Goal: Task Accomplishment & Management: Manage account settings

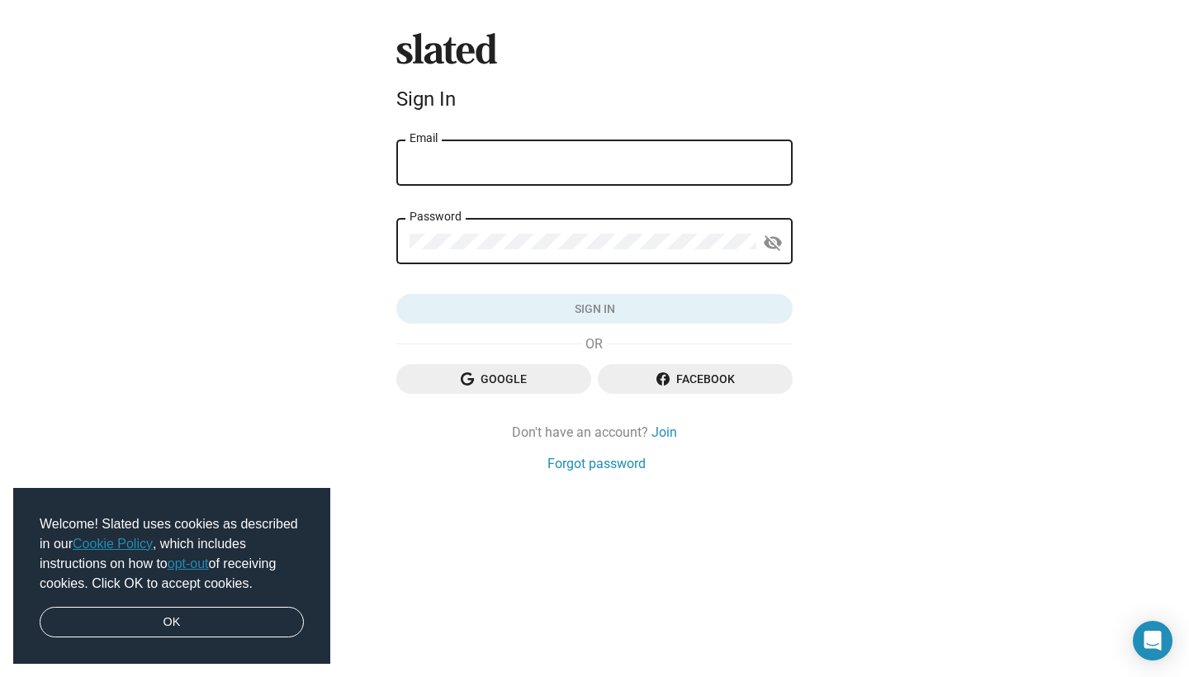
type input "t.vasquez@elbiestudio.com"
click at [595, 309] on button "Sign in" at bounding box center [594, 309] width 396 height 30
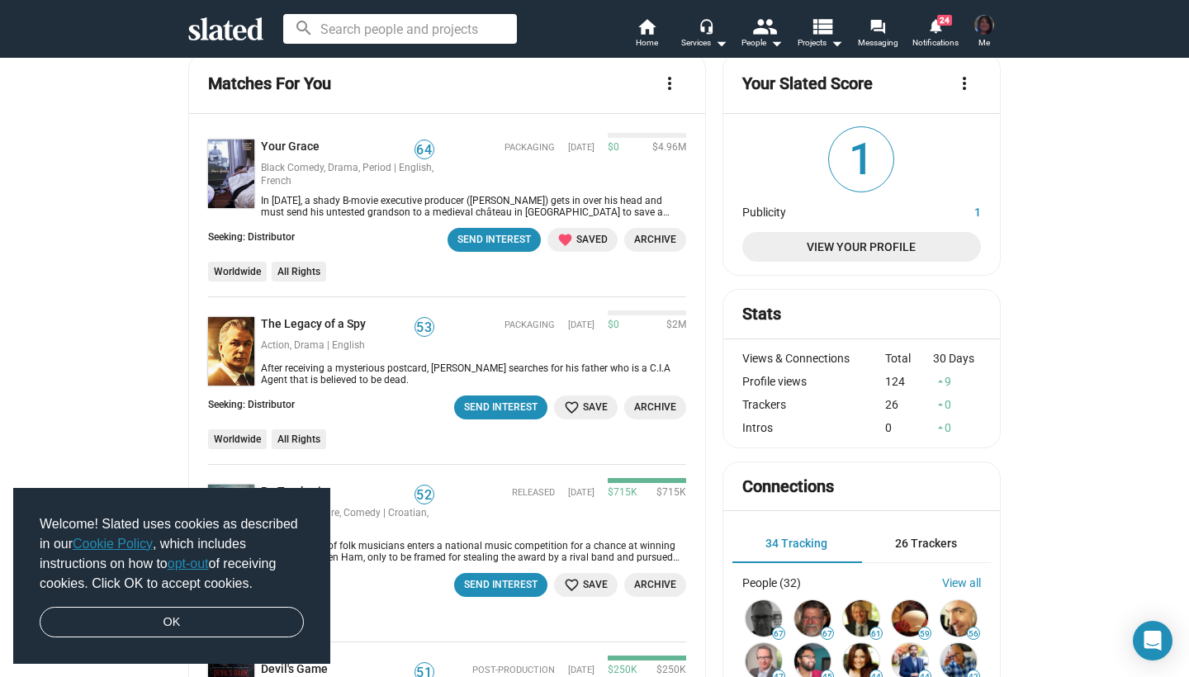
scroll to position [31, 0]
click at [299, 145] on link "Your Grace" at bounding box center [293, 147] width 65 height 16
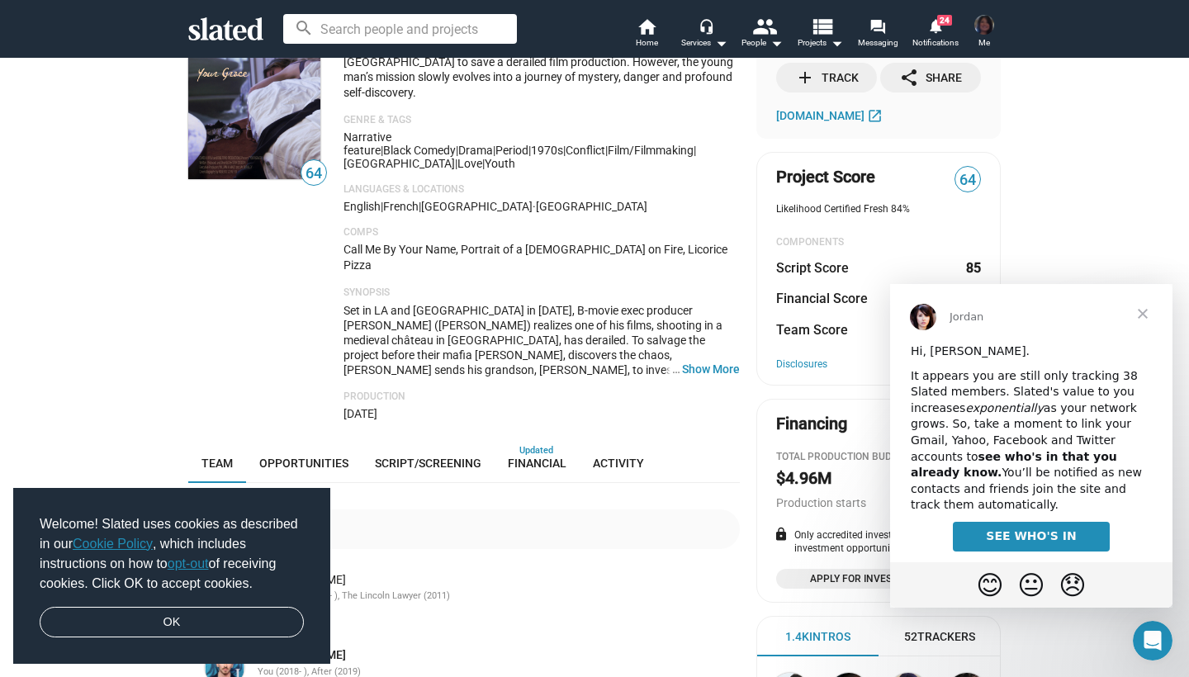
scroll to position [101, 0]
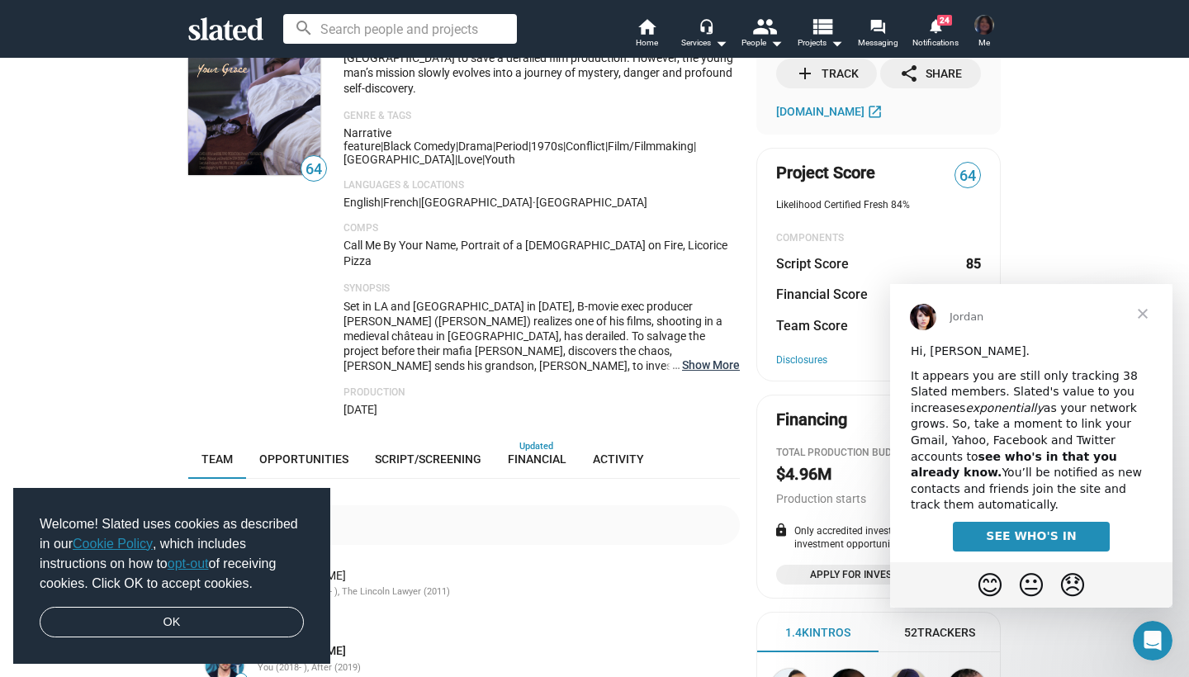
click at [690, 358] on button "… Show More" at bounding box center [711, 365] width 58 height 15
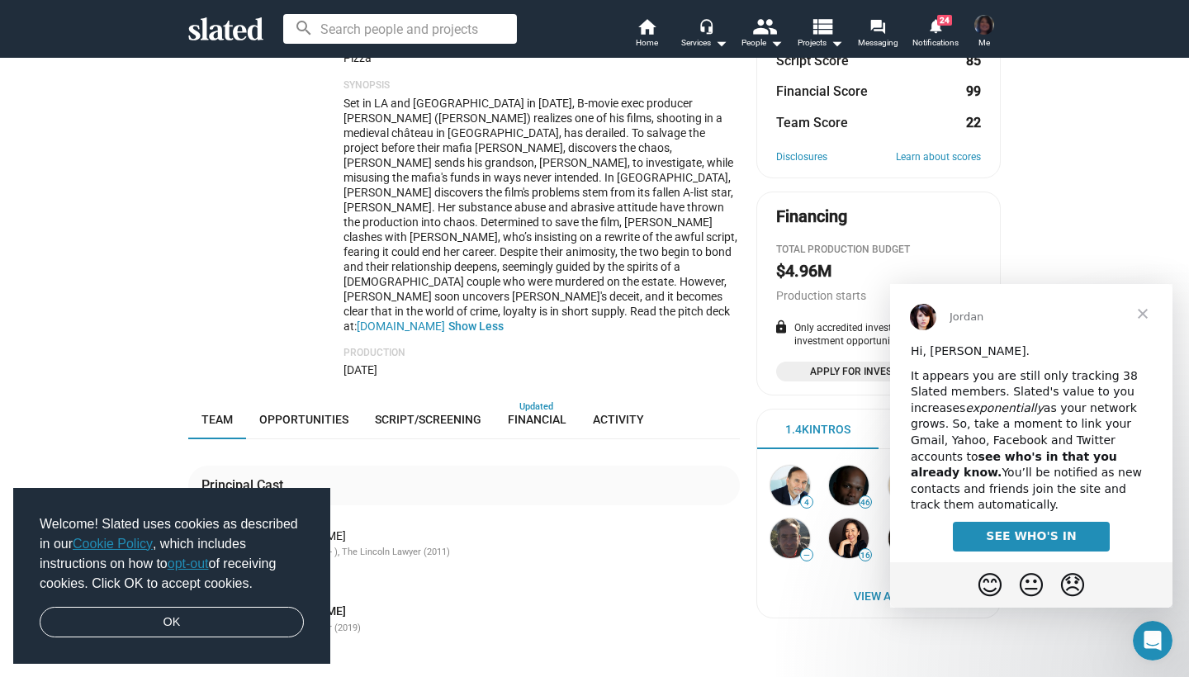
scroll to position [272, 0]
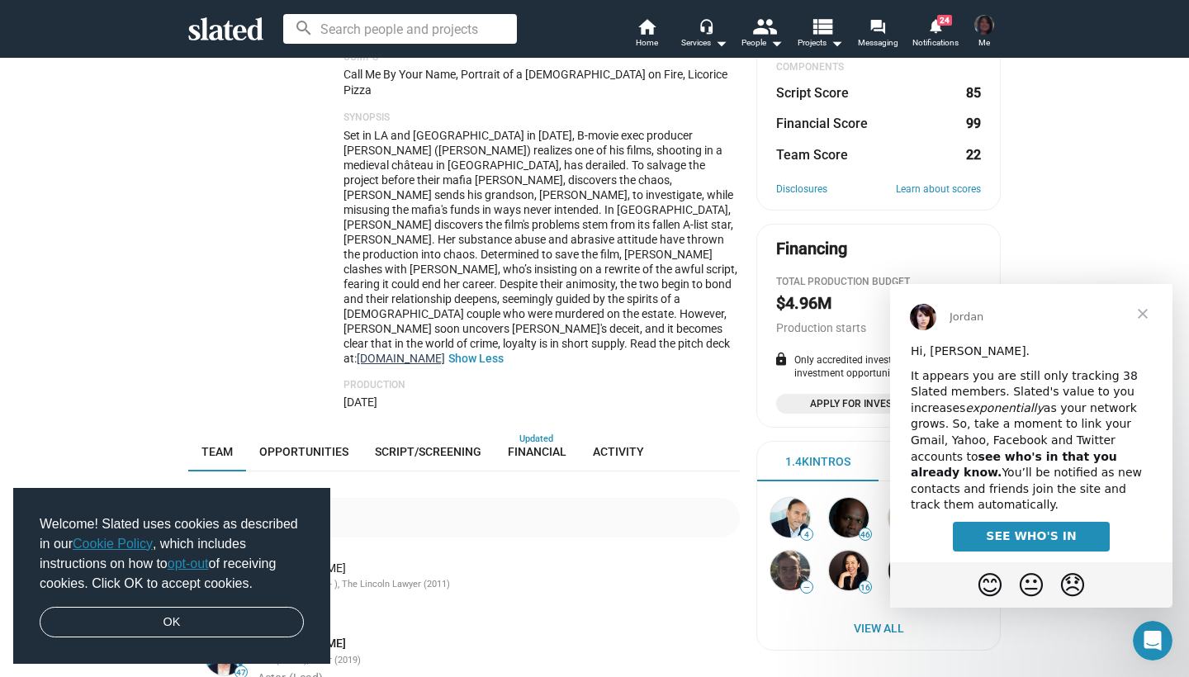
click at [426, 352] on link "[DOMAIN_NAME]" at bounding box center [401, 358] width 88 height 13
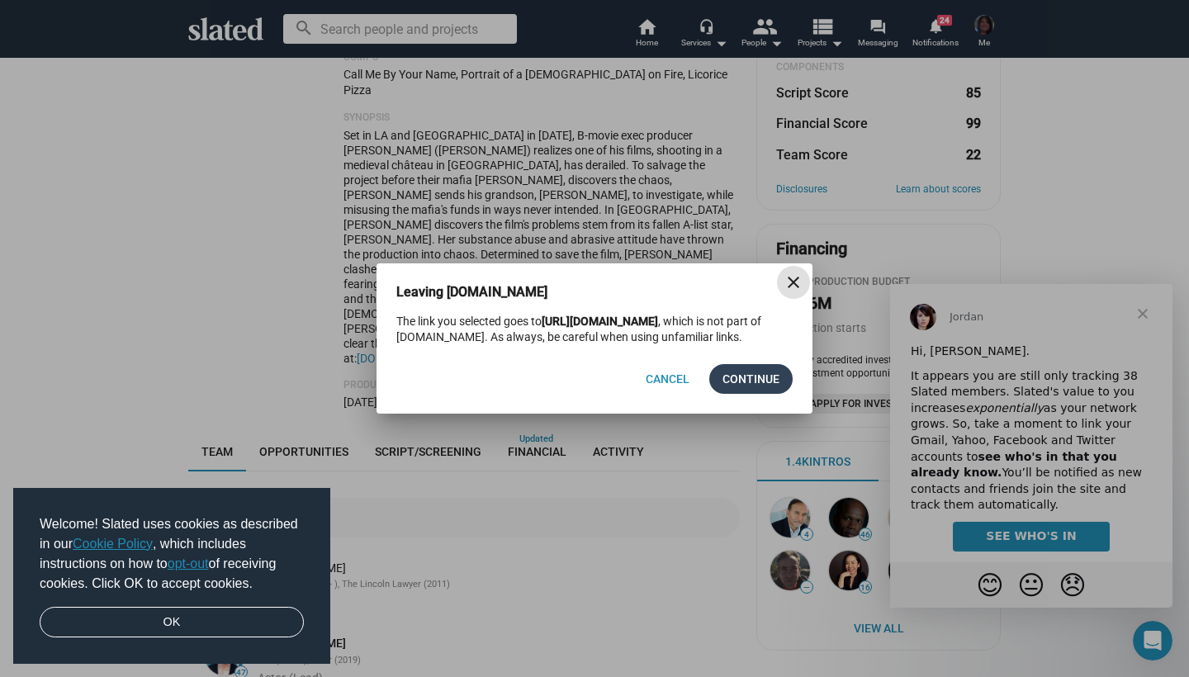
click at [745, 381] on span "Continue" at bounding box center [751, 379] width 57 height 30
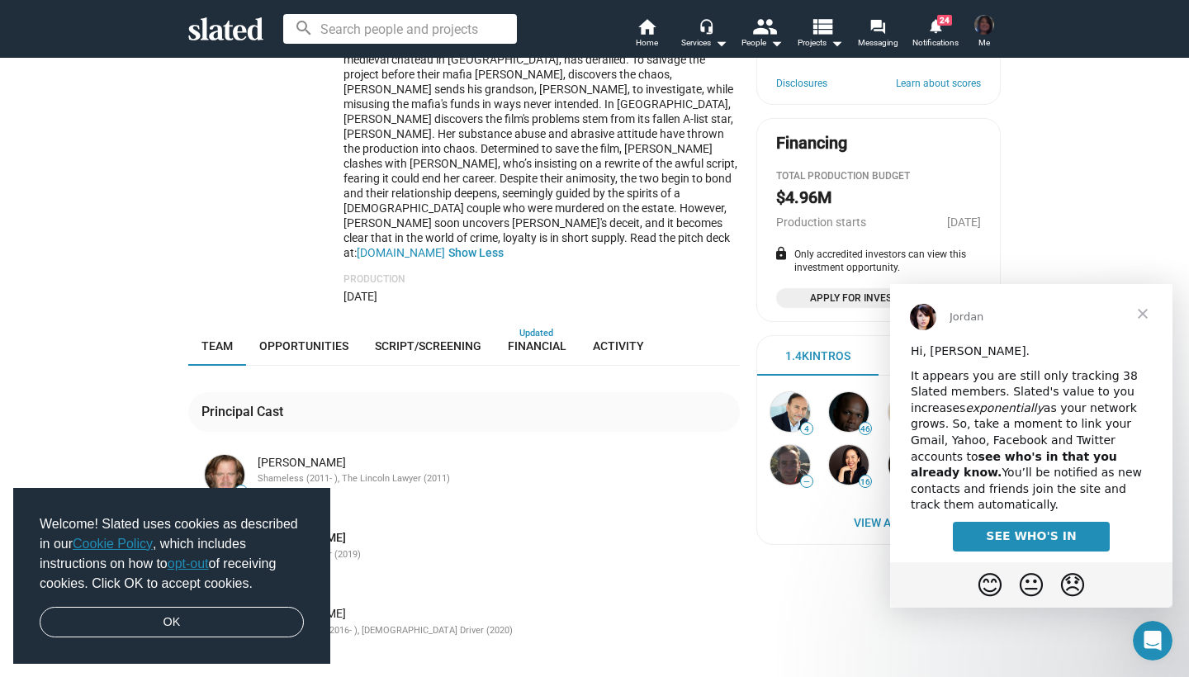
scroll to position [378, 0]
click at [144, 623] on link "OK" at bounding box center [172, 622] width 264 height 31
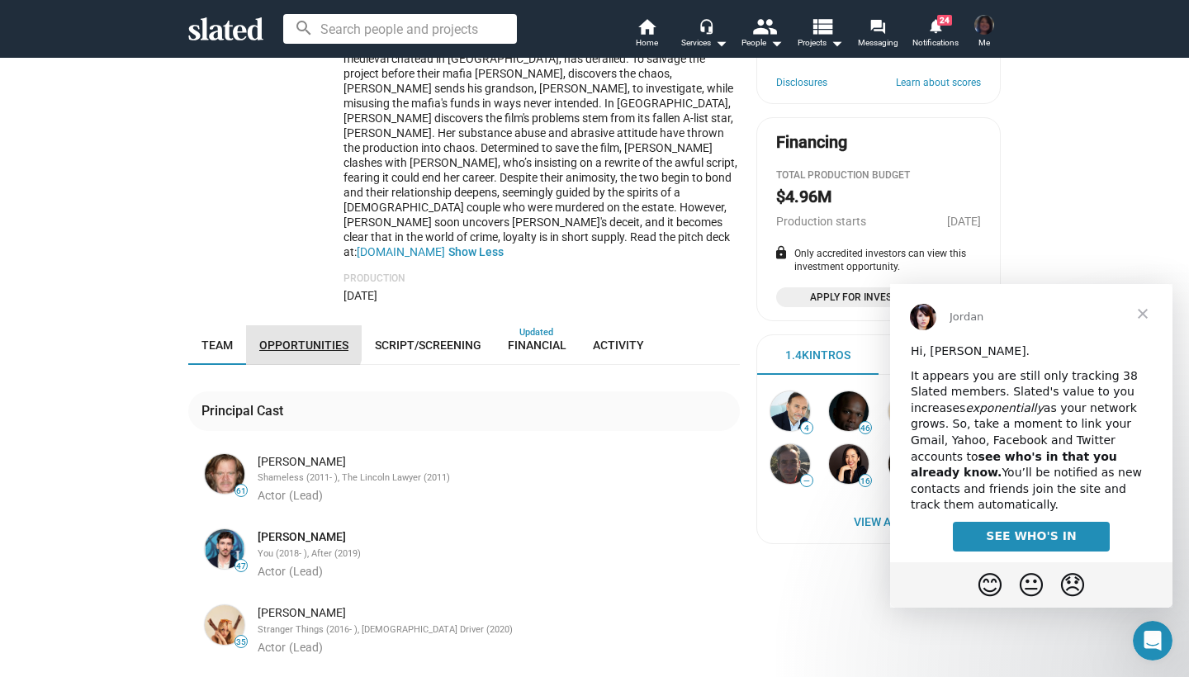
click at [303, 339] on span "Opportunities" at bounding box center [303, 345] width 89 height 13
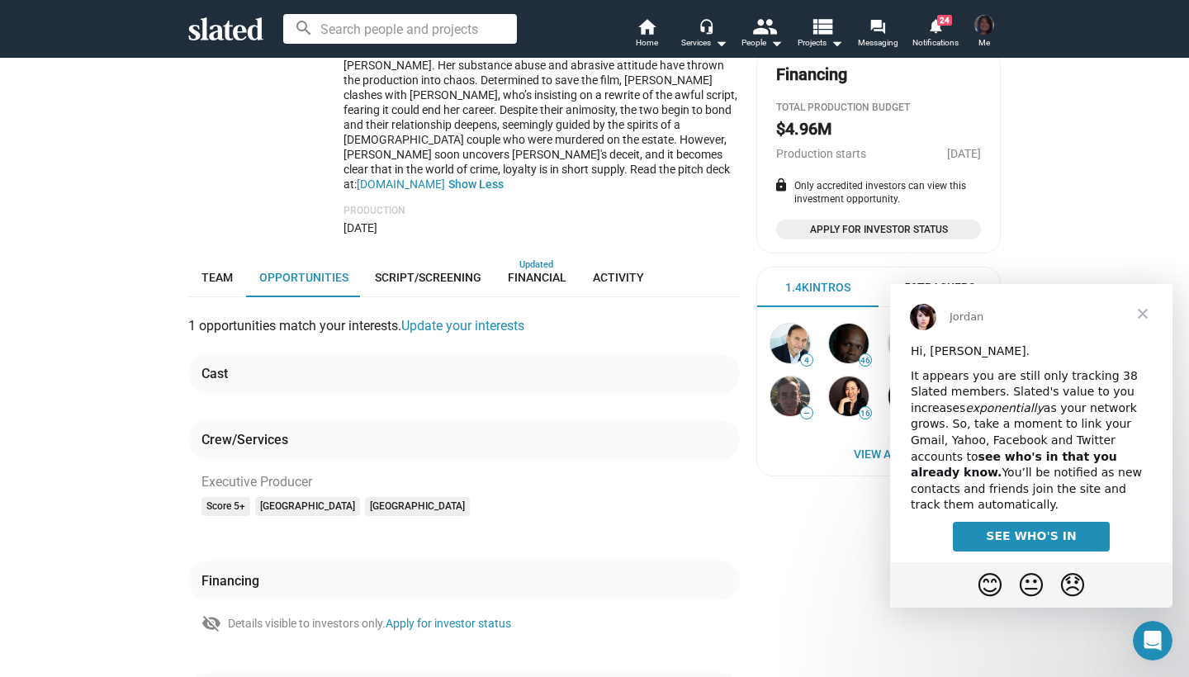
scroll to position [450, 0]
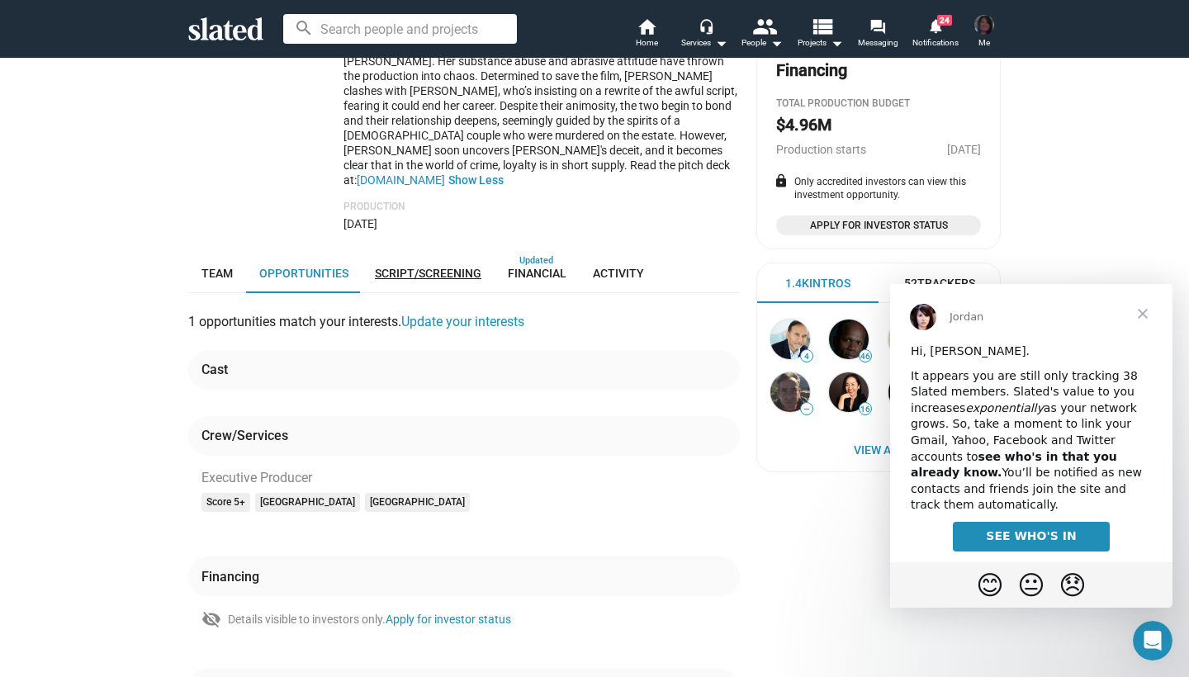
click at [429, 267] on span "Script/Screening" at bounding box center [428, 273] width 107 height 13
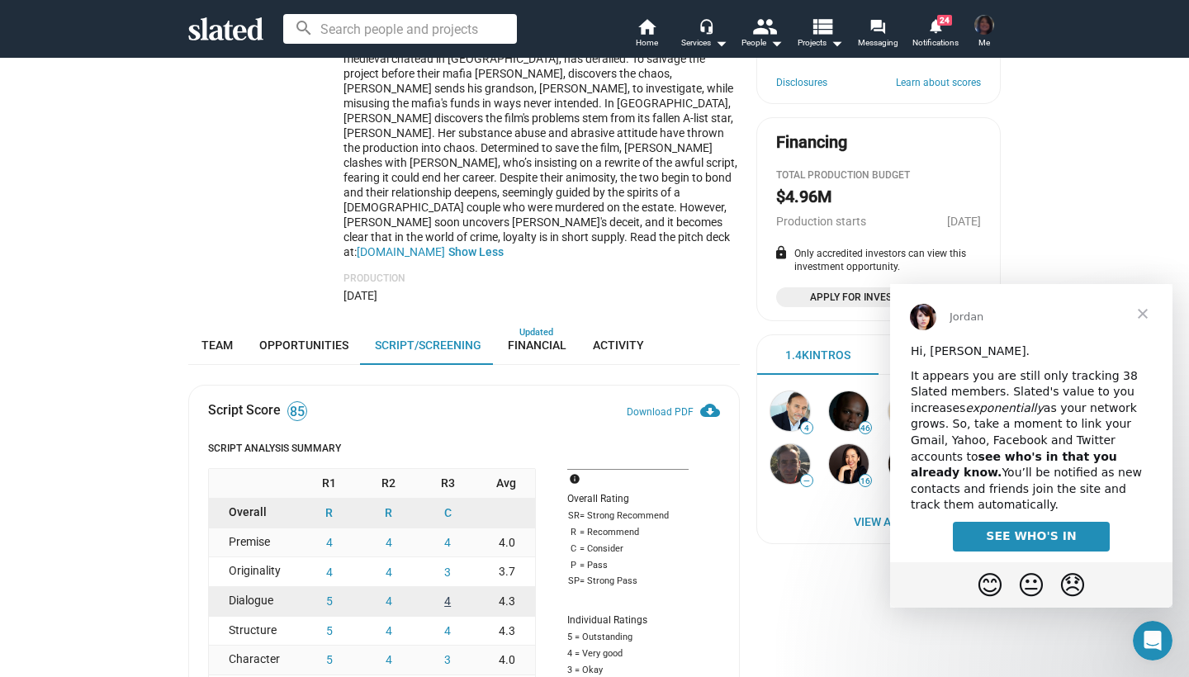
scroll to position [380, 0]
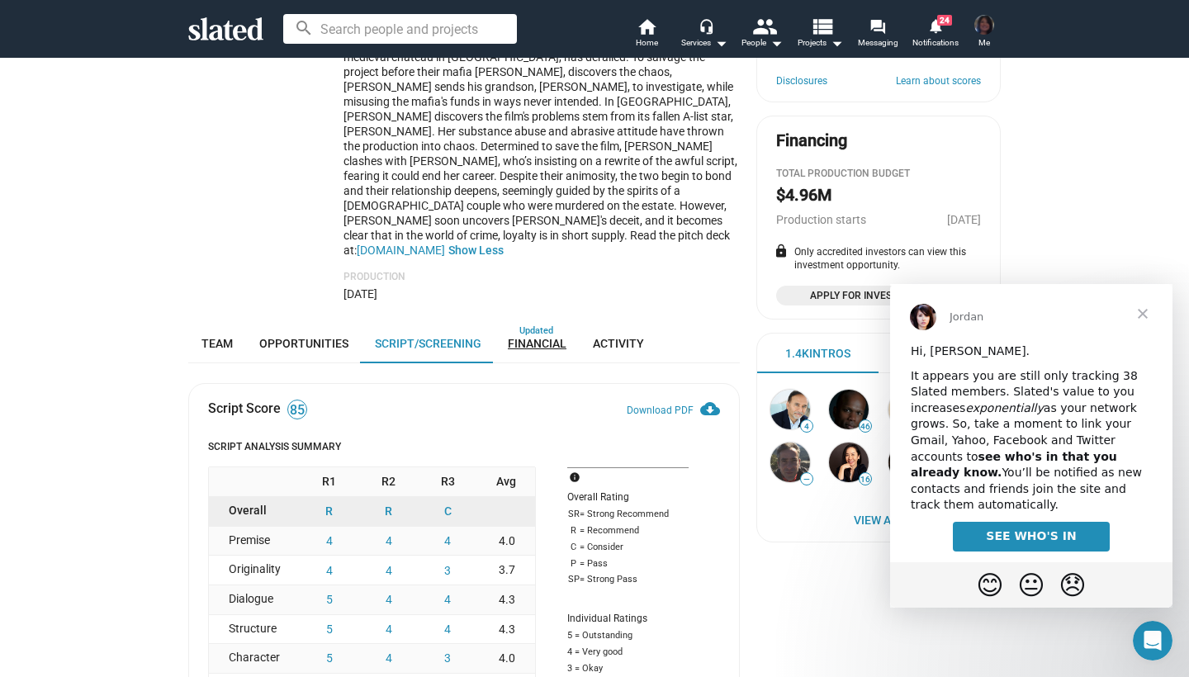
click at [540, 337] on span "Financial" at bounding box center [537, 343] width 59 height 13
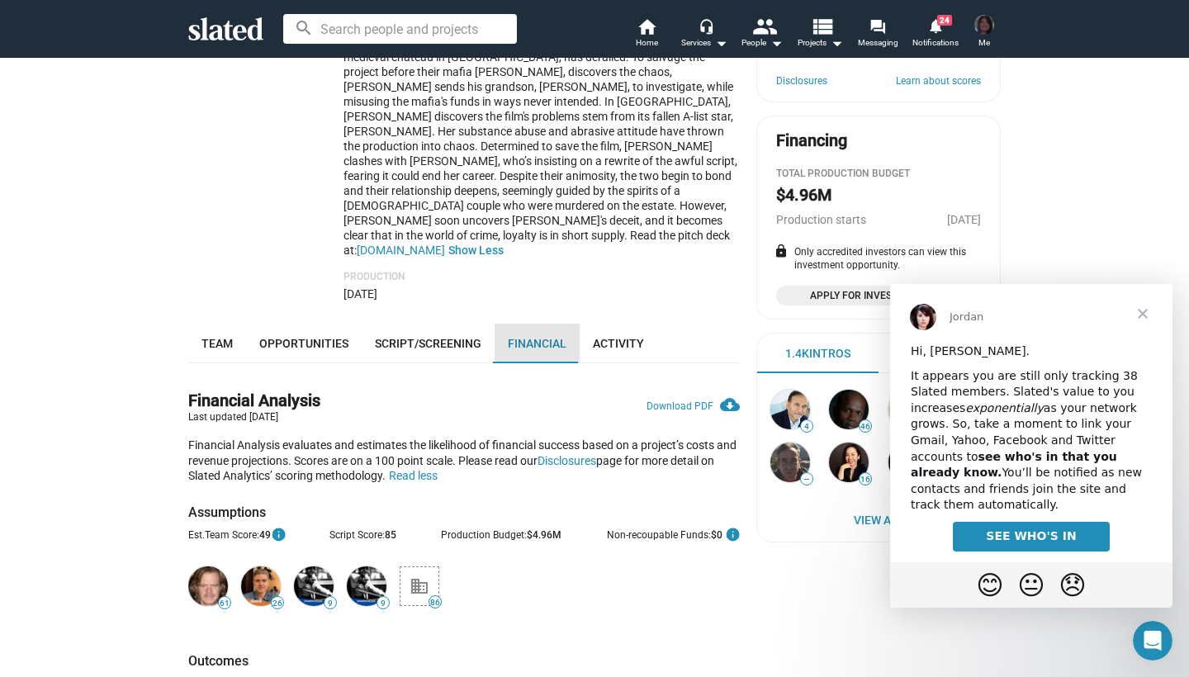
scroll to position [566, 0]
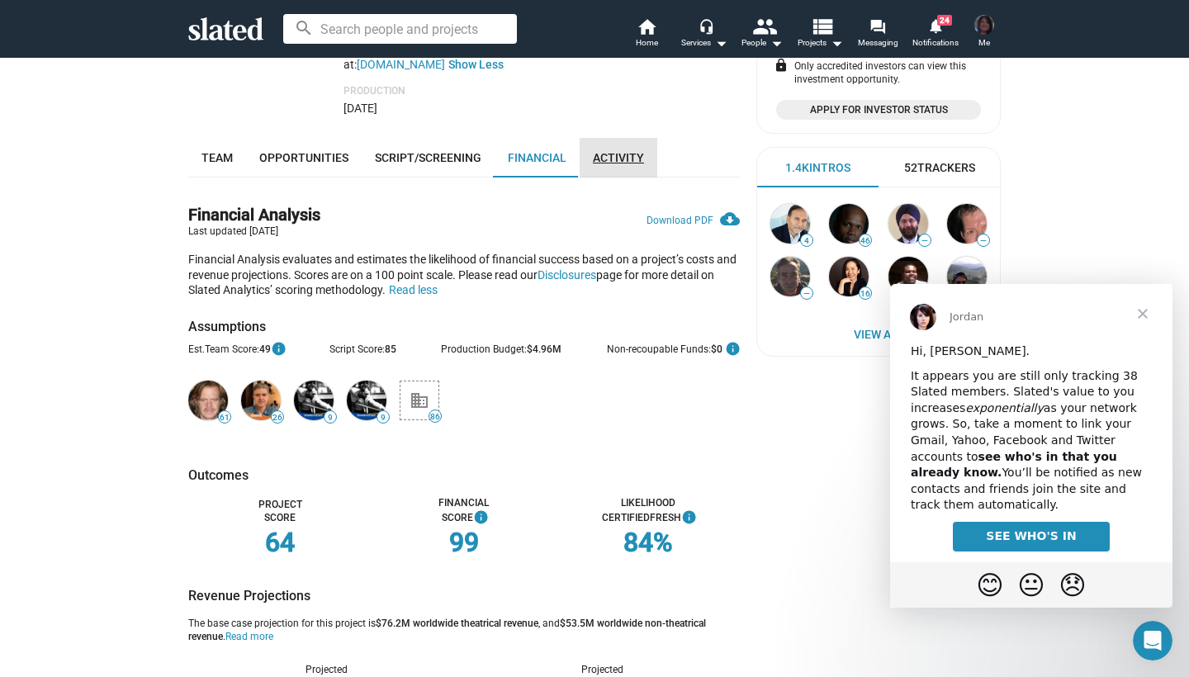
click at [623, 151] on span "Activity" at bounding box center [618, 157] width 51 height 13
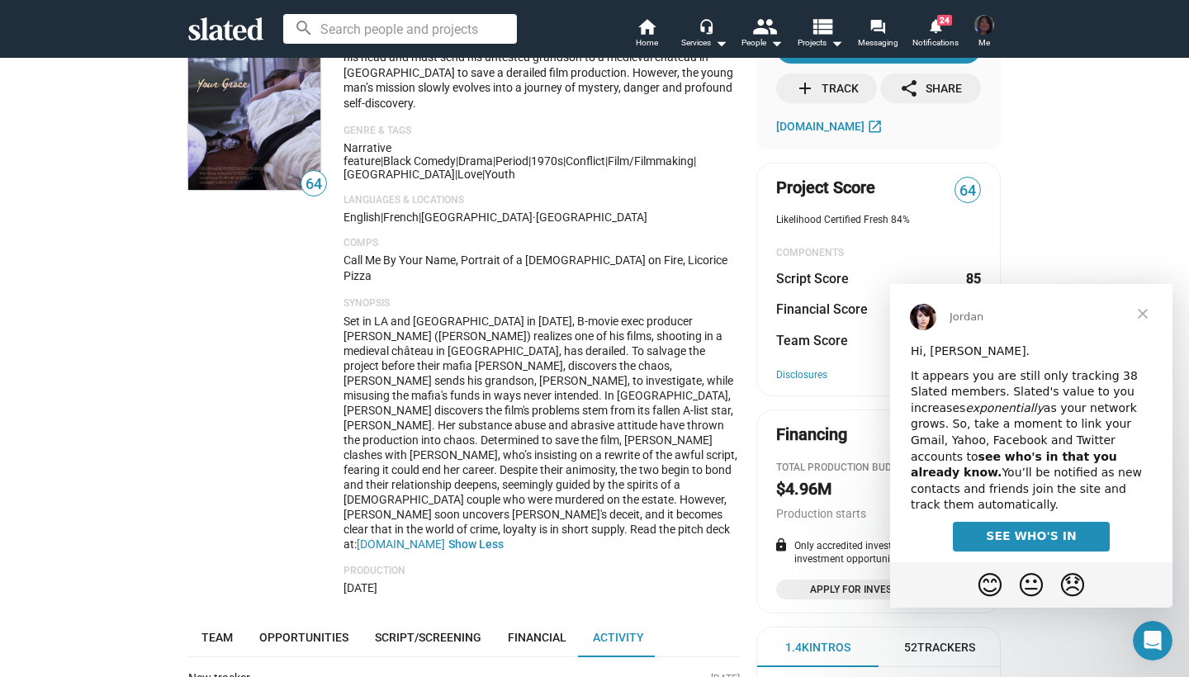
scroll to position [85, 0]
click at [1143, 313] on span "Close" at bounding box center [1142, 313] width 59 height 59
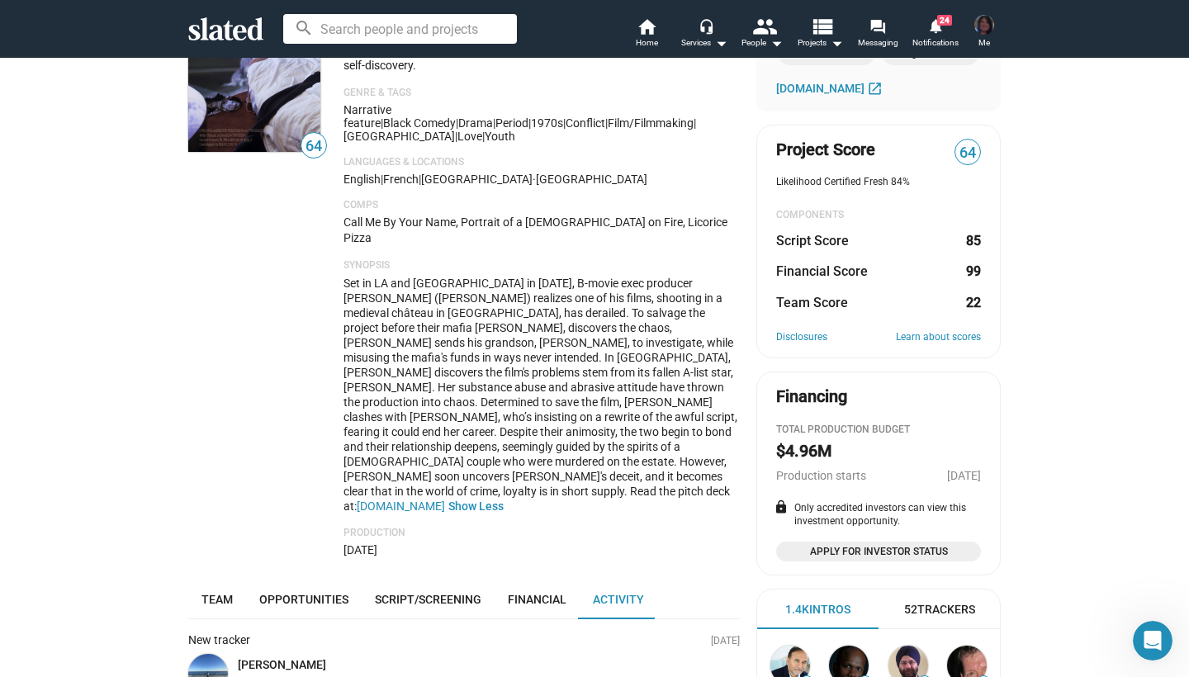
scroll to position [124, 0]
click at [218, 593] on span "Team" at bounding box center [216, 599] width 31 height 13
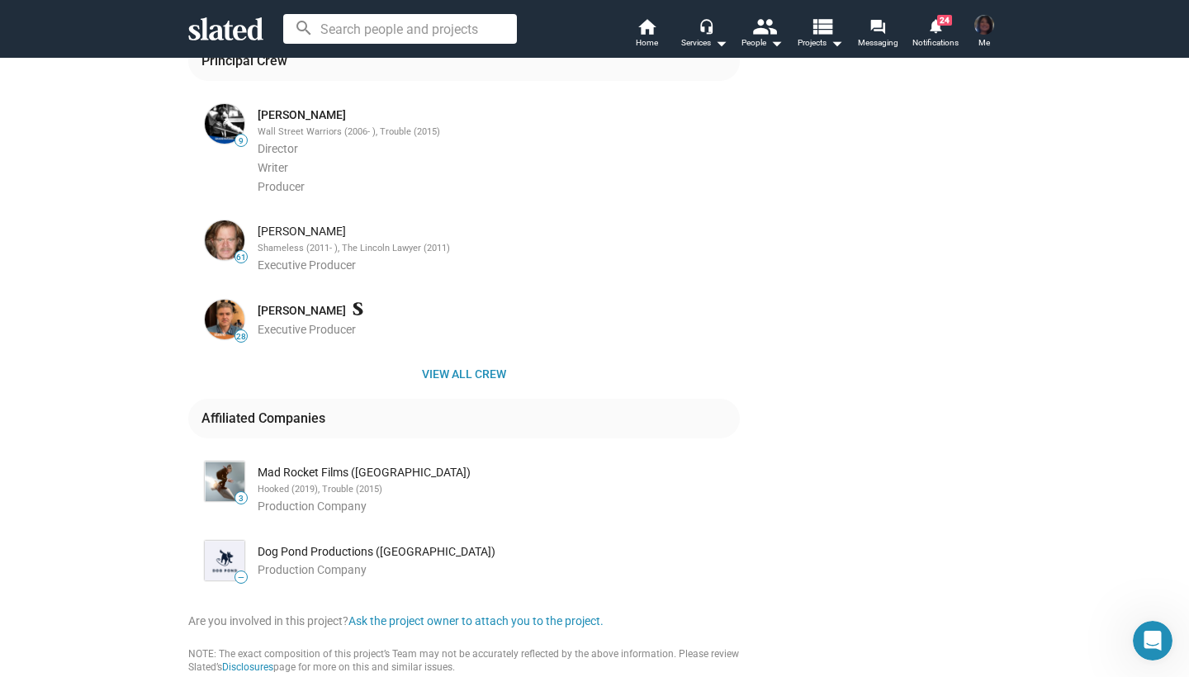
scroll to position [1050, 0]
click at [459, 358] on span "View all crew" at bounding box center [463, 373] width 525 height 30
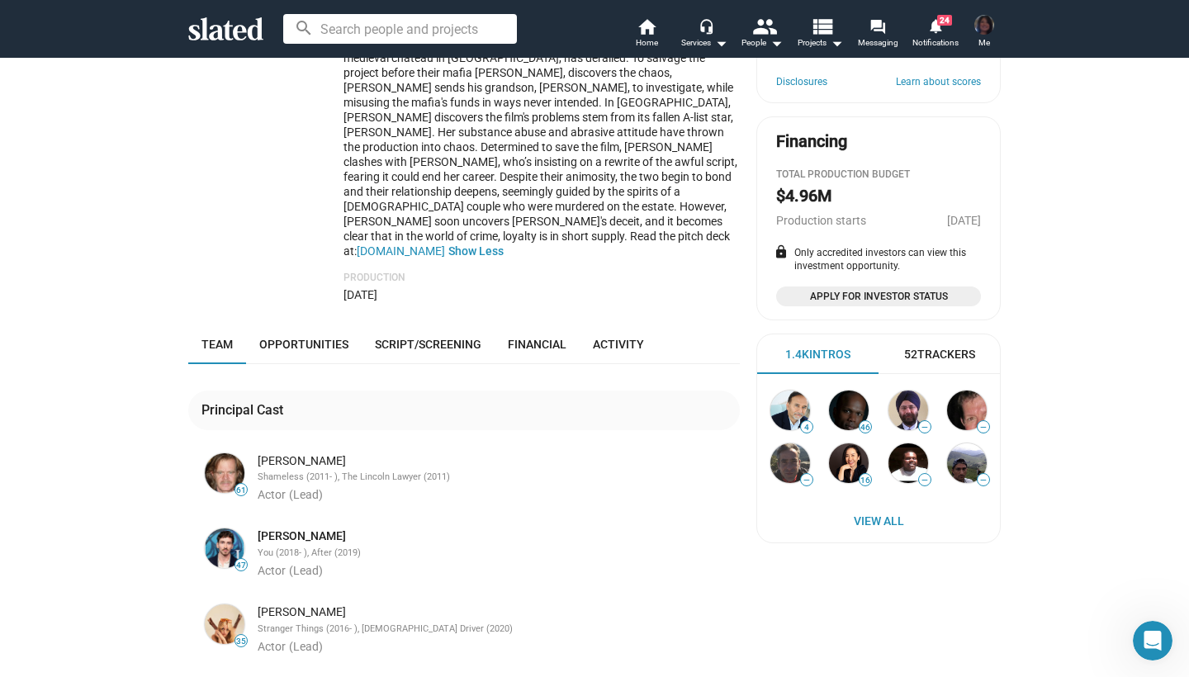
scroll to position [382, 0]
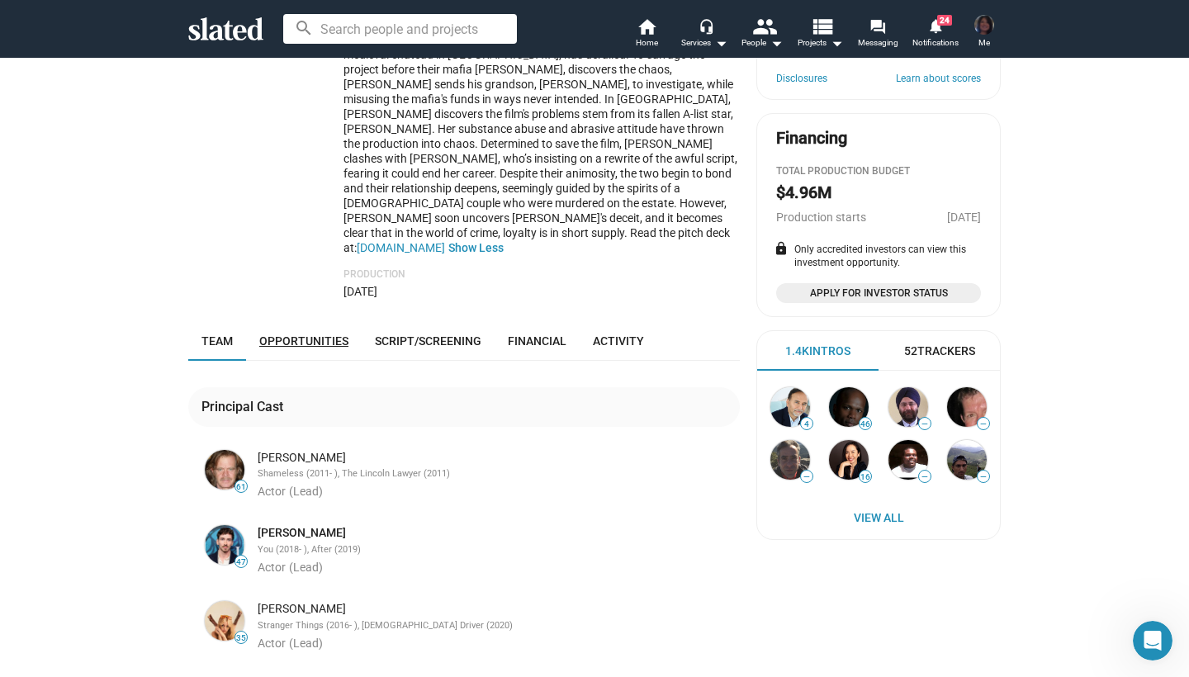
click at [282, 334] on span "Opportunities" at bounding box center [303, 340] width 89 height 13
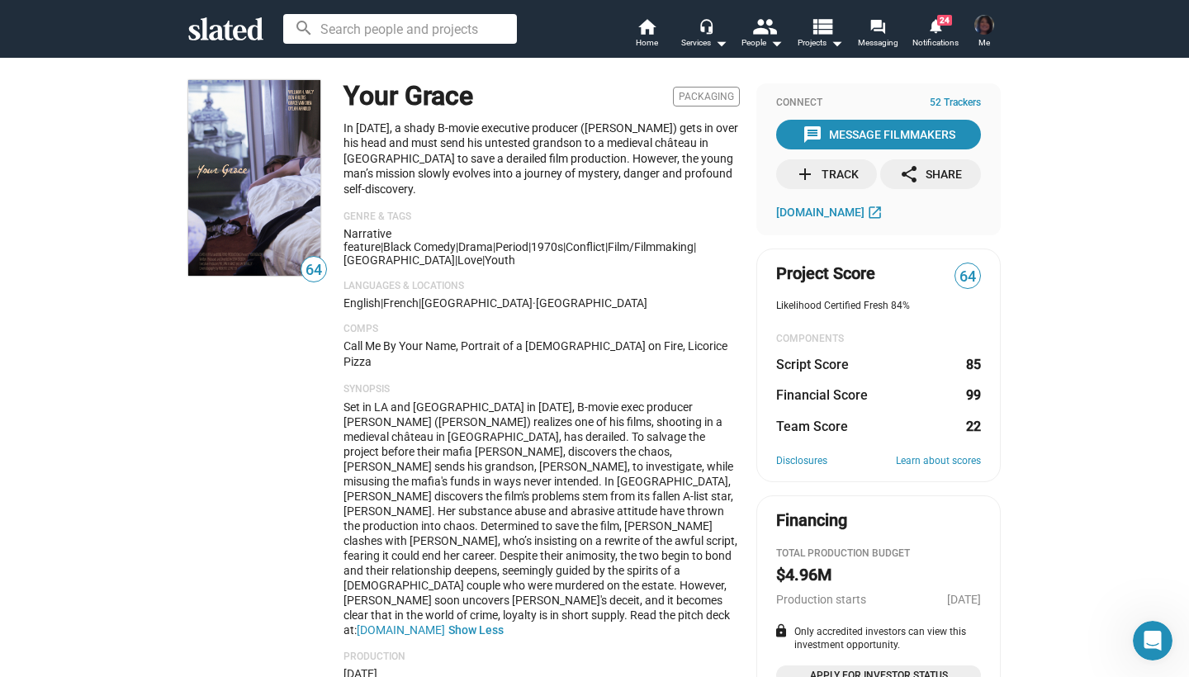
click at [822, 173] on div "add Track" at bounding box center [827, 174] width 64 height 30
click at [647, 31] on mat-icon "home" at bounding box center [647, 27] width 20 height 20
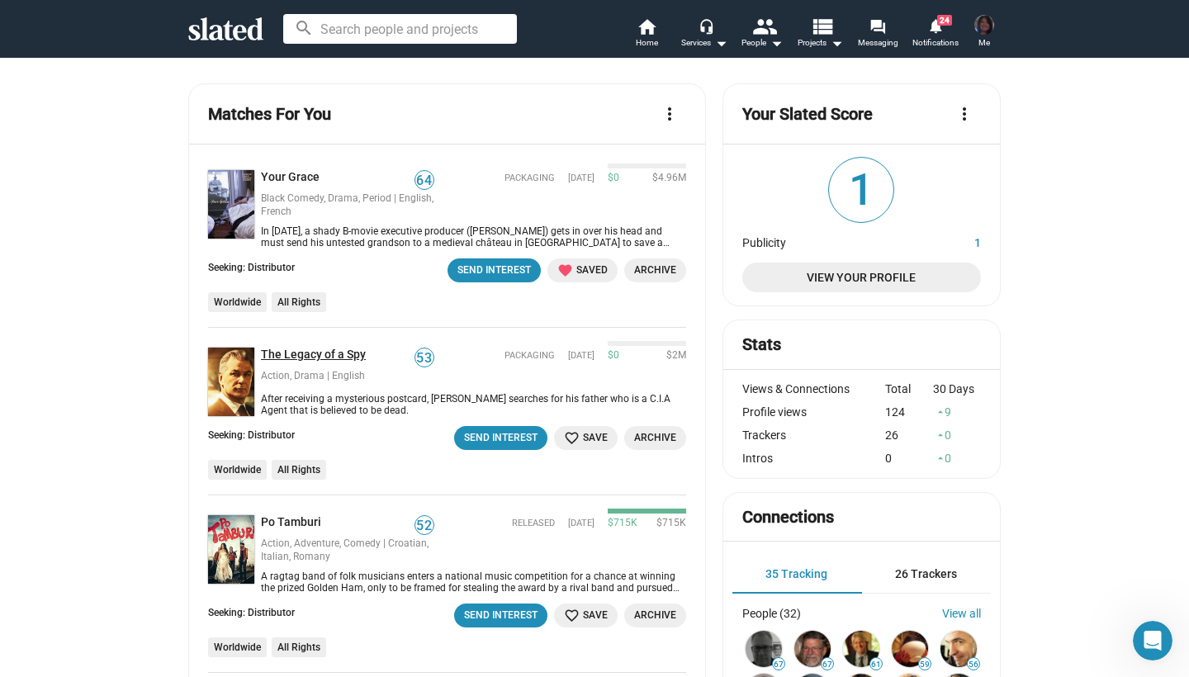
click at [299, 353] on link "The Legacy of a Spy" at bounding box center [316, 356] width 111 height 16
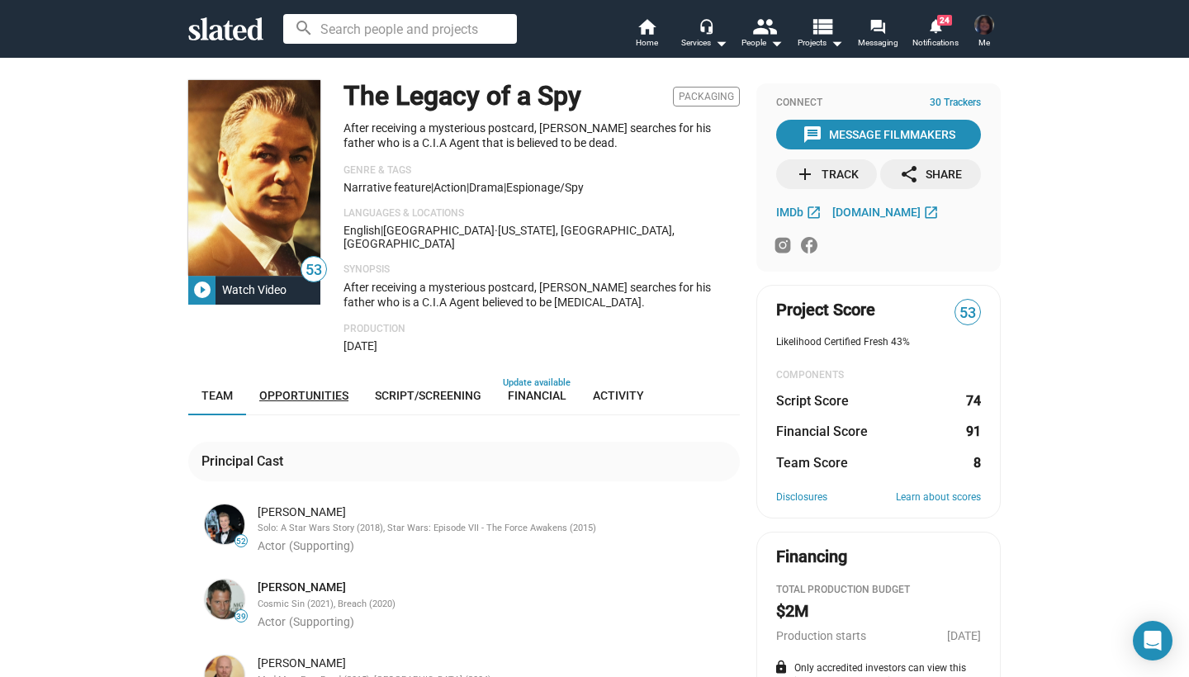
click at [327, 376] on link "Opportunities" at bounding box center [304, 396] width 116 height 40
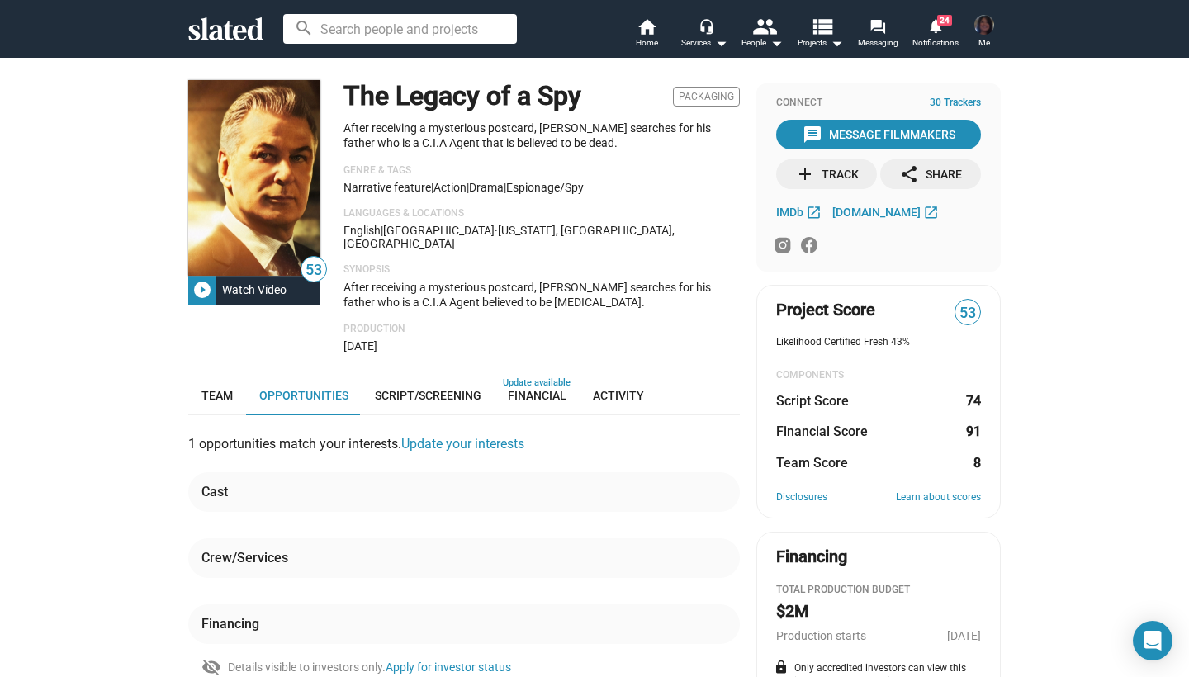
click at [822, 175] on div "add Track" at bounding box center [827, 174] width 64 height 30
click at [938, 26] on mat-icon "notifications" at bounding box center [935, 25] width 16 height 16
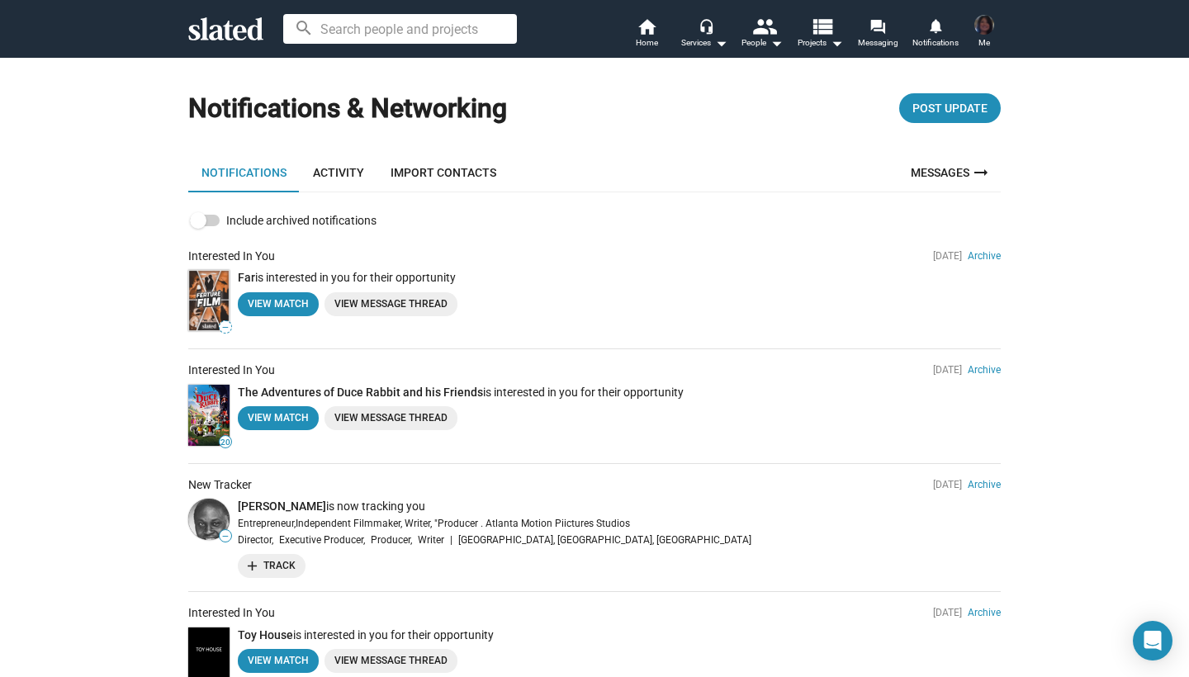
scroll to position [10, 0]
click at [343, 170] on link "Activity" at bounding box center [339, 172] width 78 height 40
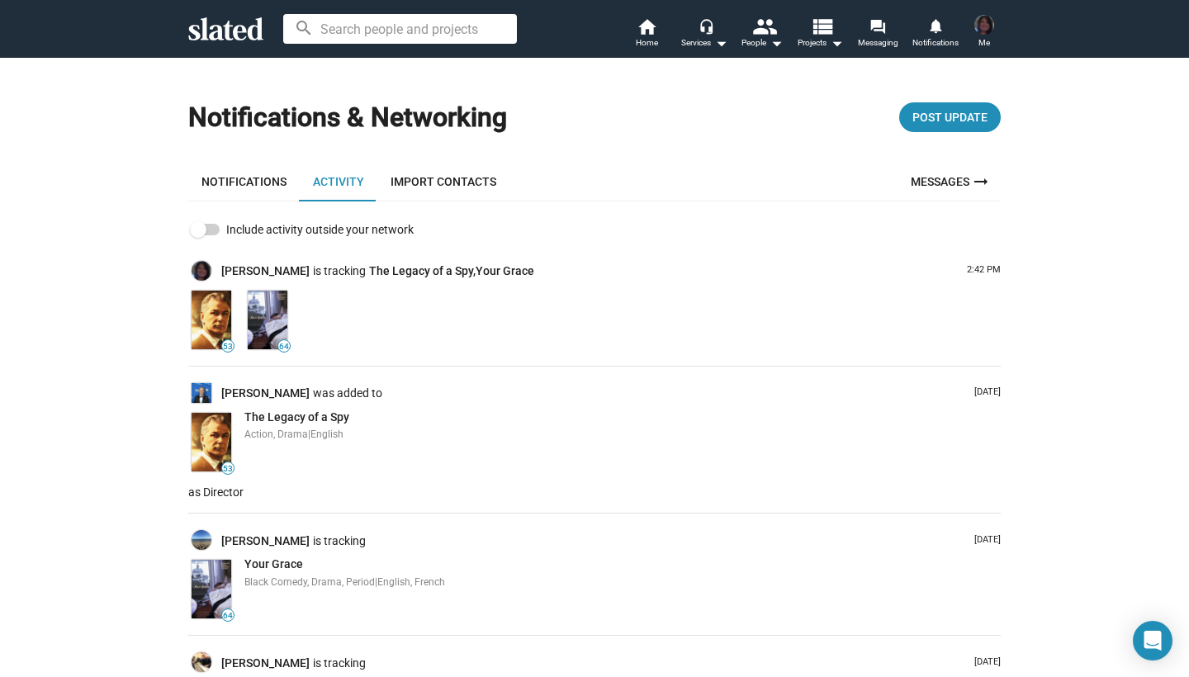
click at [249, 172] on link "Notifications" at bounding box center [243, 182] width 111 height 40
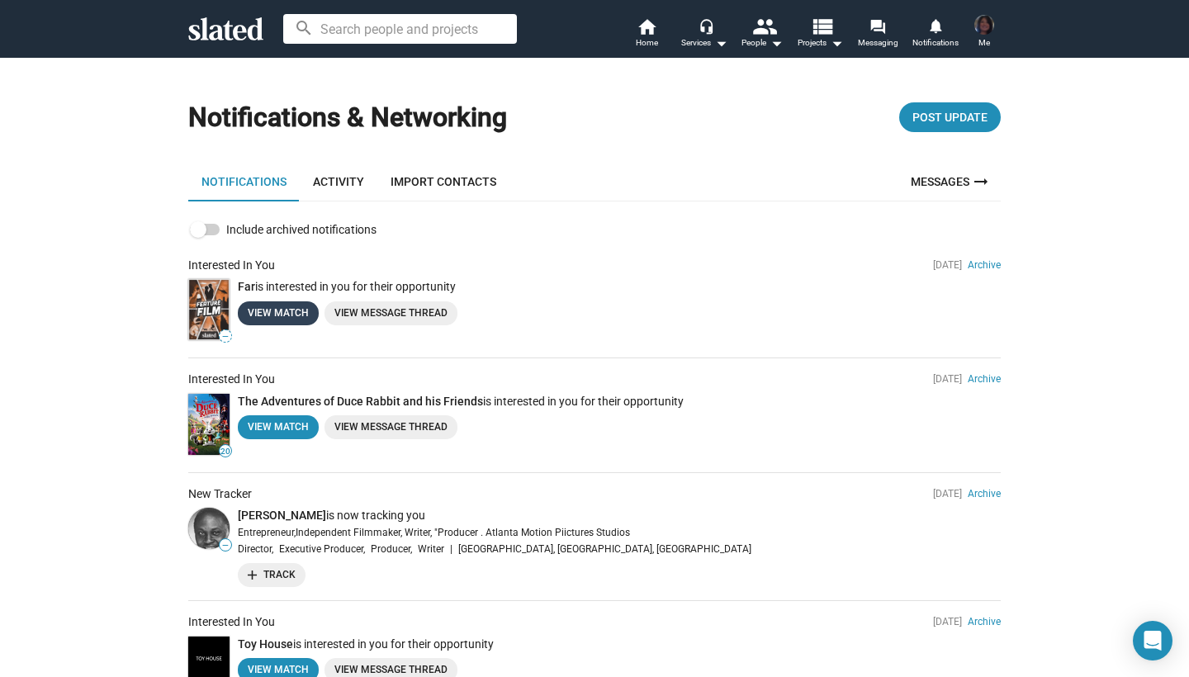
click at [273, 309] on link "View Match" at bounding box center [278, 313] width 81 height 24
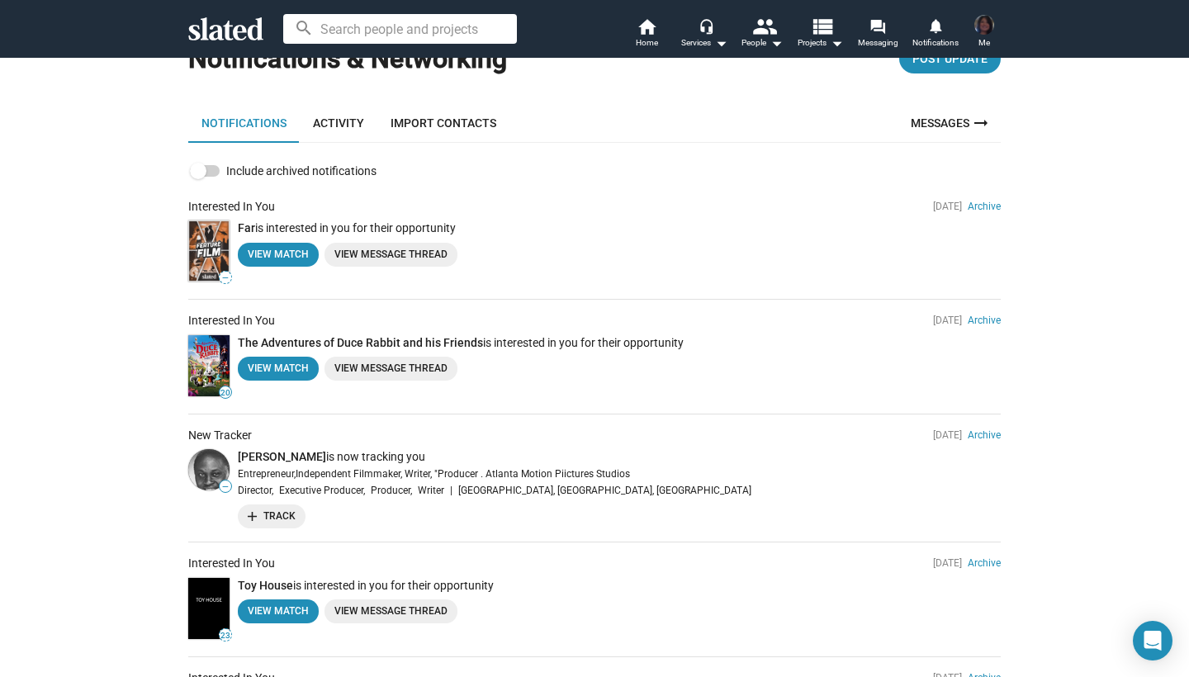
scroll to position [62, 0]
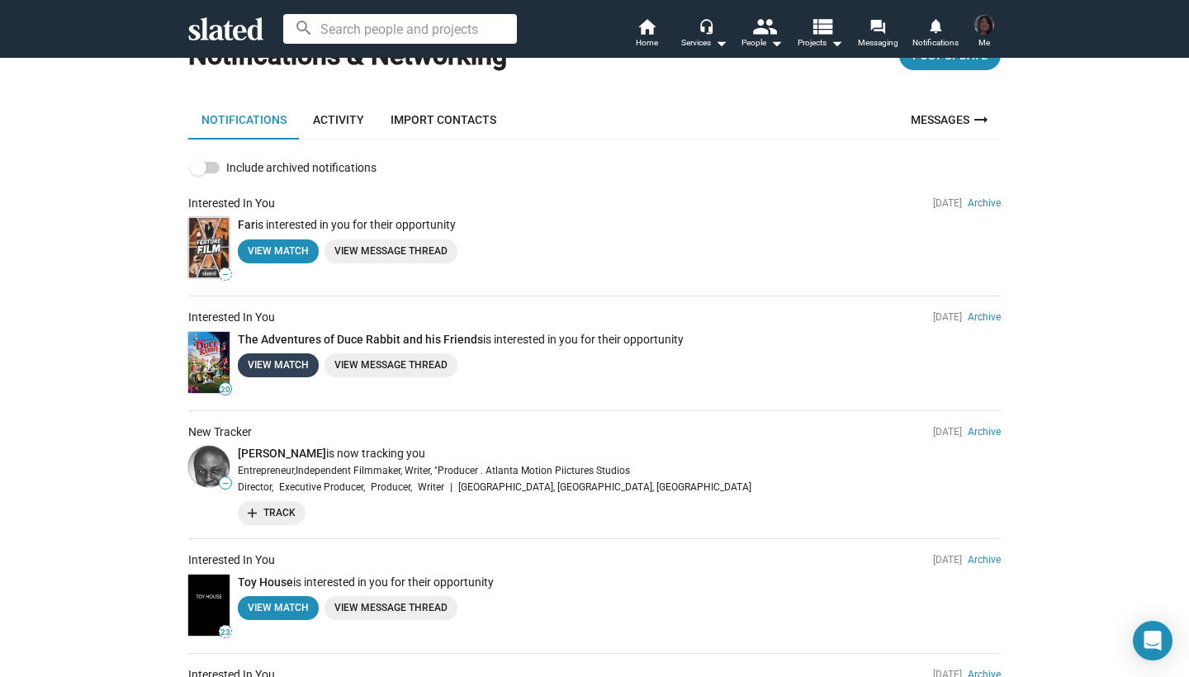
click at [277, 363] on link "View Match" at bounding box center [278, 365] width 81 height 24
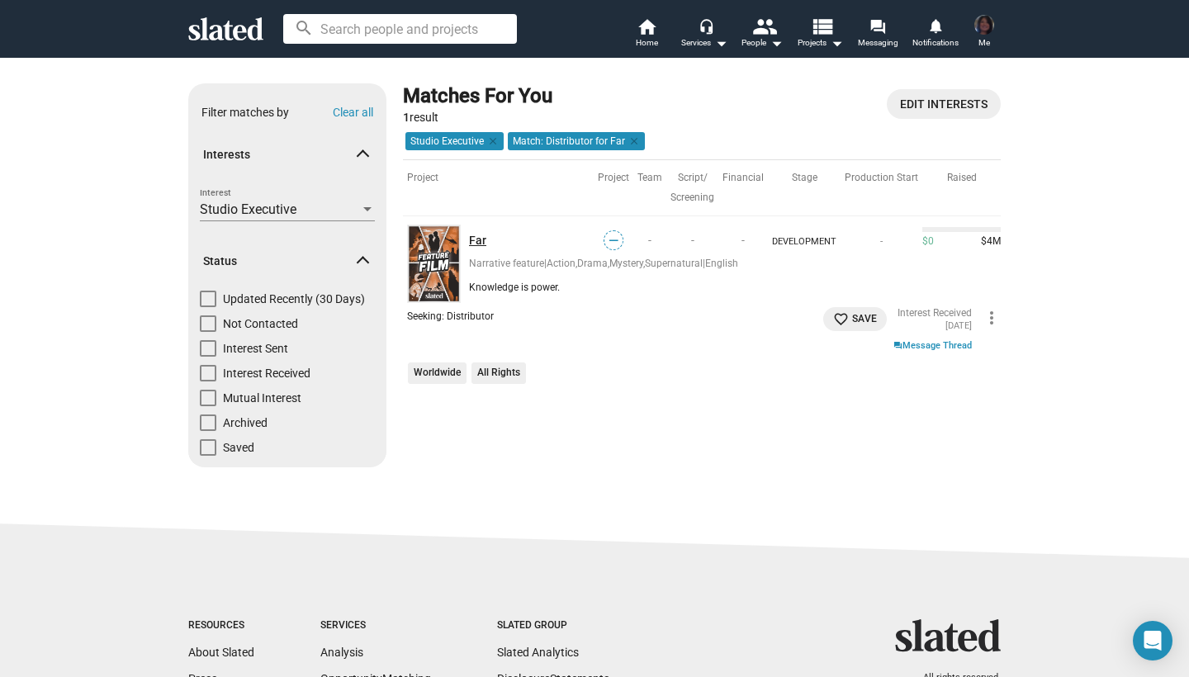
click at [477, 239] on link "Far" at bounding box center [531, 241] width 125 height 16
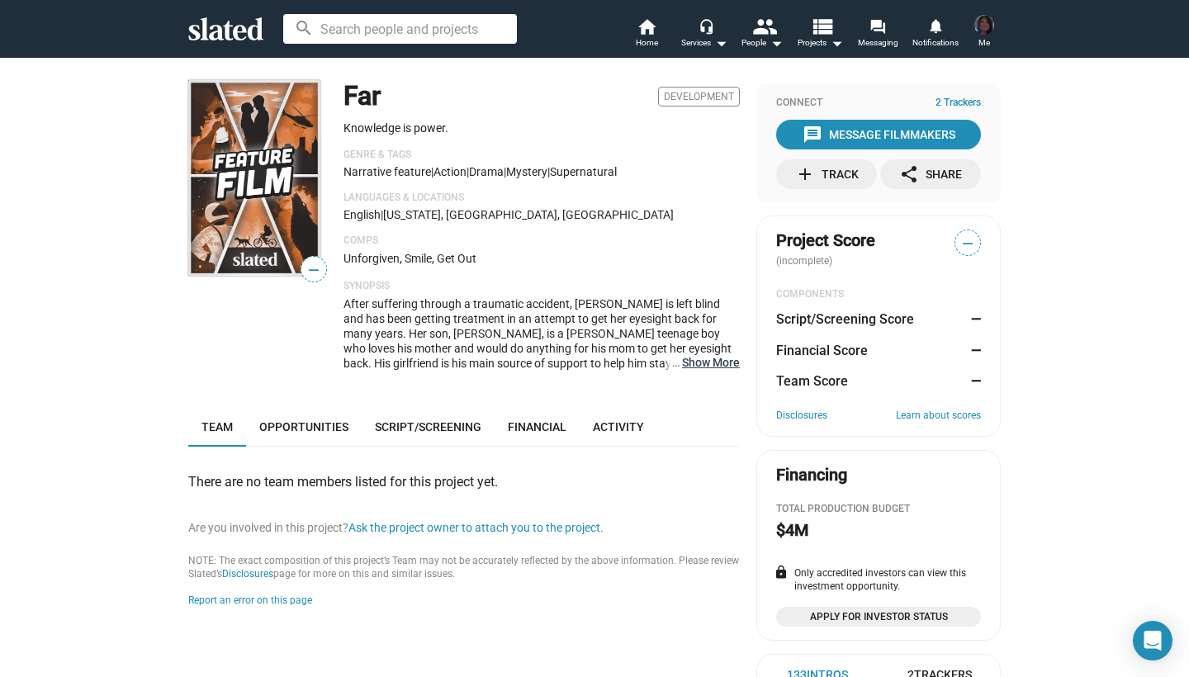
click at [732, 363] on button "… Show More" at bounding box center [711, 362] width 58 height 15
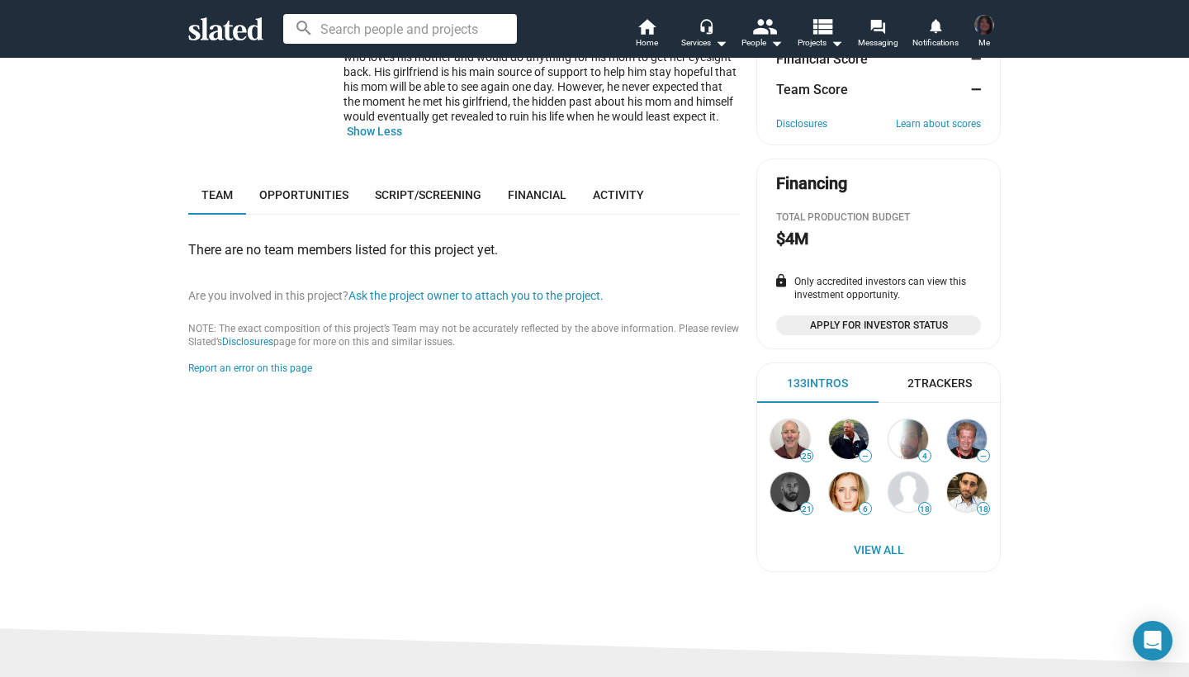
scroll to position [88, 0]
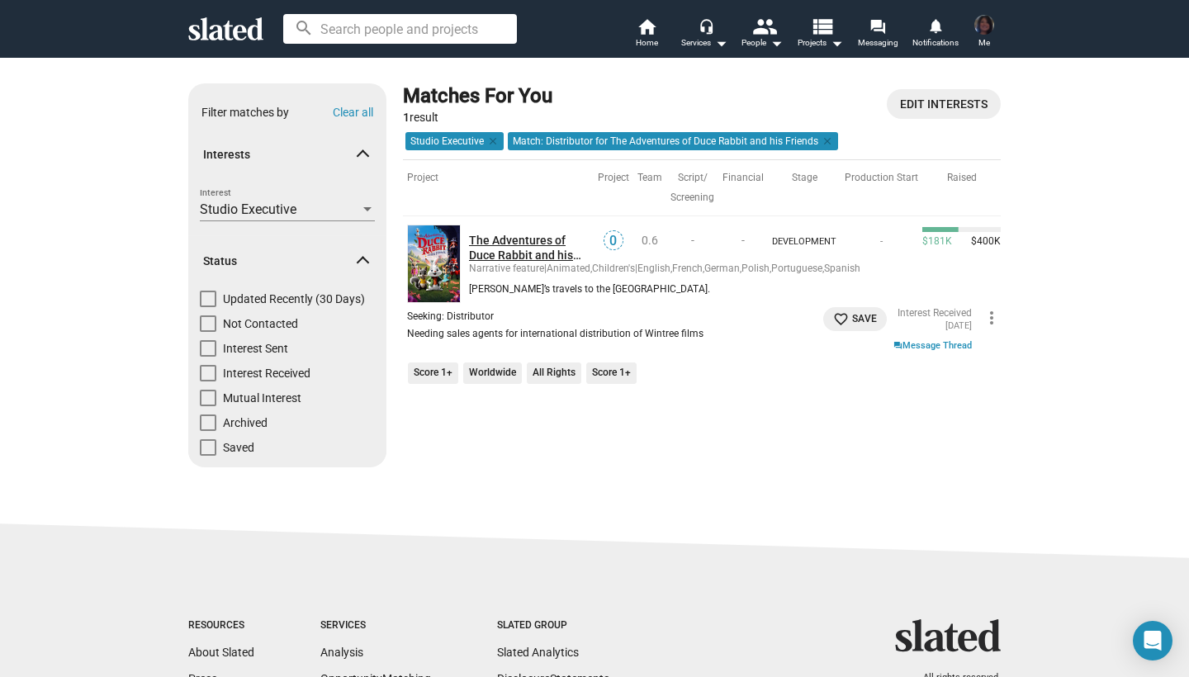
click at [518, 239] on link "The Adventures of Duce Rabbit and his Friends" at bounding box center [531, 248] width 125 height 30
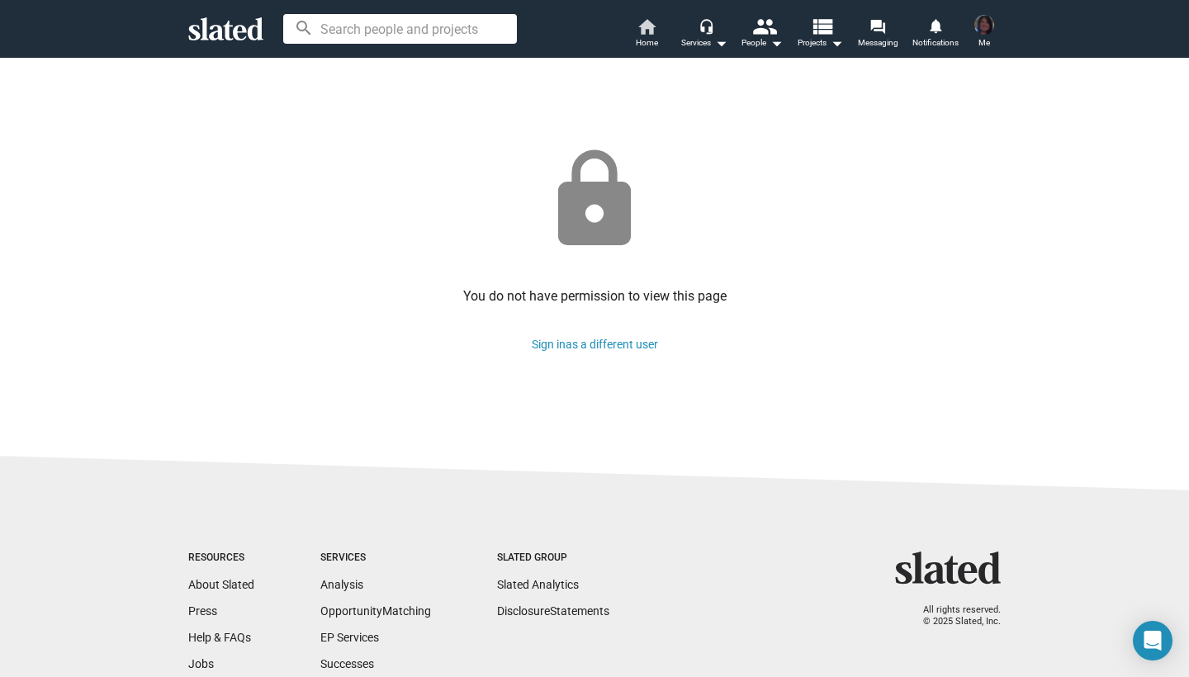
click at [637, 24] on mat-icon "home" at bounding box center [647, 27] width 20 height 20
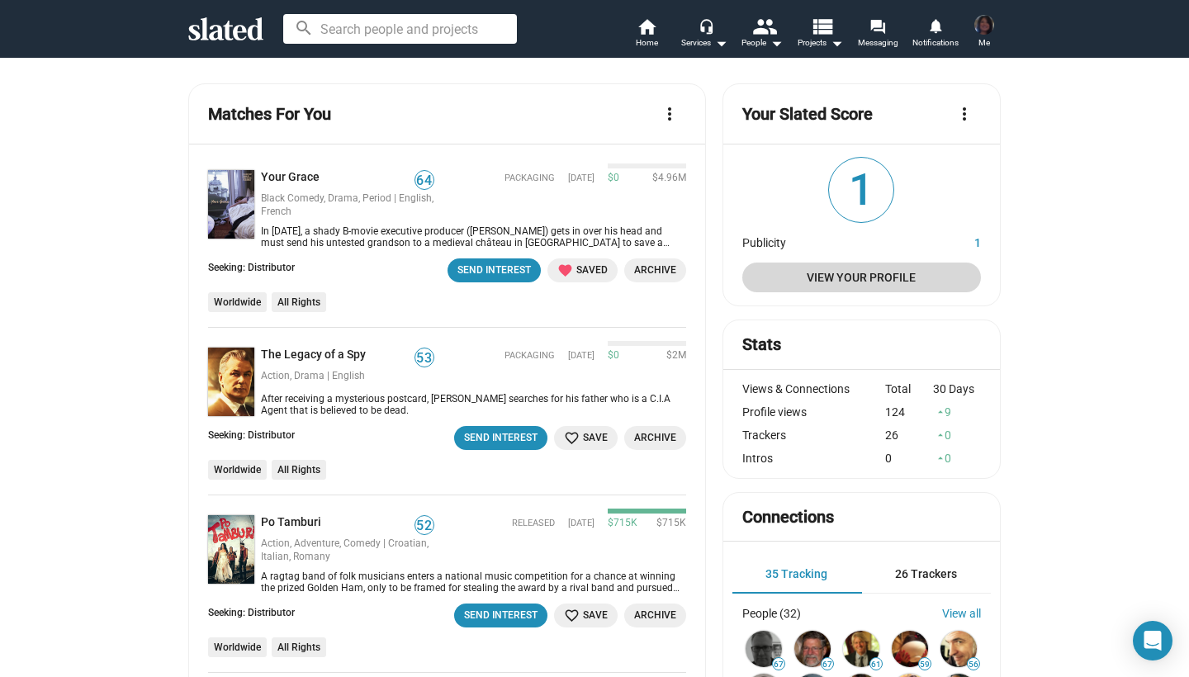
click at [877, 280] on span "View Your Profile" at bounding box center [862, 278] width 212 height 30
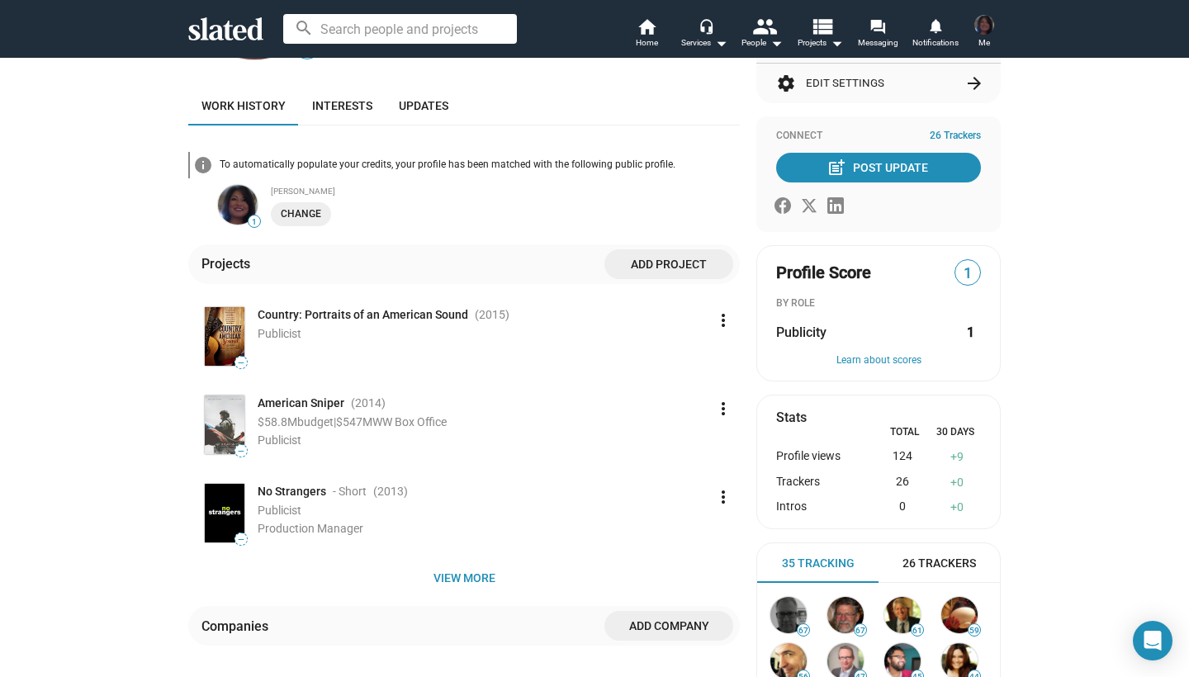
scroll to position [161, 0]
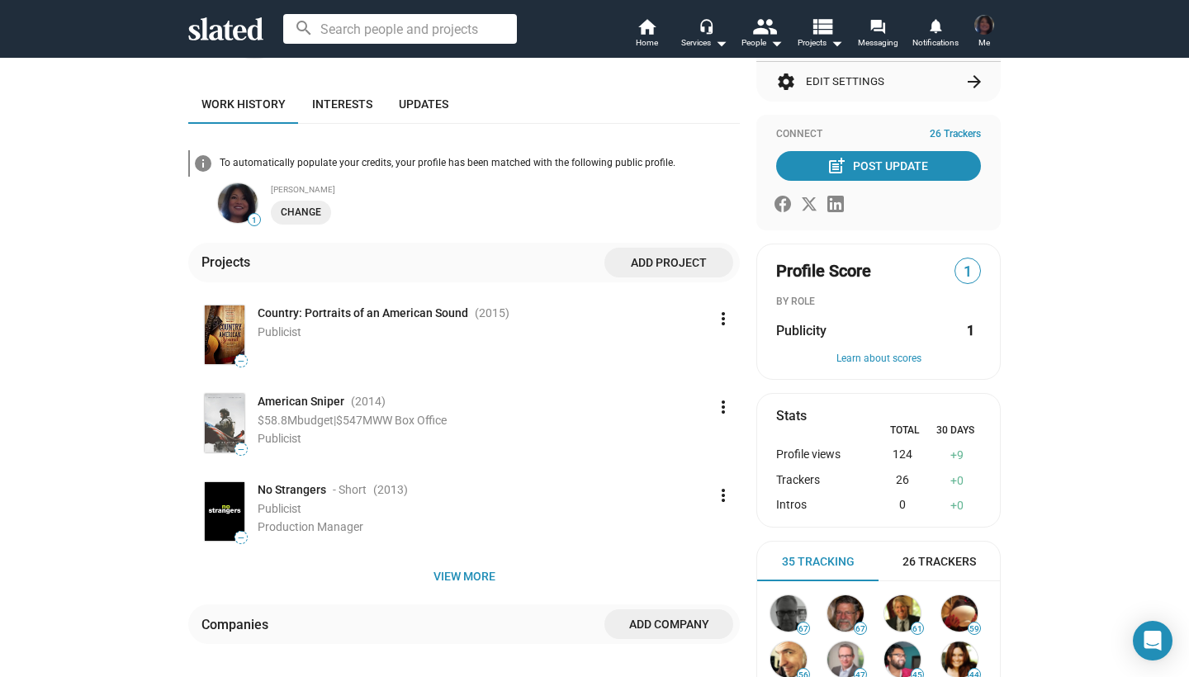
click at [682, 260] on span "Add project" at bounding box center [669, 263] width 102 height 30
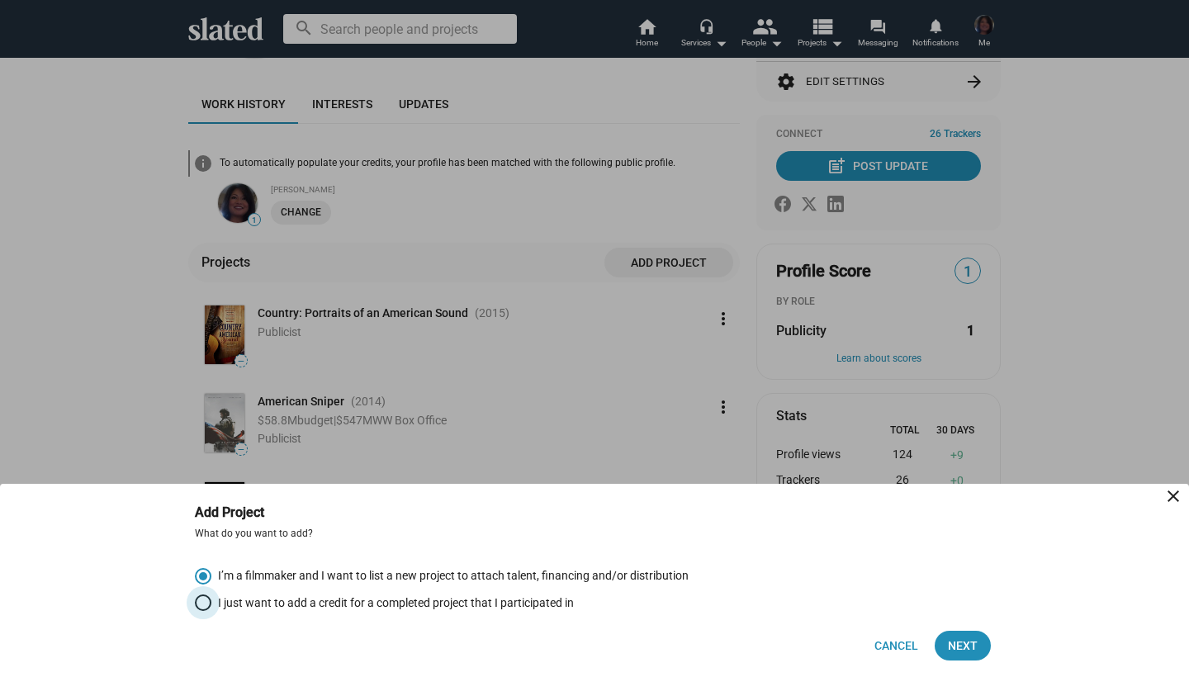
click at [403, 604] on span "I just want to add a credit for a completed project that I participated in" at bounding box center [392, 603] width 363 height 16
click at [211, 604] on input "I just want to add a credit for a completed project that I participated in" at bounding box center [203, 603] width 17 height 17
radio input "true"
click at [965, 642] on span "Next" at bounding box center [963, 646] width 30 height 30
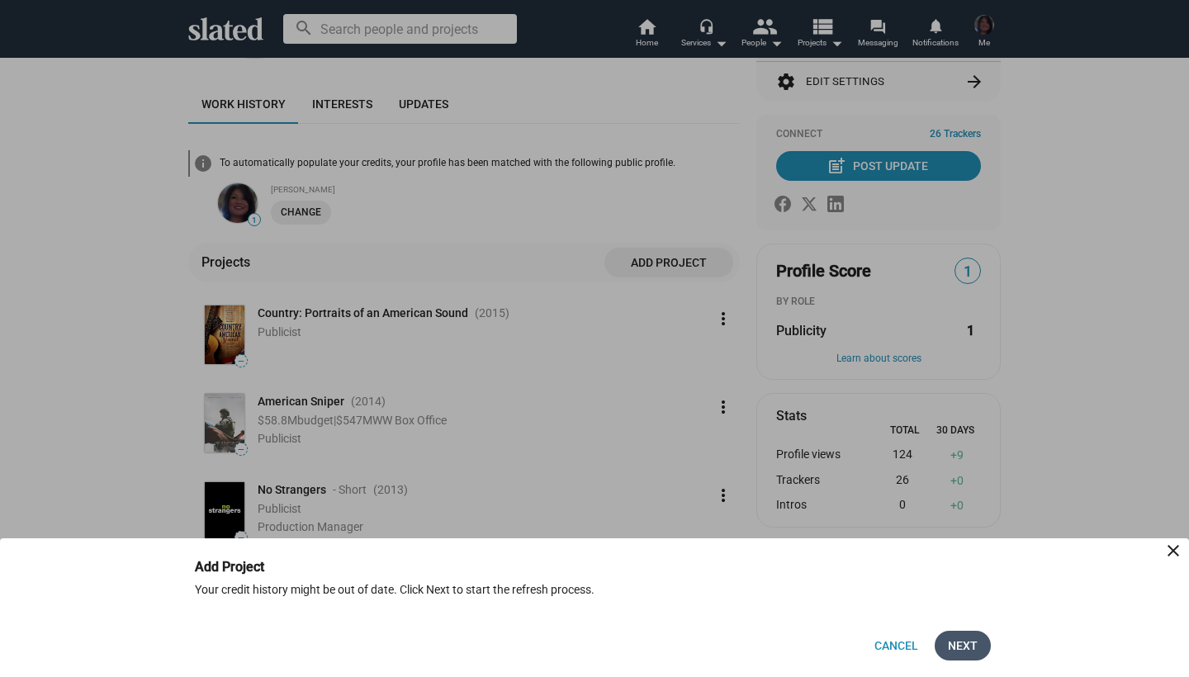
click at [969, 645] on span "Next" at bounding box center [963, 646] width 30 height 30
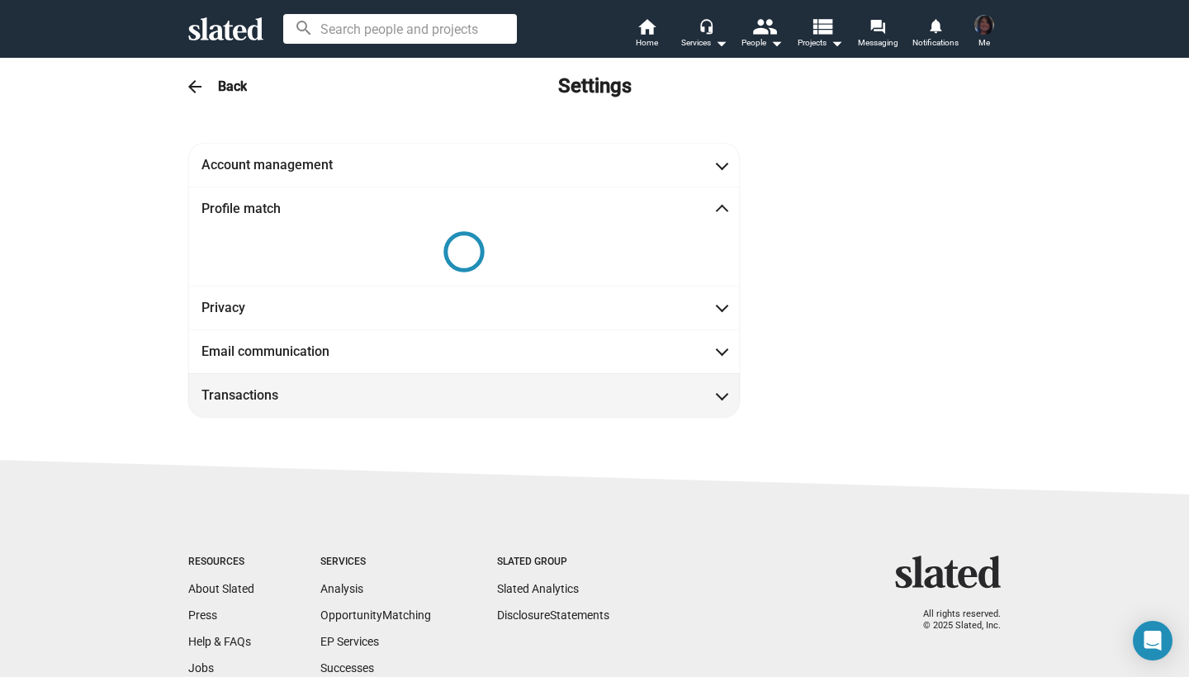
scroll to position [0, 0]
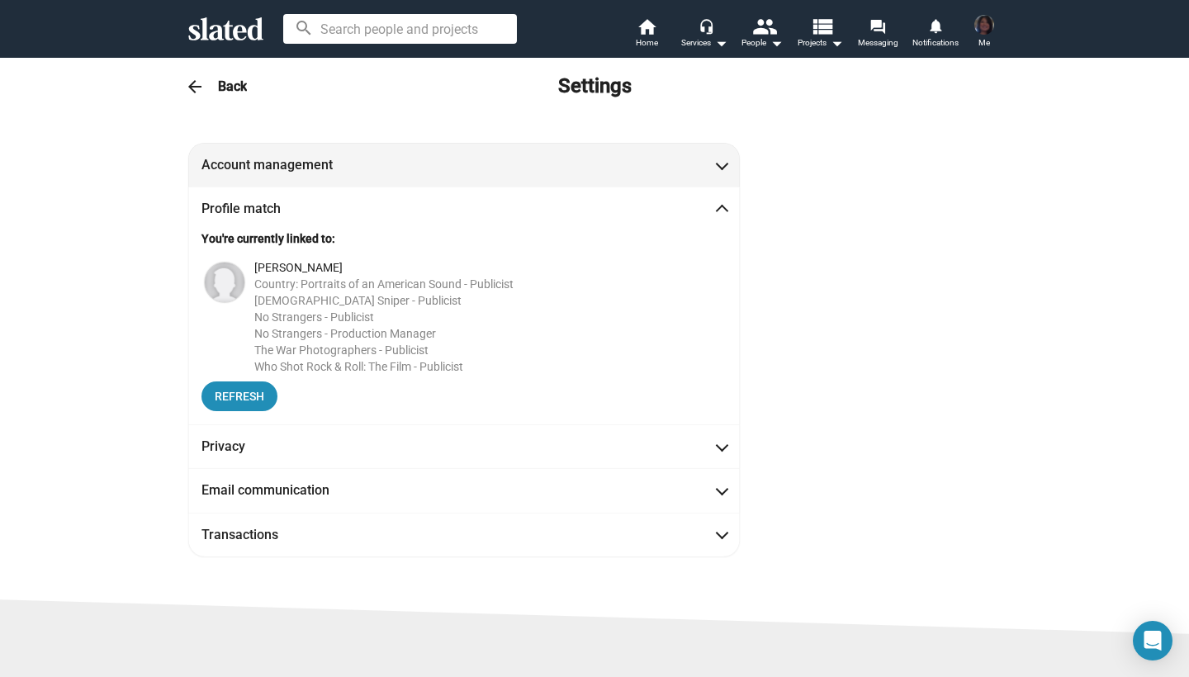
click at [725, 168] on span at bounding box center [722, 163] width 9 height 17
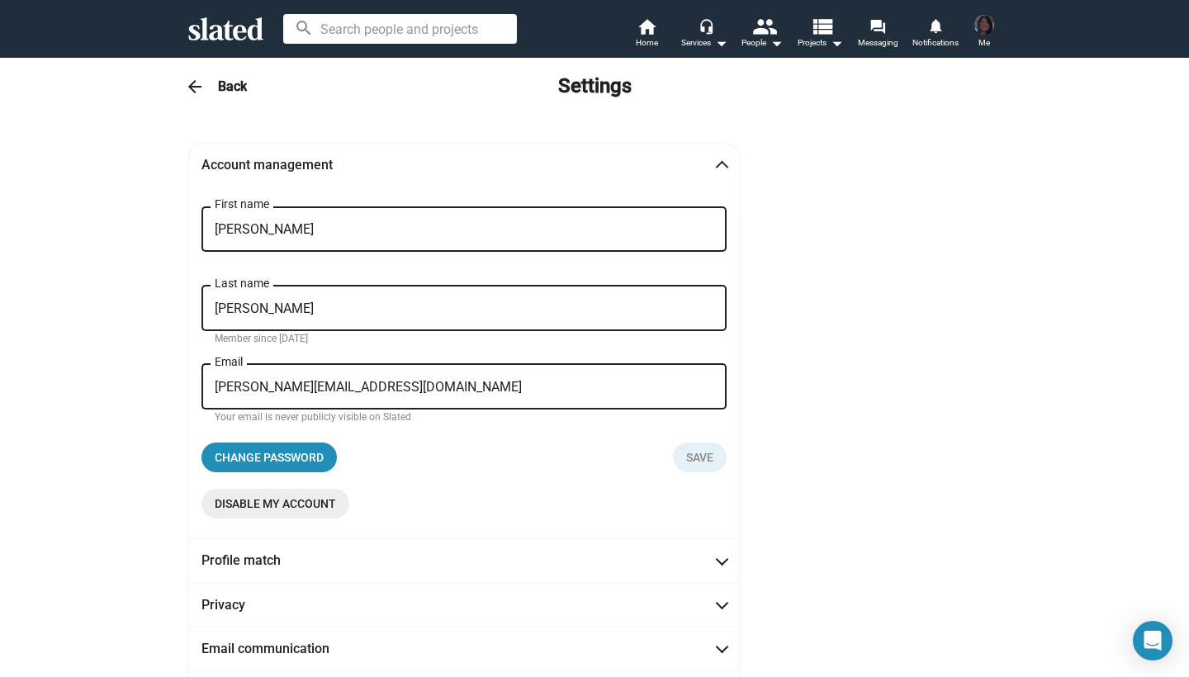
click at [725, 168] on span at bounding box center [722, 167] width 9 height 17
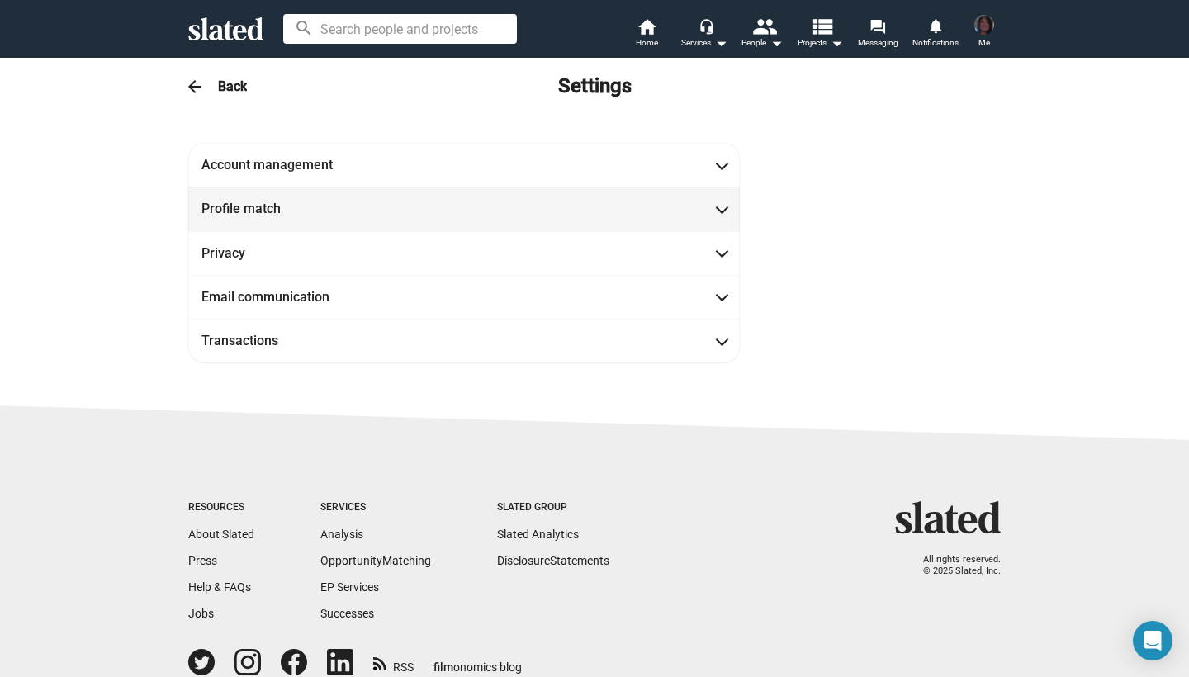
click at [722, 203] on span at bounding box center [722, 207] width 9 height 17
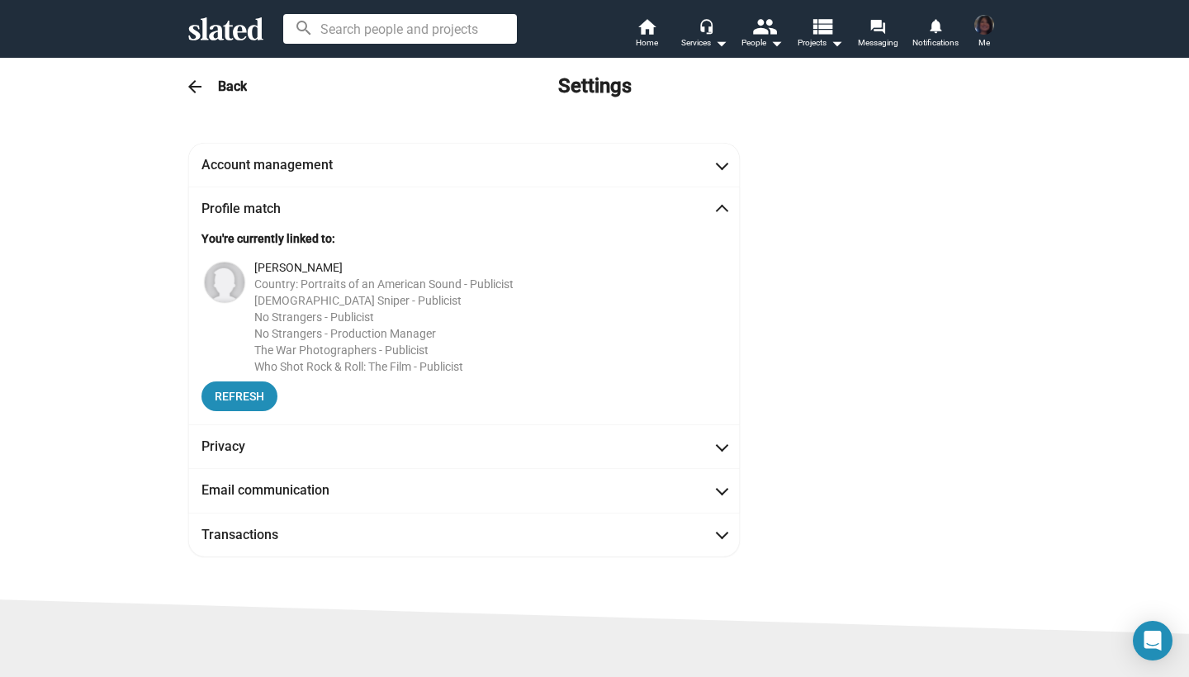
click at [721, 206] on span at bounding box center [722, 211] width 9 height 17
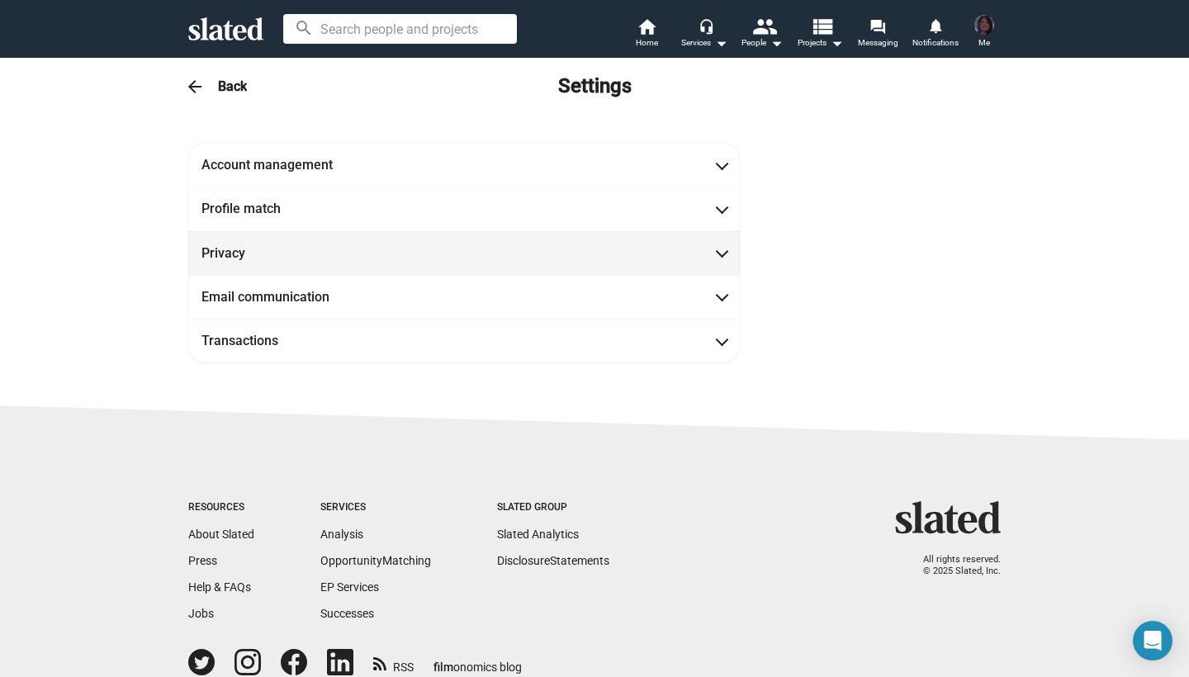
click at [723, 253] on span at bounding box center [722, 252] width 9 height 17
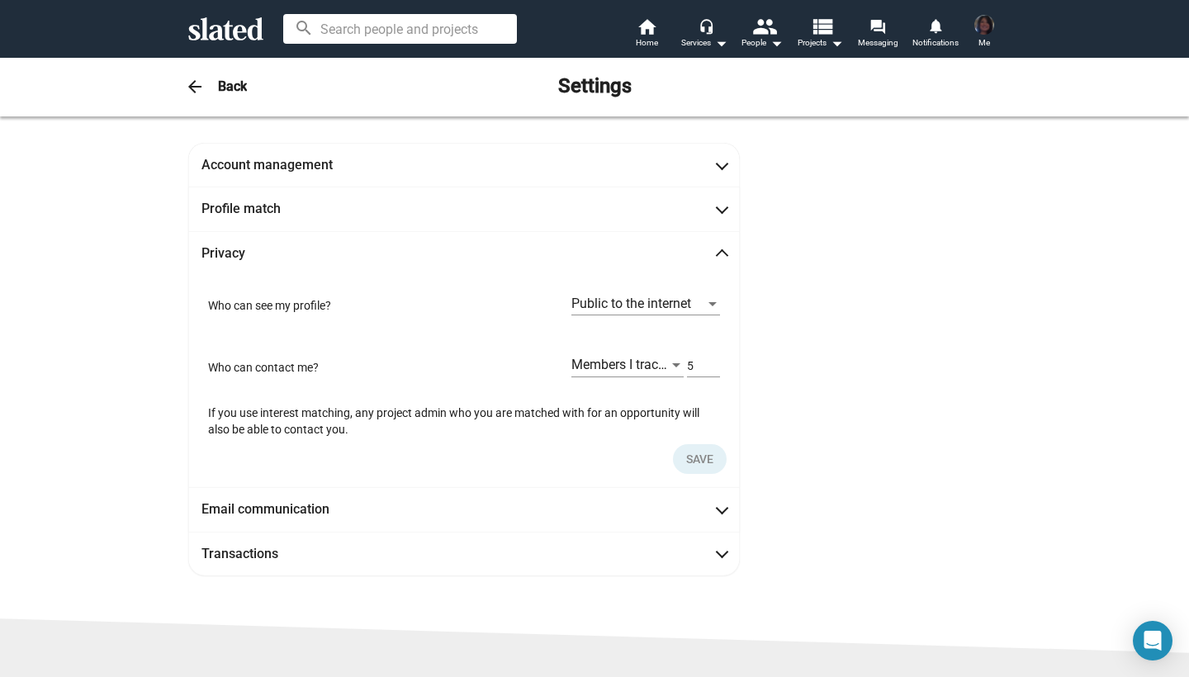
scroll to position [80, 0]
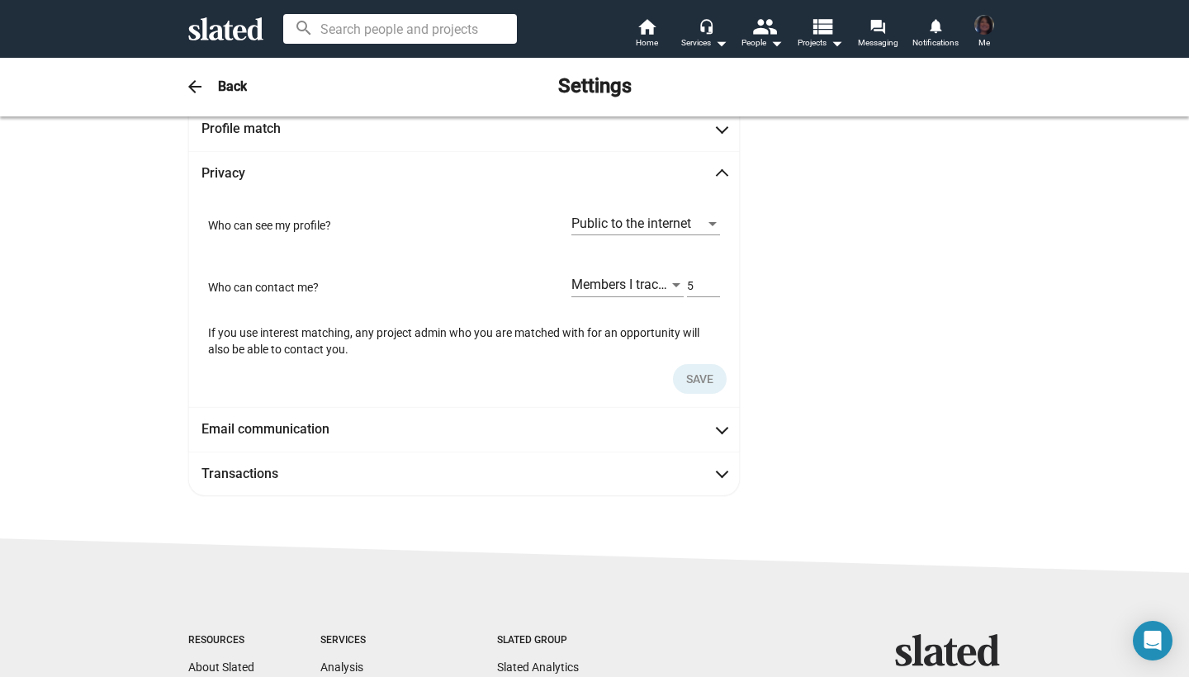
click at [711, 225] on div at bounding box center [712, 224] width 8 height 4
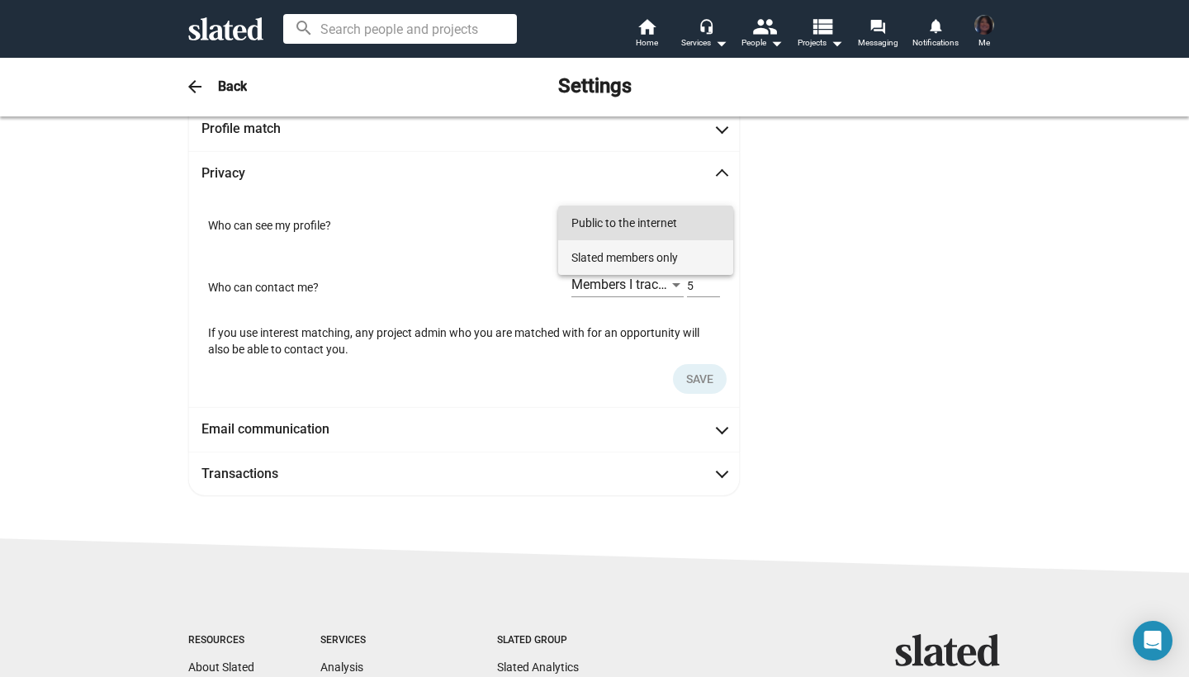
click at [633, 254] on span "Slated members only" at bounding box center [645, 257] width 149 height 35
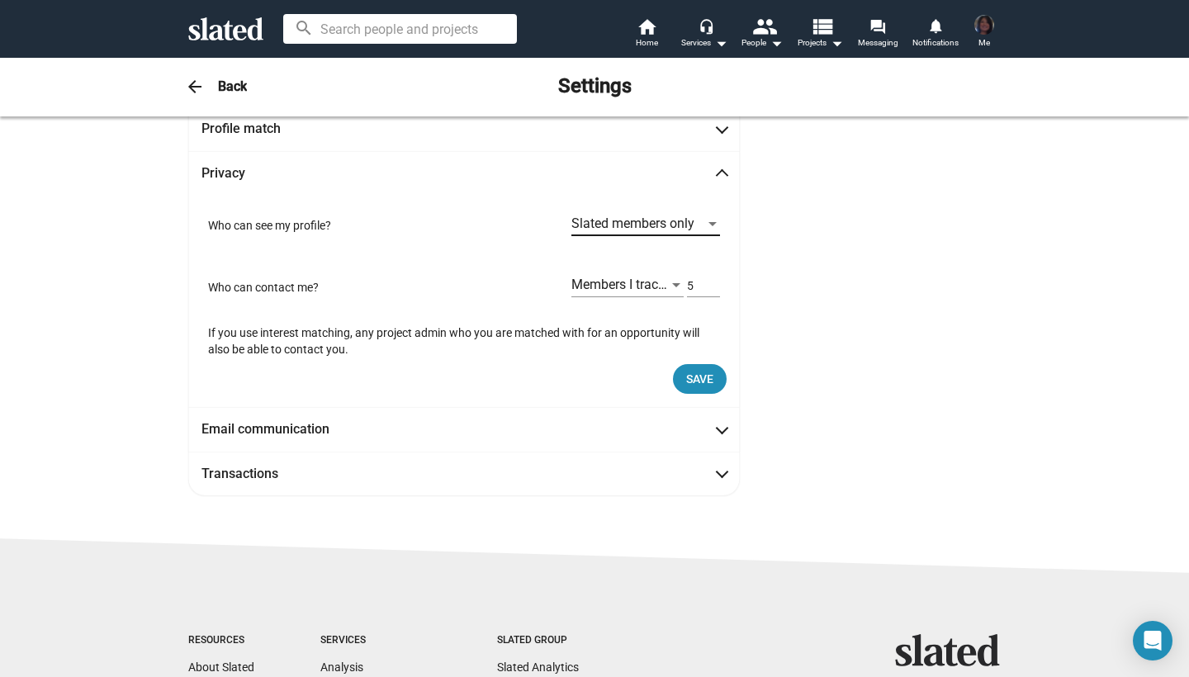
click at [675, 285] on div at bounding box center [676, 285] width 8 height 4
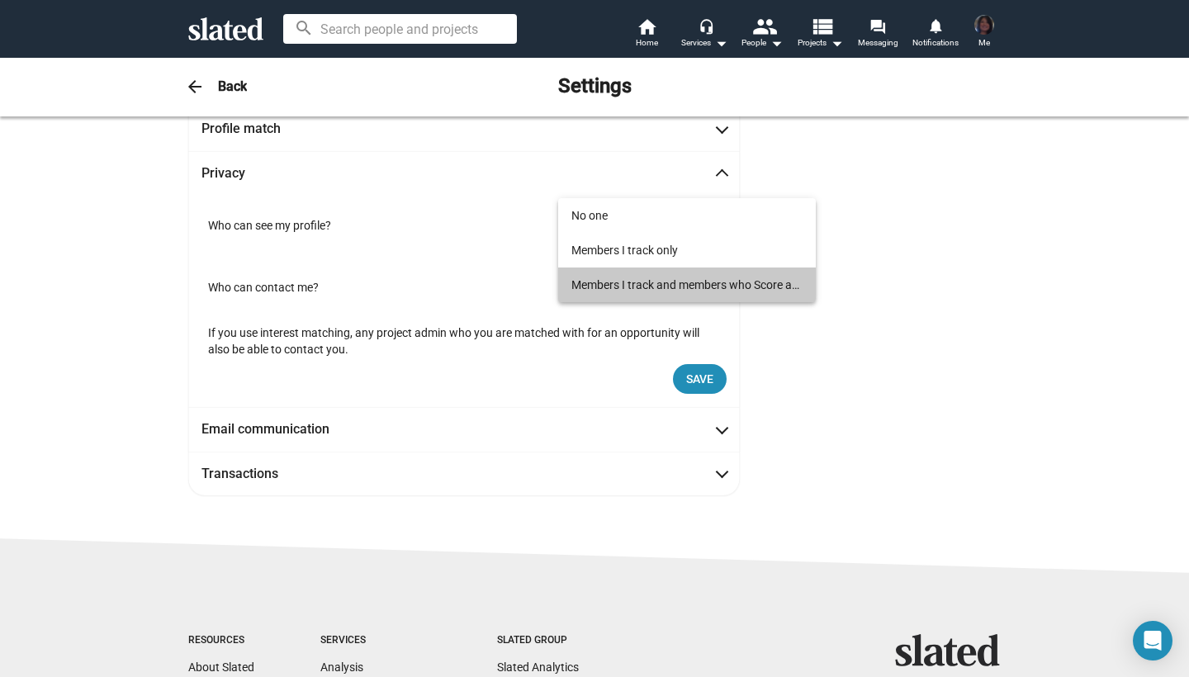
click at [635, 282] on span "Members I track and members who Score at least" at bounding box center [686, 285] width 231 height 35
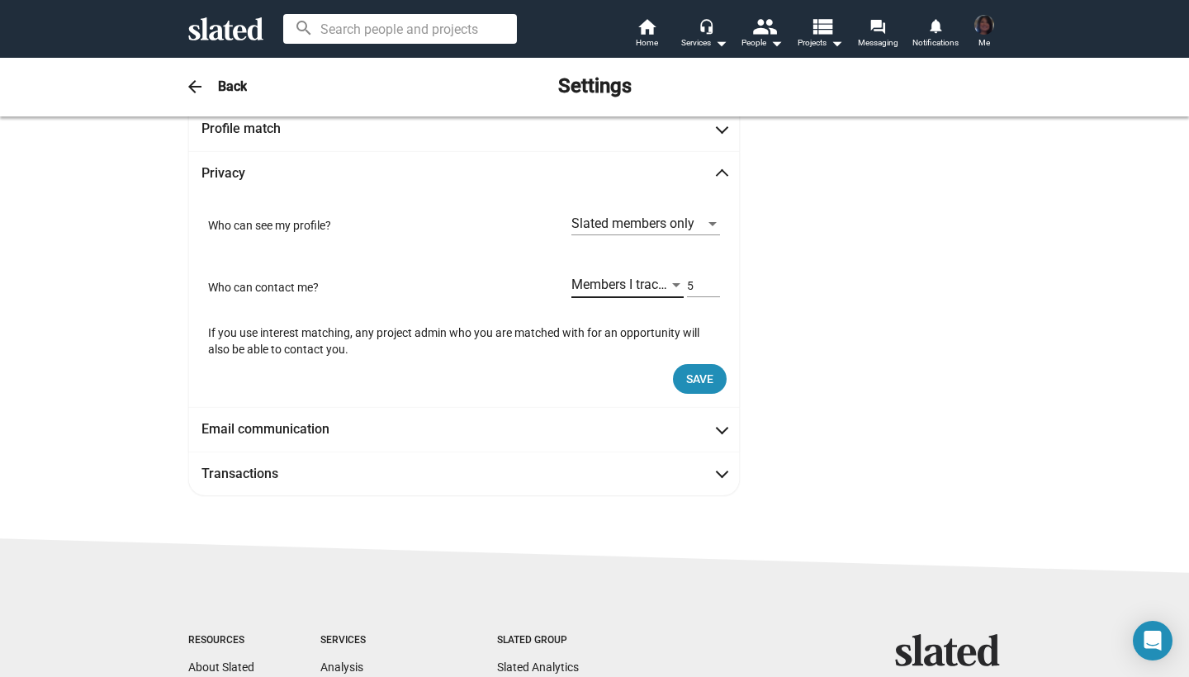
click at [675, 282] on div at bounding box center [676, 285] width 15 height 13
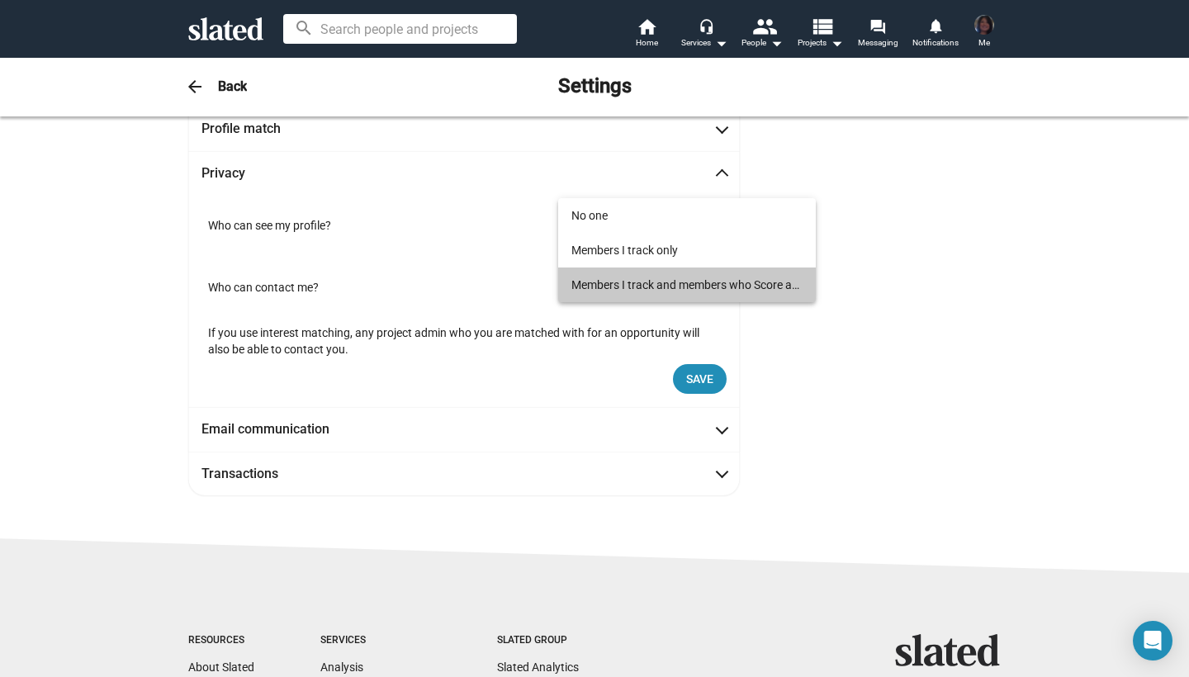
click at [675, 282] on span "Members I track and members who Score at least" at bounding box center [686, 285] width 231 height 35
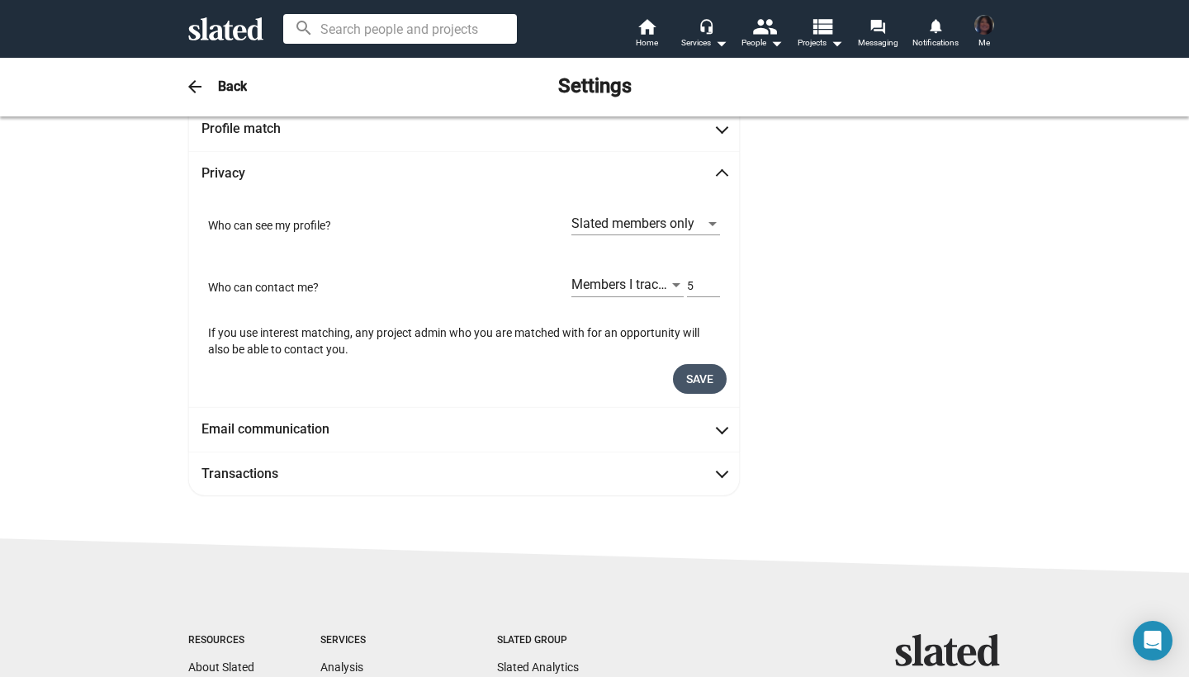
click at [708, 373] on span "Save" at bounding box center [699, 379] width 27 height 30
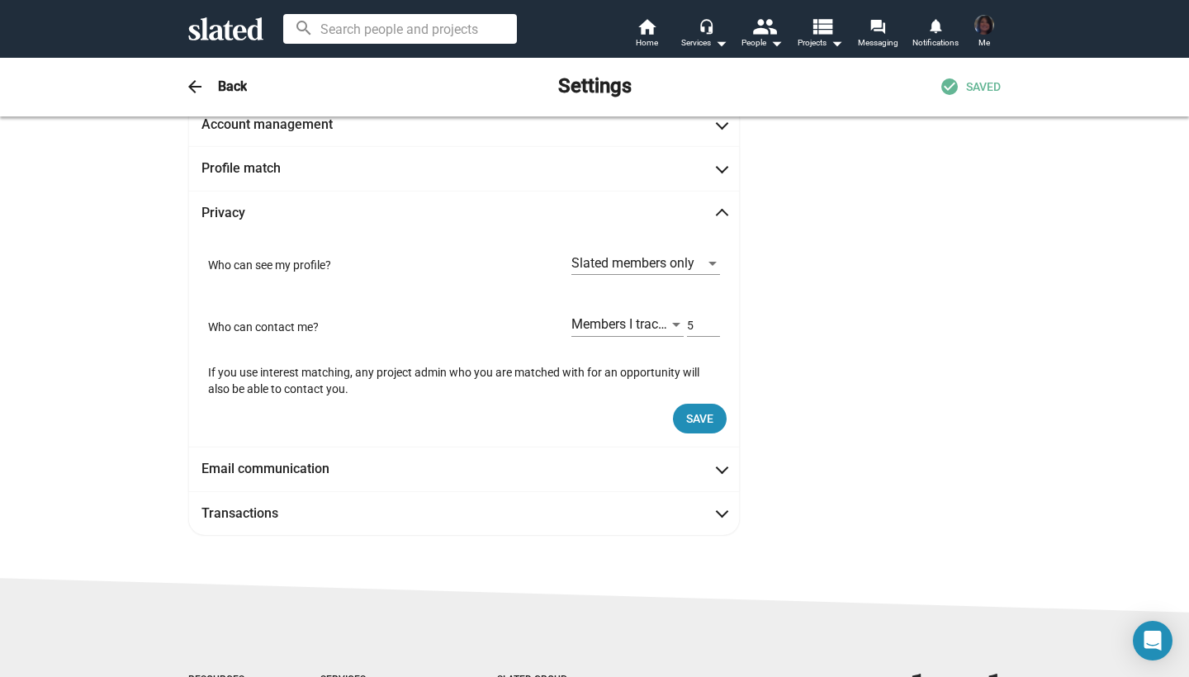
scroll to position [53, 0]
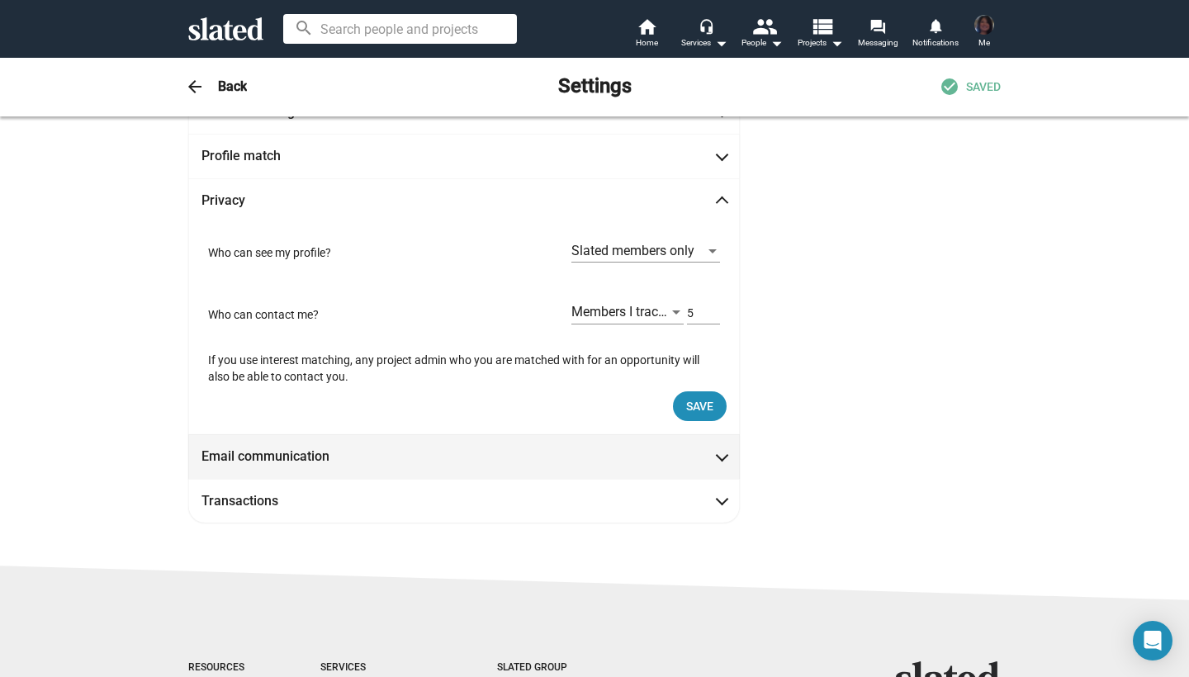
click at [716, 456] on span "Email communication" at bounding box center [463, 456] width 525 height 17
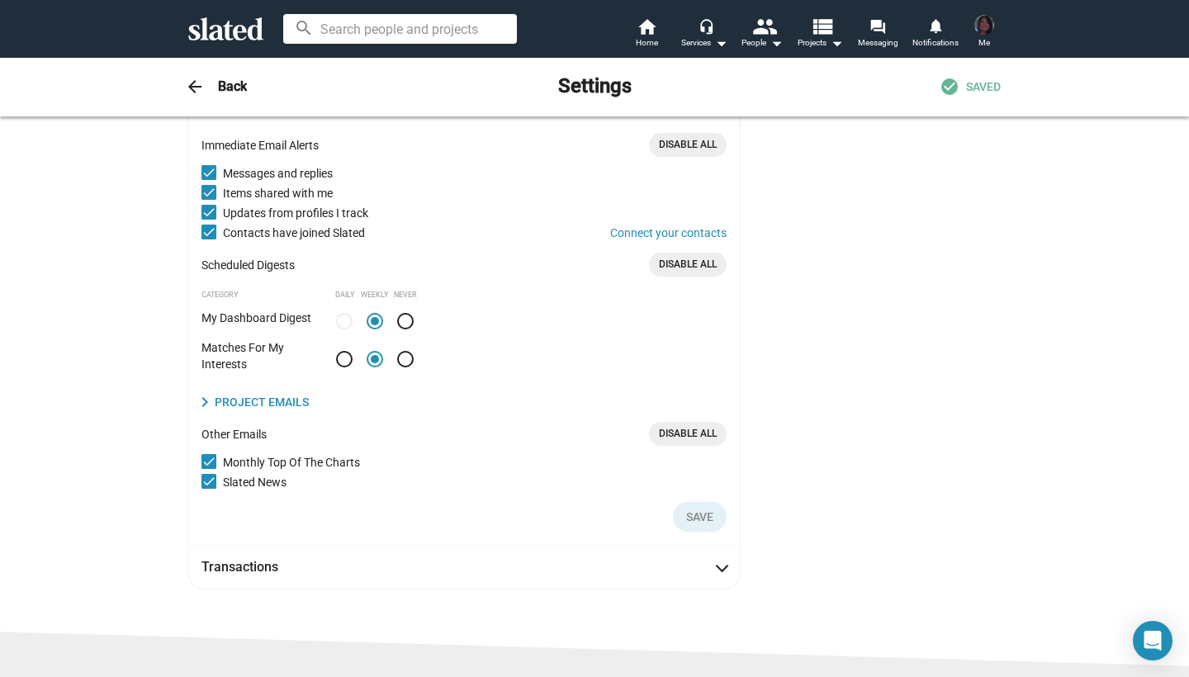
scroll to position [216, 0]
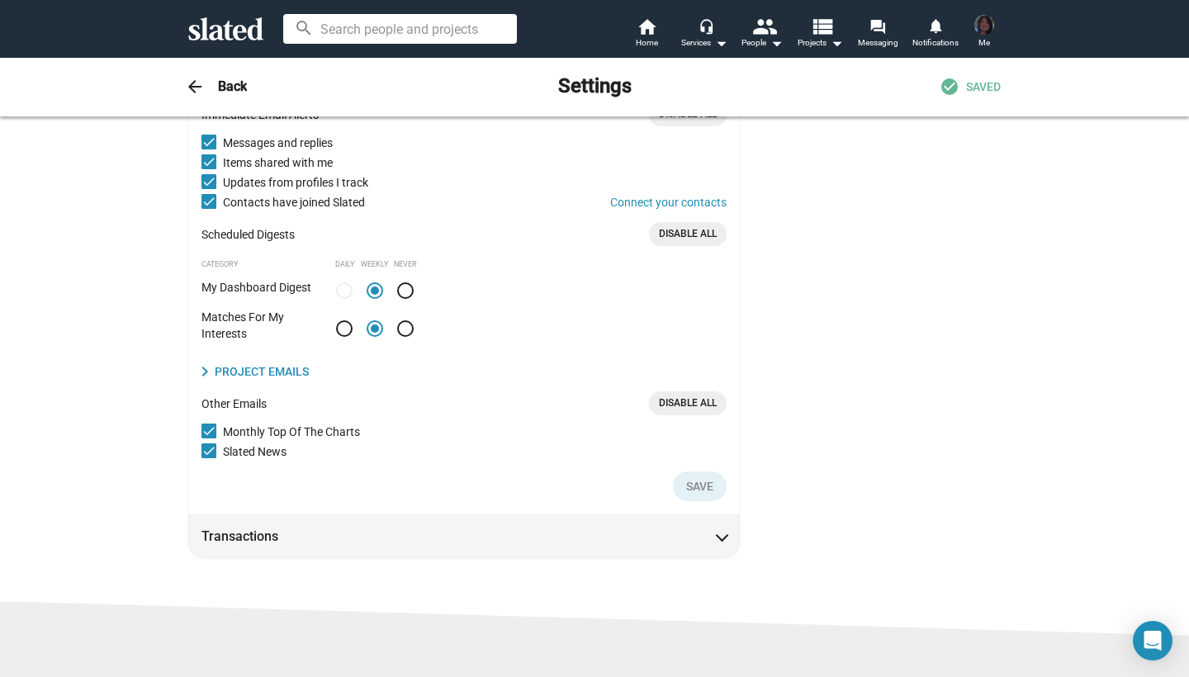
click at [724, 536] on span at bounding box center [722, 535] width 9 height 17
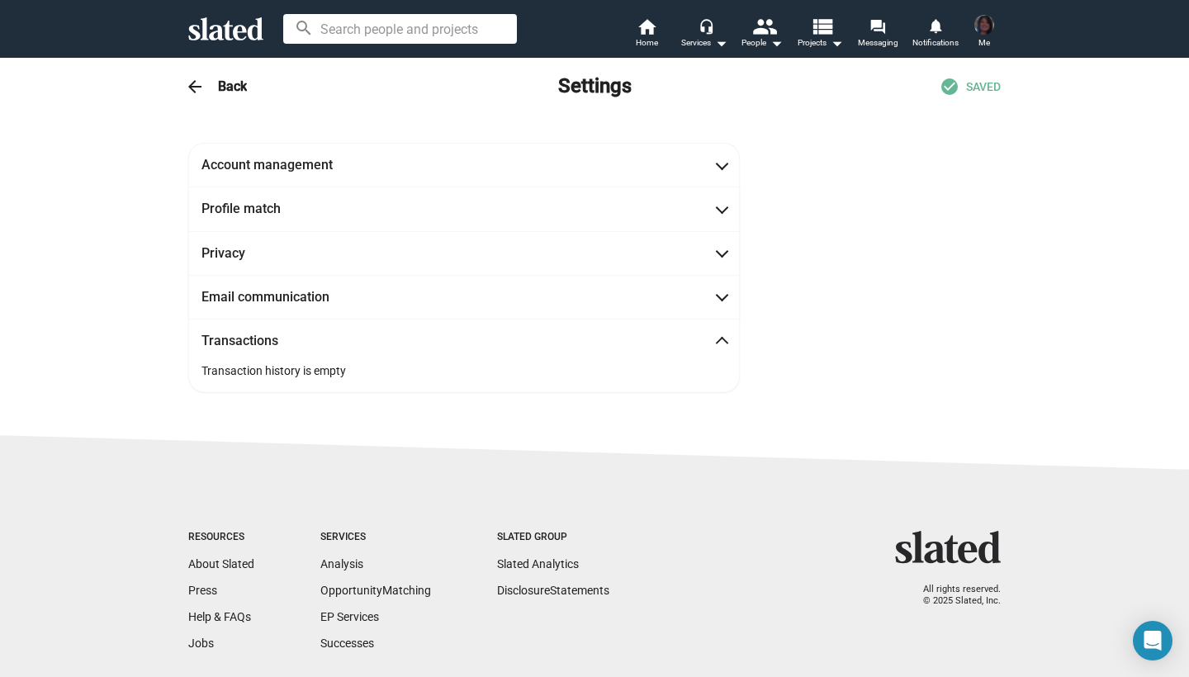
scroll to position [0, 0]
click at [193, 88] on mat-icon "arrow_back" at bounding box center [195, 87] width 20 height 20
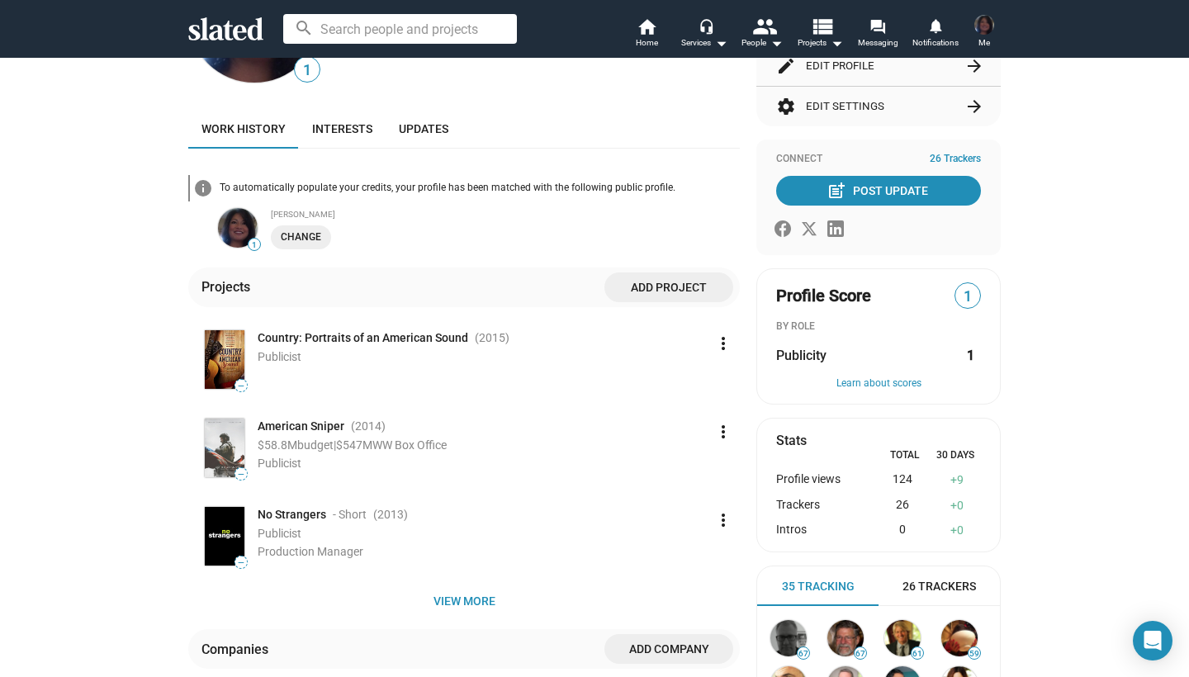
scroll to position [139, 0]
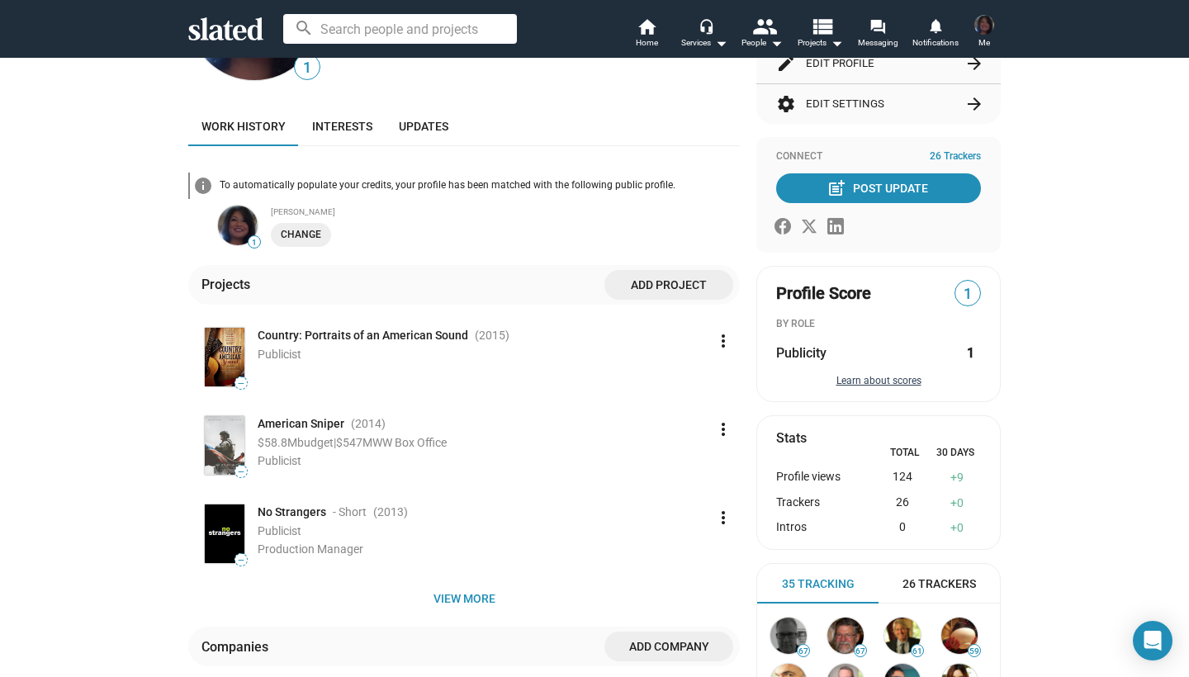
click at [863, 380] on button "Learn about scores" at bounding box center [878, 381] width 205 height 13
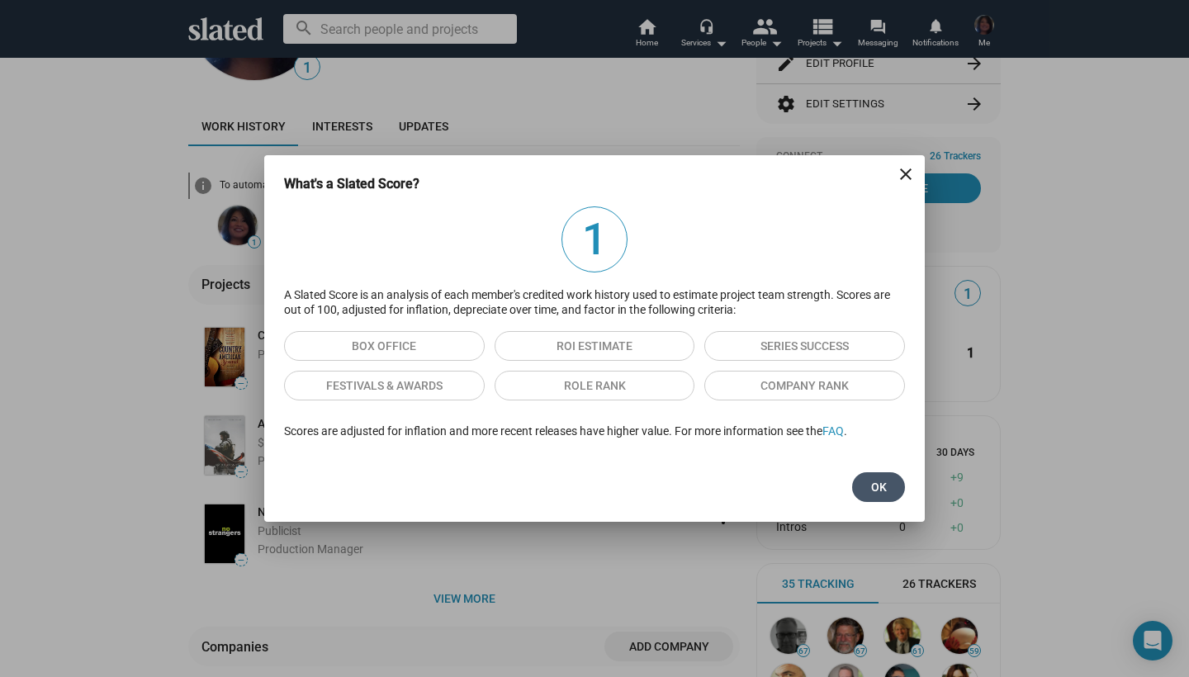
click at [887, 485] on span "Ok" at bounding box center [878, 487] width 26 height 30
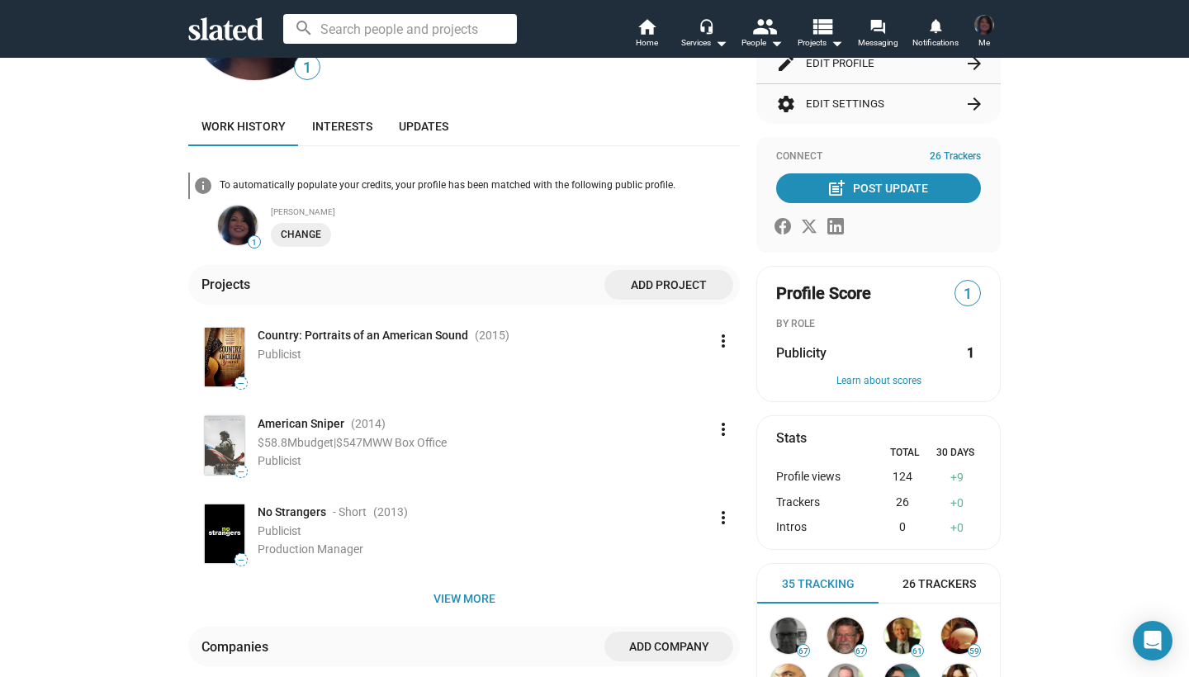
click at [681, 285] on span "Add project" at bounding box center [669, 285] width 102 height 30
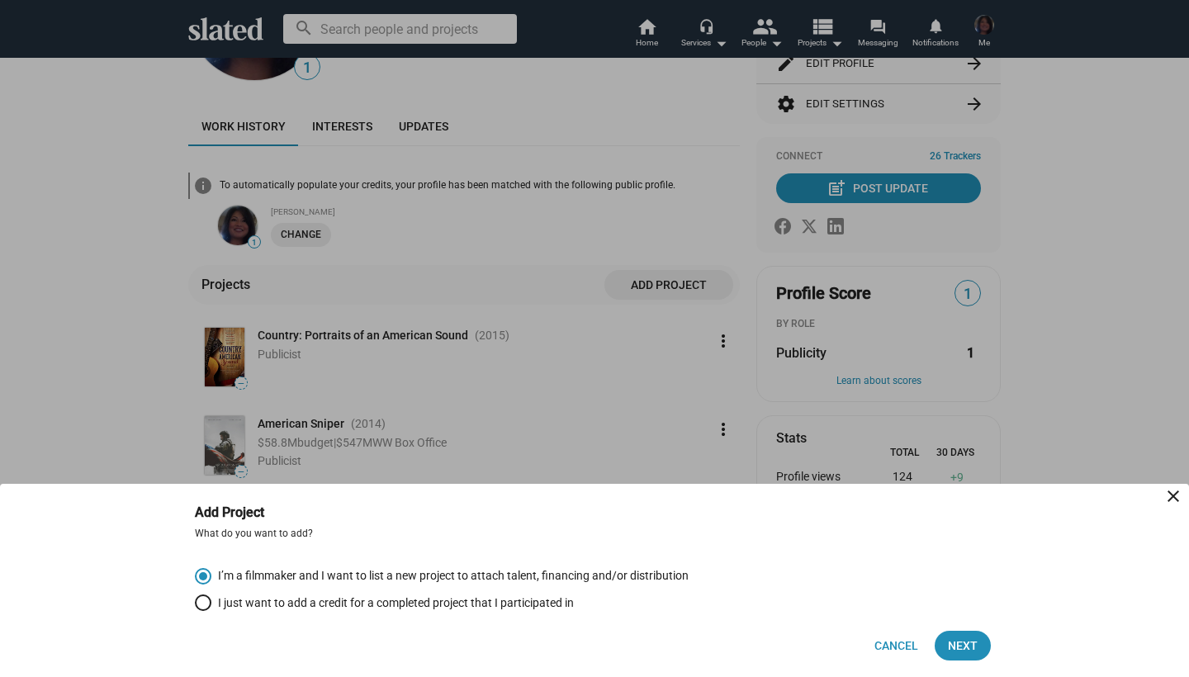
click at [237, 604] on span "I just want to add a credit for a completed project that I participated in" at bounding box center [392, 603] width 363 height 16
click at [211, 604] on input "I just want to add a credit for a completed project that I participated in" at bounding box center [203, 603] width 17 height 17
radio input "true"
click at [969, 649] on span "Next" at bounding box center [963, 646] width 30 height 30
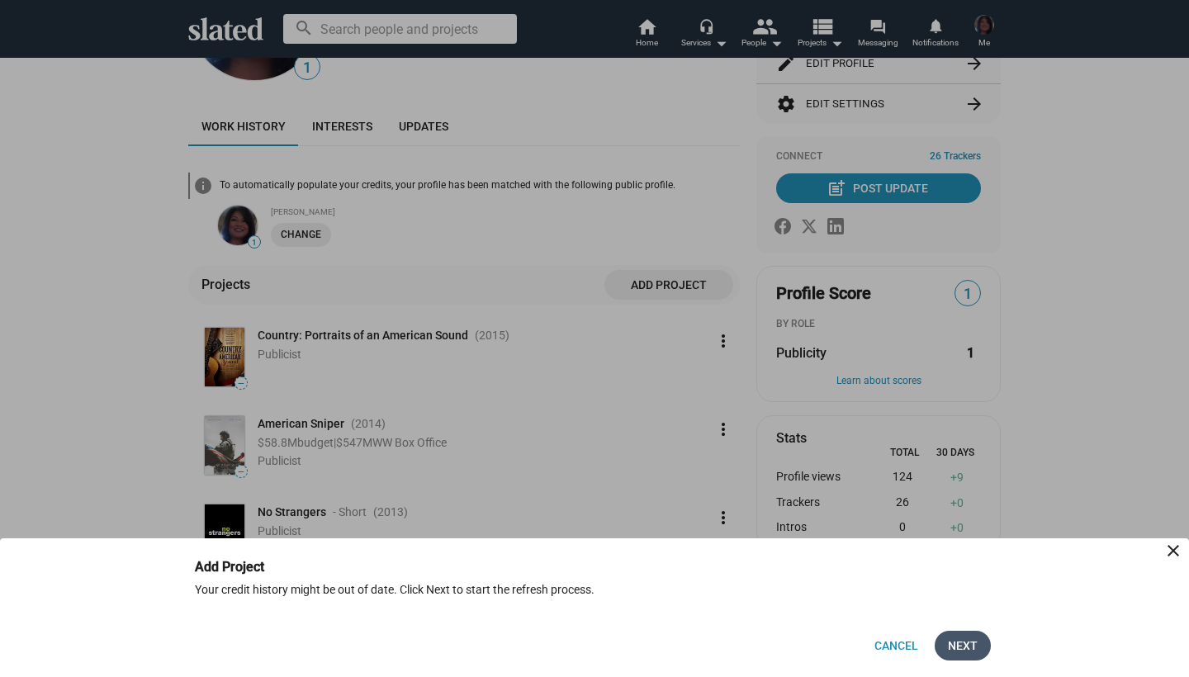
click at [969, 649] on span "Next" at bounding box center [963, 646] width 30 height 30
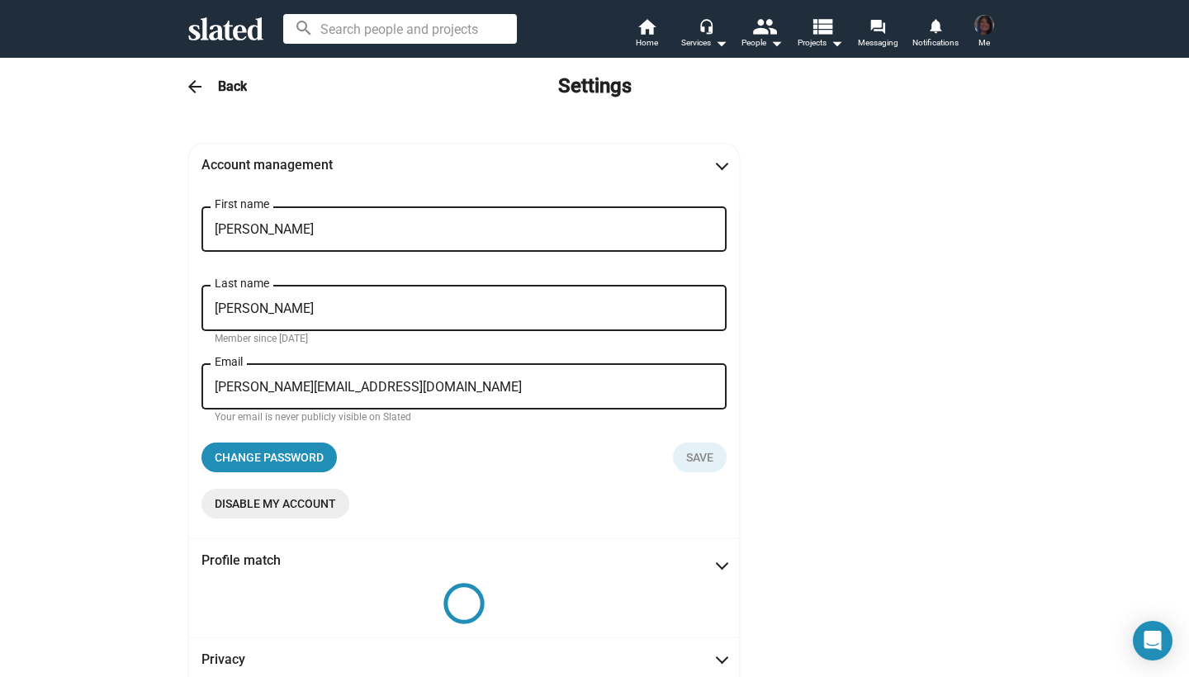
scroll to position [80, 0]
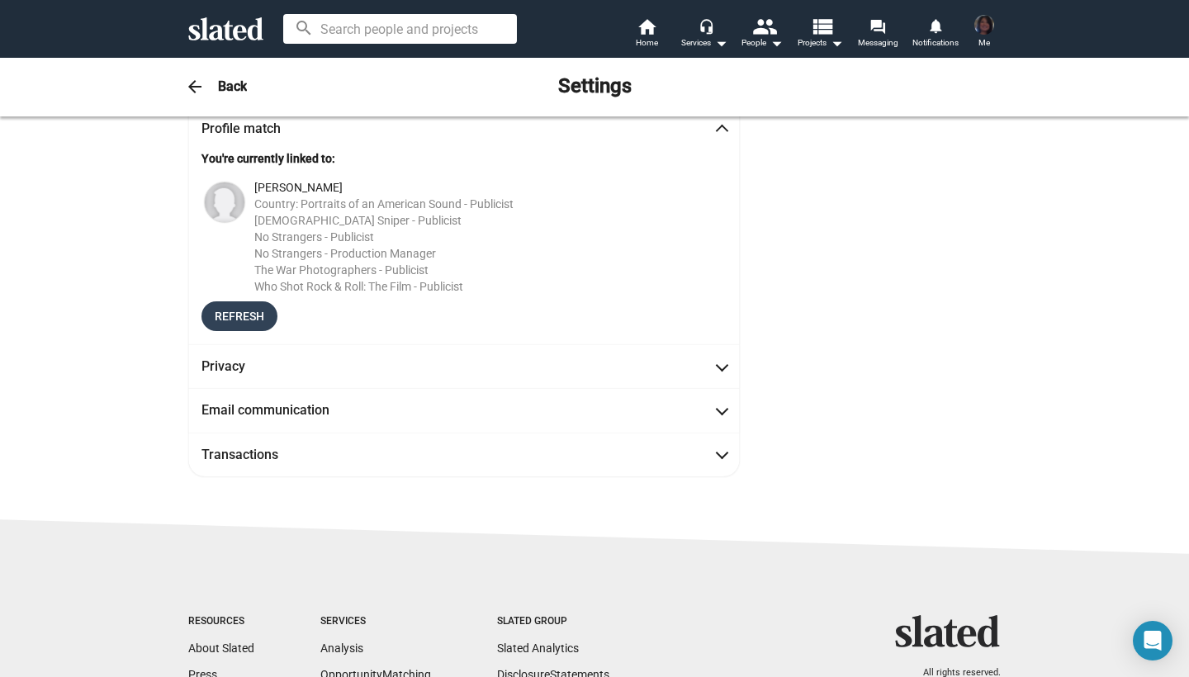
click at [244, 311] on span "Refresh" at bounding box center [240, 316] width 50 height 30
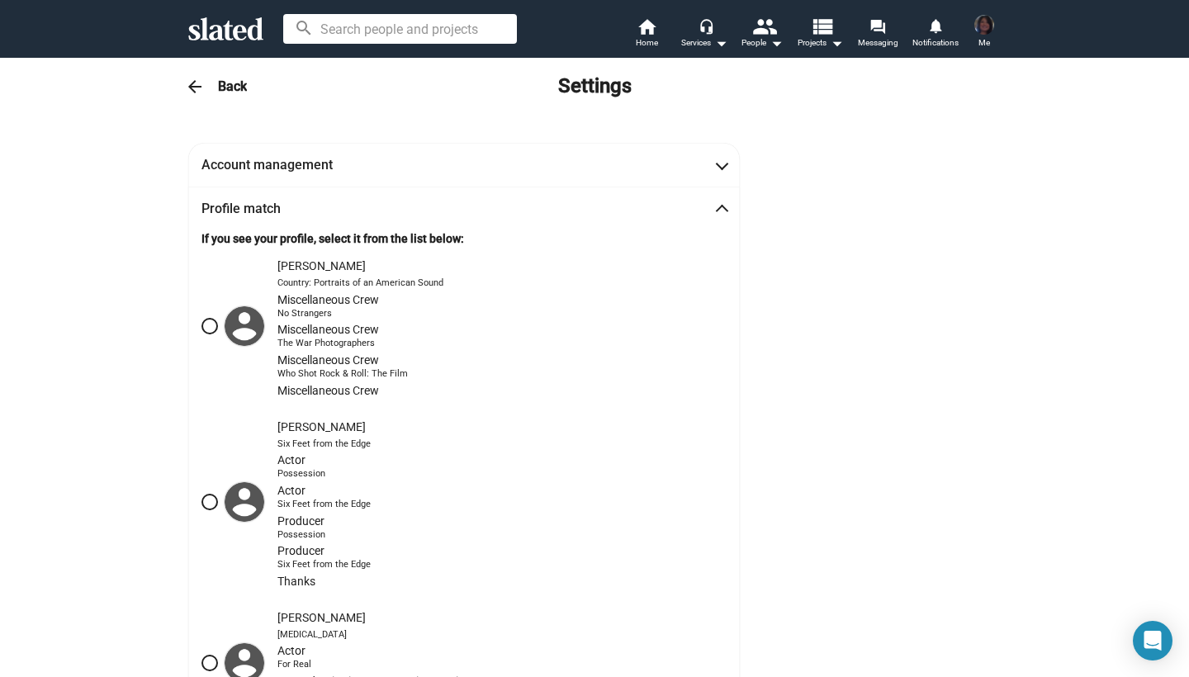
scroll to position [0, 0]
click at [213, 324] on span at bounding box center [209, 326] width 17 height 17
click at [213, 324] on input "[PERSON_NAME] Country: Portraits of an American Sound Miscellaneous Crew No Str…" at bounding box center [209, 326] width 17 height 17
radio input "true"
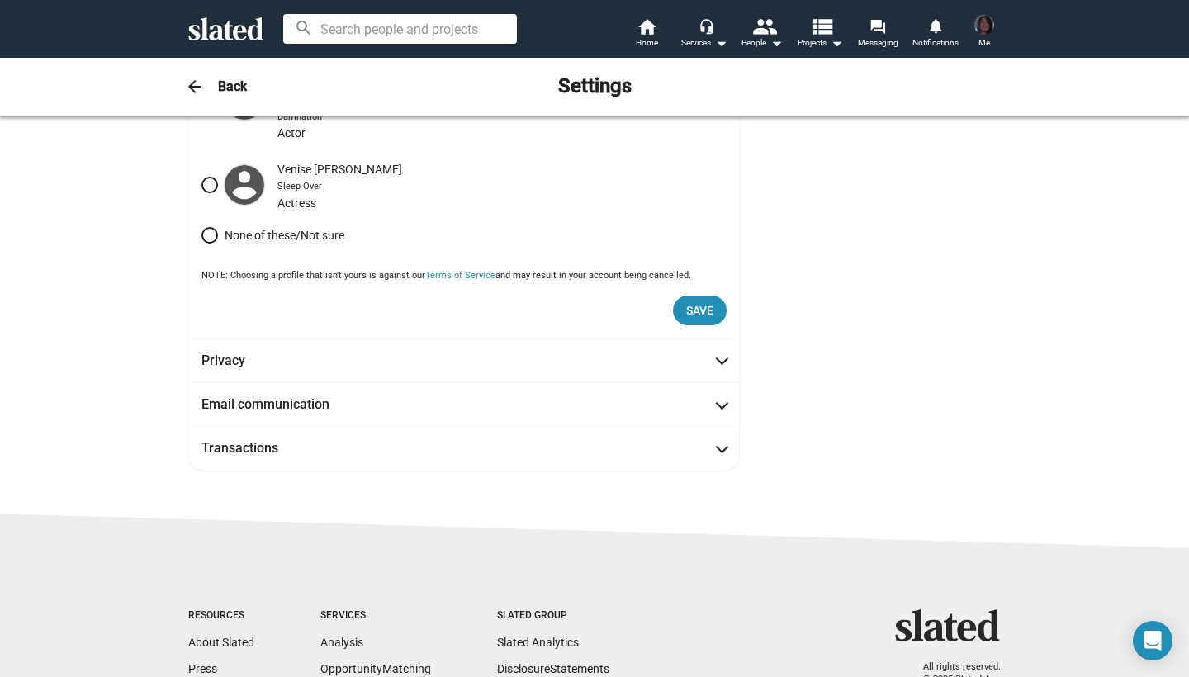
scroll to position [1017, 0]
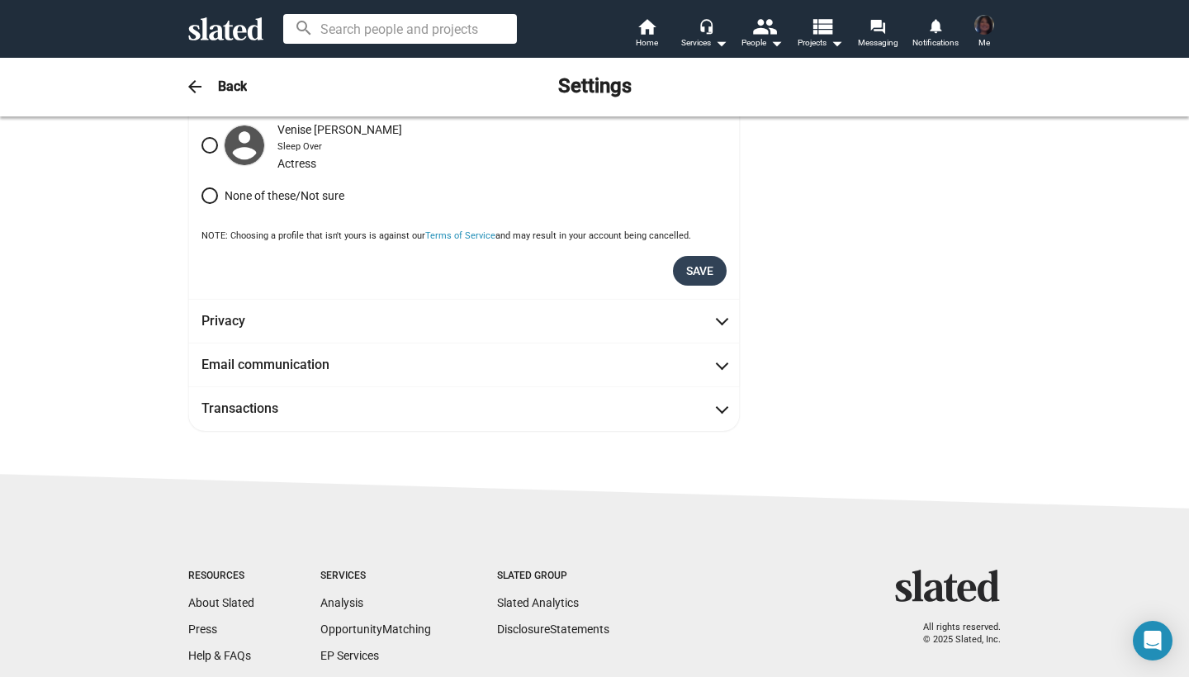
click at [708, 259] on span "Save" at bounding box center [699, 271] width 27 height 30
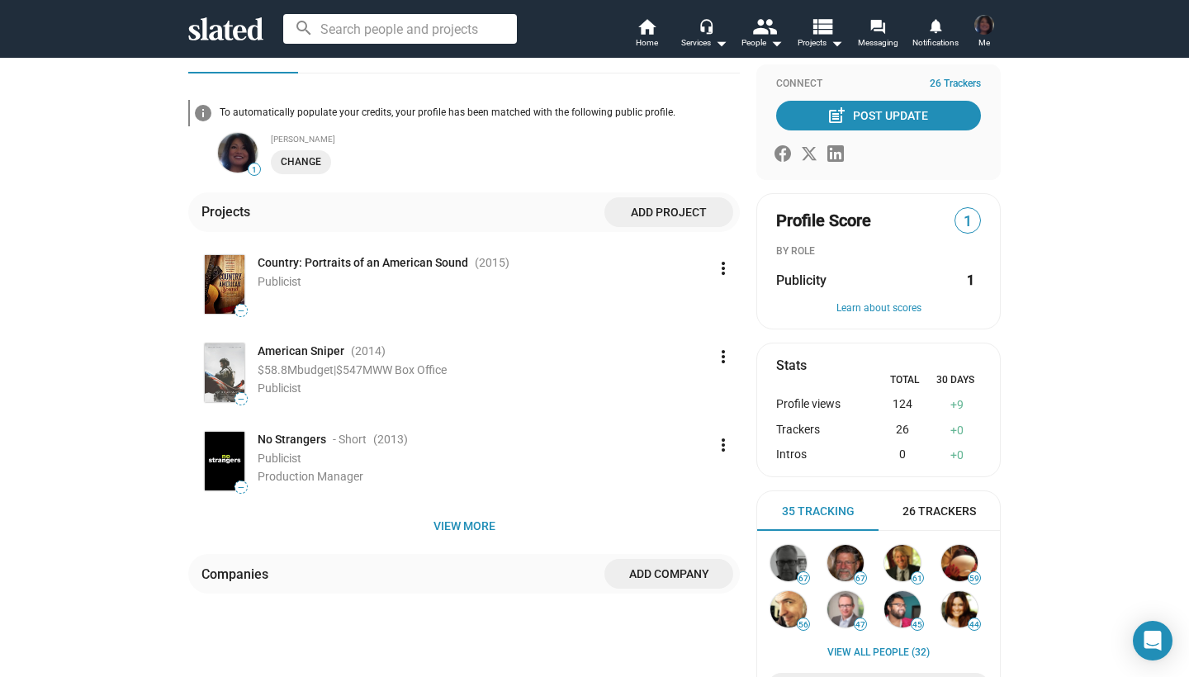
scroll to position [211, 0]
click at [462, 524] on span "View more" at bounding box center [463, 526] width 525 height 30
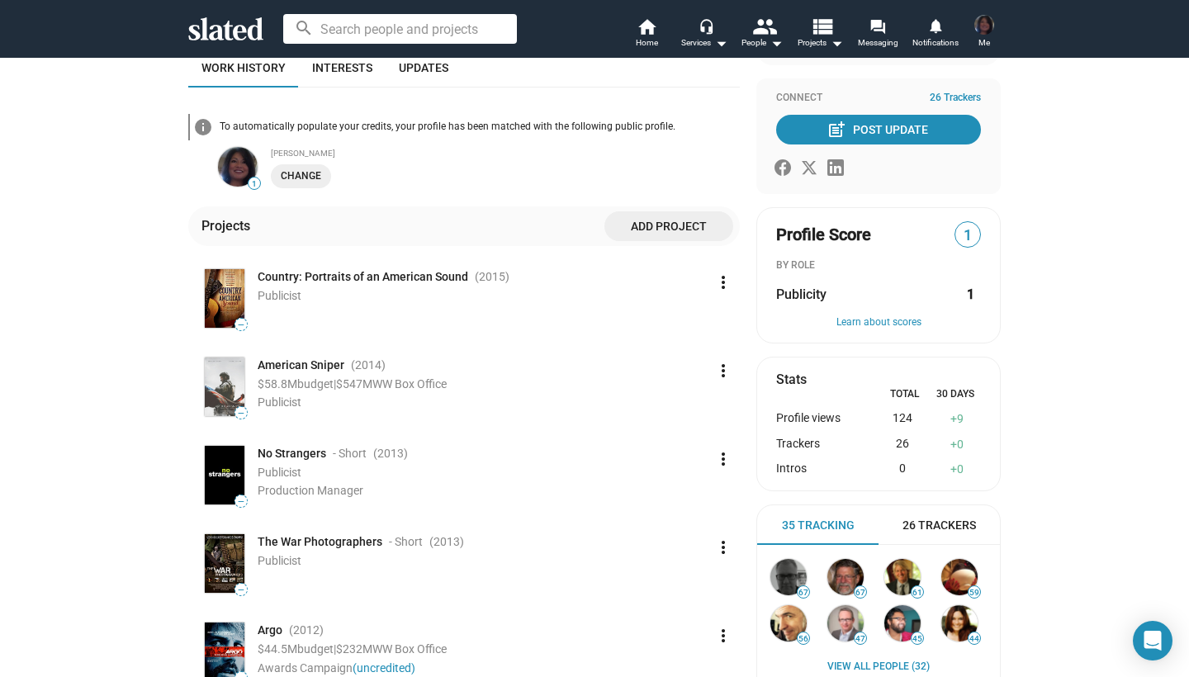
scroll to position [196, 0]
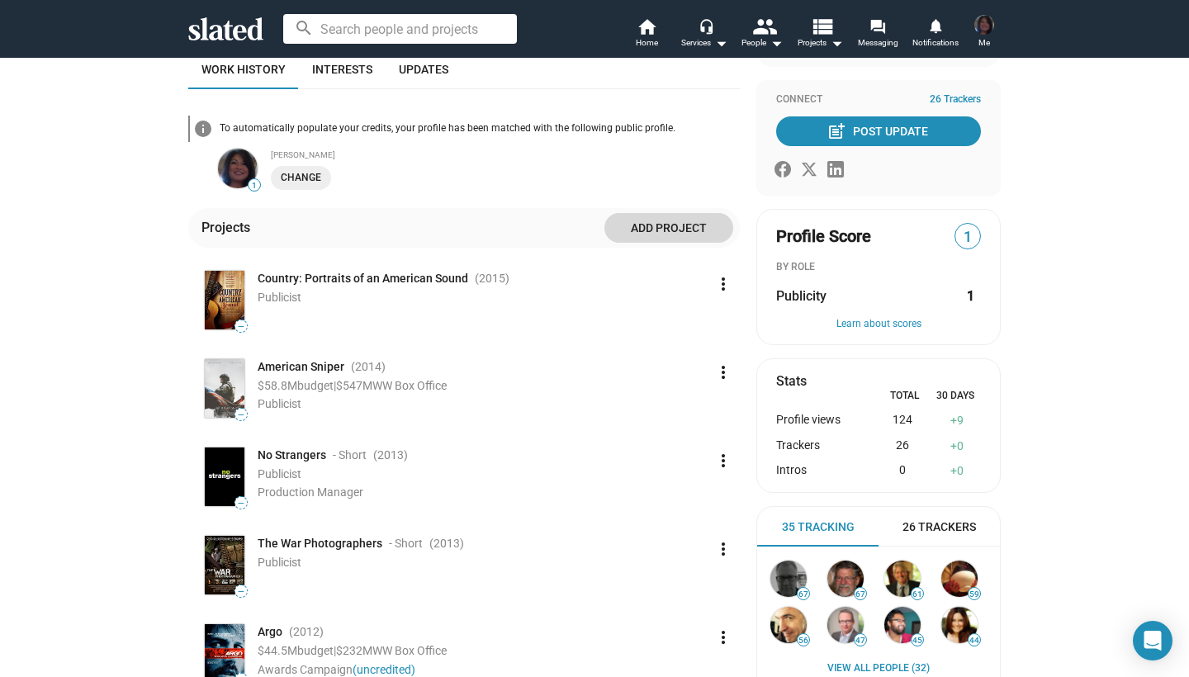
click at [687, 234] on span "Add project" at bounding box center [669, 228] width 102 height 30
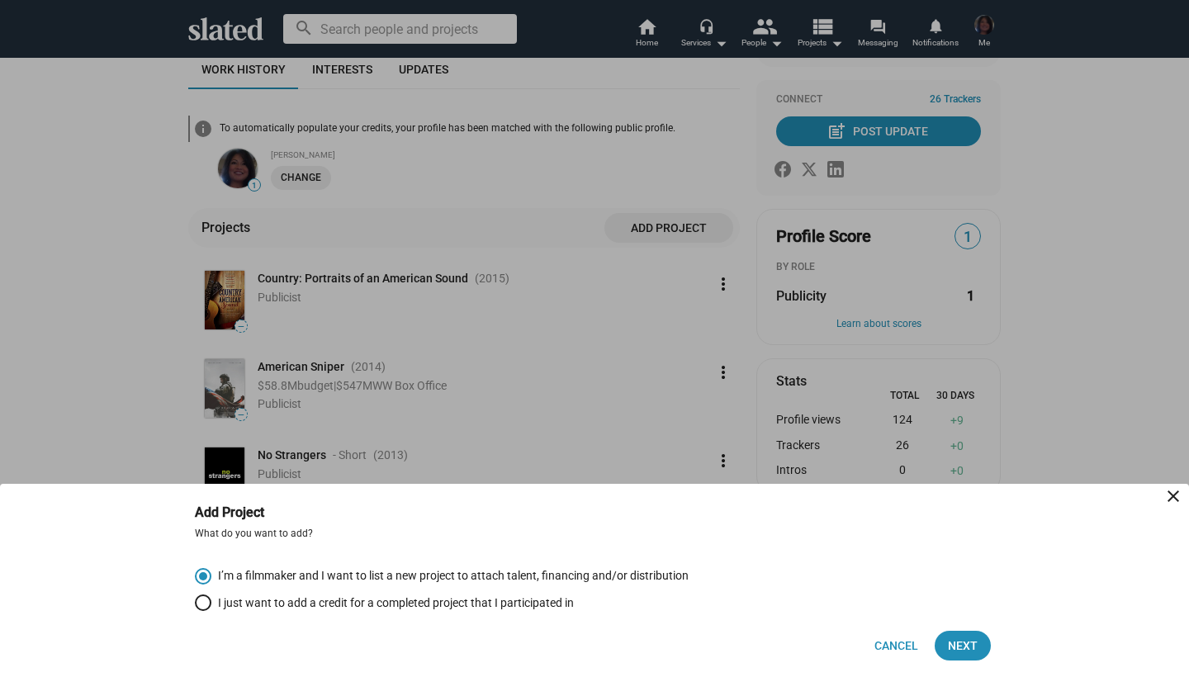
click at [290, 603] on span "I just want to add a credit for a completed project that I participated in" at bounding box center [392, 603] width 363 height 16
click at [211, 603] on input "I just want to add a credit for a completed project that I participated in" at bounding box center [203, 603] width 17 height 17
radio input "true"
click at [972, 646] on span "Next" at bounding box center [963, 646] width 30 height 30
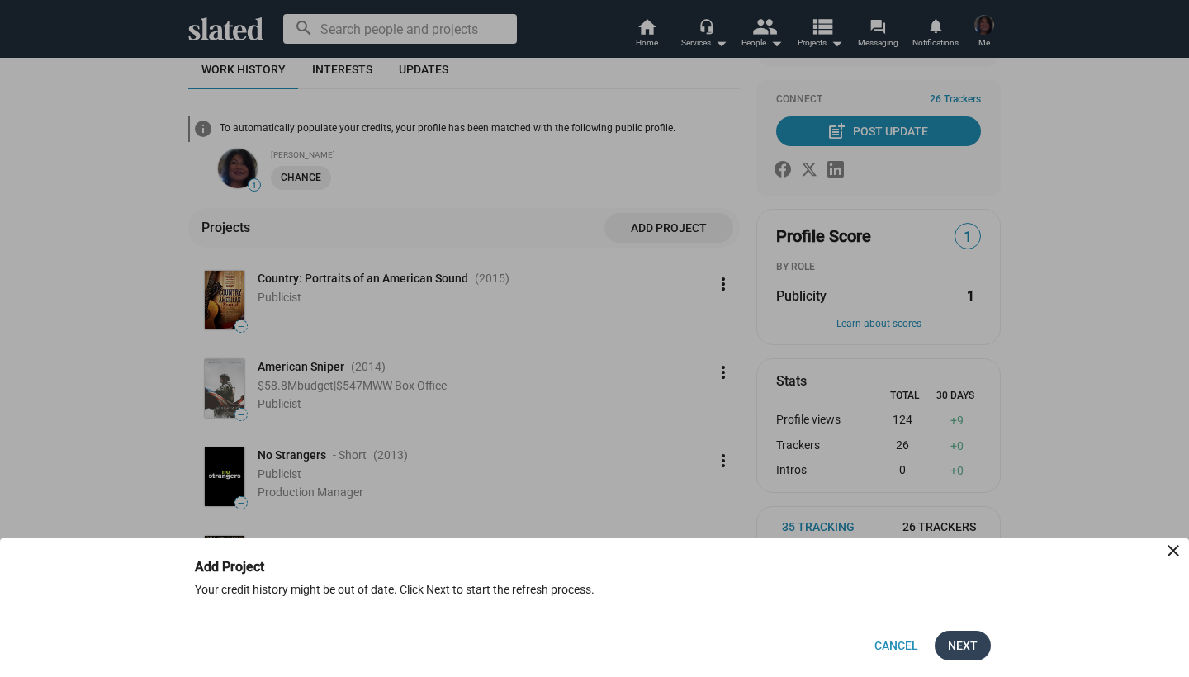
click at [966, 645] on span "Next" at bounding box center [963, 646] width 30 height 30
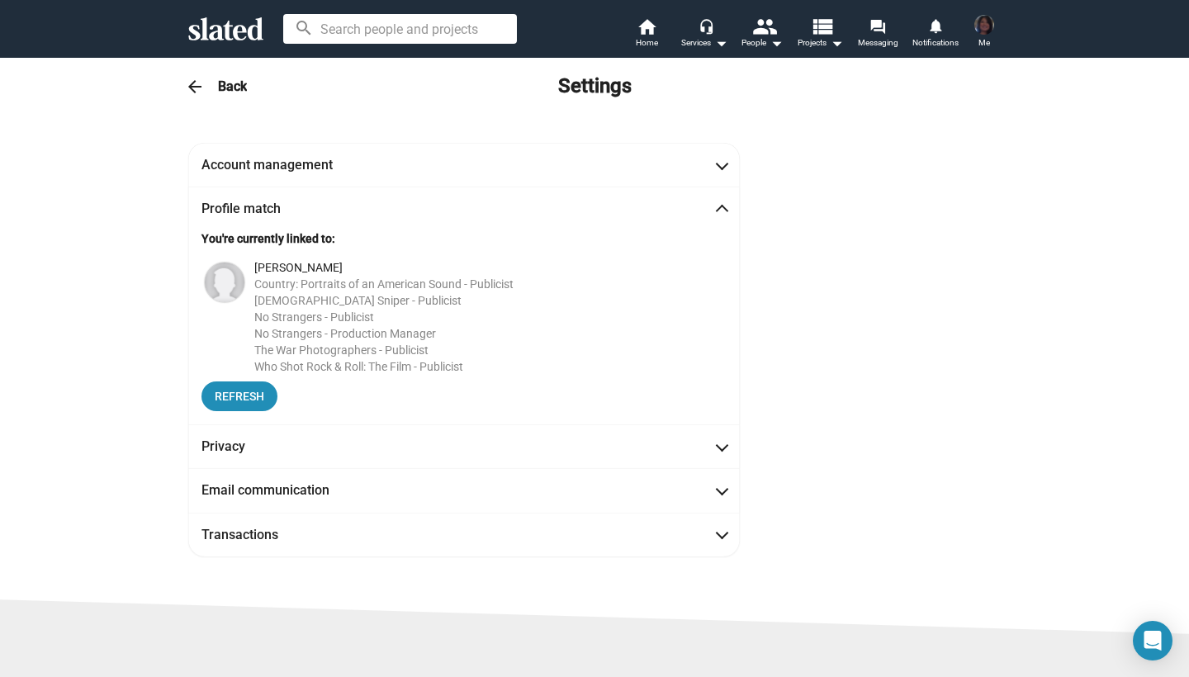
scroll to position [0, 0]
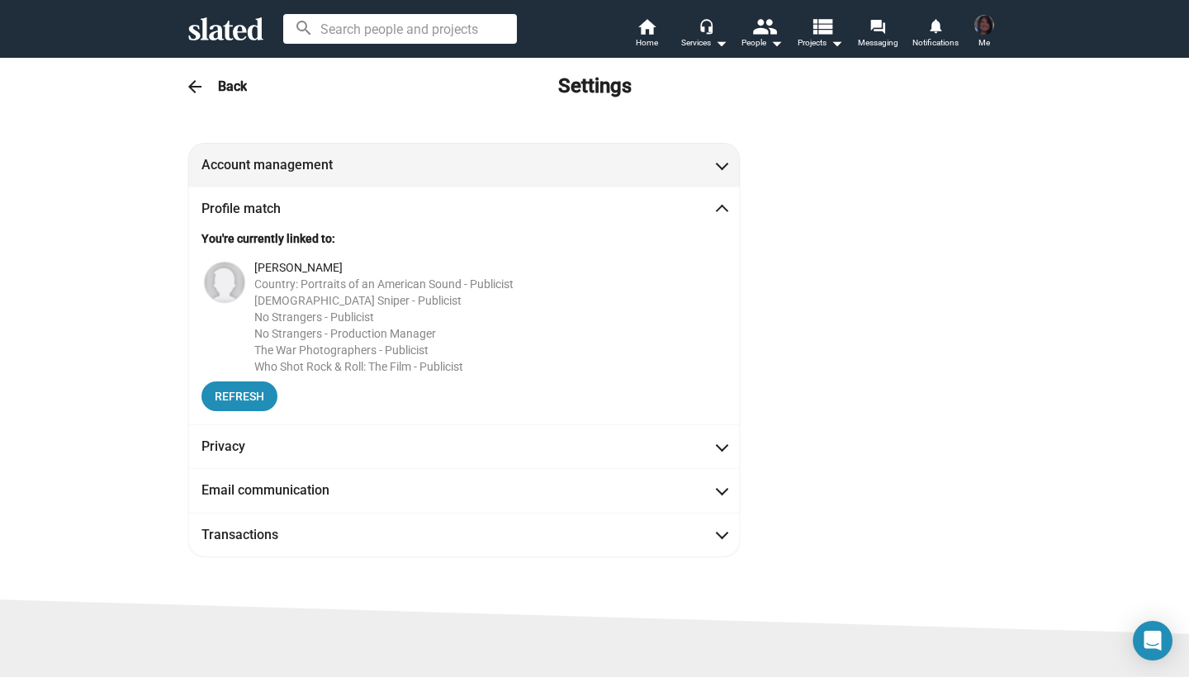
click at [725, 163] on span at bounding box center [722, 163] width 9 height 17
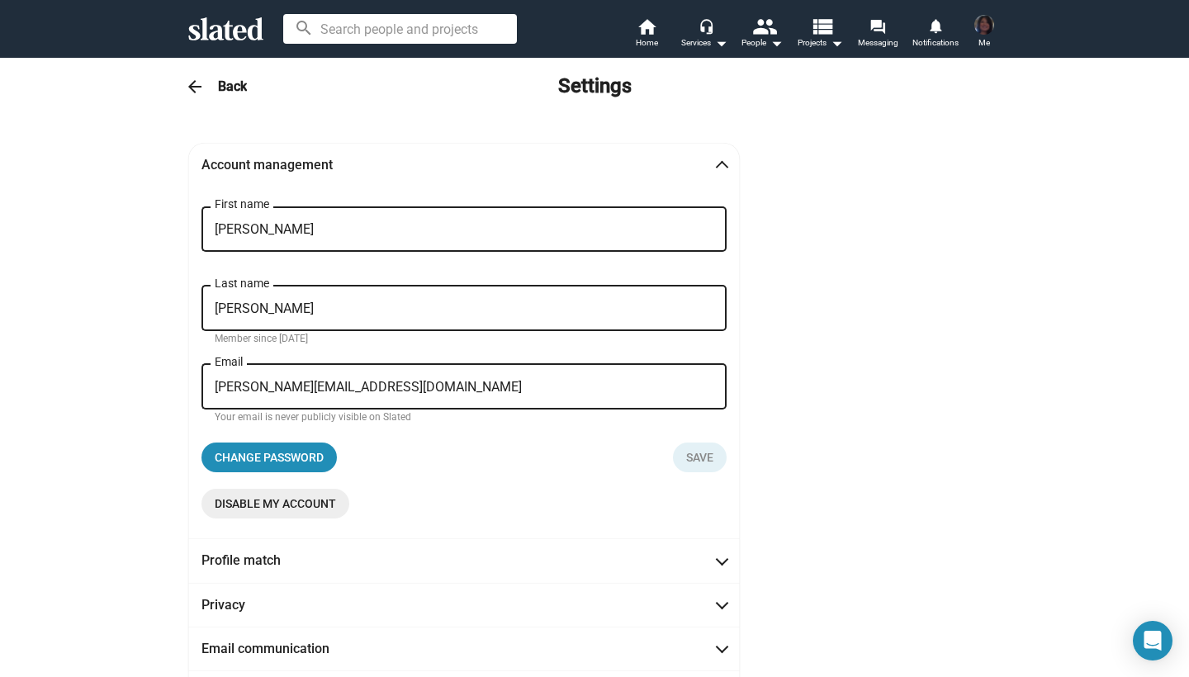
click at [725, 163] on span at bounding box center [722, 167] width 9 height 17
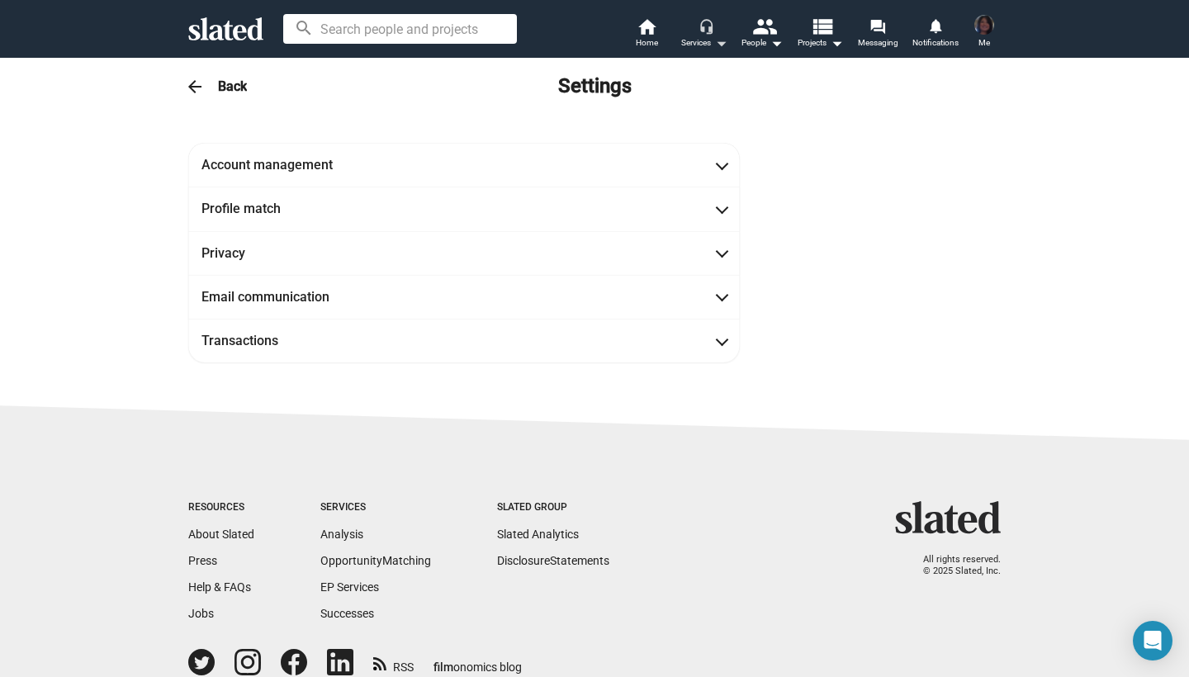
click at [718, 33] on mat-icon "arrow_drop_down" at bounding box center [721, 43] width 20 height 20
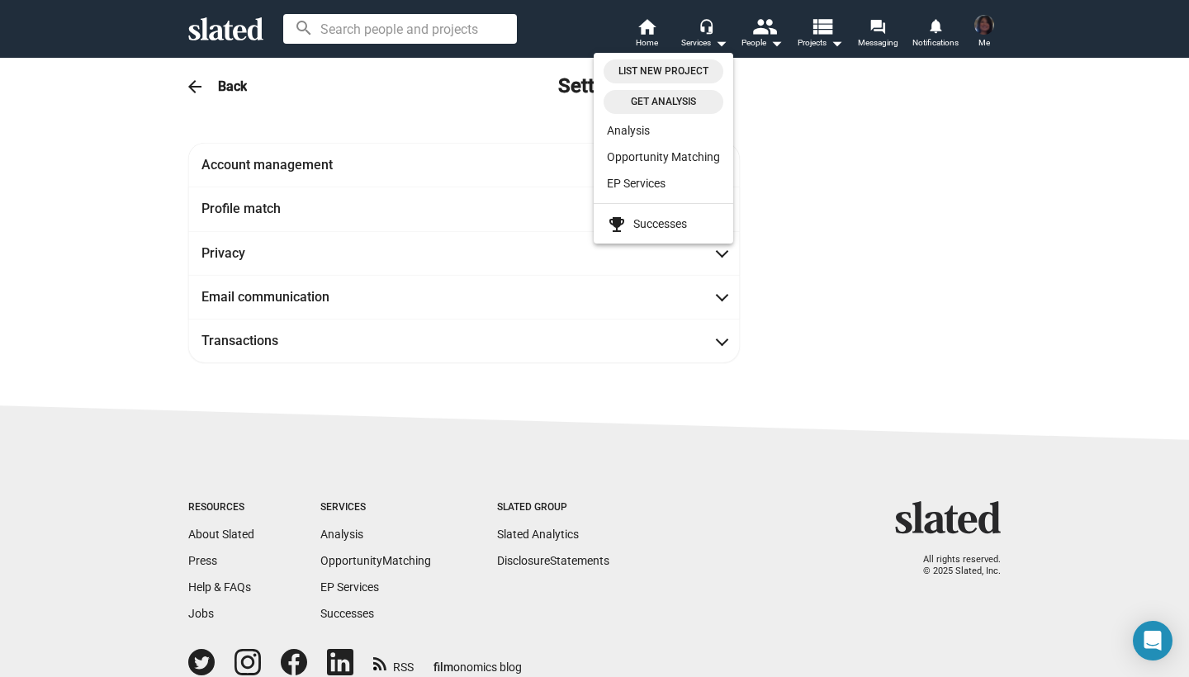
click at [764, 38] on div at bounding box center [594, 338] width 1189 height 677
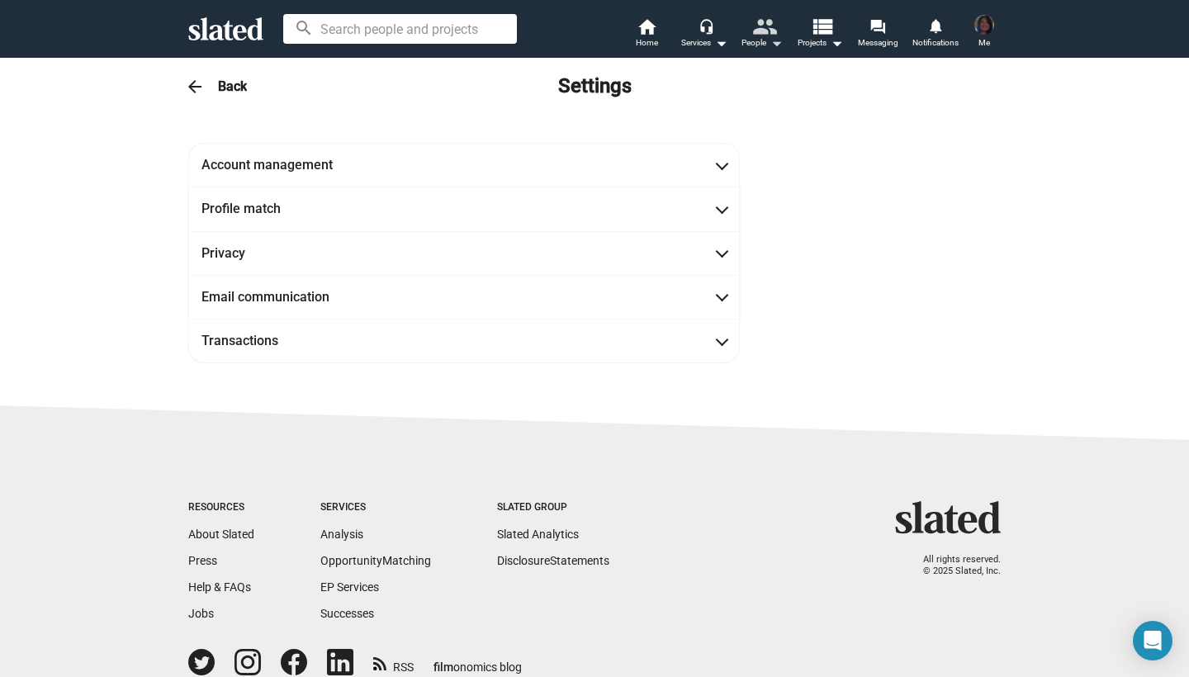
click at [775, 41] on mat-icon "arrow_drop_down" at bounding box center [776, 43] width 20 height 20
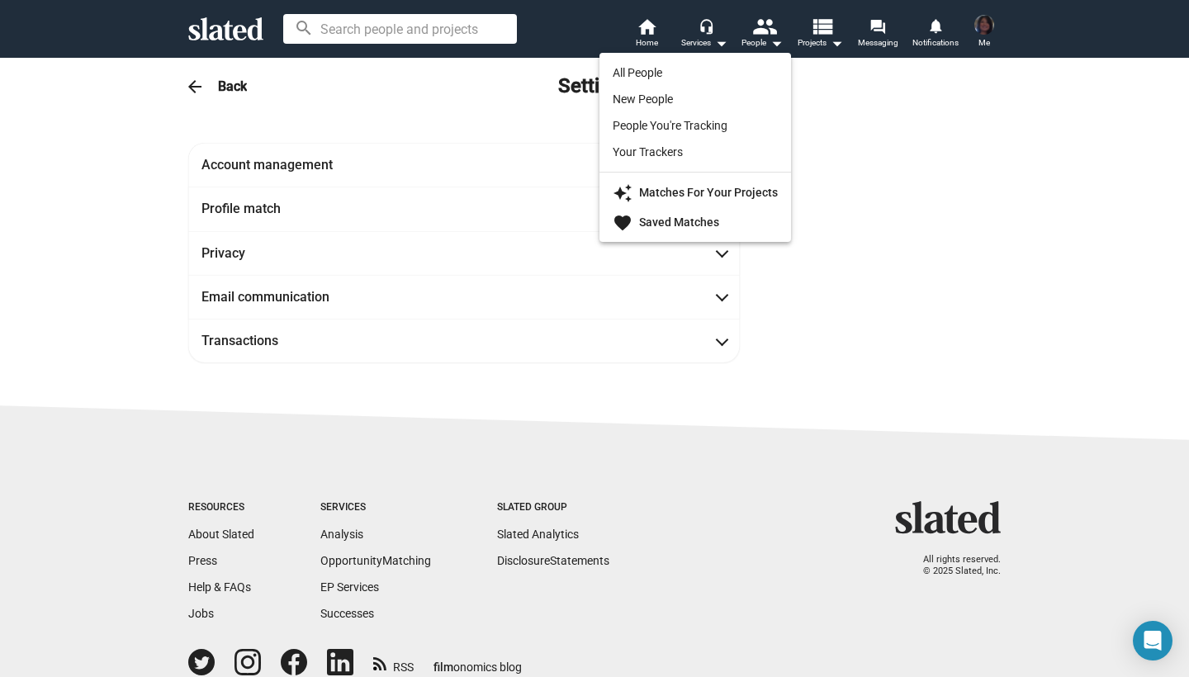
click at [840, 37] on div at bounding box center [594, 338] width 1189 height 677
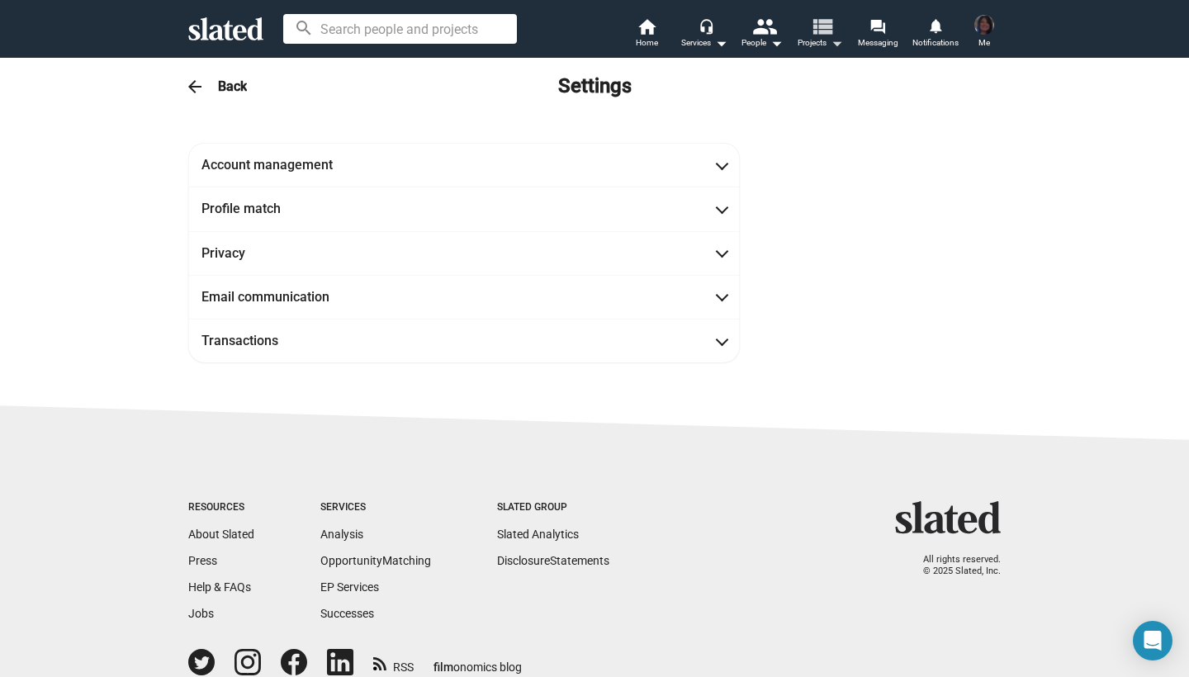
click at [834, 38] on mat-icon "view_list" at bounding box center [822, 26] width 24 height 24
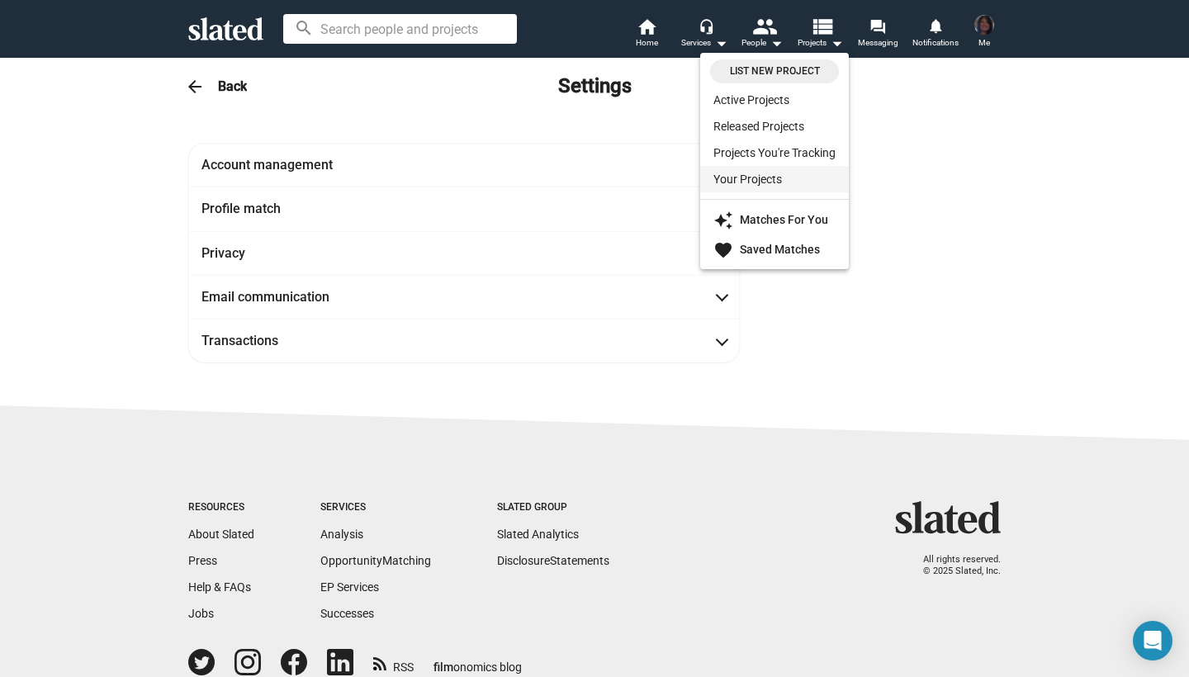
click at [744, 177] on link "Your Projects" at bounding box center [774, 179] width 149 height 26
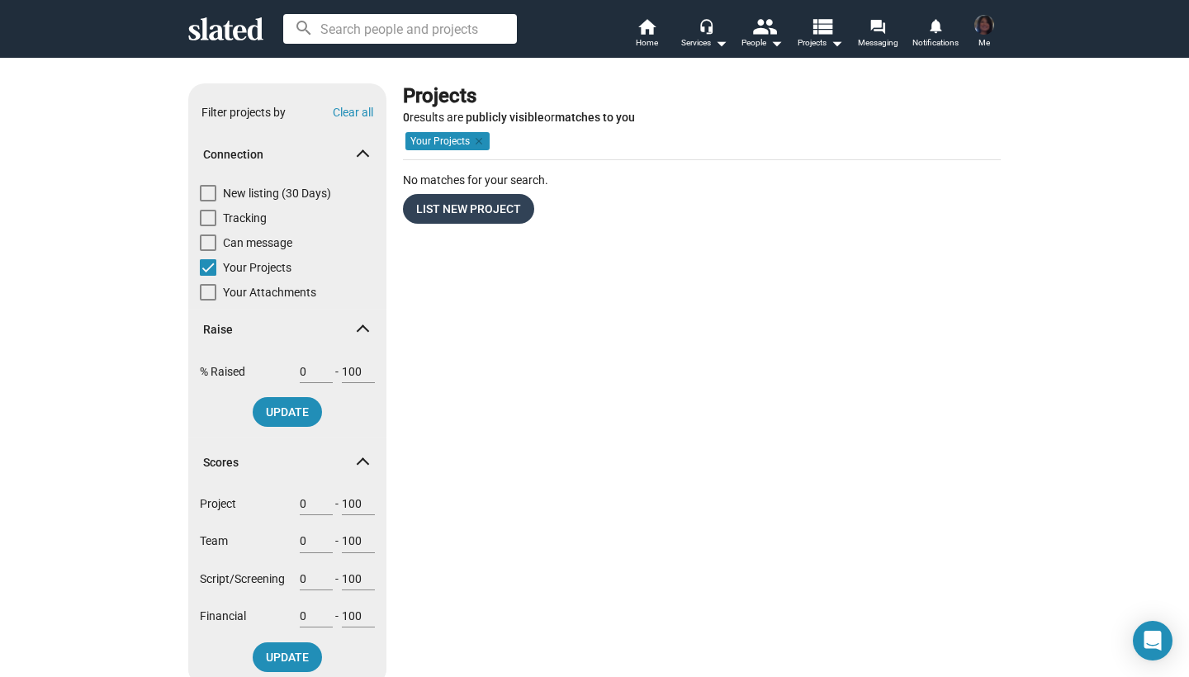
click at [453, 207] on span "List New Project" at bounding box center [468, 209] width 105 height 30
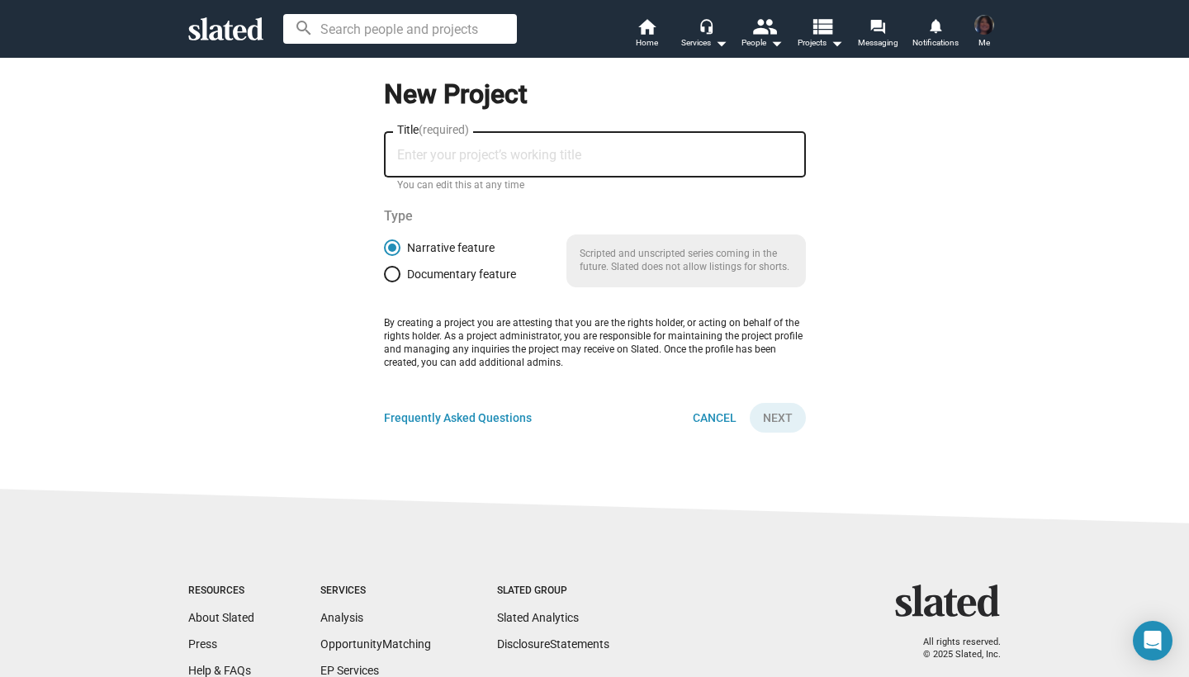
click at [476, 148] on input "Title (required)" at bounding box center [595, 155] width 396 height 15
click at [644, 26] on mat-icon "home" at bounding box center [647, 27] width 20 height 20
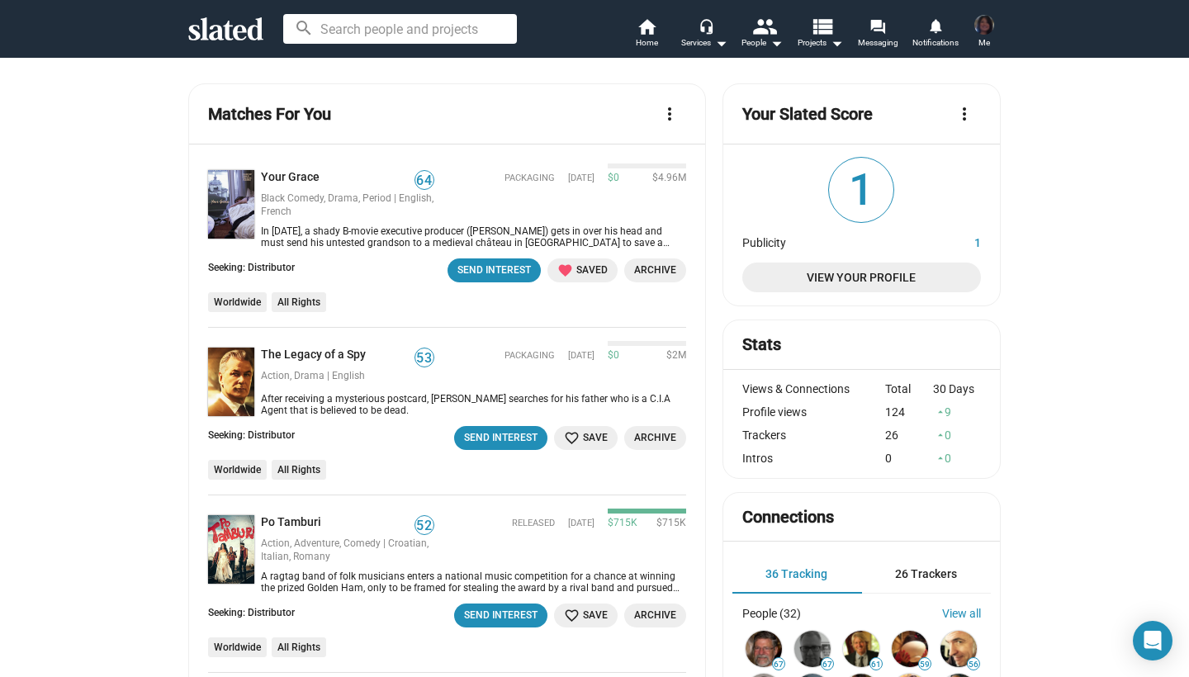
click at [964, 116] on mat-icon "more_vert" at bounding box center [965, 114] width 20 height 20
click at [964, 116] on div at bounding box center [594, 338] width 1189 height 677
click at [964, 116] on mat-icon "more_vert" at bounding box center [965, 114] width 20 height 20
click at [925, 147] on button "What's a Slated Score?" at bounding box center [910, 150] width 141 height 26
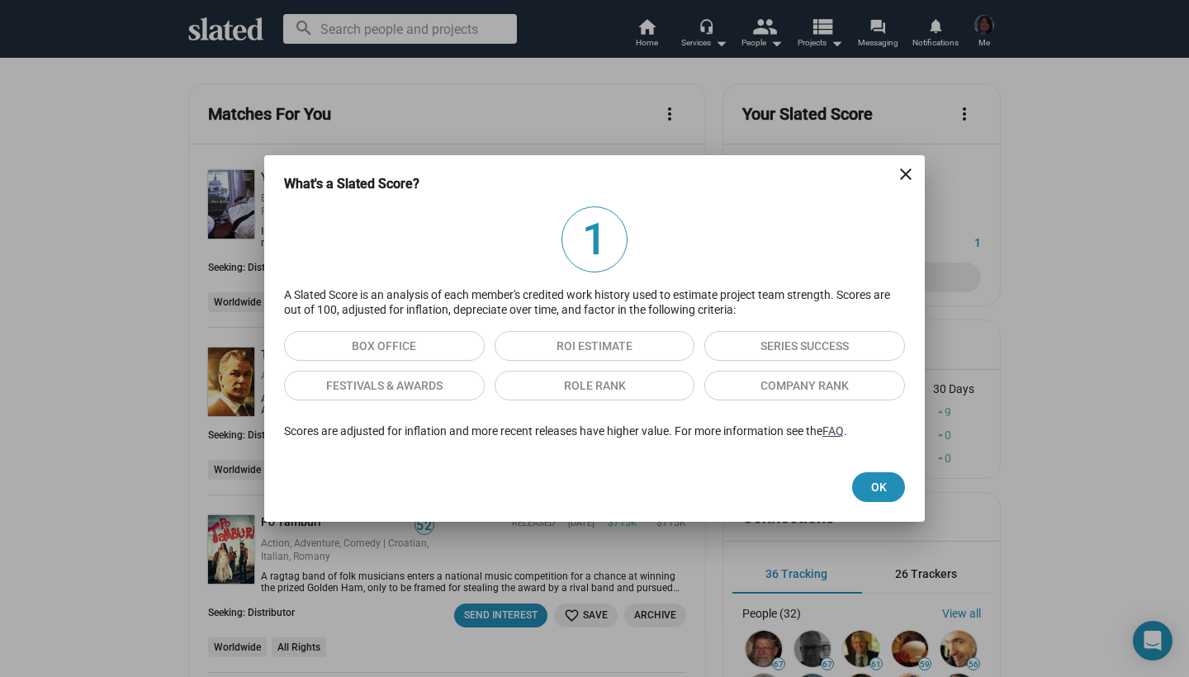
click at [843, 432] on link "FAQ" at bounding box center [832, 430] width 21 height 13
click at [904, 182] on mat-icon "close" at bounding box center [906, 174] width 20 height 20
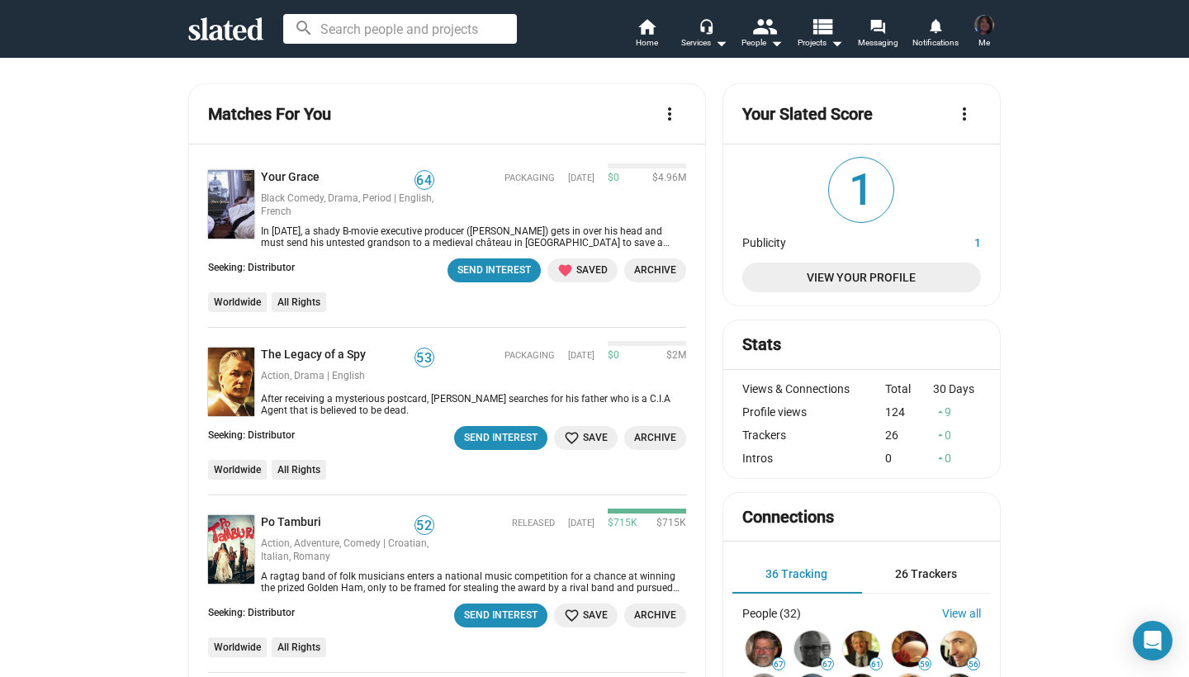
click at [847, 276] on span "View Your Profile" at bounding box center [862, 278] width 212 height 30
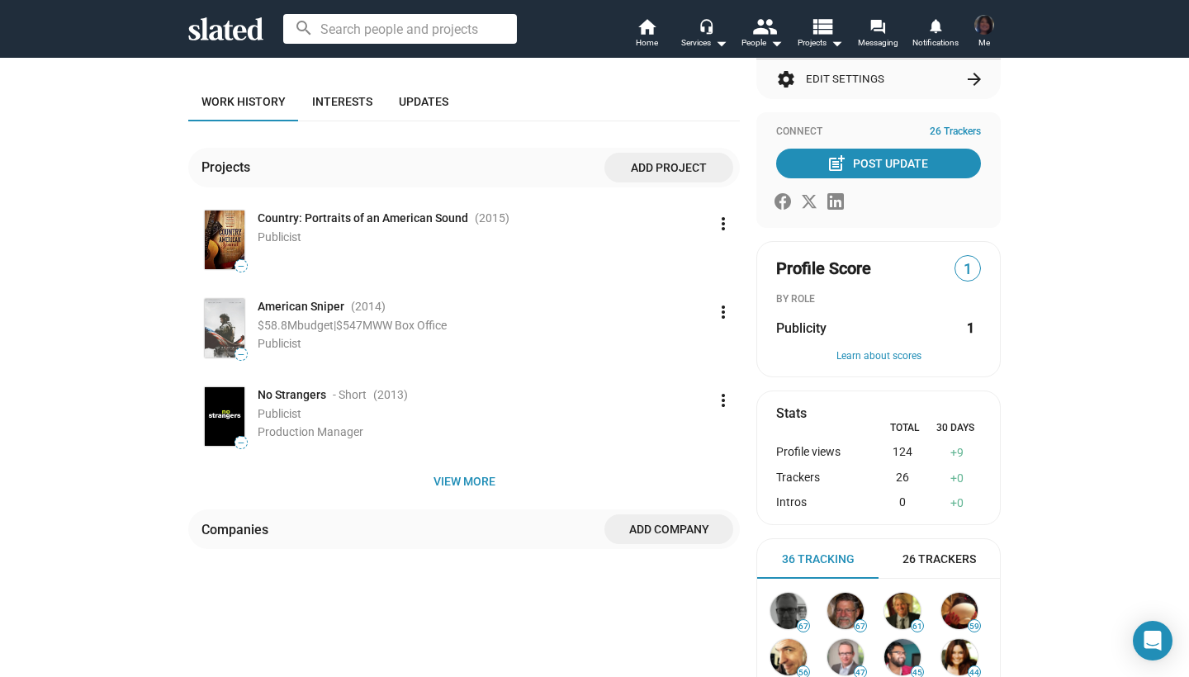
scroll to position [164, 0]
click at [677, 533] on span "Add Company" at bounding box center [669, 529] width 102 height 30
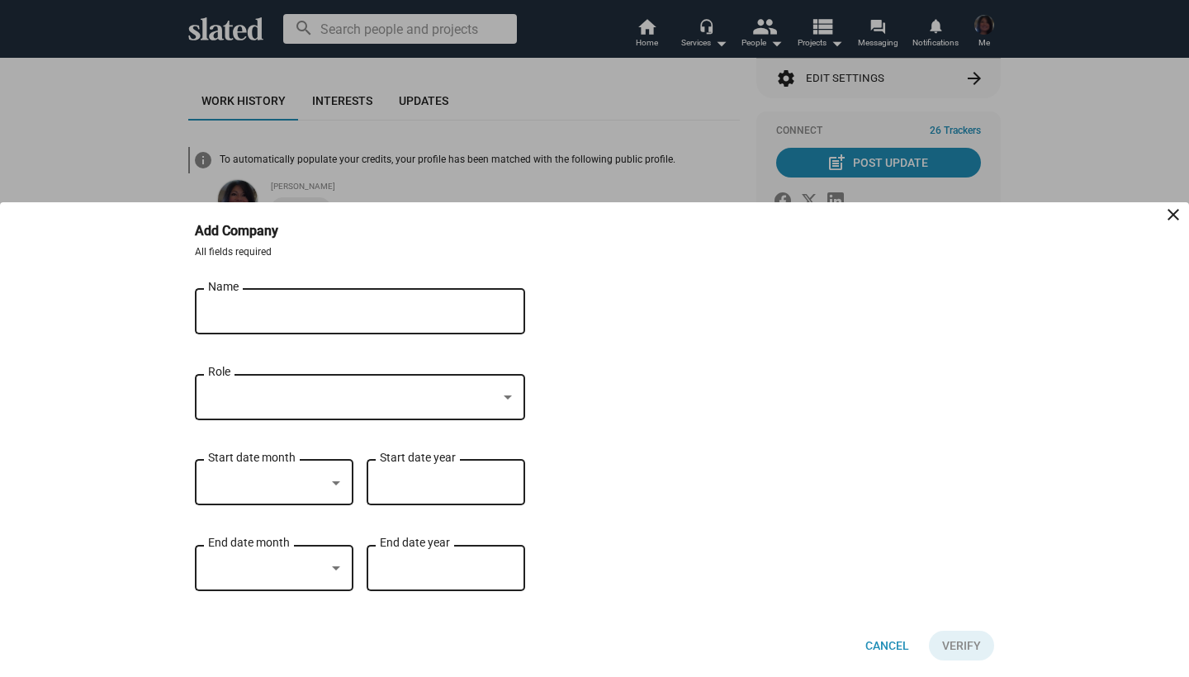
click at [332, 318] on input "Name" at bounding box center [348, 312] width 281 height 15
type input "Myriad Pictures"
click at [509, 395] on div at bounding box center [507, 397] width 15 height 13
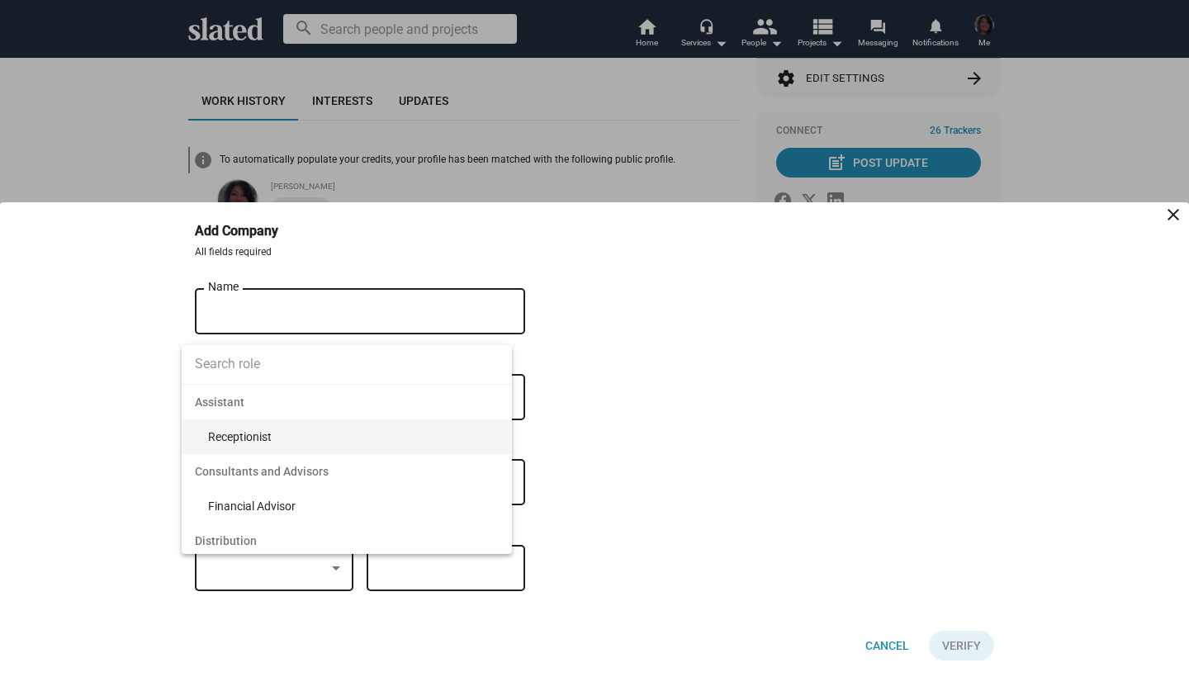
scroll to position [0, 0]
click at [339, 323] on div at bounding box center [594, 338] width 1189 height 677
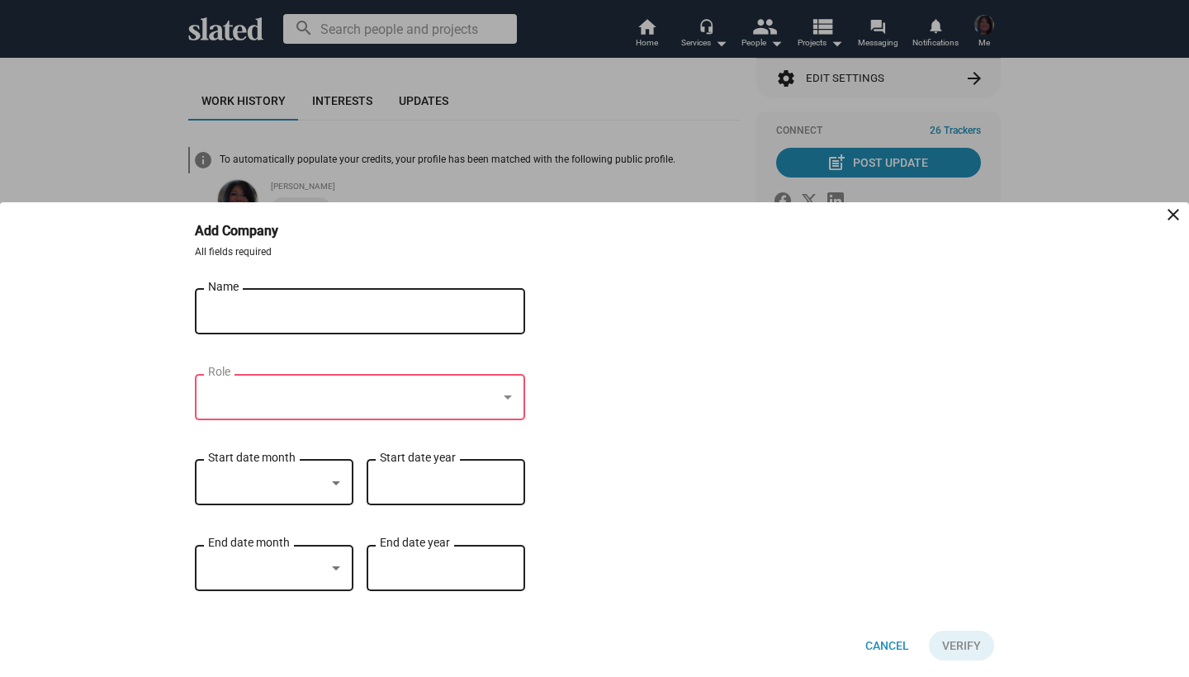
click at [290, 398] on div at bounding box center [352, 397] width 289 height 17
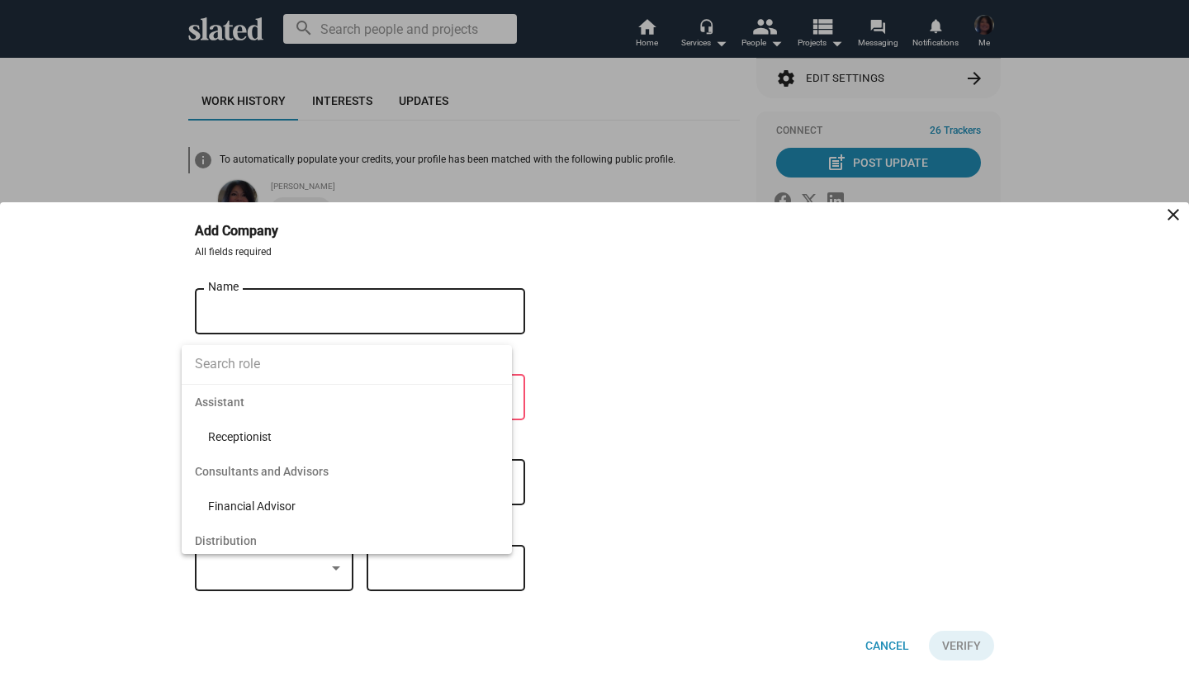
click at [258, 367] on input at bounding box center [347, 364] width 330 height 41
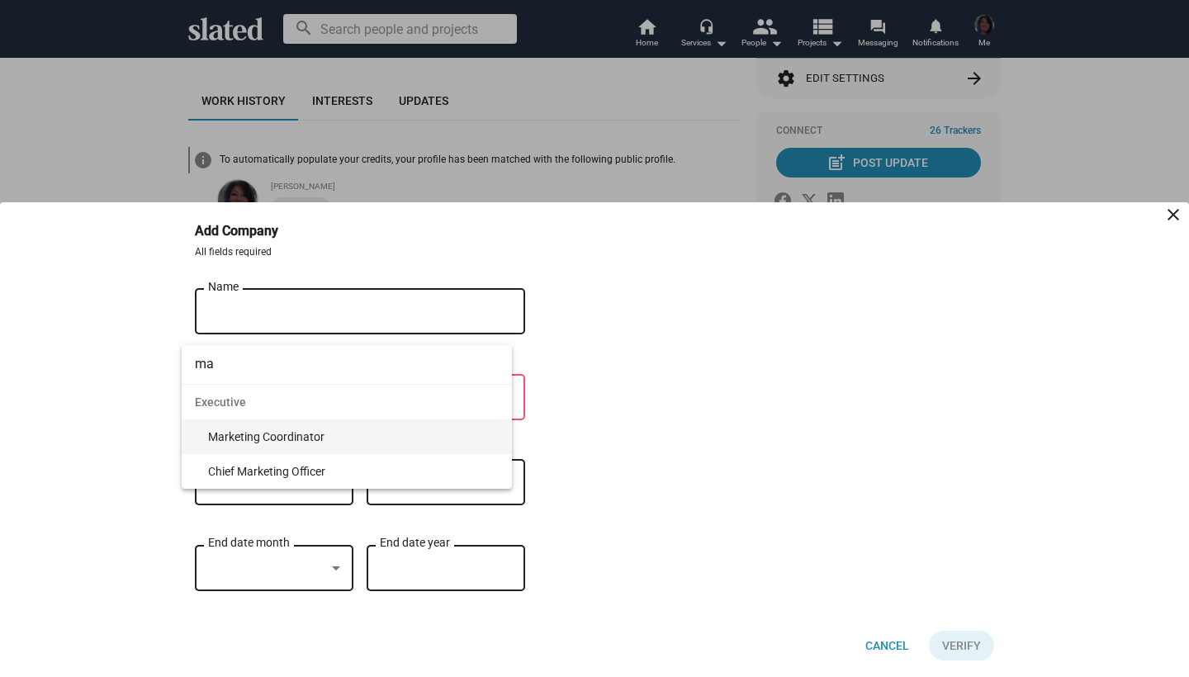
type input "m"
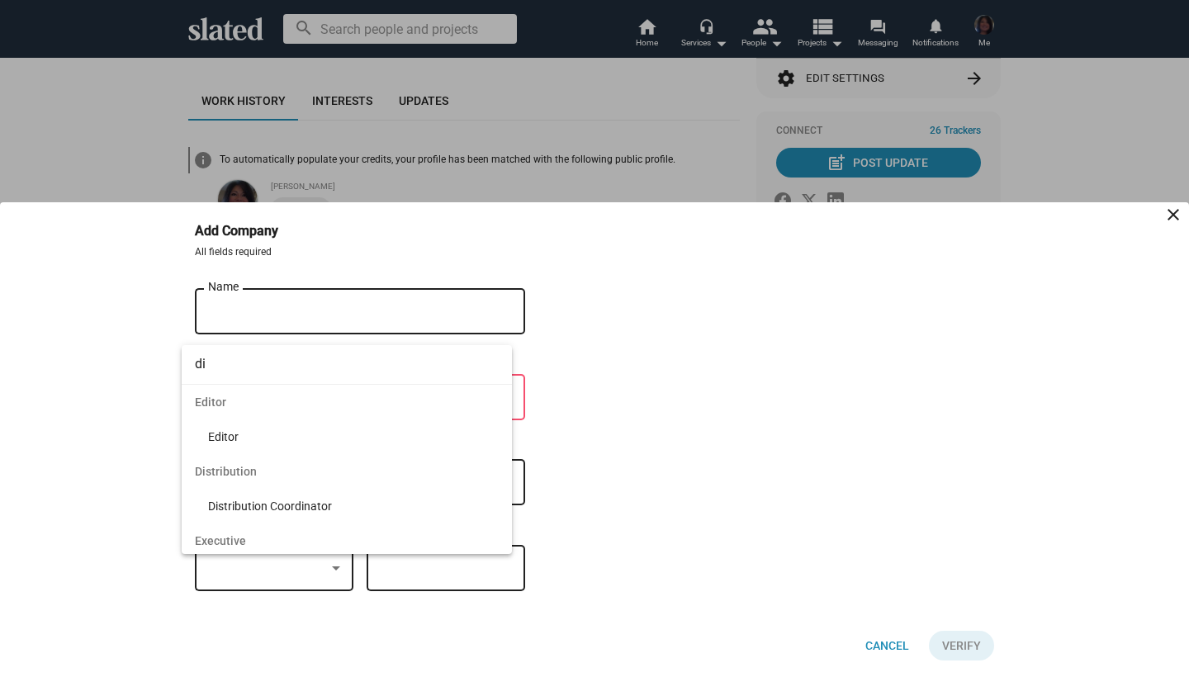
type input "d"
type input "ex"
click at [228, 400] on span "Executive" at bounding box center [347, 402] width 330 height 35
click at [234, 438] on span "Executive" at bounding box center [353, 436] width 291 height 35
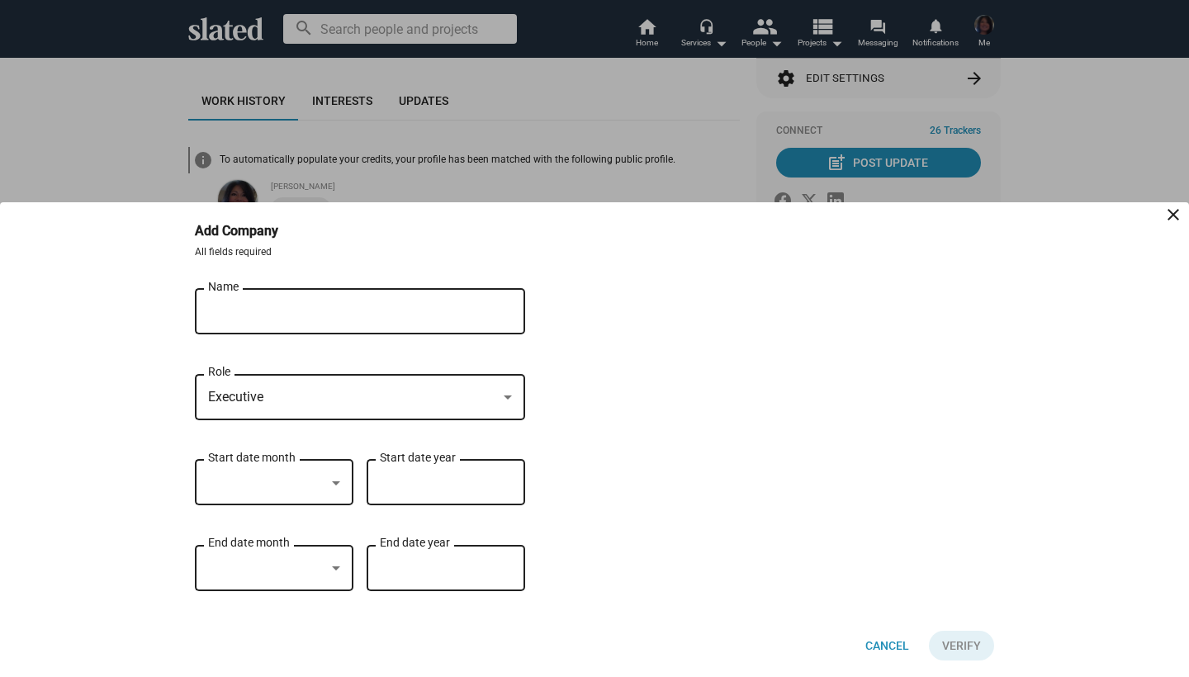
click at [250, 315] on input "Myriad Pictures" at bounding box center [348, 312] width 281 height 15
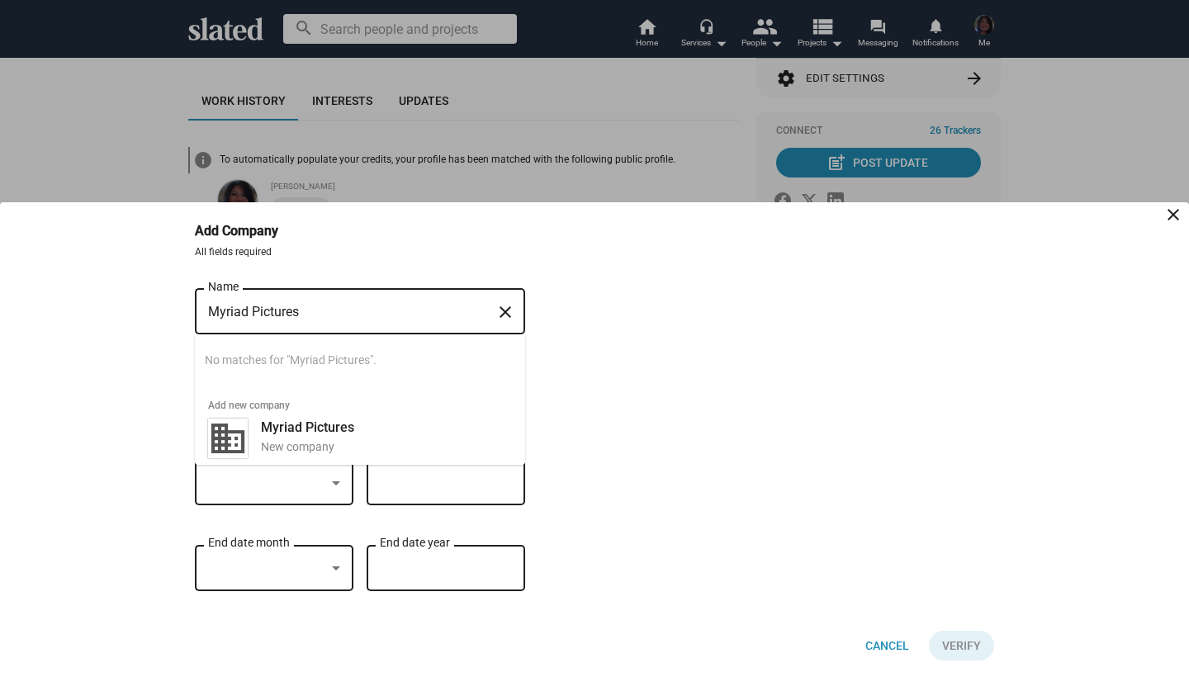
click at [306, 315] on input "Myriad Pictures" at bounding box center [348, 312] width 281 height 15
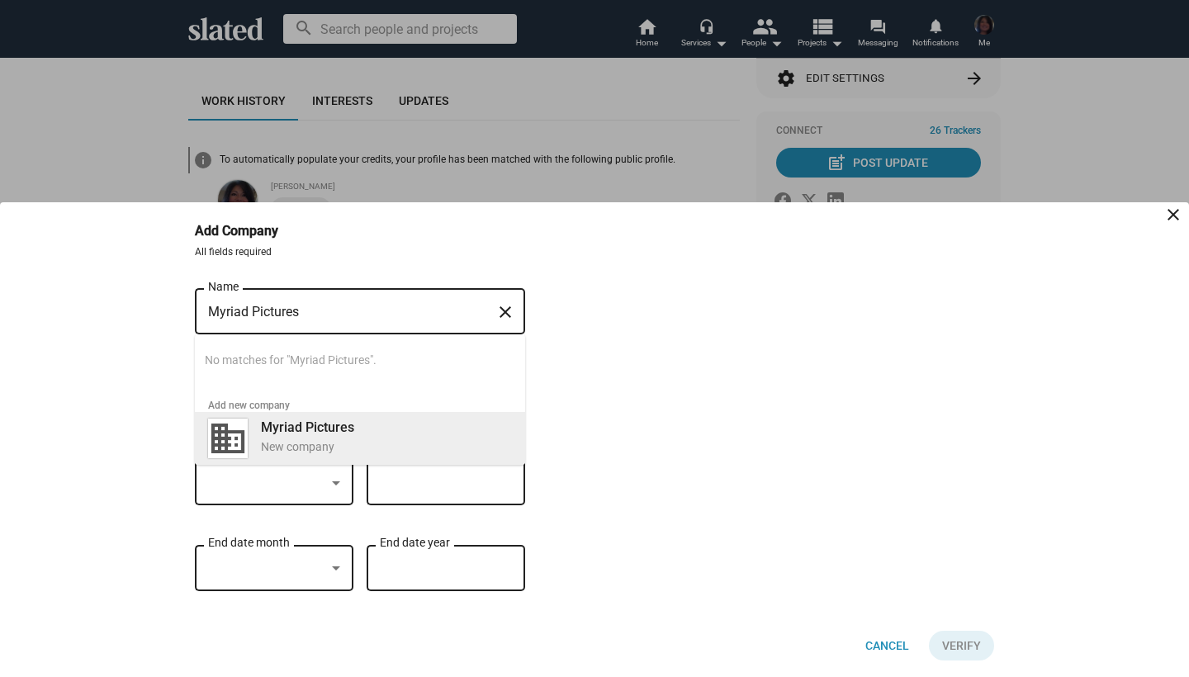
click at [291, 435] on div "Myriad Pictures New company" at bounding box center [381, 436] width 261 height 43
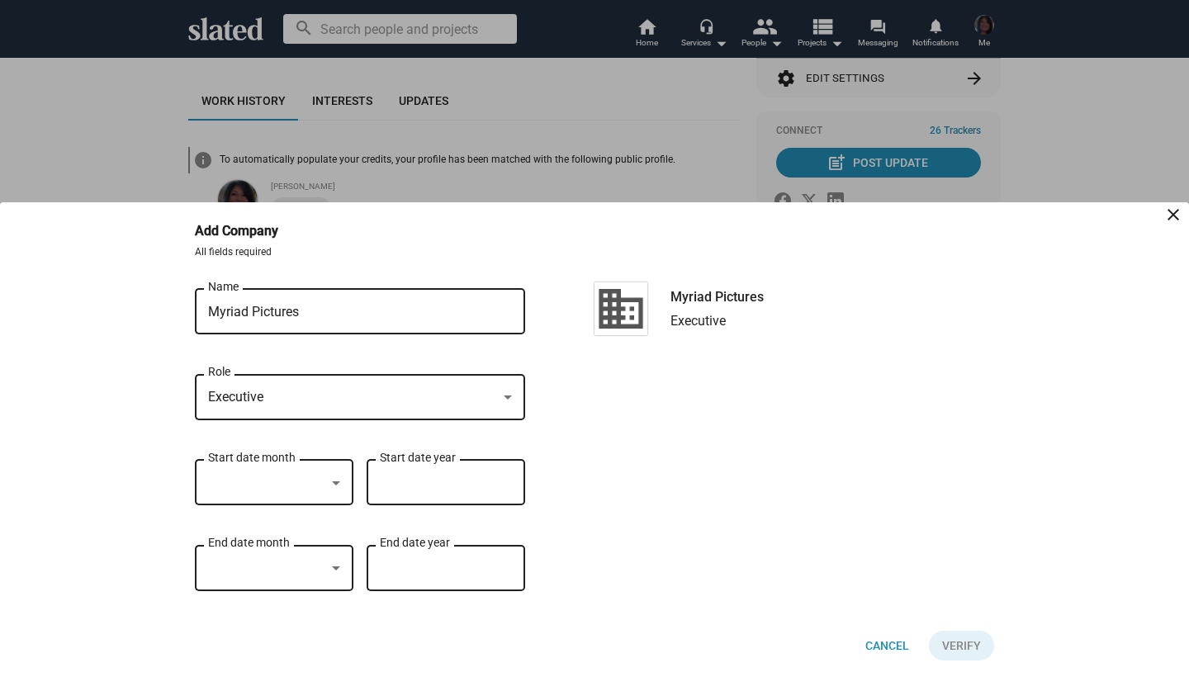
click at [104, 374] on ng-component "Add Company close All fields required Myriad Pictures Name close Executive Role…" at bounding box center [594, 439] width 1189 height 475
click at [329, 479] on div at bounding box center [336, 482] width 15 height 13
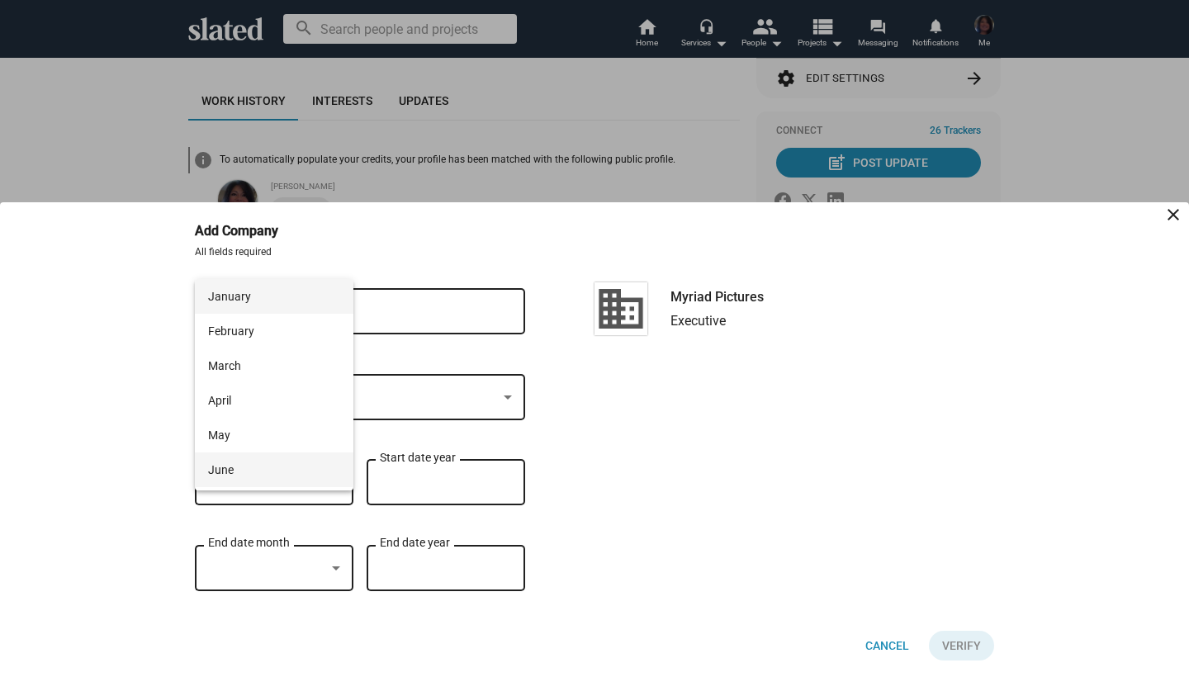
click at [329, 479] on span "June" at bounding box center [274, 470] width 132 height 35
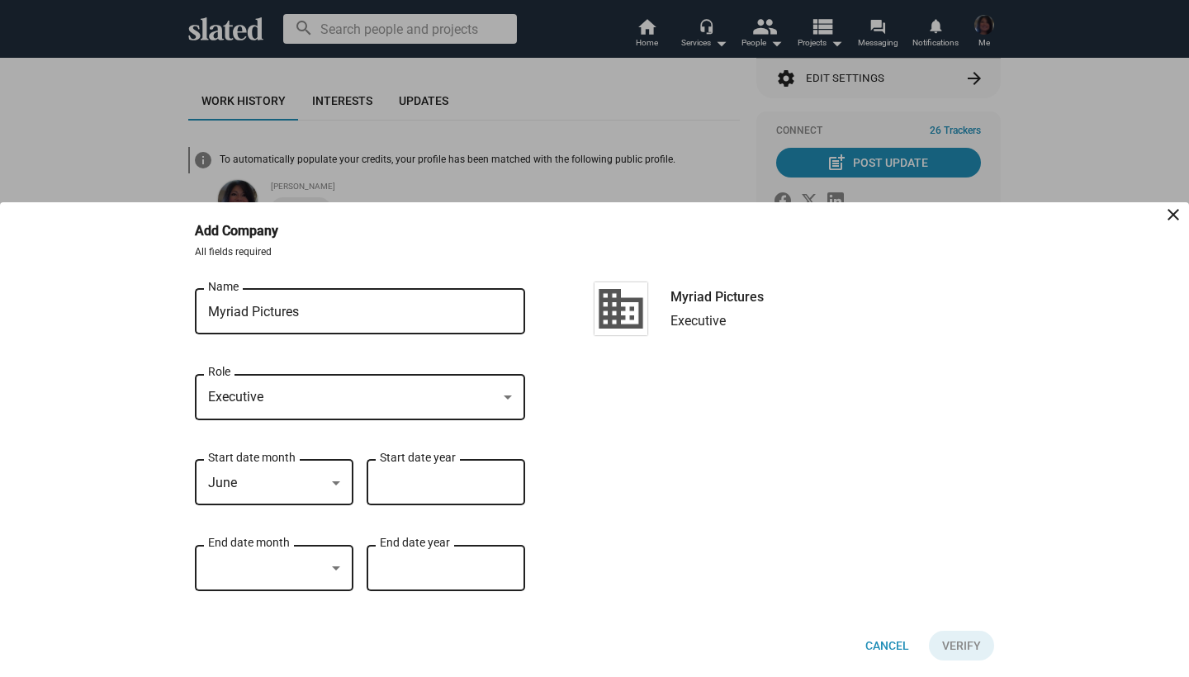
click at [327, 477] on div "June" at bounding box center [274, 483] width 132 height 15
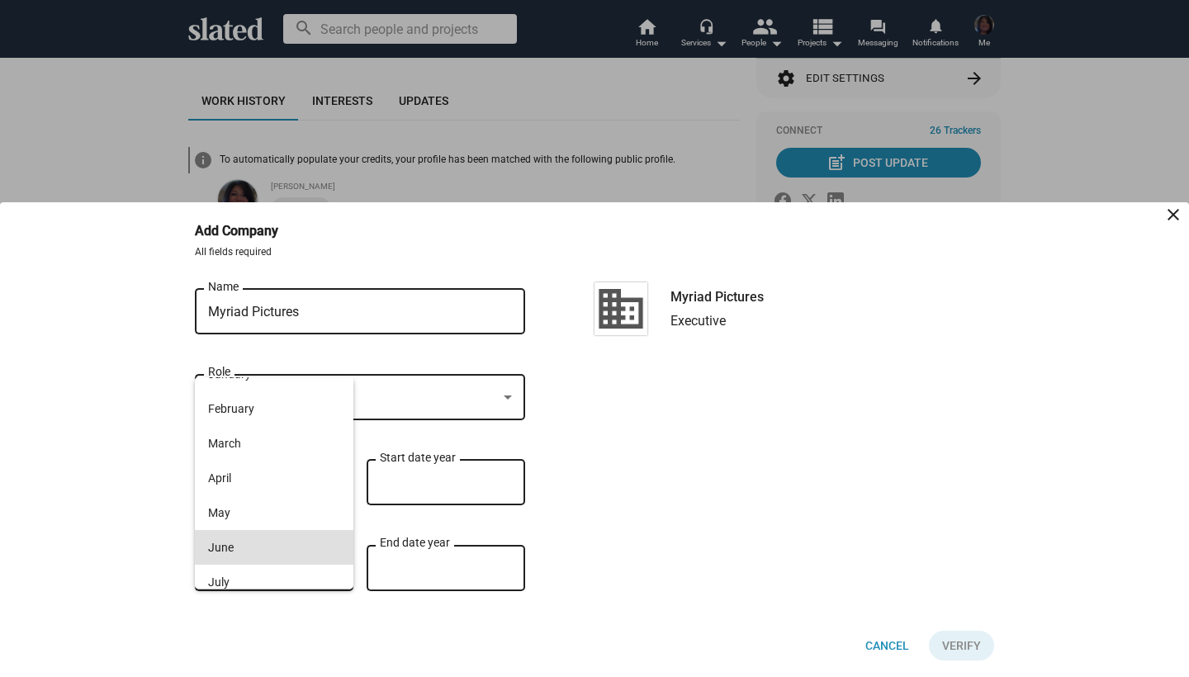
scroll to position [18, 0]
click at [256, 447] on span "March" at bounding box center [274, 446] width 132 height 35
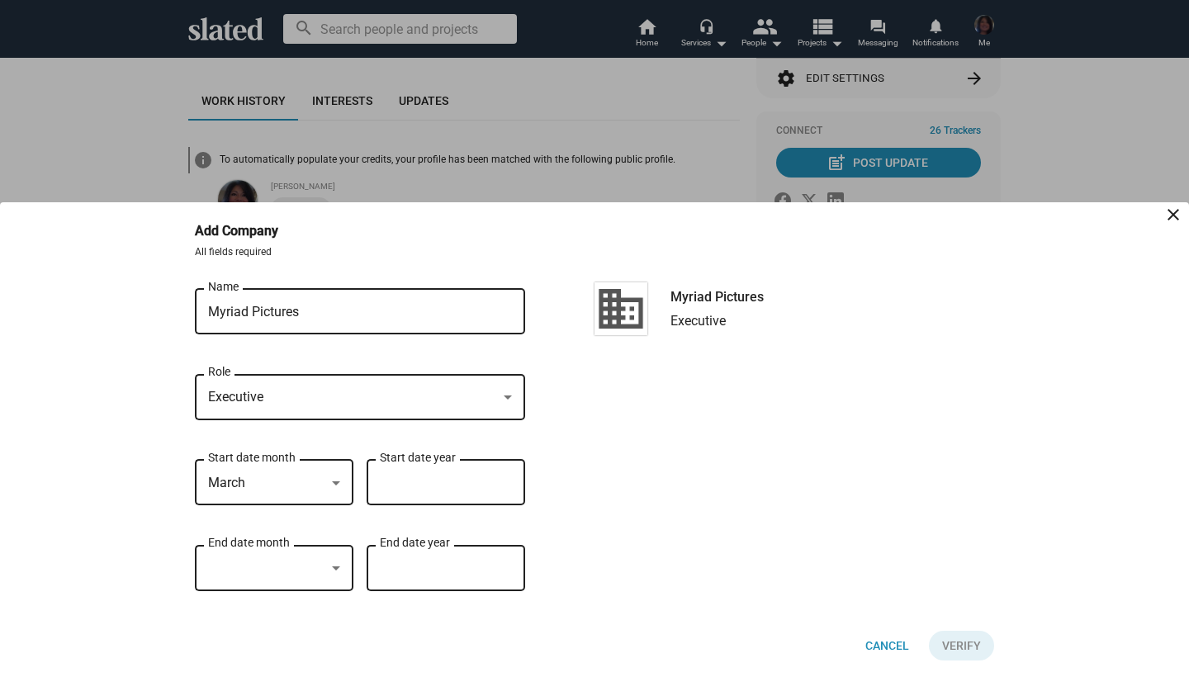
click at [420, 481] on input "Start date year" at bounding box center [446, 483] width 132 height 15
type input "2023"
click at [276, 529] on div "End date month End date year" at bounding box center [360, 568] width 330 height 86
click at [974, 643] on span "Verify" at bounding box center [961, 646] width 39 height 30
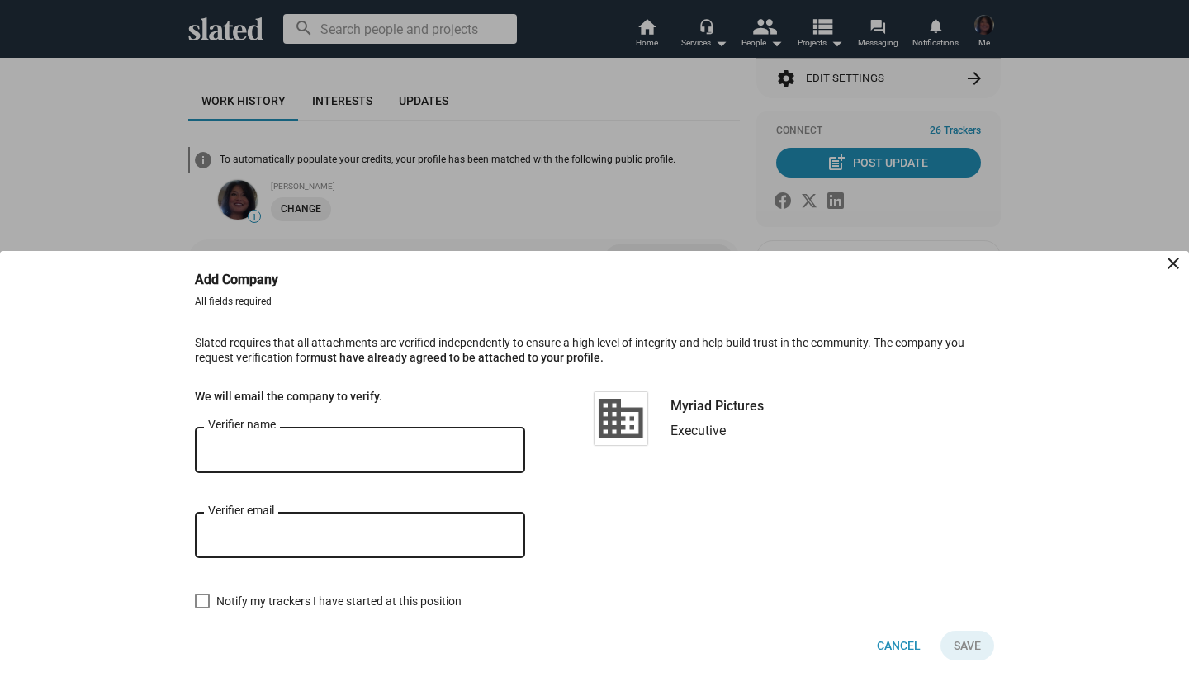
click at [912, 647] on span "Cancel" at bounding box center [899, 646] width 44 height 30
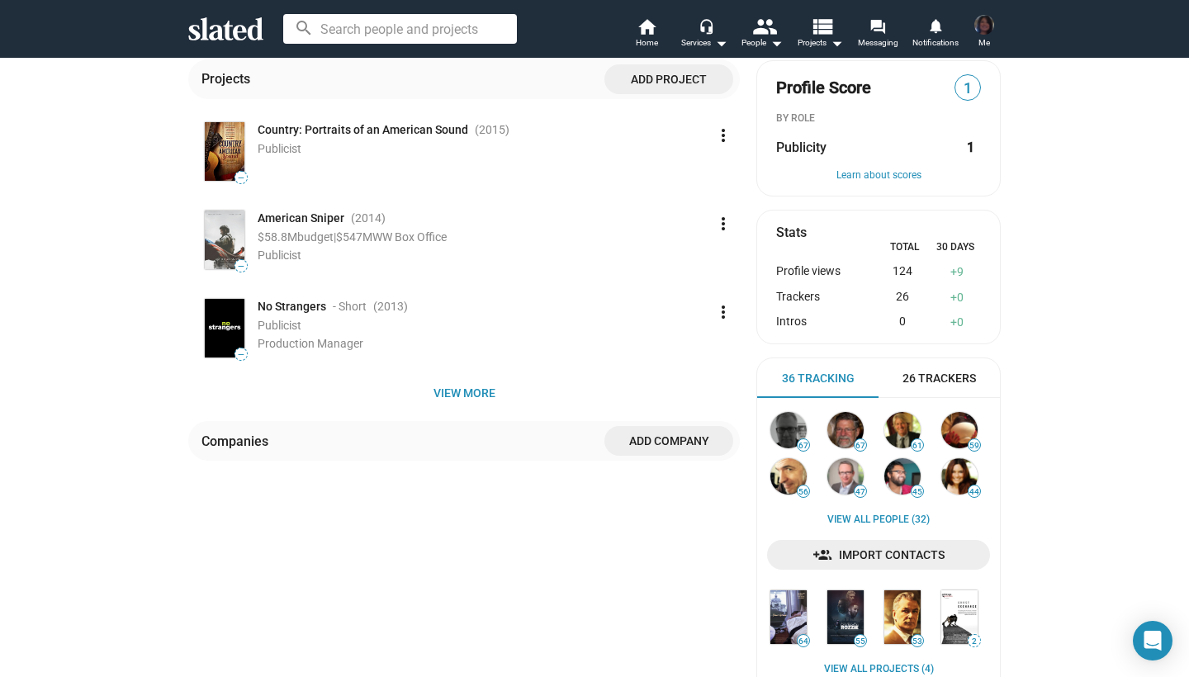
scroll to position [329, 0]
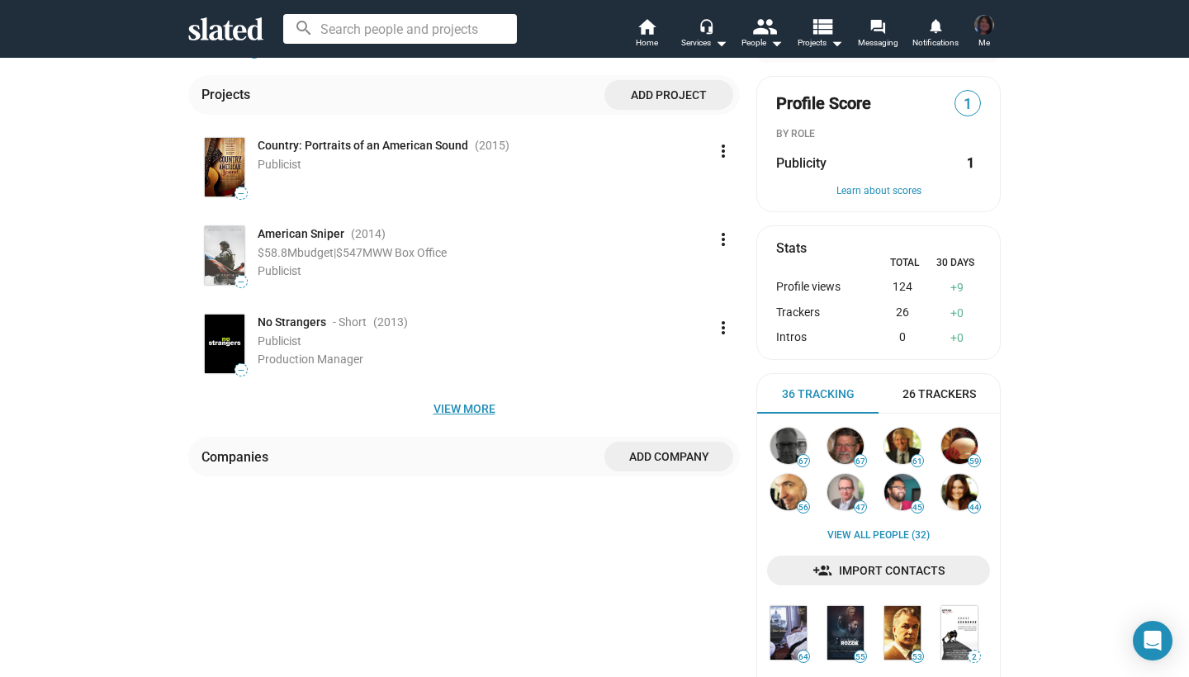
click at [460, 409] on span "View more" at bounding box center [463, 409] width 525 height 30
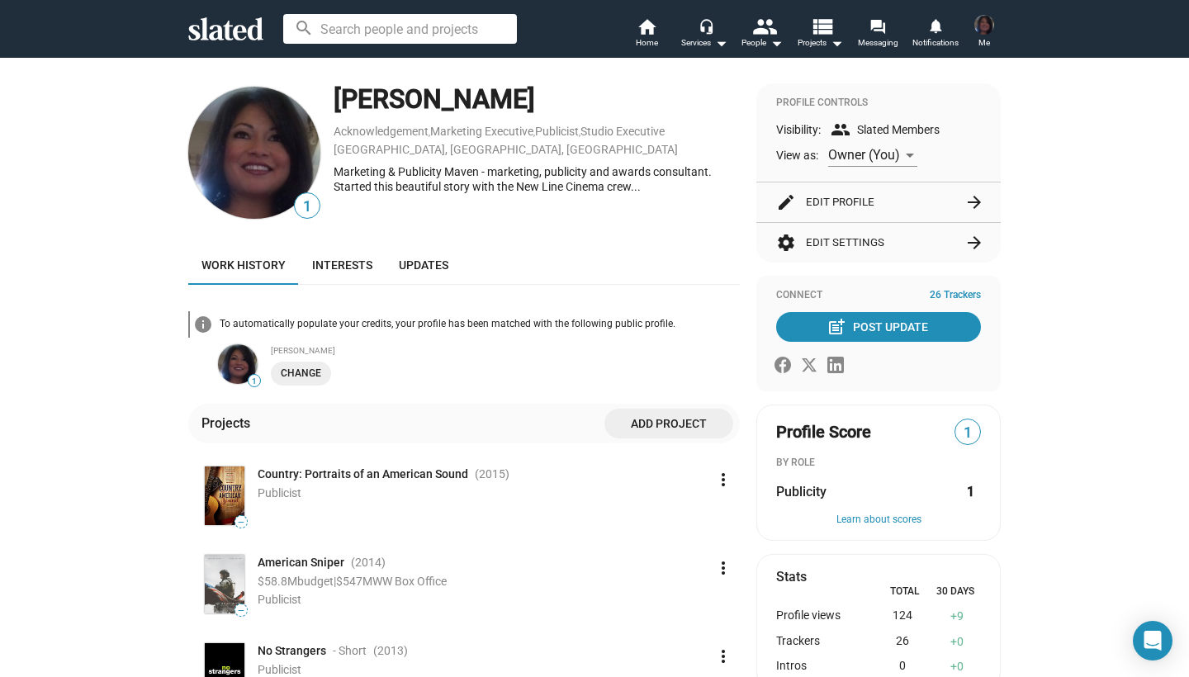
scroll to position [0, 0]
click at [974, 199] on mat-icon "arrow_forward" at bounding box center [974, 202] width 20 height 20
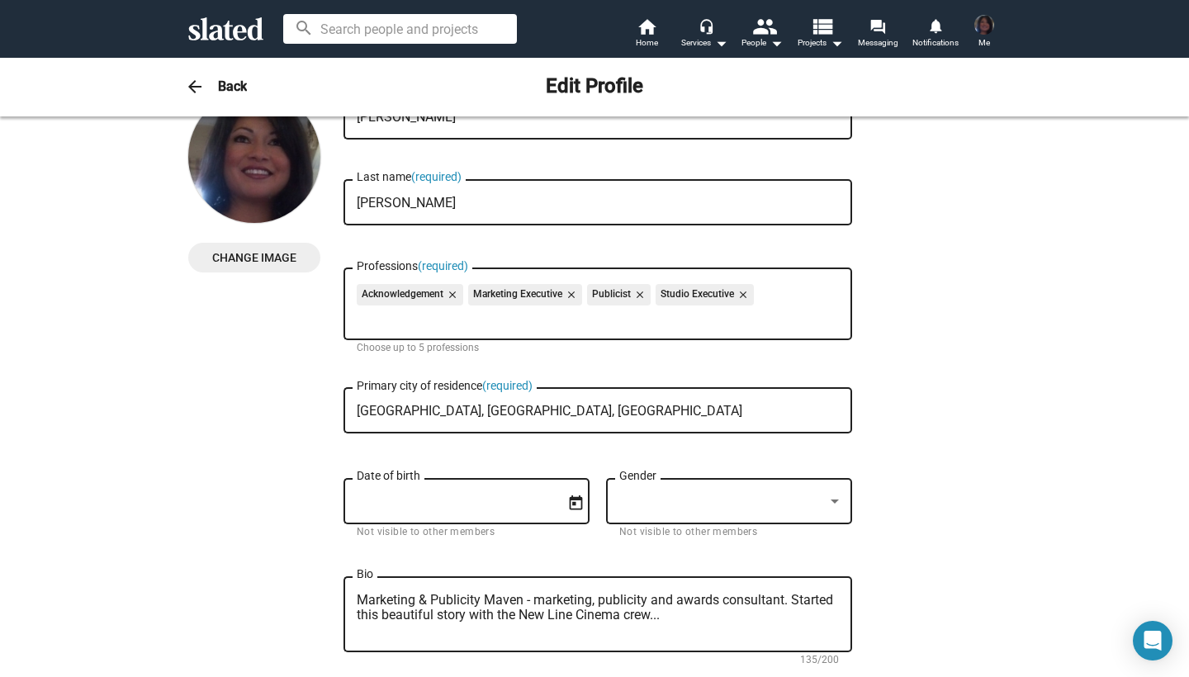
scroll to position [53, 0]
click at [794, 295] on div "Acknowledgement close Marketing Executive close Publicist close Studio Executiv…" at bounding box center [598, 296] width 482 height 26
click at [453, 291] on mat-icon "close" at bounding box center [450, 294] width 15 height 15
click at [486, 321] on input "Professions (required)" at bounding box center [601, 317] width 482 height 15
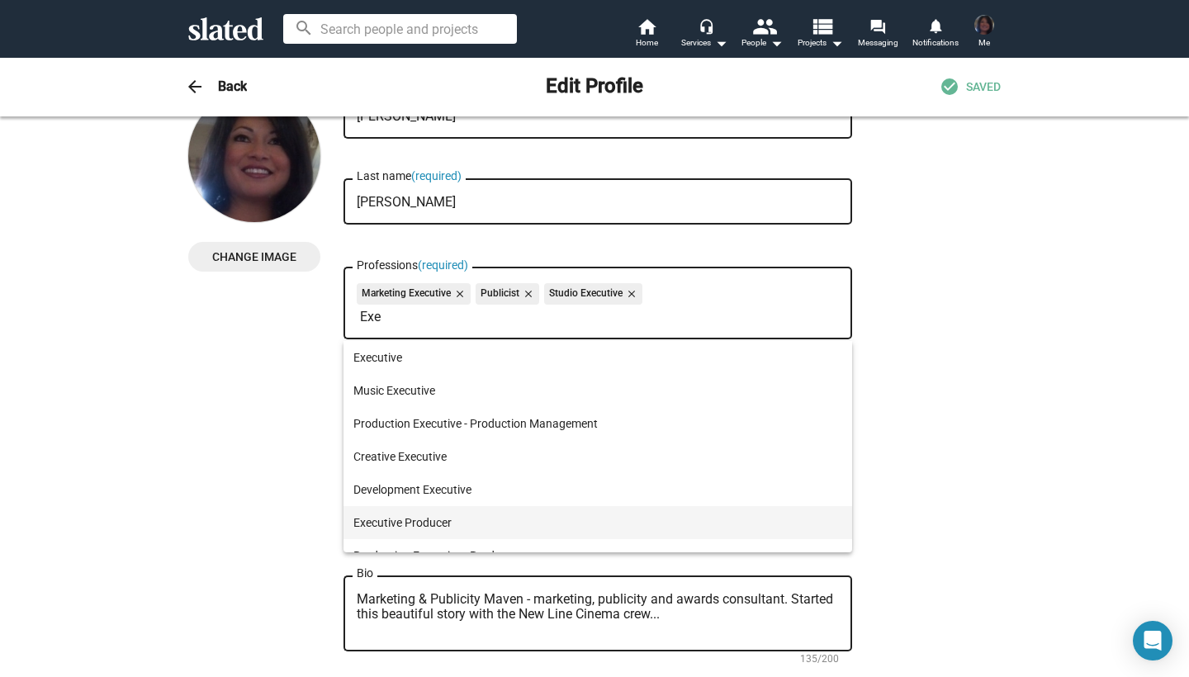
type input "Exe"
click at [405, 521] on span "Executive Producer" at bounding box center [597, 522] width 489 height 33
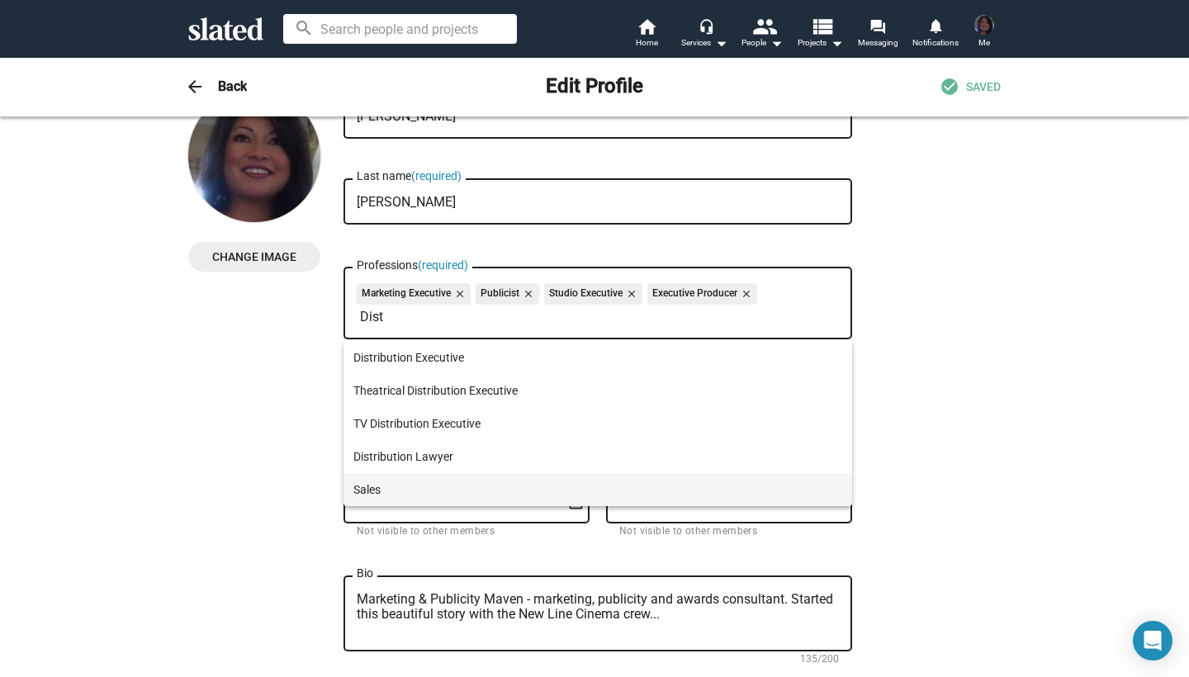
type input "Dist"
click at [383, 485] on span "Sales" at bounding box center [597, 489] width 489 height 33
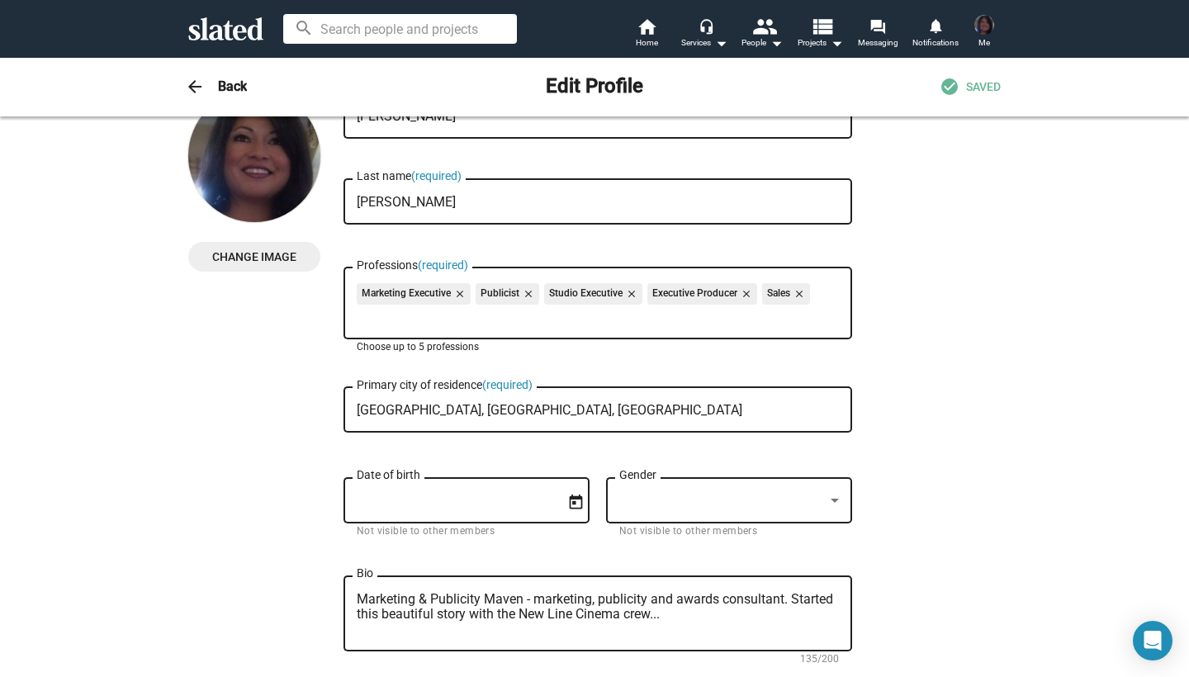
click at [633, 292] on mat-icon "close" at bounding box center [630, 294] width 15 height 15
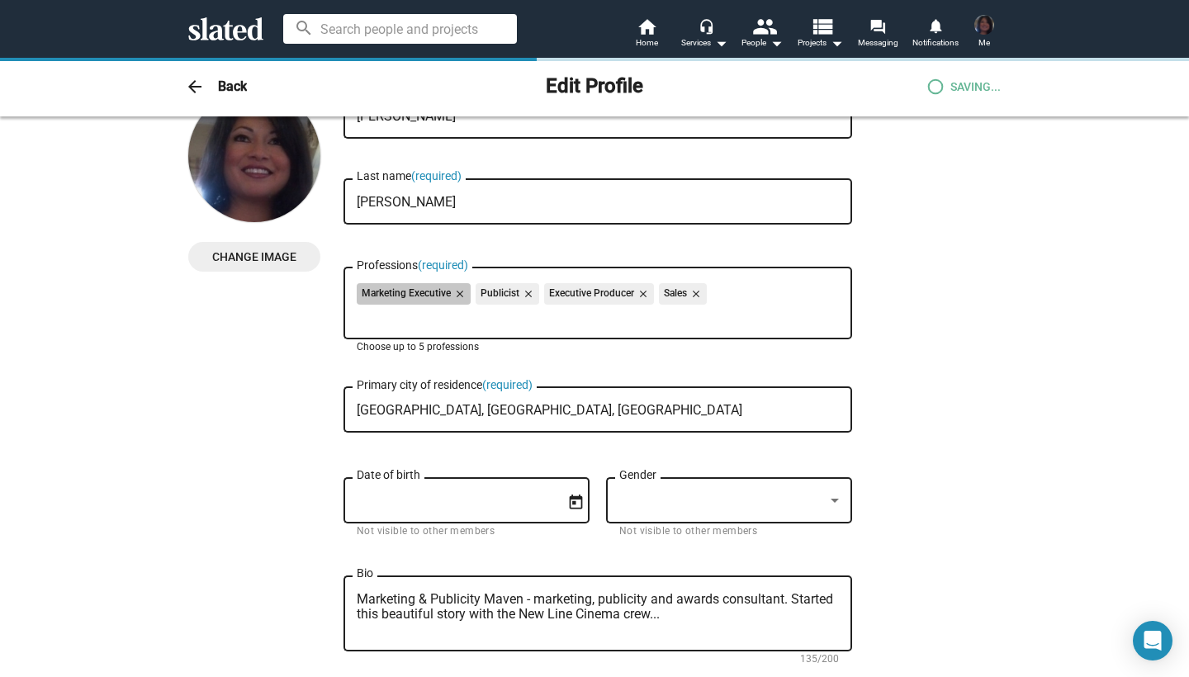
click at [749, 296] on div "Marketing Executive close Publicist close Executive Producer close Sales close" at bounding box center [598, 296] width 482 height 26
click at [774, 301] on div "Marketing Executive close Publicist close Executive Producer close Sales close" at bounding box center [598, 296] width 482 height 26
click at [556, 324] on input "Professions (required)" at bounding box center [601, 317] width 482 height 15
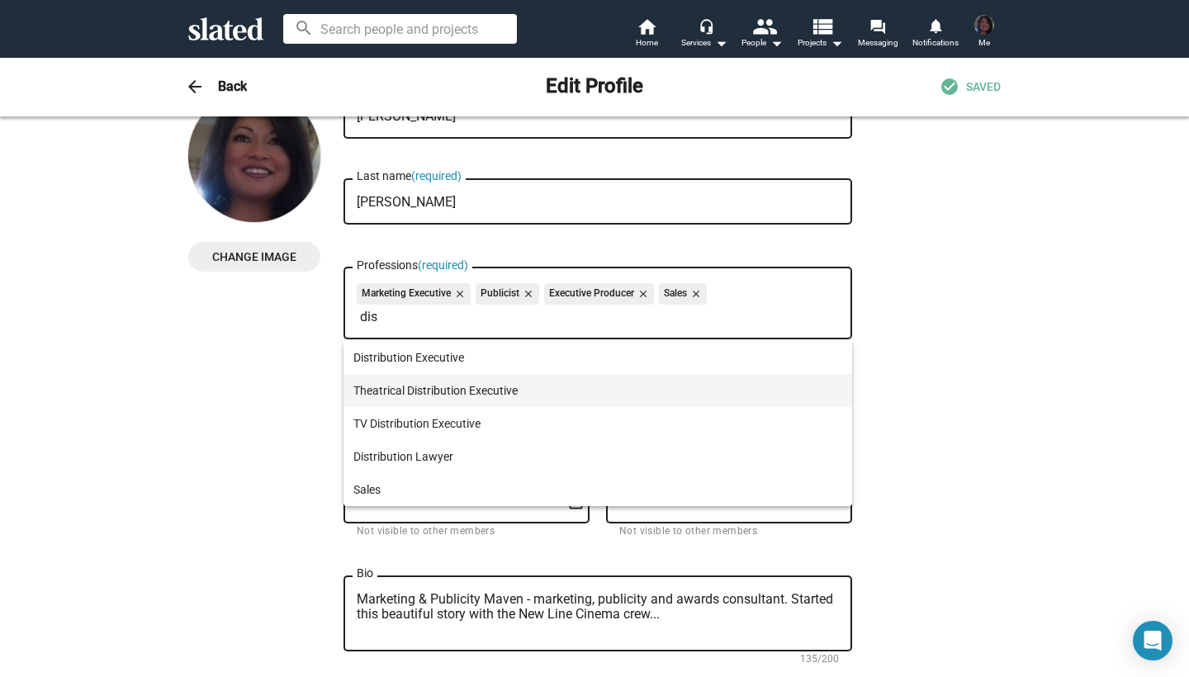
type input "dis"
click at [428, 387] on span "Theatrical Distribution Executive" at bounding box center [597, 390] width 489 height 33
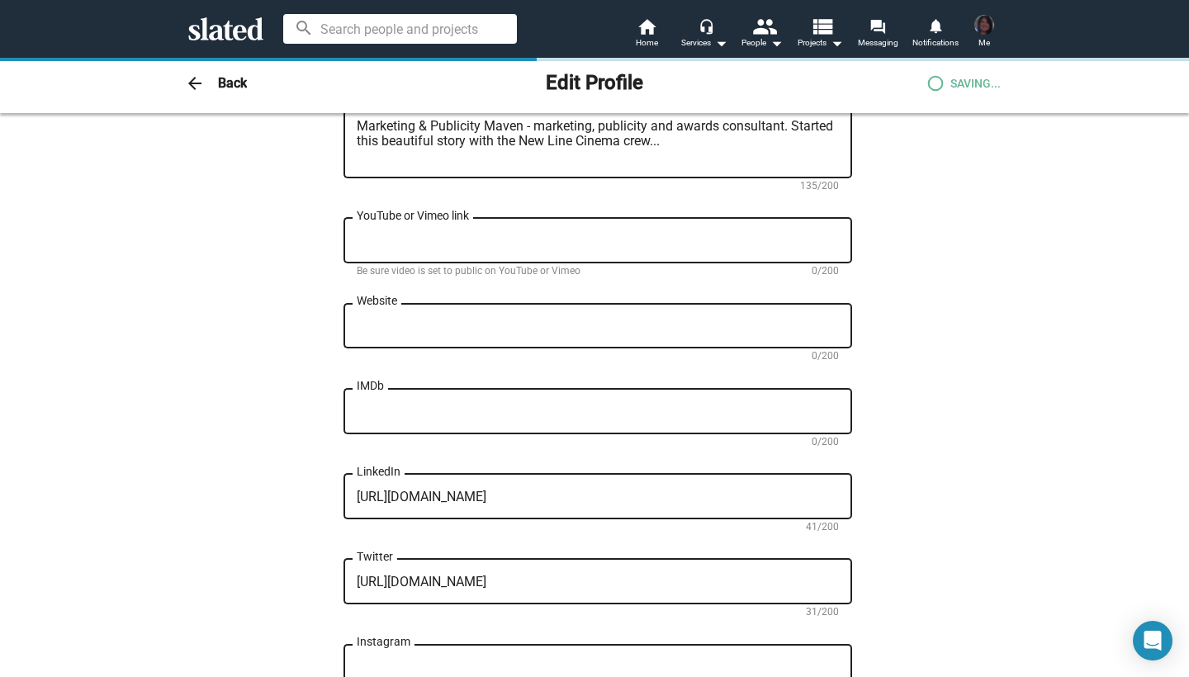
scroll to position [550, 0]
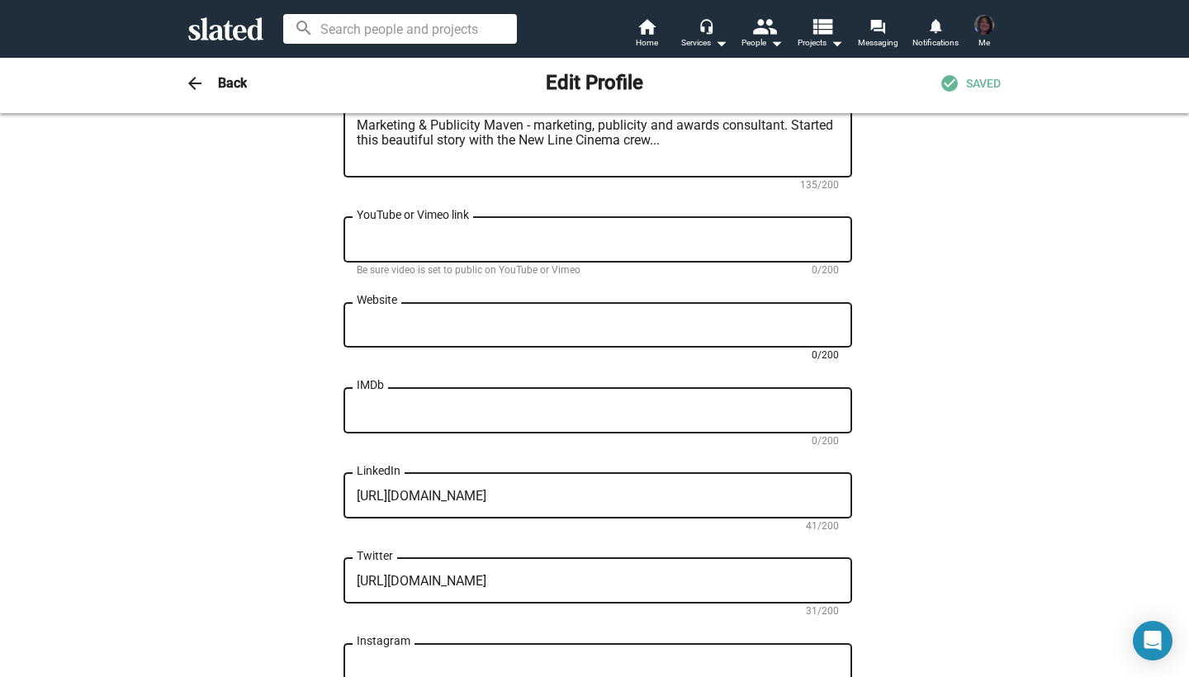
click at [394, 326] on textarea "Website" at bounding box center [598, 325] width 482 height 15
paste textarea "[URL][DOMAIN_NAME][PERSON_NAME]"
type textarea "[URL][DOMAIN_NAME][PERSON_NAME]"
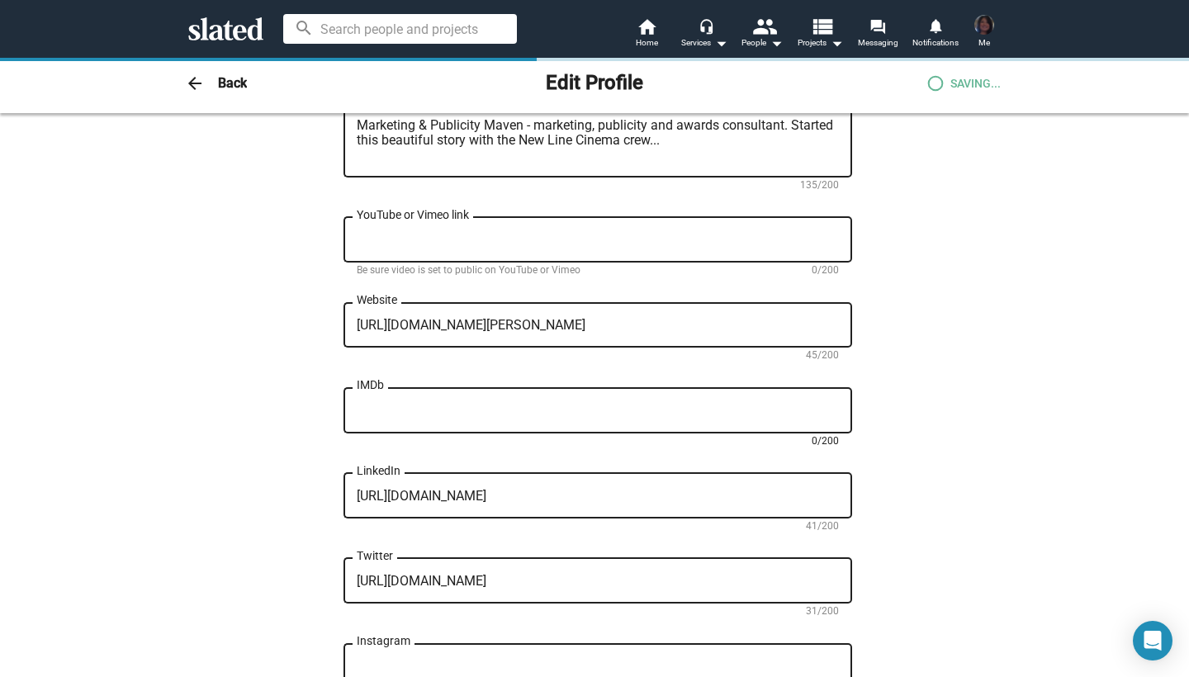
click at [384, 415] on textarea "IMDb" at bounding box center [598, 411] width 482 height 15
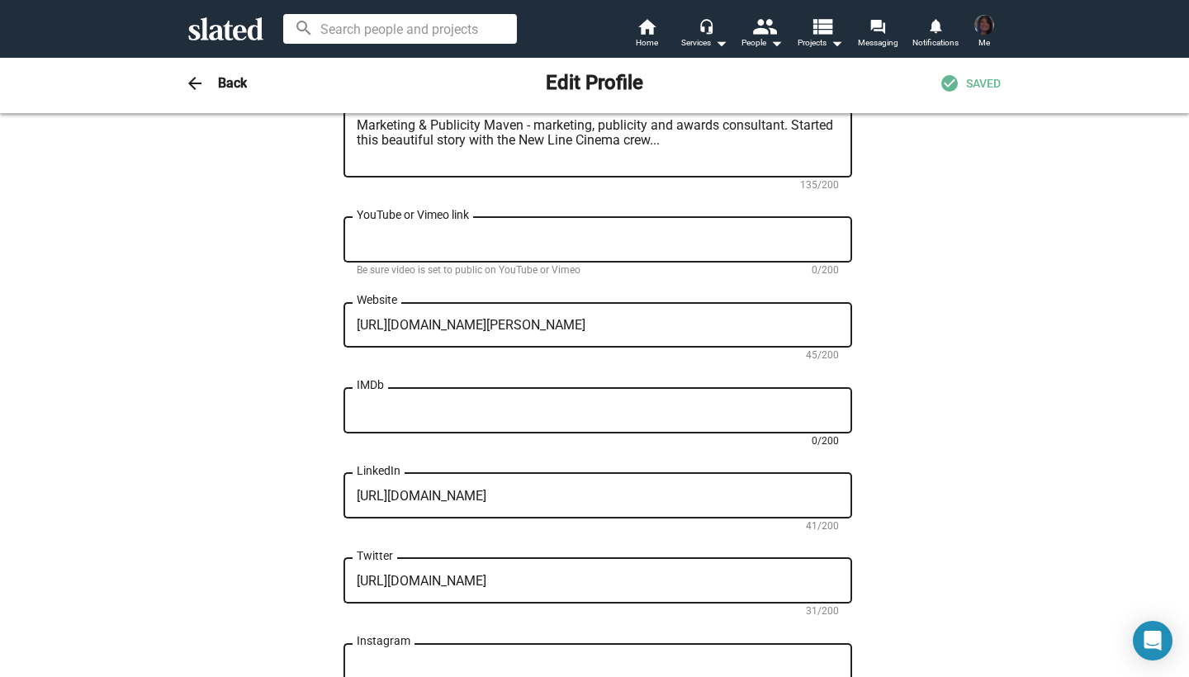
click at [376, 414] on textarea "IMDb" at bounding box center [598, 411] width 482 height 15
paste textarea "[URL][DOMAIN_NAME]"
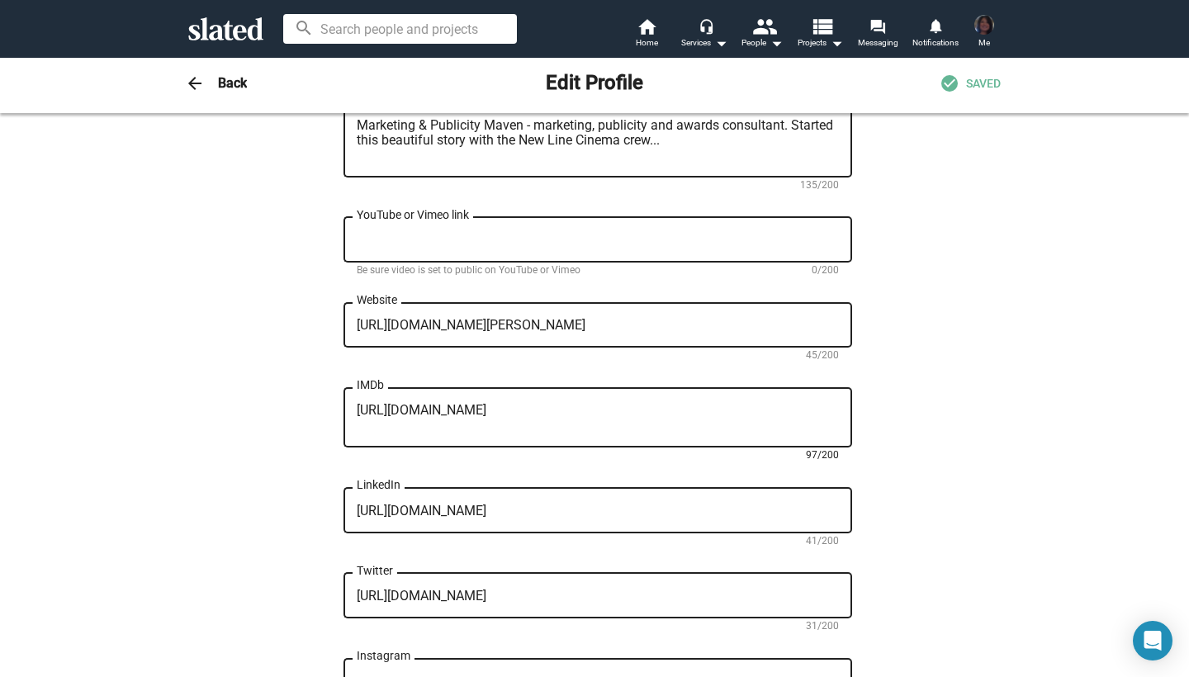
type textarea "[URL][DOMAIN_NAME]"
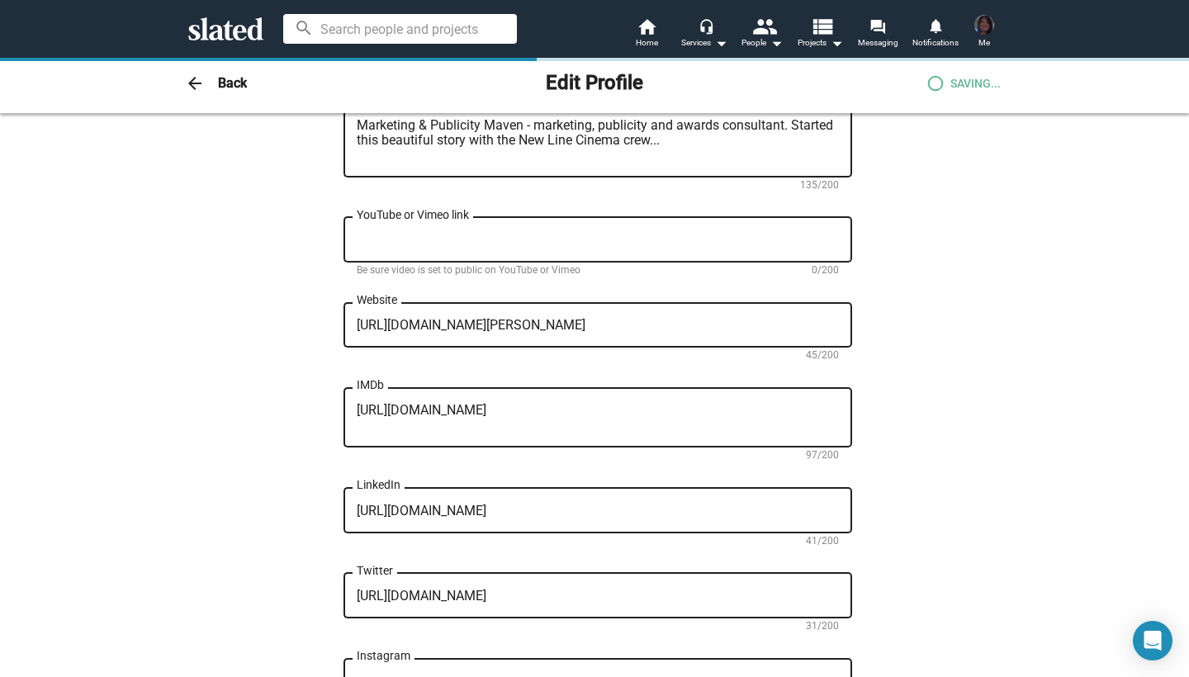
click at [263, 419] on div "Change Image Change Image [PERSON_NAME] First name (required) [PERSON_NAME] Las…" at bounding box center [594, 214] width 813 height 1249
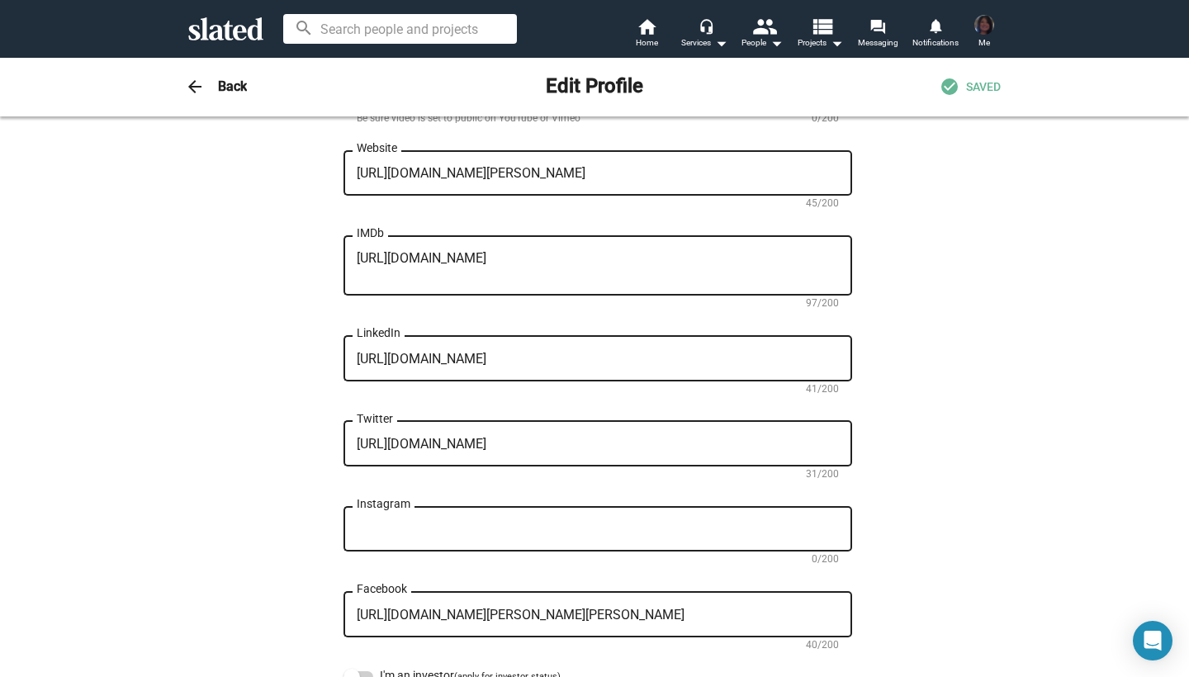
scroll to position [704, 0]
click at [577, 458] on div "[URL][DOMAIN_NAME] Twitter" at bounding box center [598, 443] width 482 height 49
drag, startPoint x: 559, startPoint y: 449, endPoint x: 325, endPoint y: 443, distance: 233.8
click at [325, 443] on div "Change Image Change Image [PERSON_NAME] First name (required) [PERSON_NAME] Las…" at bounding box center [594, 62] width 813 height 1249
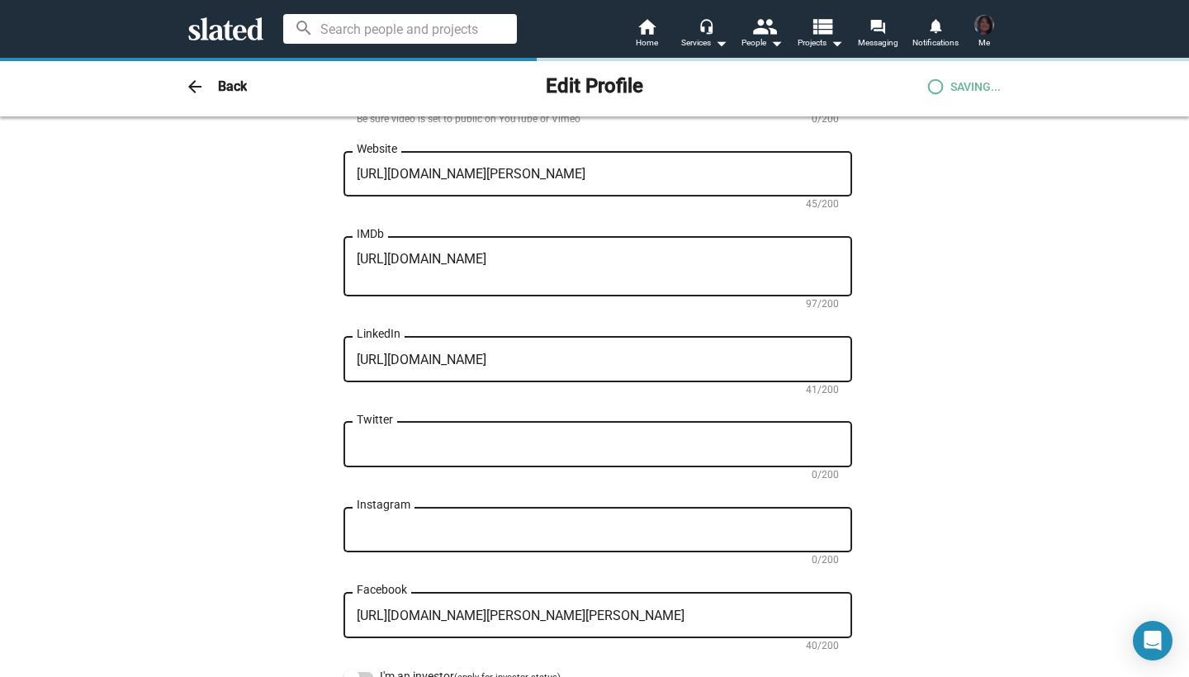
click at [280, 422] on div "Change Image Change Image [PERSON_NAME] First name (required) [PERSON_NAME] Las…" at bounding box center [594, 62] width 813 height 1249
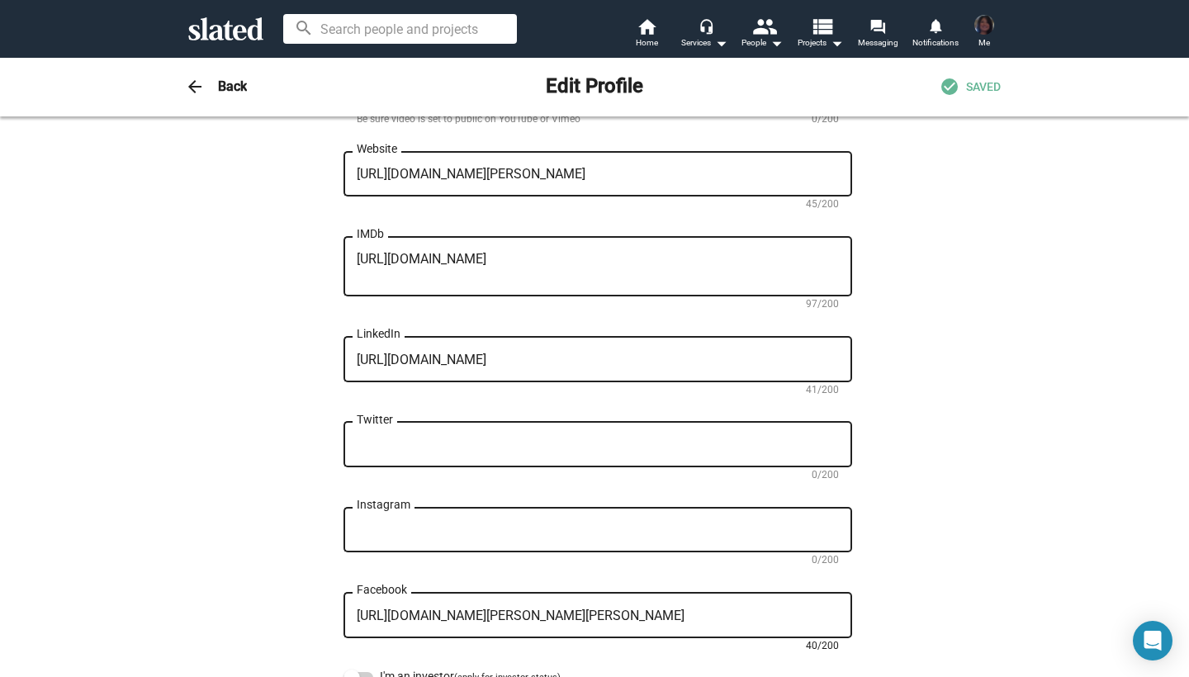
drag, startPoint x: 622, startPoint y: 618, endPoint x: 335, endPoint y: 607, distance: 286.7
click at [335, 607] on div "Change Image Change Image [PERSON_NAME] First name (required) [PERSON_NAME] Las…" at bounding box center [594, 62] width 813 height 1249
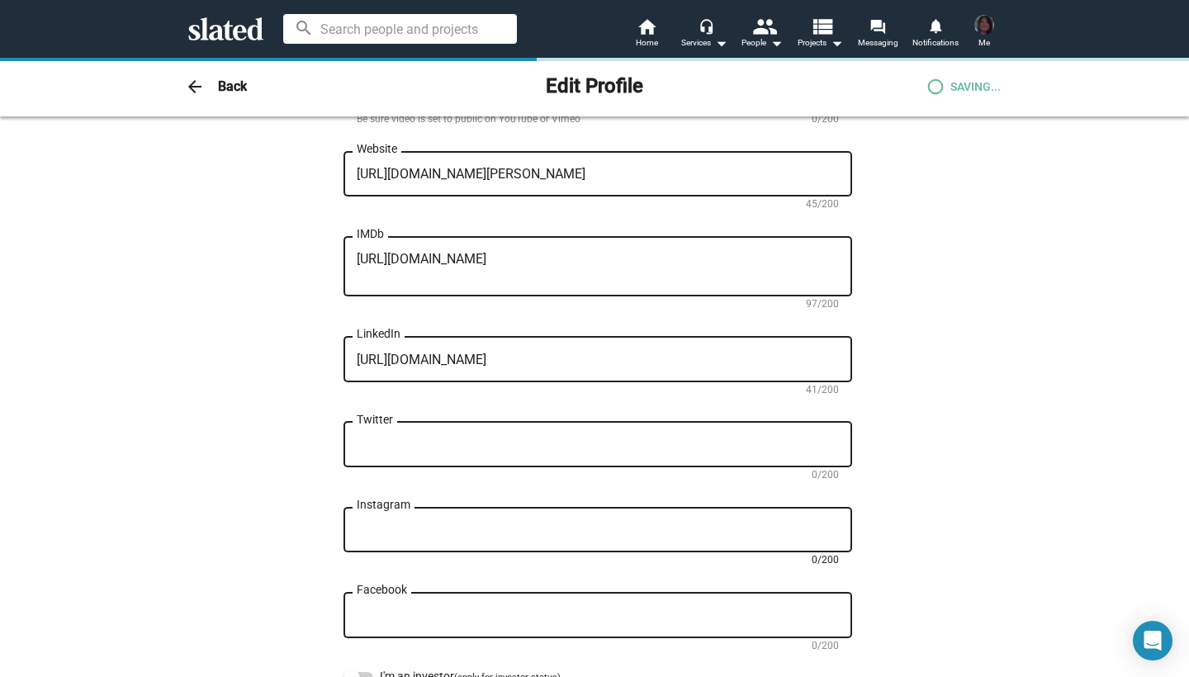
click at [405, 536] on textarea "Instagram" at bounding box center [598, 530] width 482 height 15
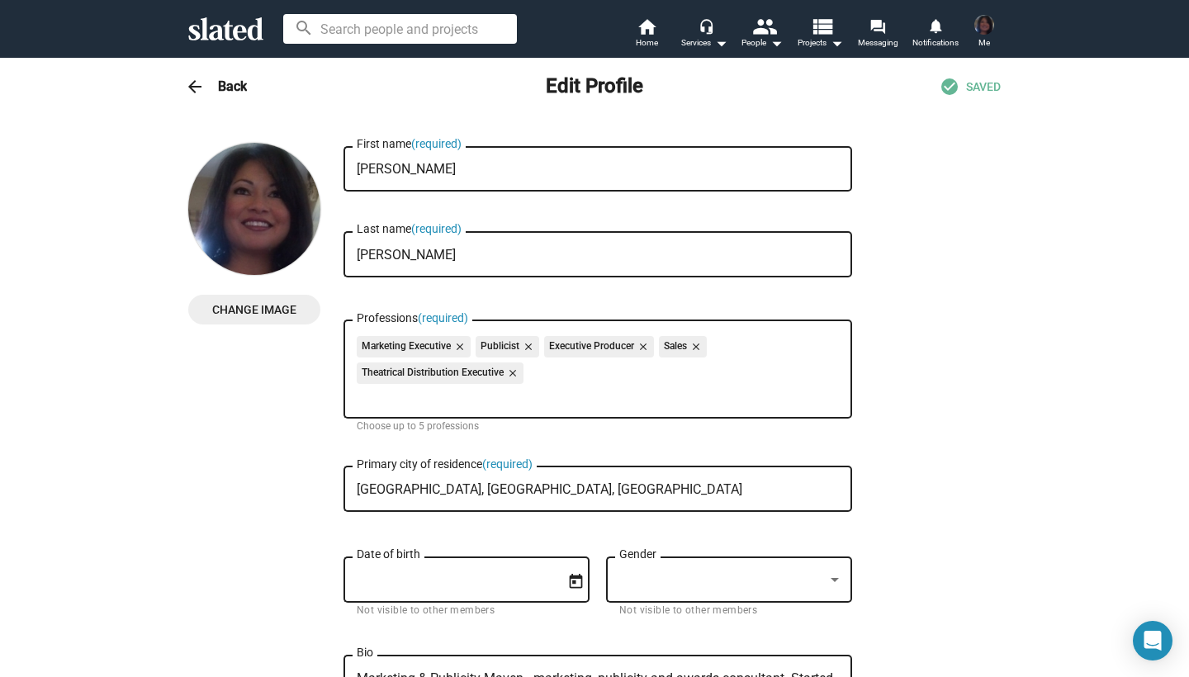
scroll to position [0, 0]
click at [225, 85] on h3 "Back" at bounding box center [232, 86] width 29 height 17
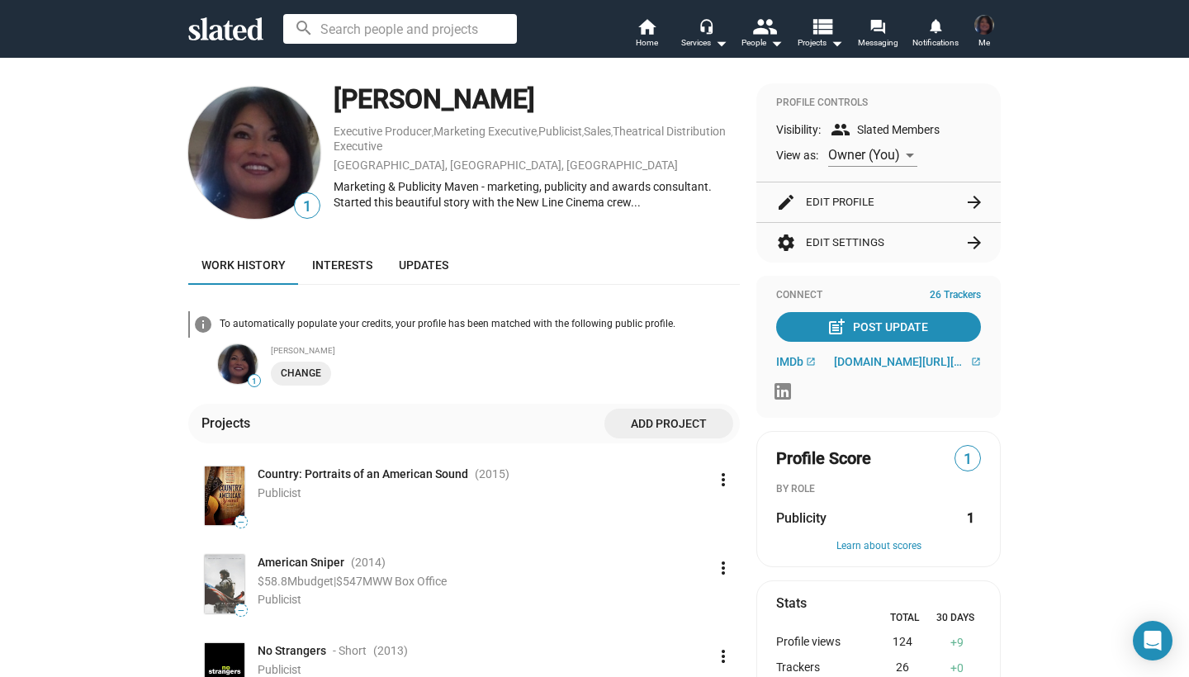
click at [973, 240] on mat-icon "arrow_forward" at bounding box center [974, 243] width 20 height 20
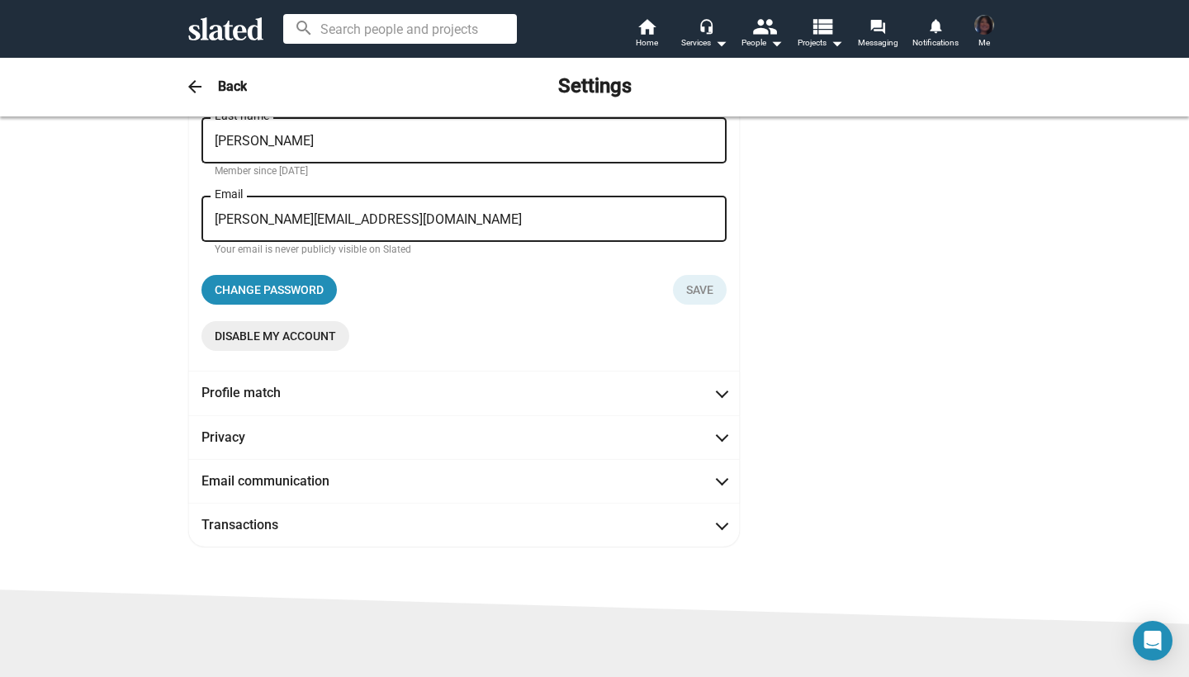
scroll to position [172, 0]
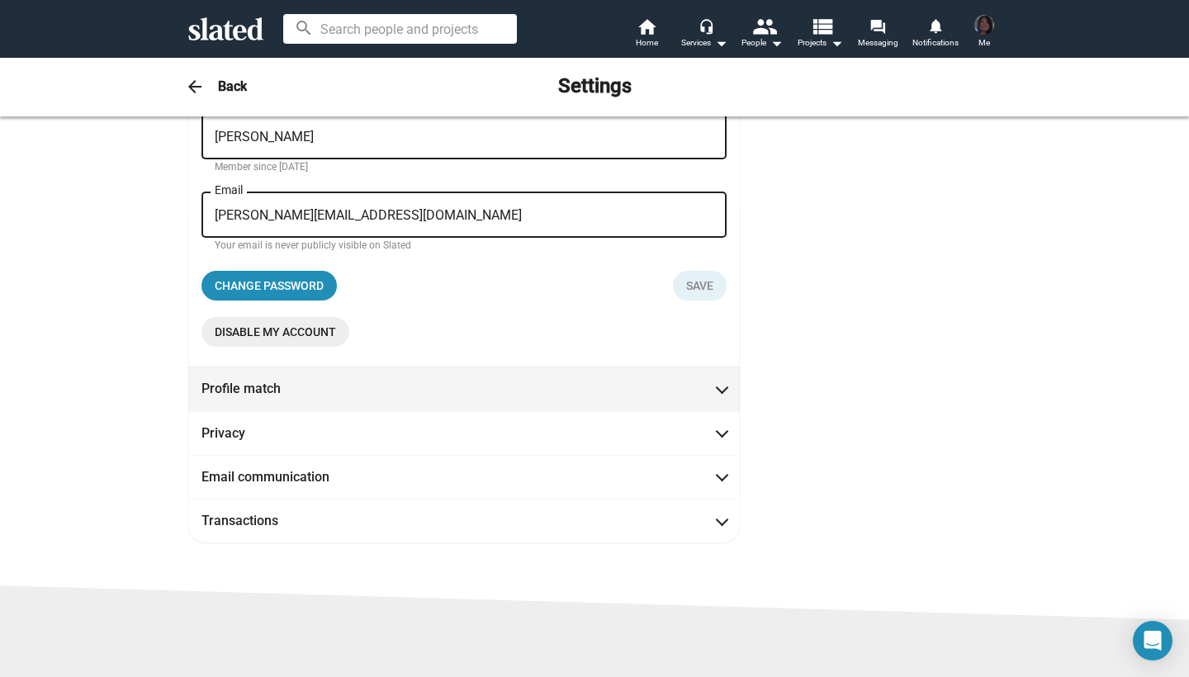
click at [705, 384] on span "Profile match" at bounding box center [463, 388] width 525 height 17
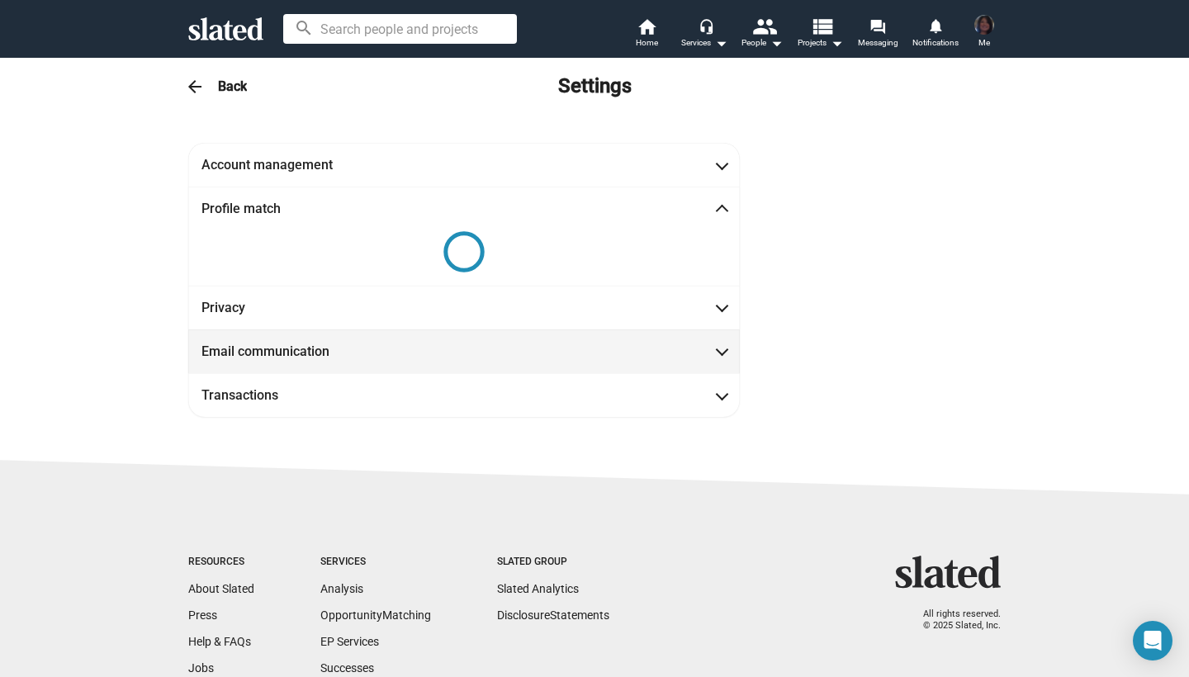
scroll to position [0, 0]
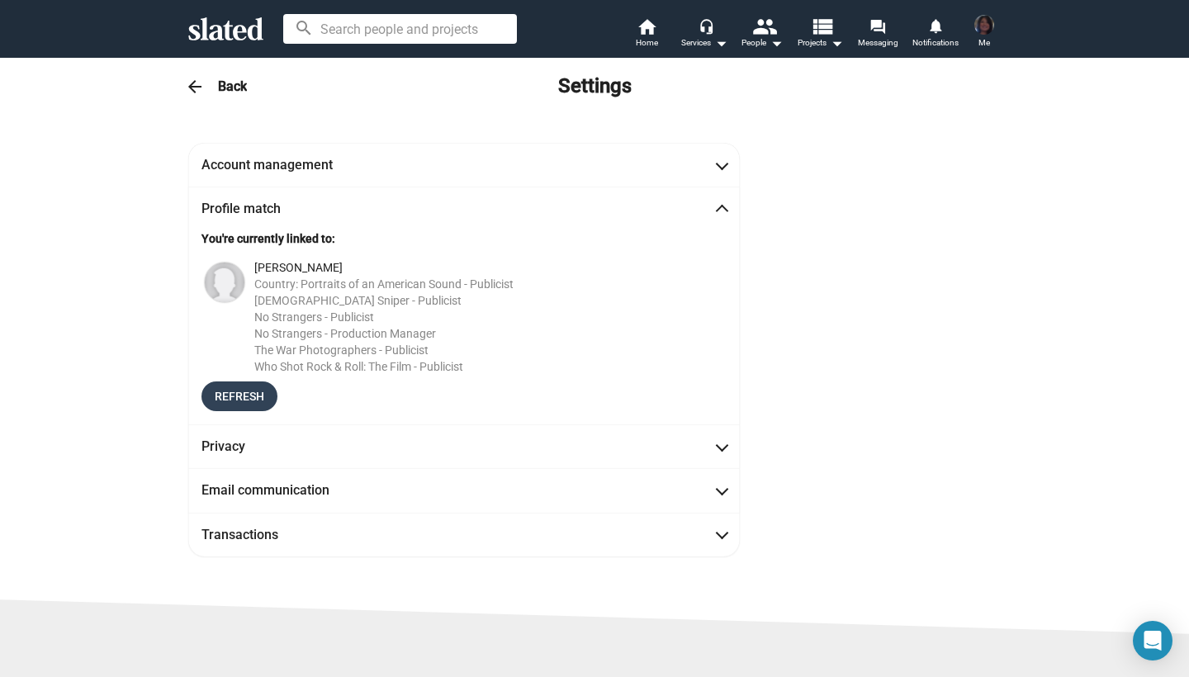
click at [228, 394] on span "Refresh" at bounding box center [240, 396] width 50 height 30
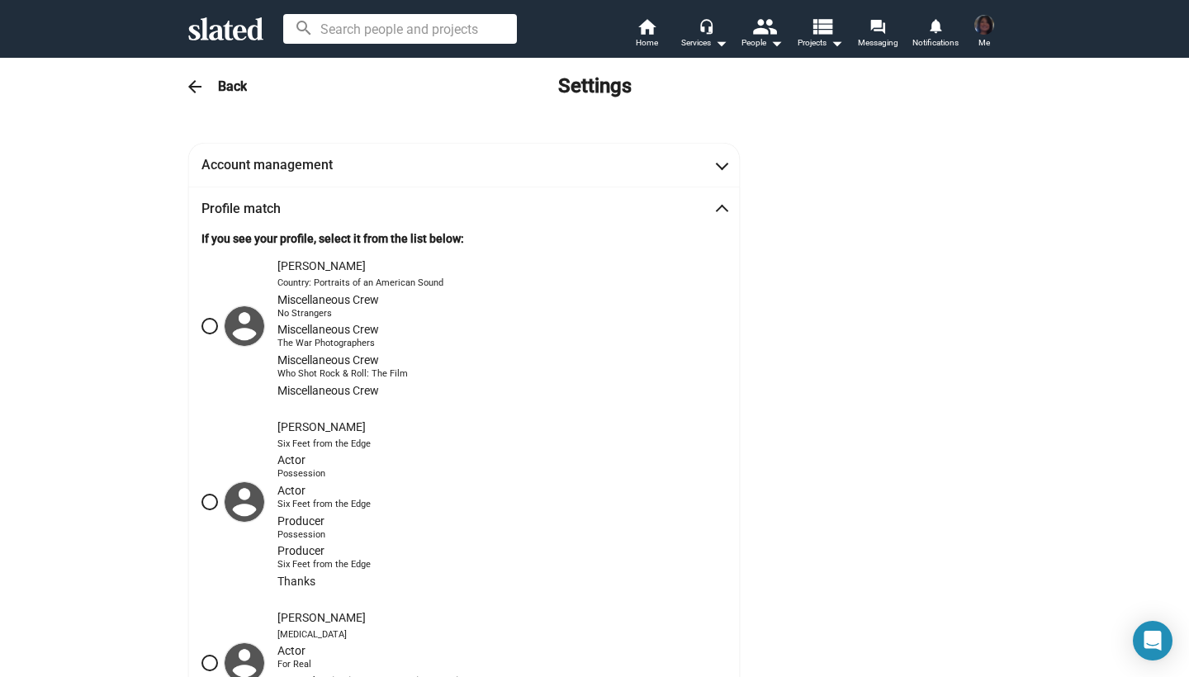
click at [721, 207] on span at bounding box center [722, 211] width 9 height 17
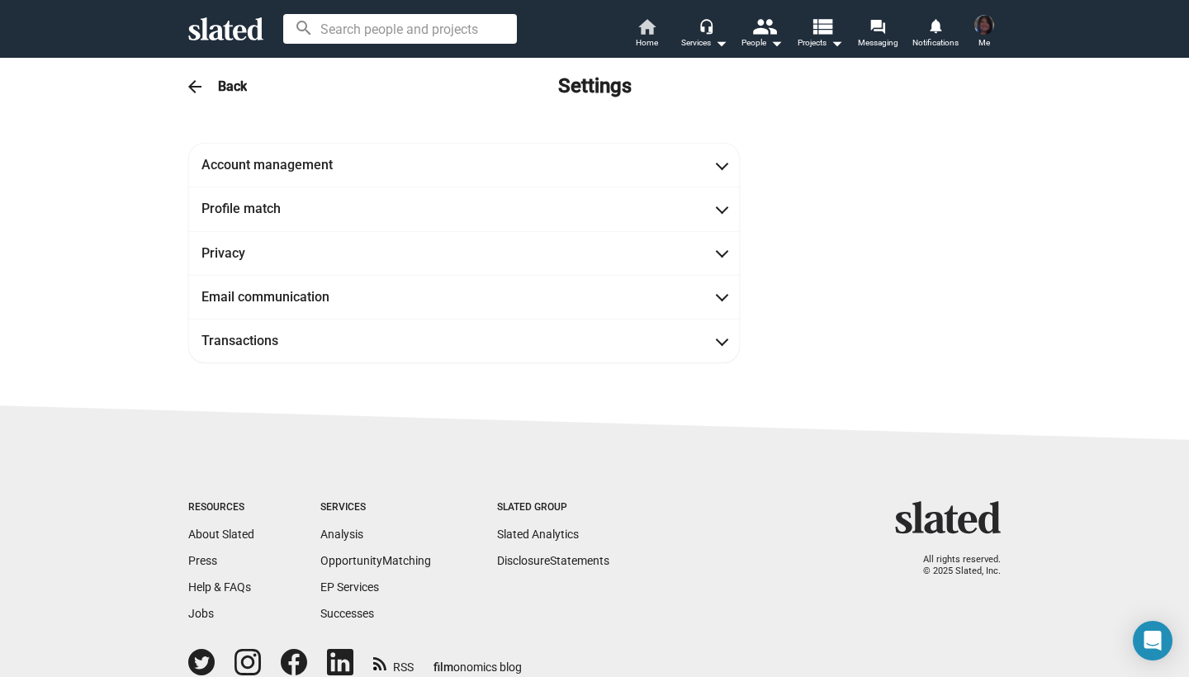
click at [642, 29] on mat-icon "home" at bounding box center [647, 27] width 20 height 20
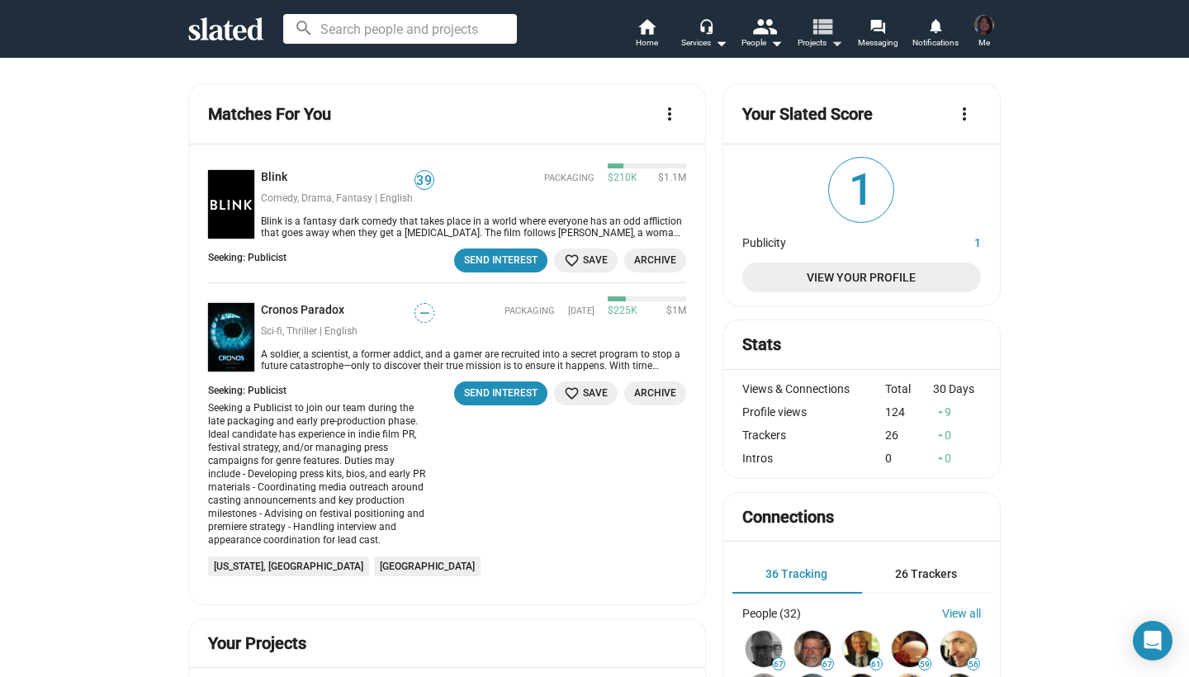
click at [829, 26] on mat-icon "view_list" at bounding box center [822, 26] width 24 height 24
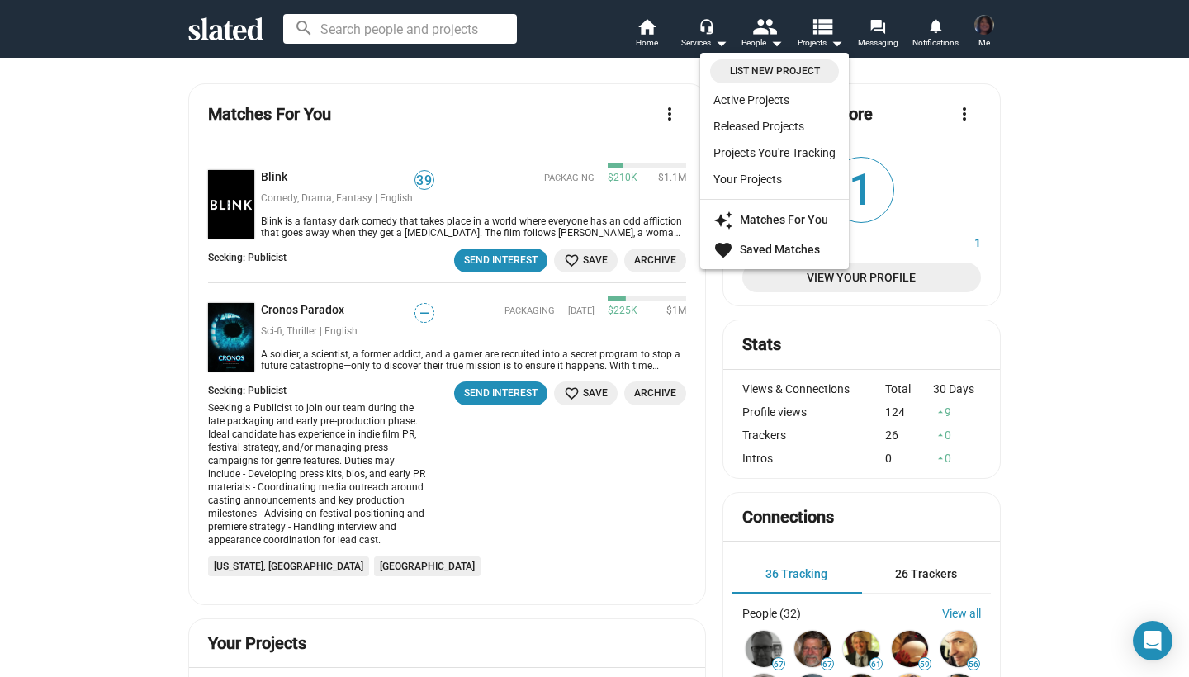
click at [348, 219] on div at bounding box center [594, 338] width 1189 height 677
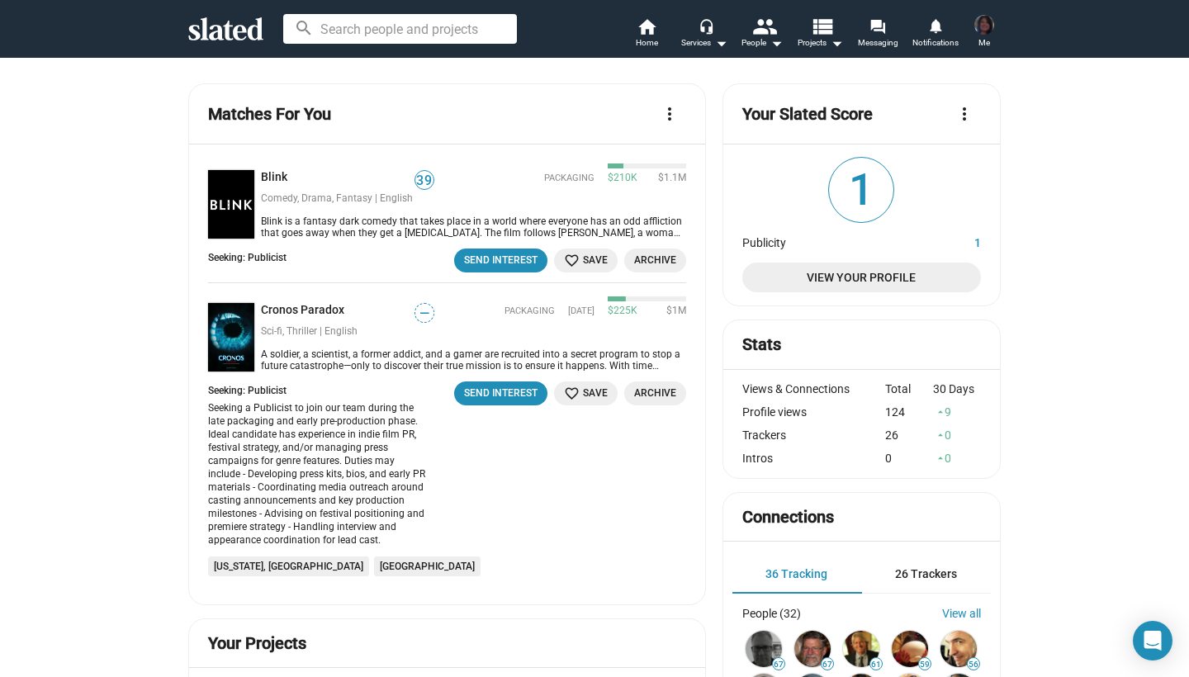
click at [226, 204] on img at bounding box center [231, 204] width 46 height 69
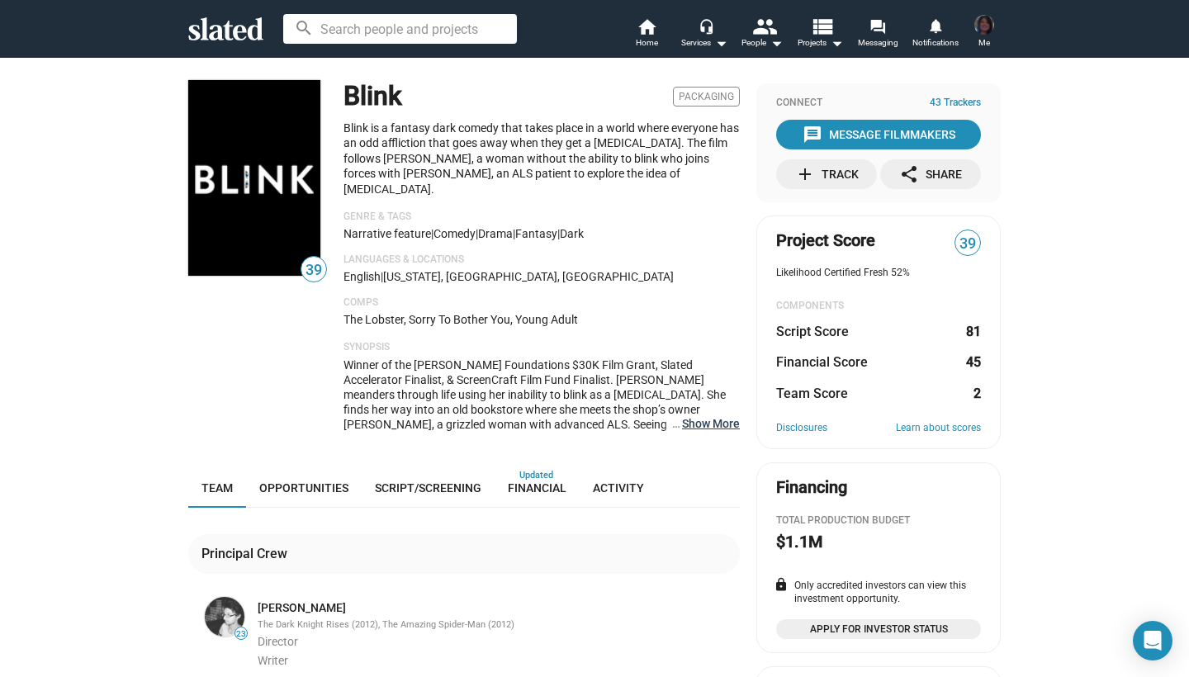
click at [712, 416] on button "… Show More" at bounding box center [711, 423] width 58 height 15
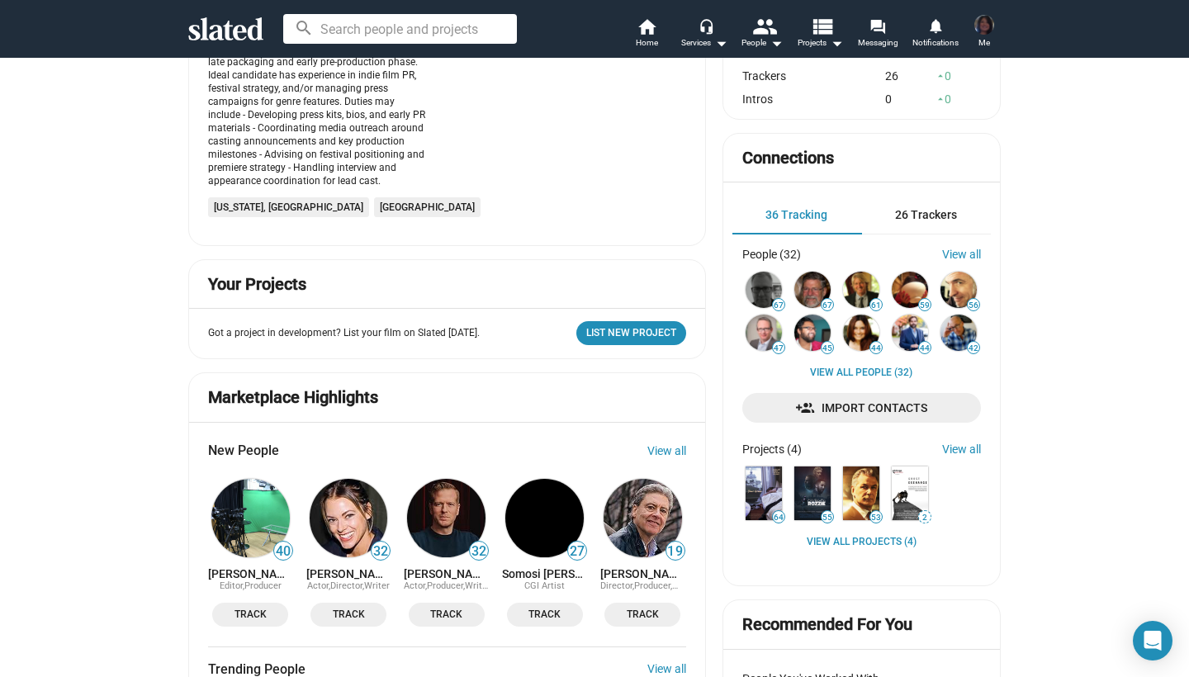
scroll to position [361, 0]
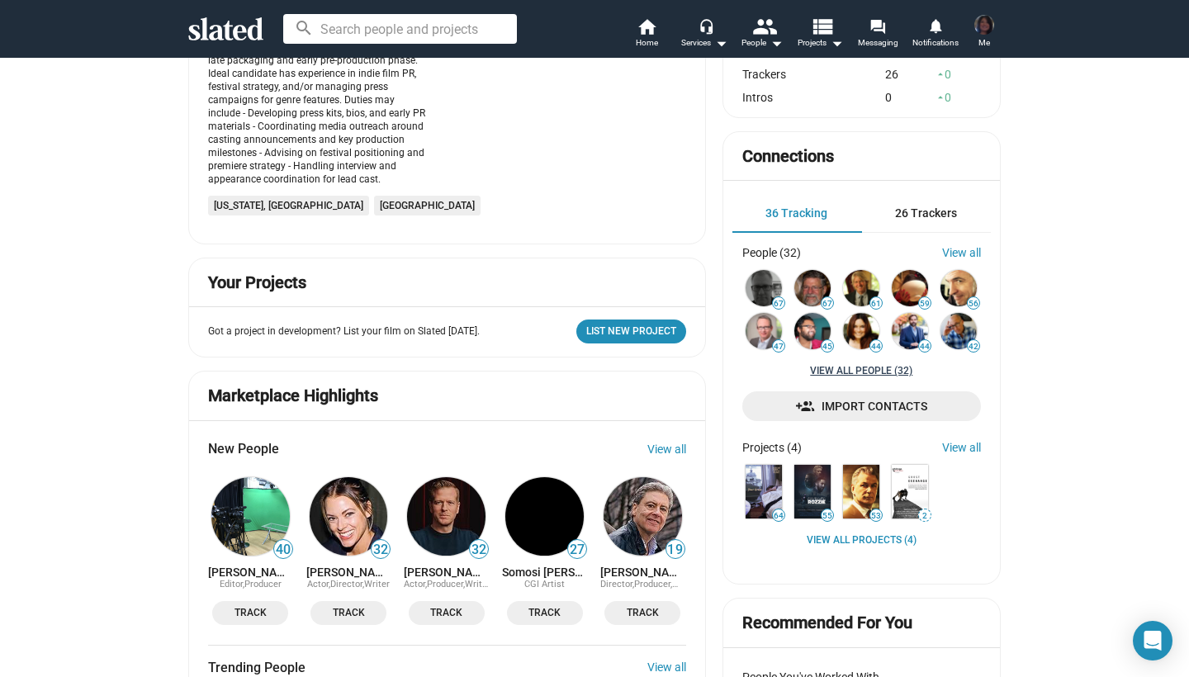
click at [865, 370] on link "View all People (32)" at bounding box center [861, 371] width 102 height 13
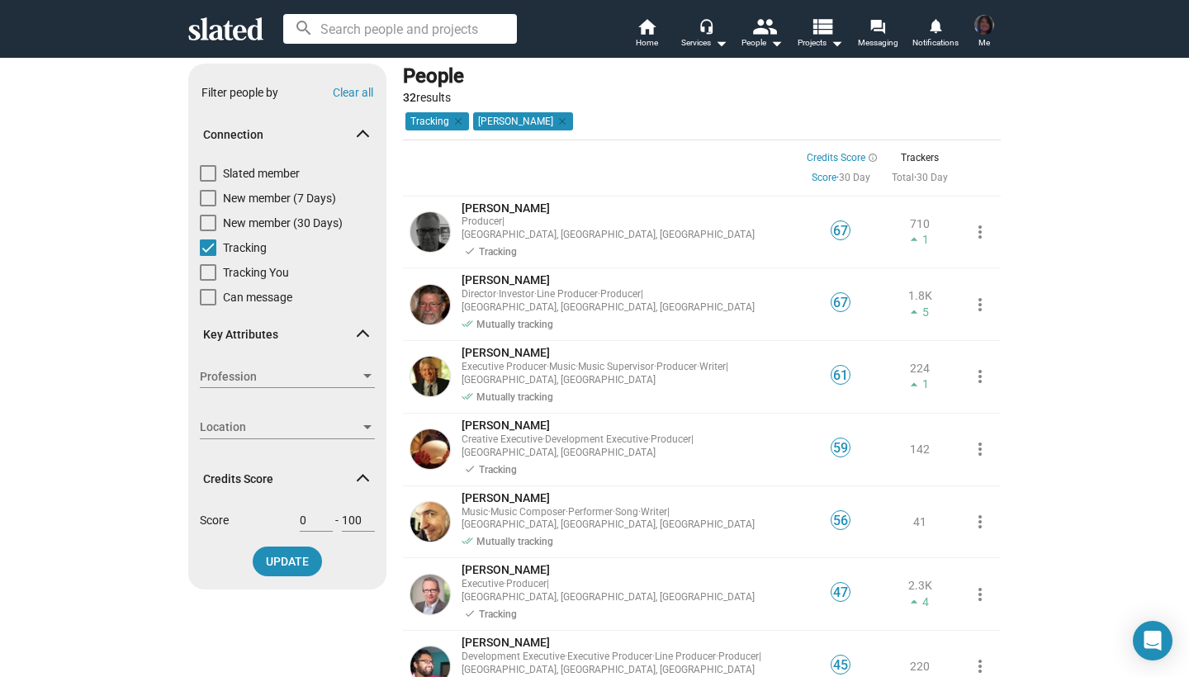
scroll to position [21, 0]
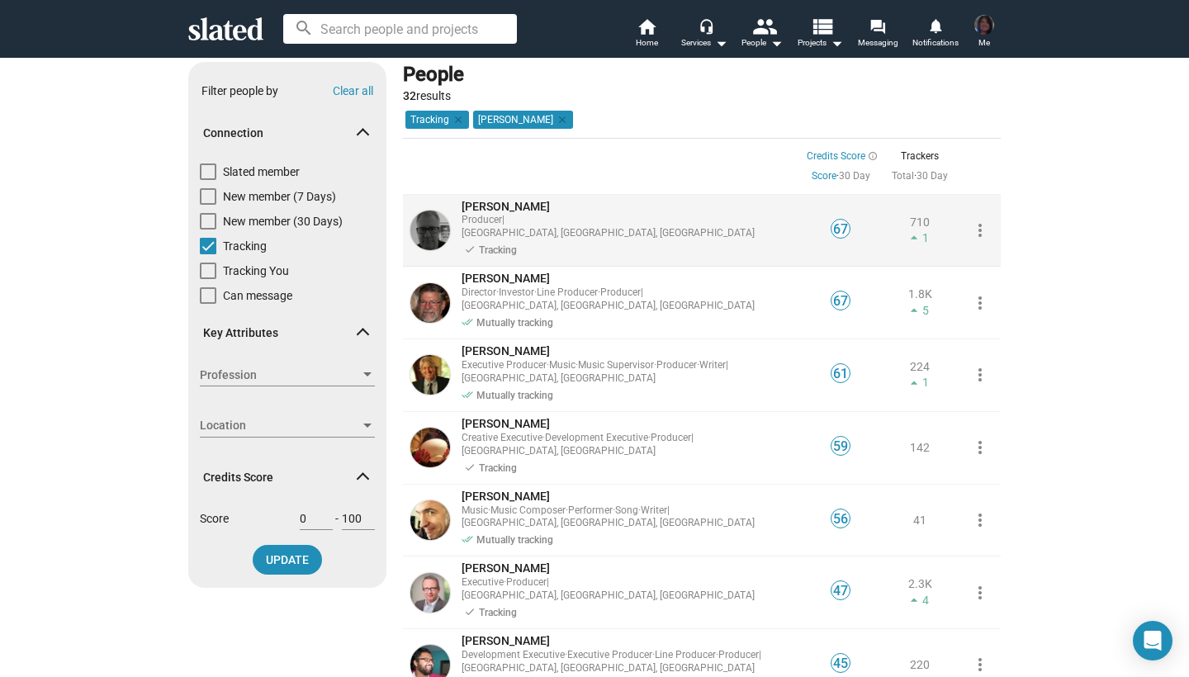
click at [492, 205] on span "[PERSON_NAME]" at bounding box center [506, 206] width 88 height 13
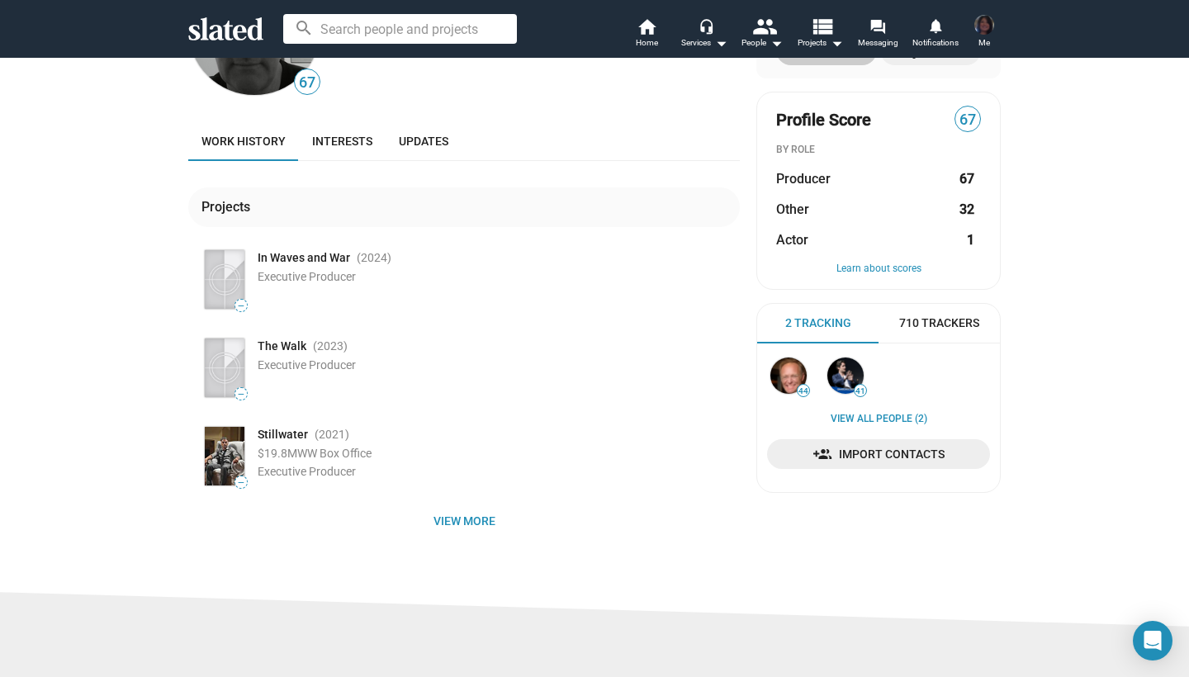
scroll to position [121, 0]
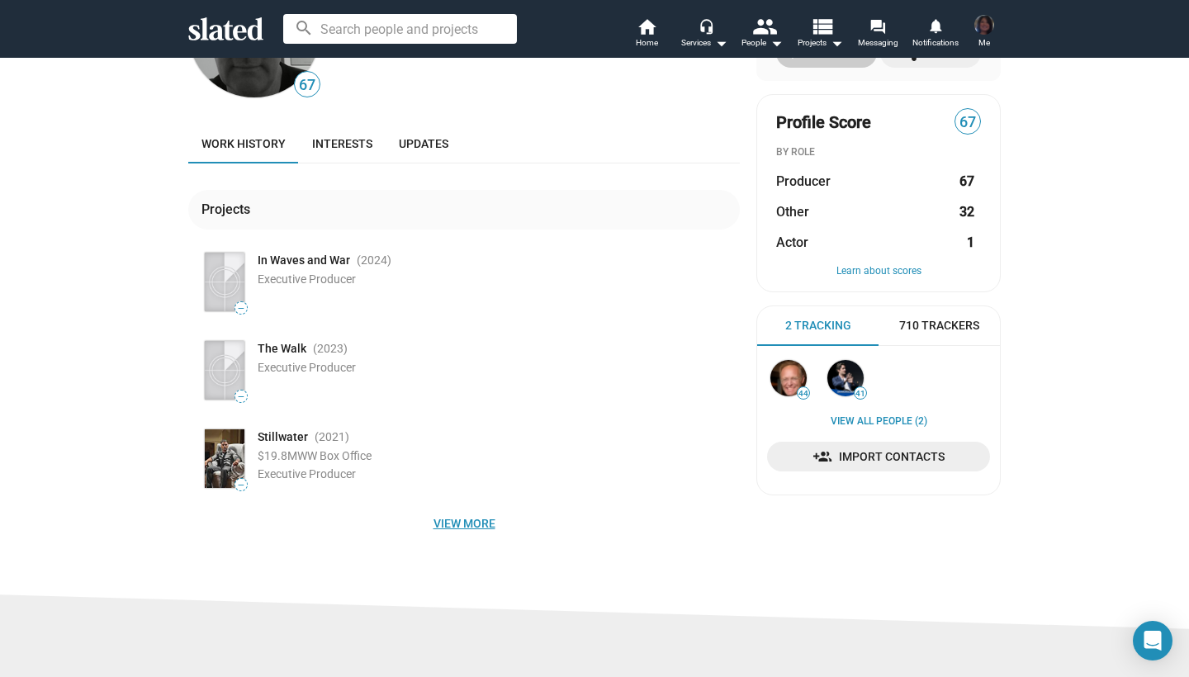
click at [452, 527] on span "View more" at bounding box center [463, 524] width 525 height 30
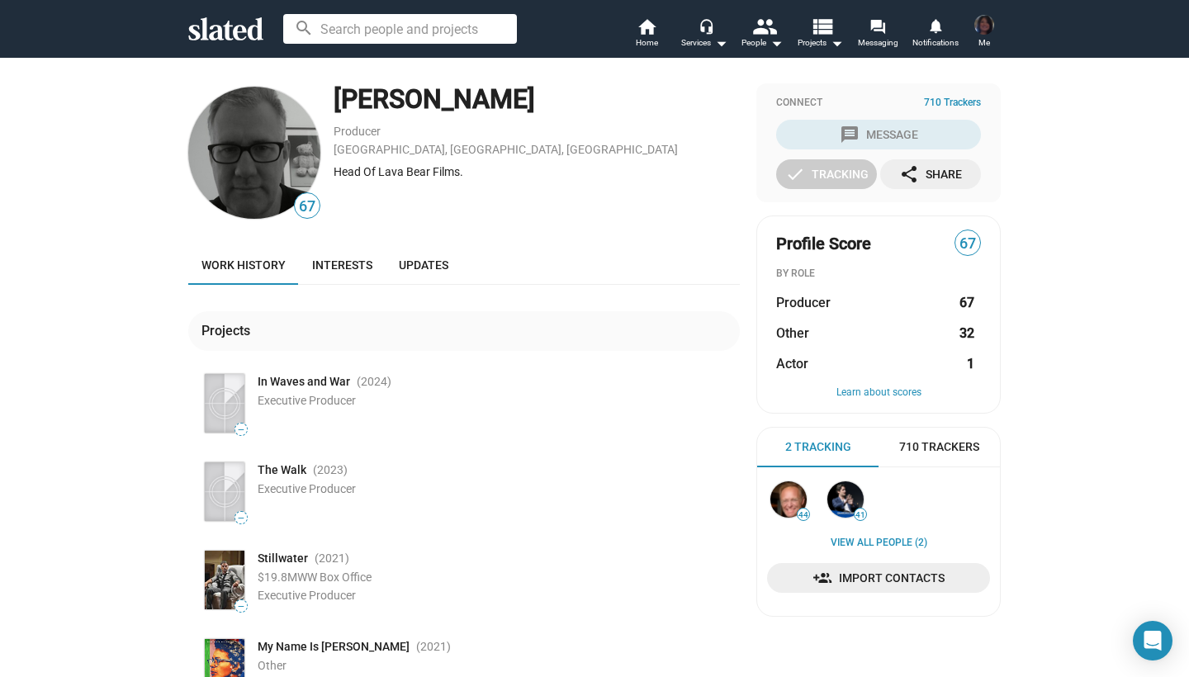
scroll to position [0, 0]
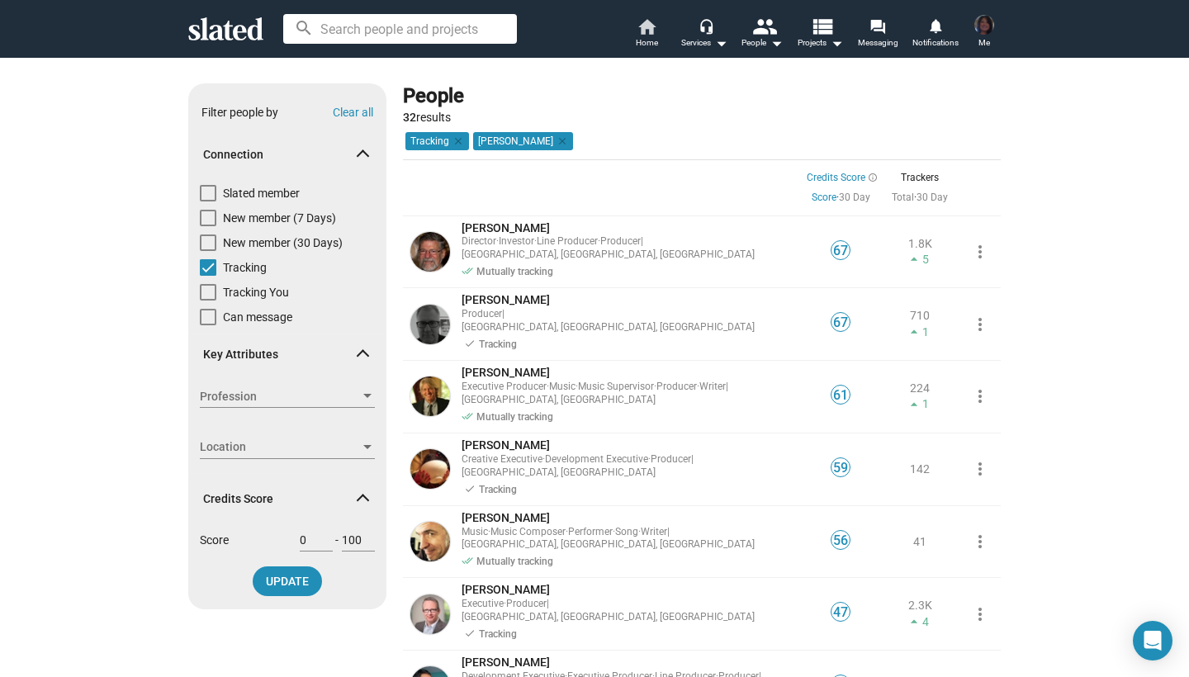
click at [652, 28] on mat-icon "home" at bounding box center [647, 27] width 20 height 20
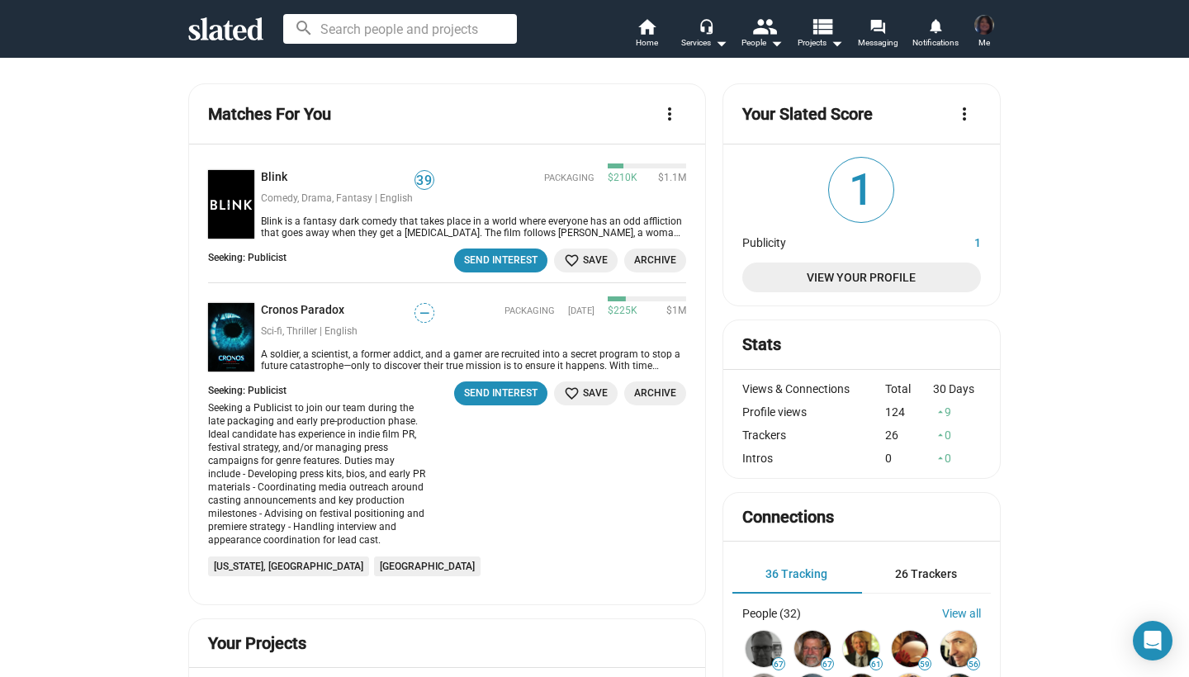
click at [667, 112] on mat-icon "more_vert" at bounding box center [670, 114] width 20 height 20
click at [590, 146] on link "View All" at bounding box center [620, 150] width 132 height 26
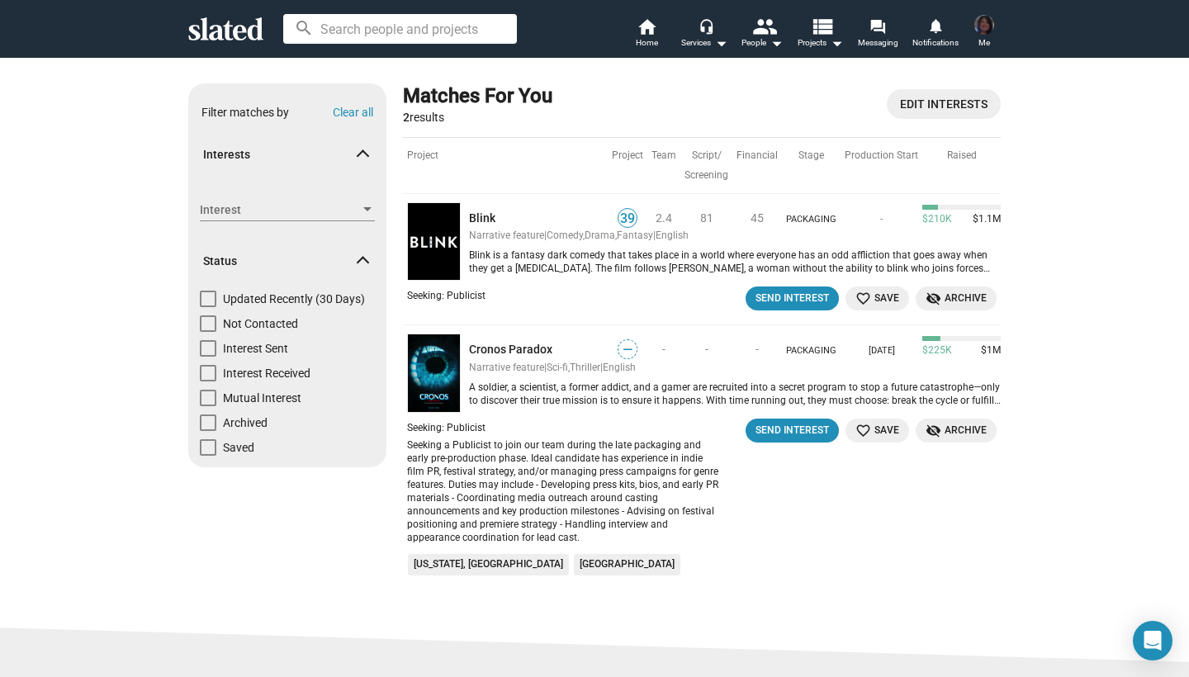
click at [359, 150] on span at bounding box center [362, 157] width 9 height 16
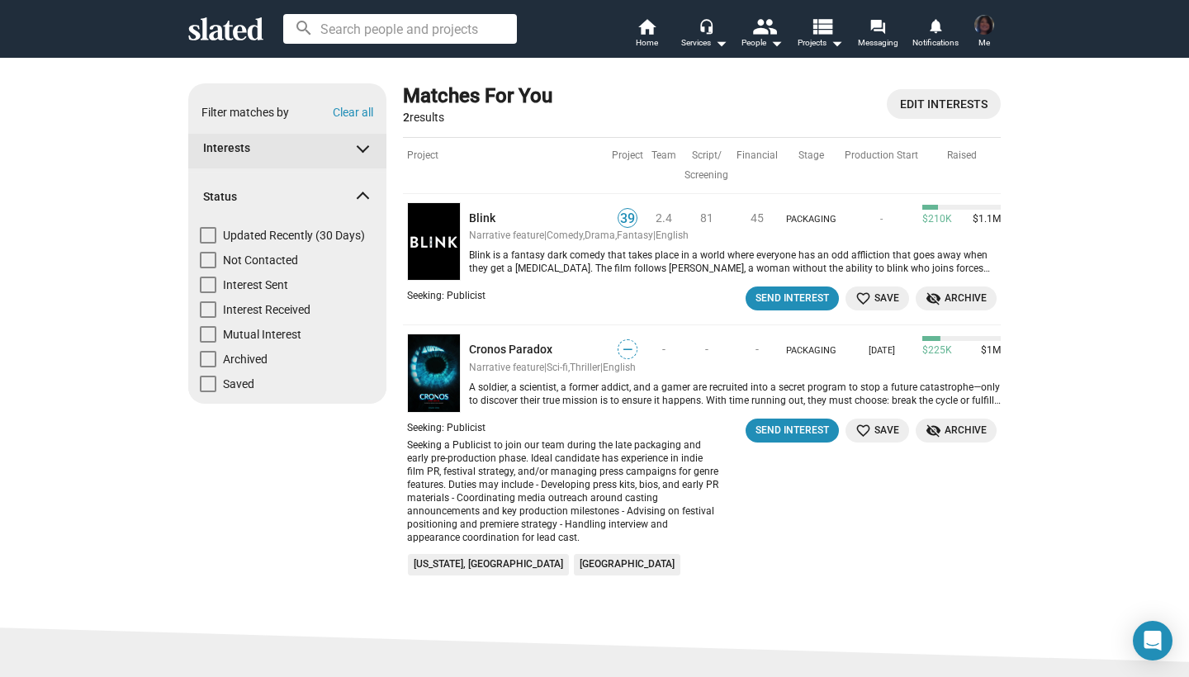
click at [359, 150] on span at bounding box center [362, 146] width 9 height 16
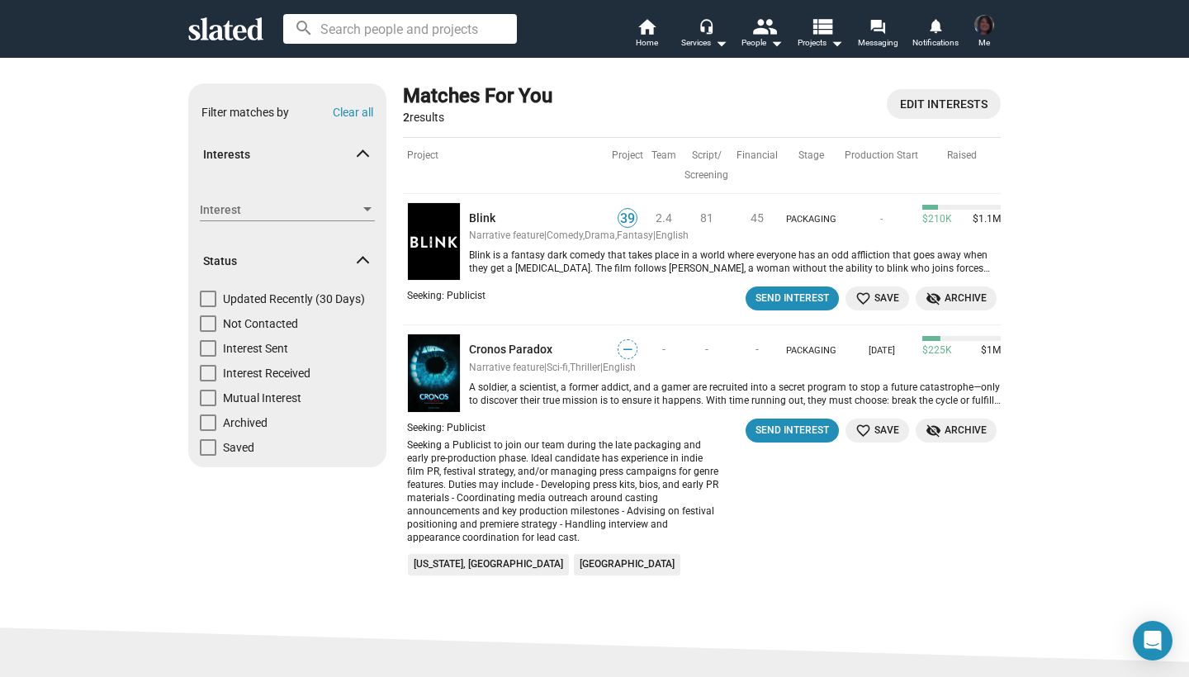
click at [364, 211] on div at bounding box center [367, 209] width 8 height 4
click at [278, 209] on input at bounding box center [254, 209] width 175 height 38
click at [248, 221] on input "sales" at bounding box center [254, 209] width 175 height 38
type input "s"
type input "d"
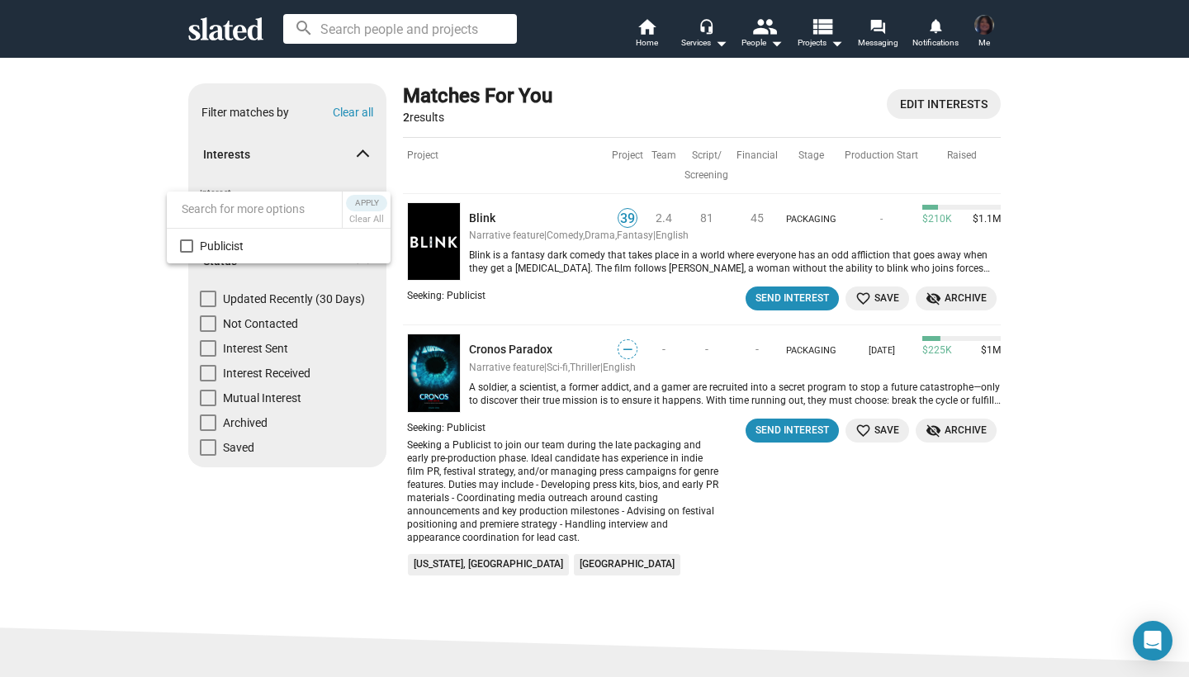
click at [26, 242] on div at bounding box center [594, 338] width 1189 height 677
click at [228, 36] on icon at bounding box center [225, 28] width 75 height 23
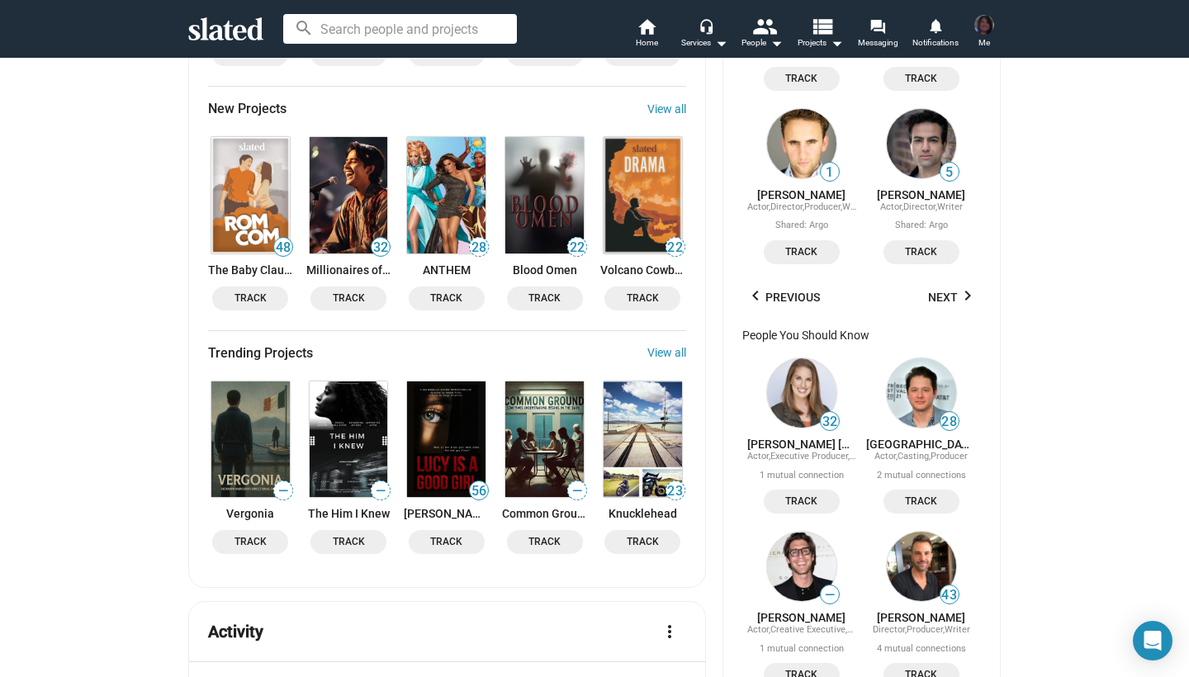
scroll to position [1146, 0]
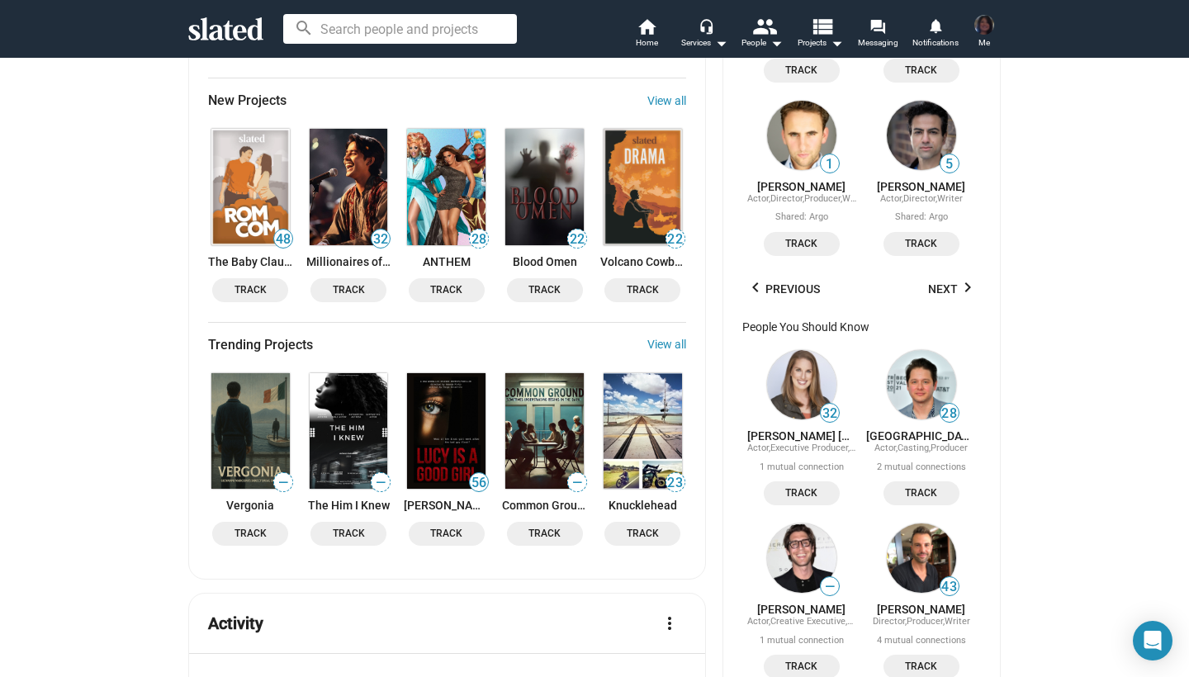
click at [456, 413] on img at bounding box center [446, 431] width 78 height 116
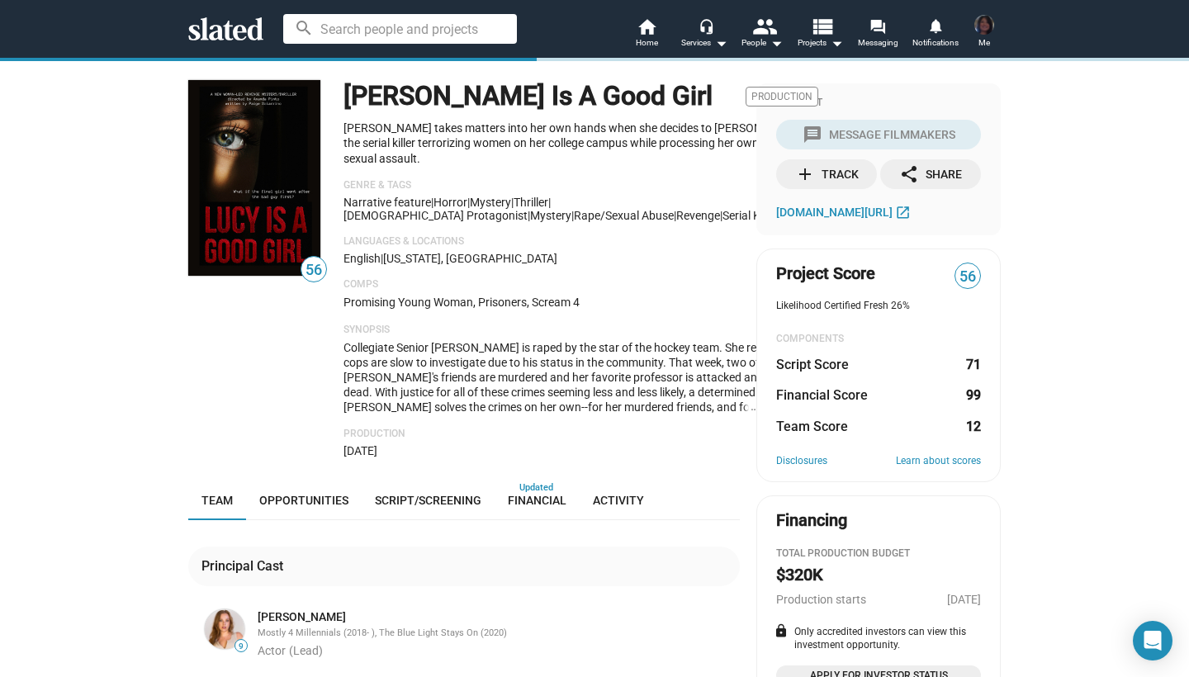
click at [456, 413] on div "[PERSON_NAME] Is A Good Girl Production [PERSON_NAME] takes matters into her ow…" at bounding box center [581, 268] width 475 height 377
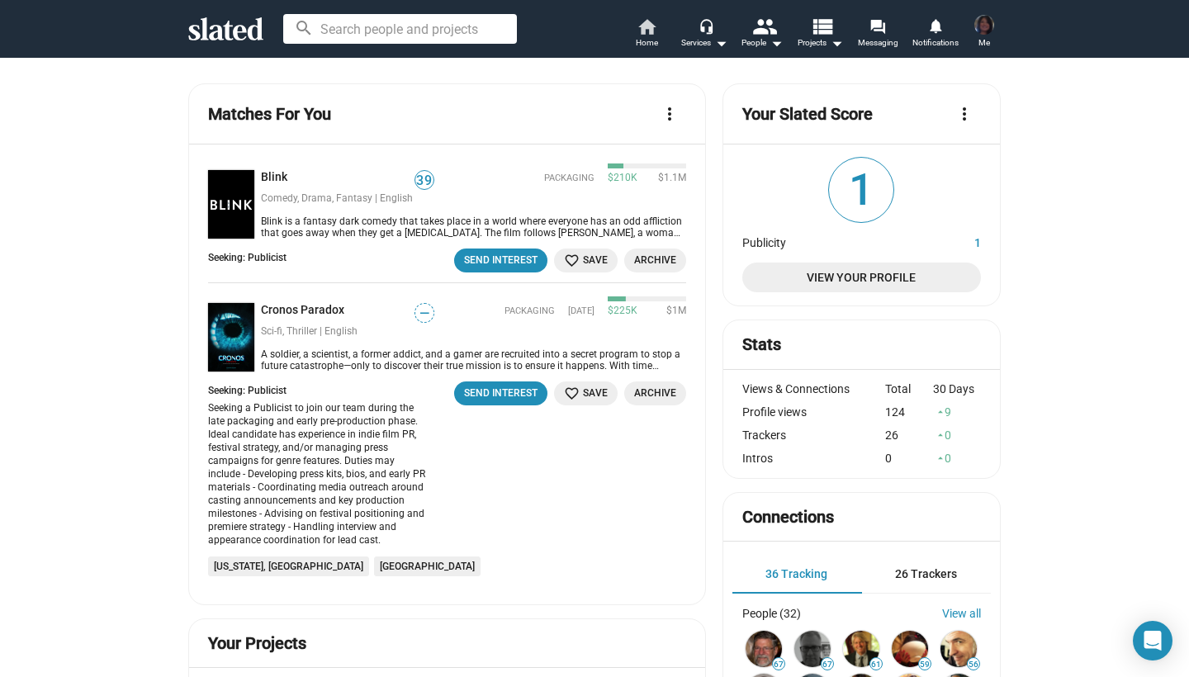
click at [644, 26] on mat-icon "home" at bounding box center [647, 27] width 20 height 20
click at [217, 34] on icon at bounding box center [225, 28] width 75 height 23
click at [240, 31] on icon at bounding box center [225, 28] width 75 height 23
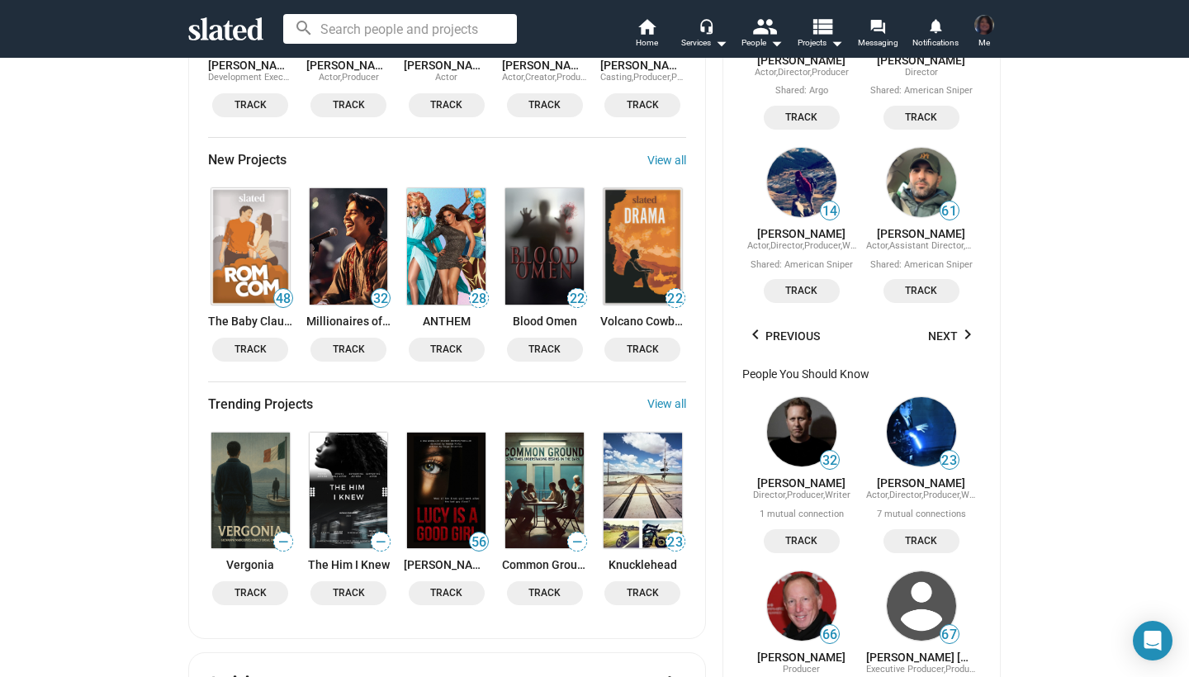
scroll to position [1076, 0]
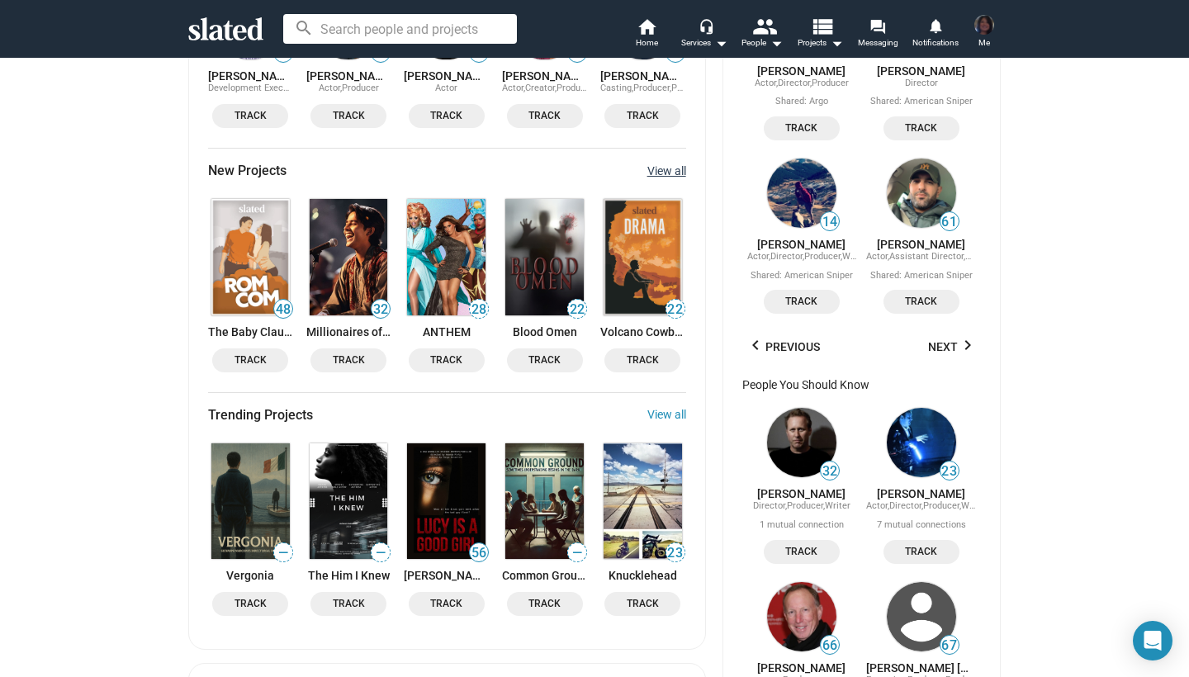
click at [664, 168] on link "View all" at bounding box center [666, 170] width 39 height 13
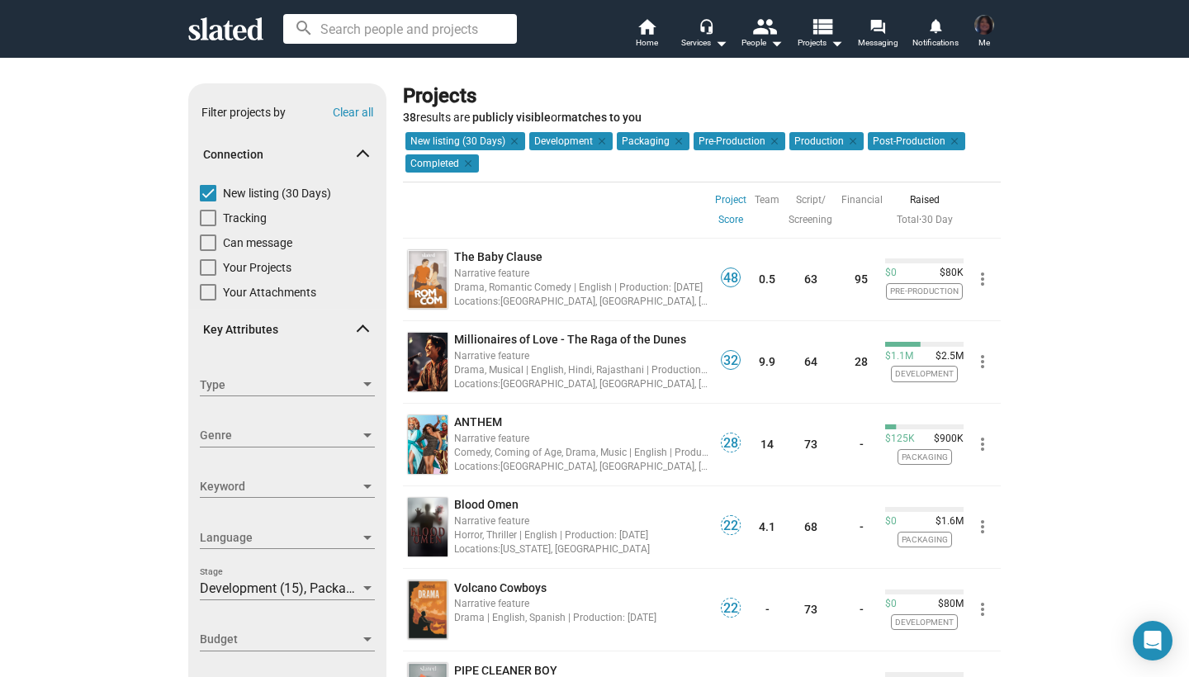
click at [727, 197] on link "Project Score" at bounding box center [730, 210] width 31 height 40
click at [732, 217] on link "Project Score" at bounding box center [730, 210] width 31 height 40
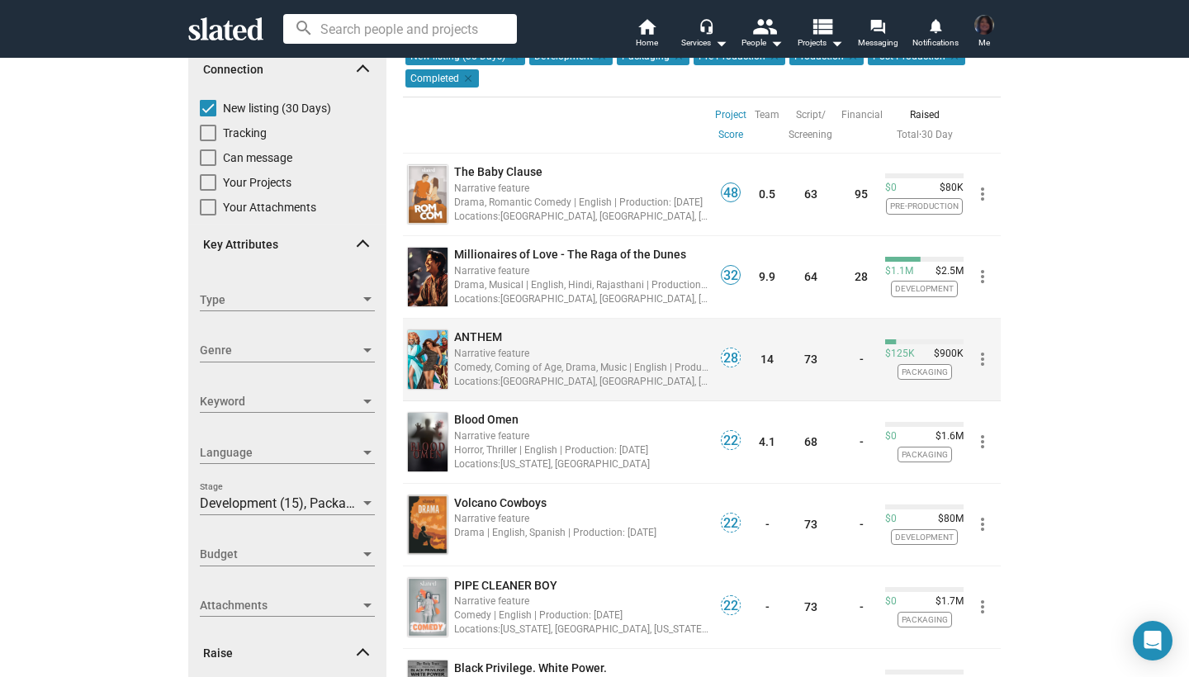
scroll to position [93, 0]
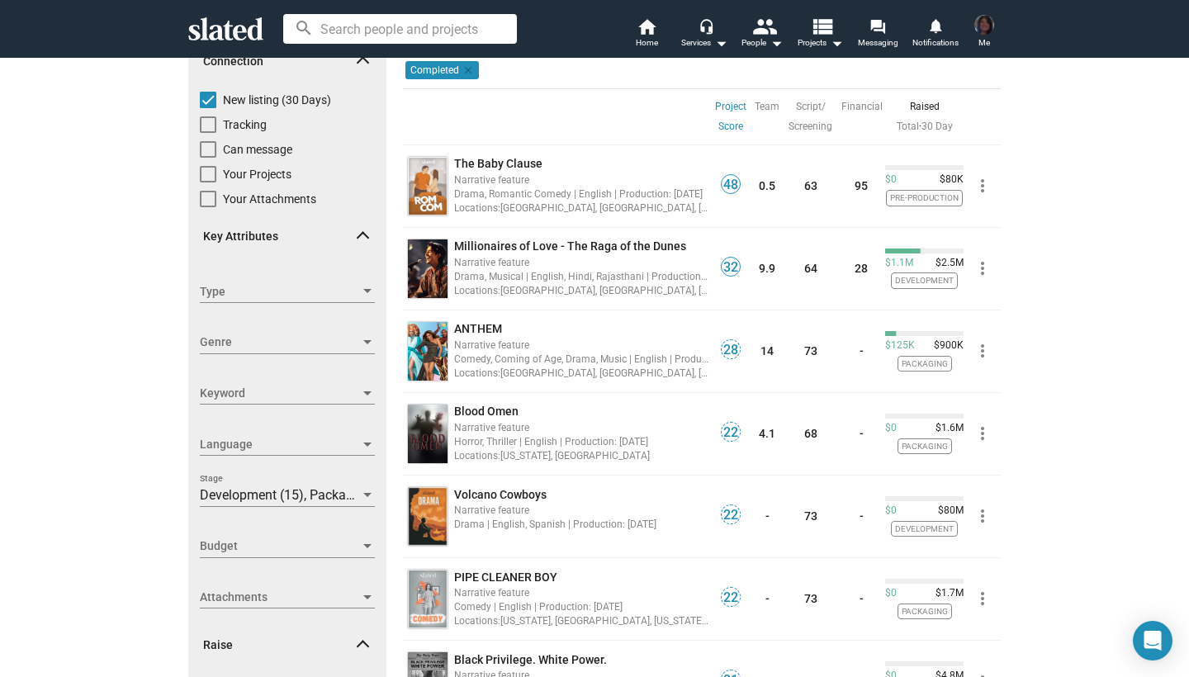
click at [355, 493] on span "Development (15), Packaging (17), Pre-Production (4), Production (1), Post-Prod…" at bounding box center [459, 495] width 519 height 16
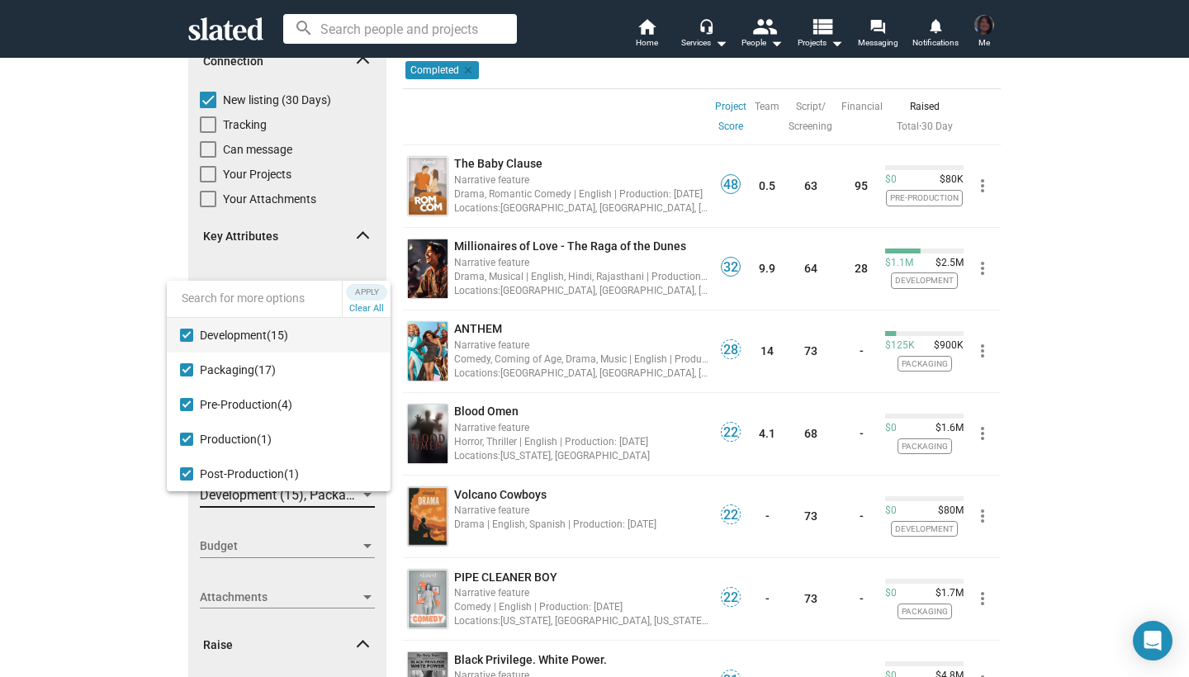
click at [187, 334] on mat-pseudo-checkbox at bounding box center [186, 335] width 13 height 13
click at [188, 441] on mat-pseudo-checkbox at bounding box center [186, 439] width 13 height 13
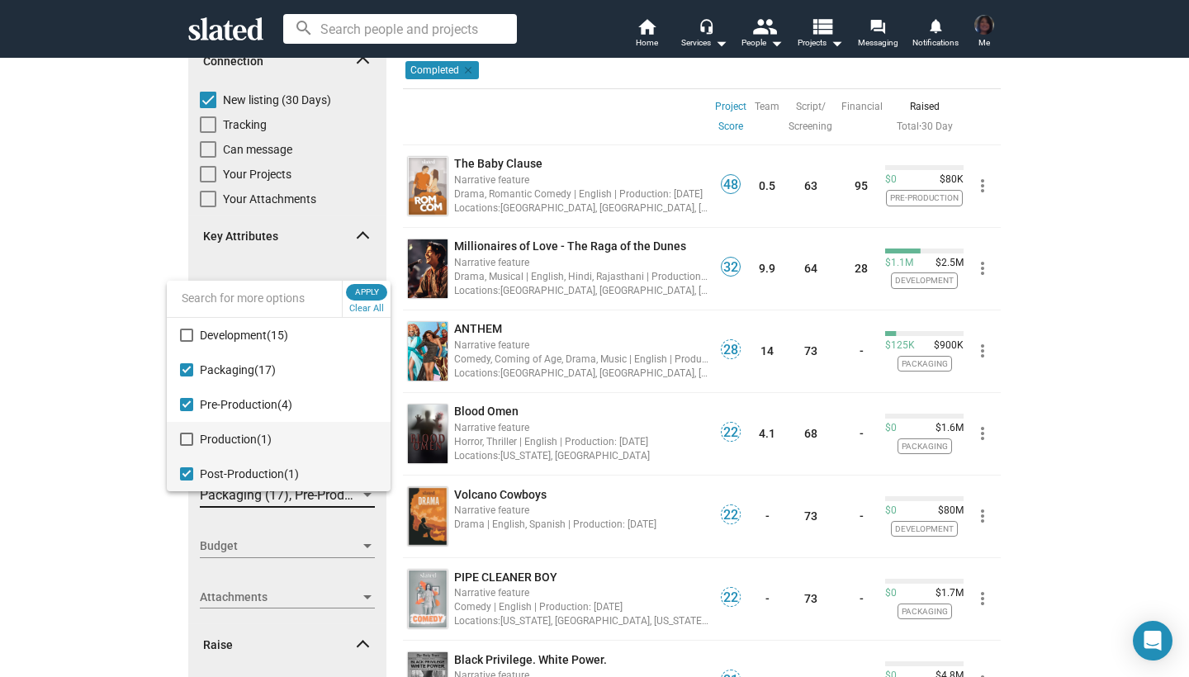
click at [188, 472] on mat-pseudo-checkbox at bounding box center [186, 473] width 13 height 13
click at [366, 290] on span "Apply" at bounding box center [367, 292] width 30 height 17
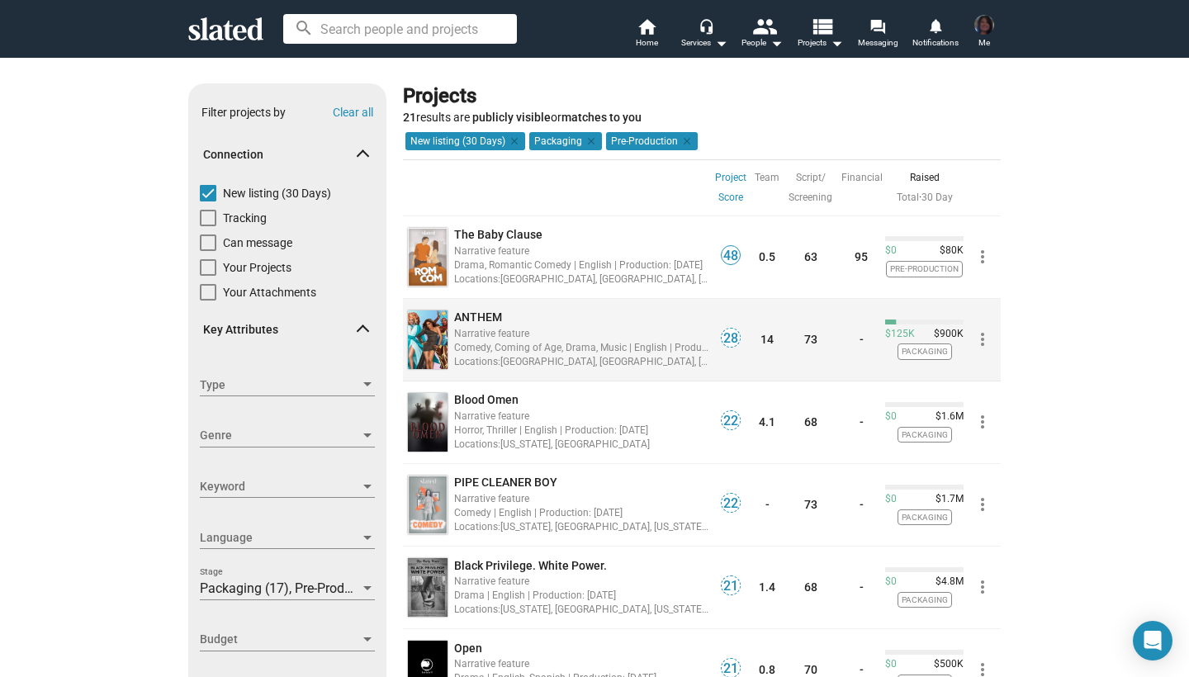
click at [481, 311] on span "ANTHEM" at bounding box center [478, 316] width 48 height 13
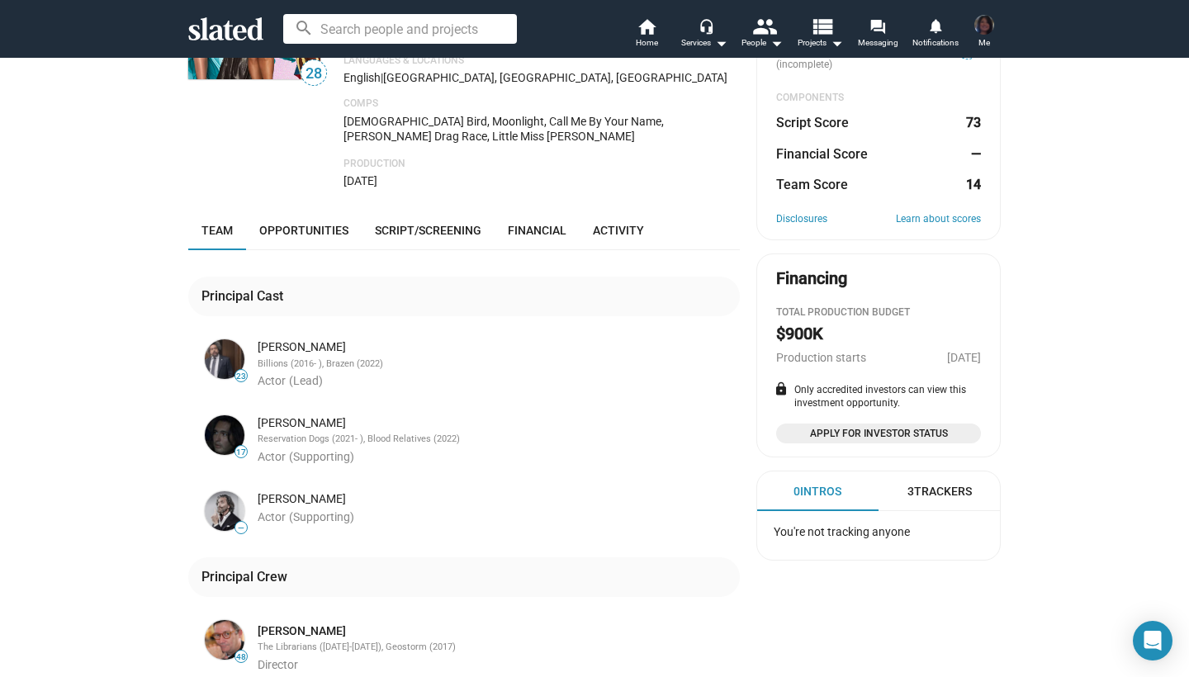
scroll to position [198, 0]
click at [301, 222] on span "Opportunities" at bounding box center [303, 228] width 89 height 13
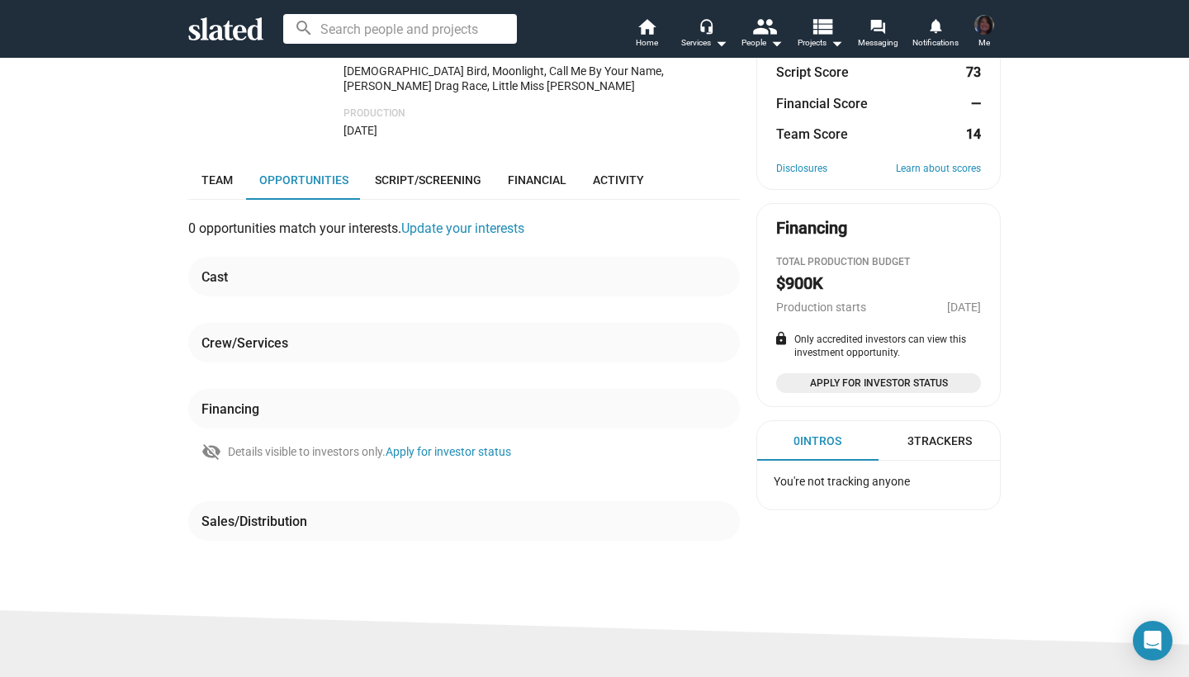
scroll to position [249, 0]
click at [478, 219] on link "Update your interests" at bounding box center [462, 227] width 123 height 16
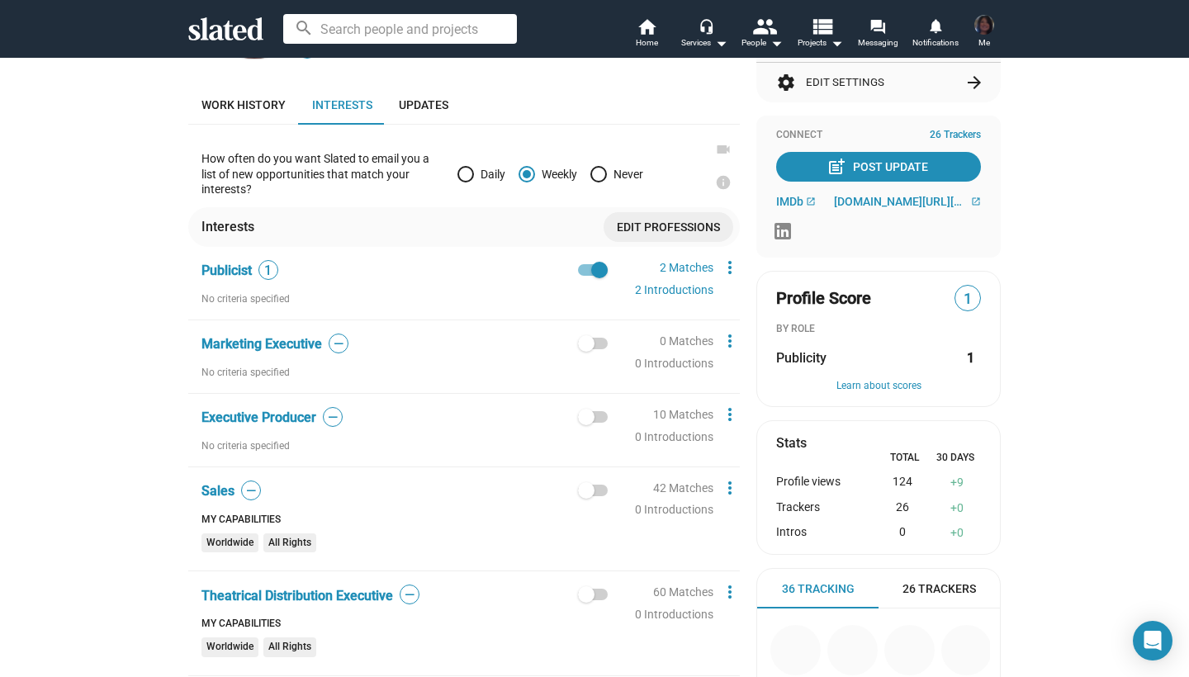
scroll to position [171, 0]
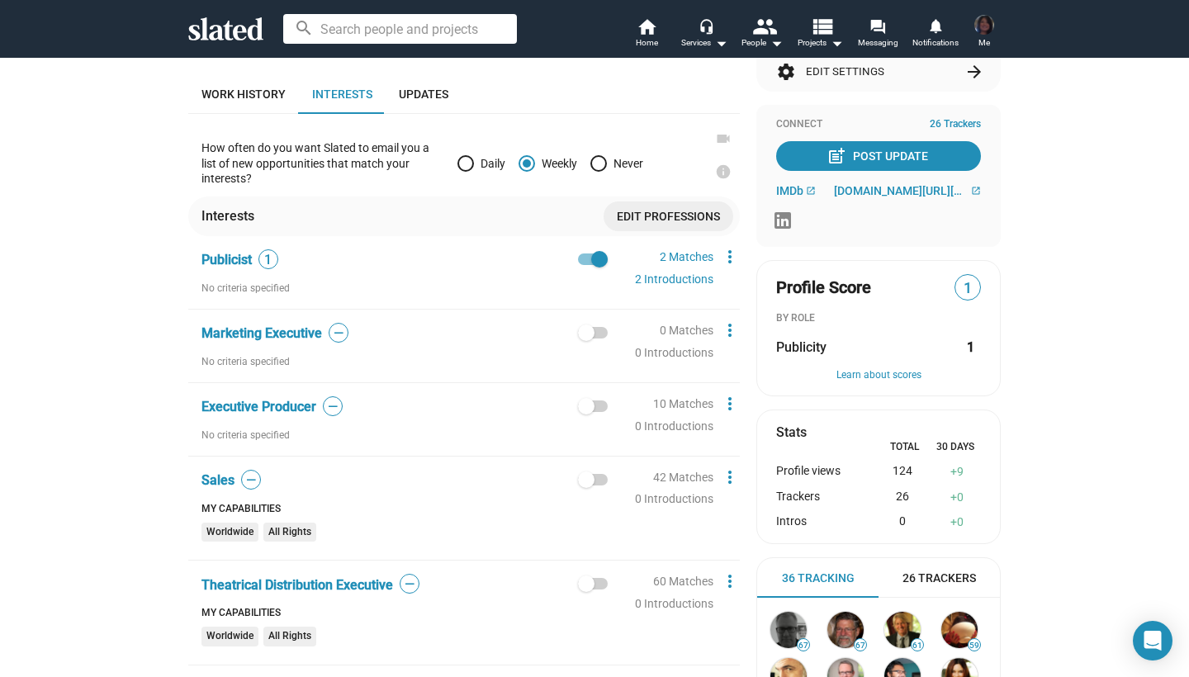
click at [604, 404] on span at bounding box center [593, 406] width 30 height 12
click at [586, 412] on input "checkbox" at bounding box center [585, 412] width 1 height 1
checkbox input "true"
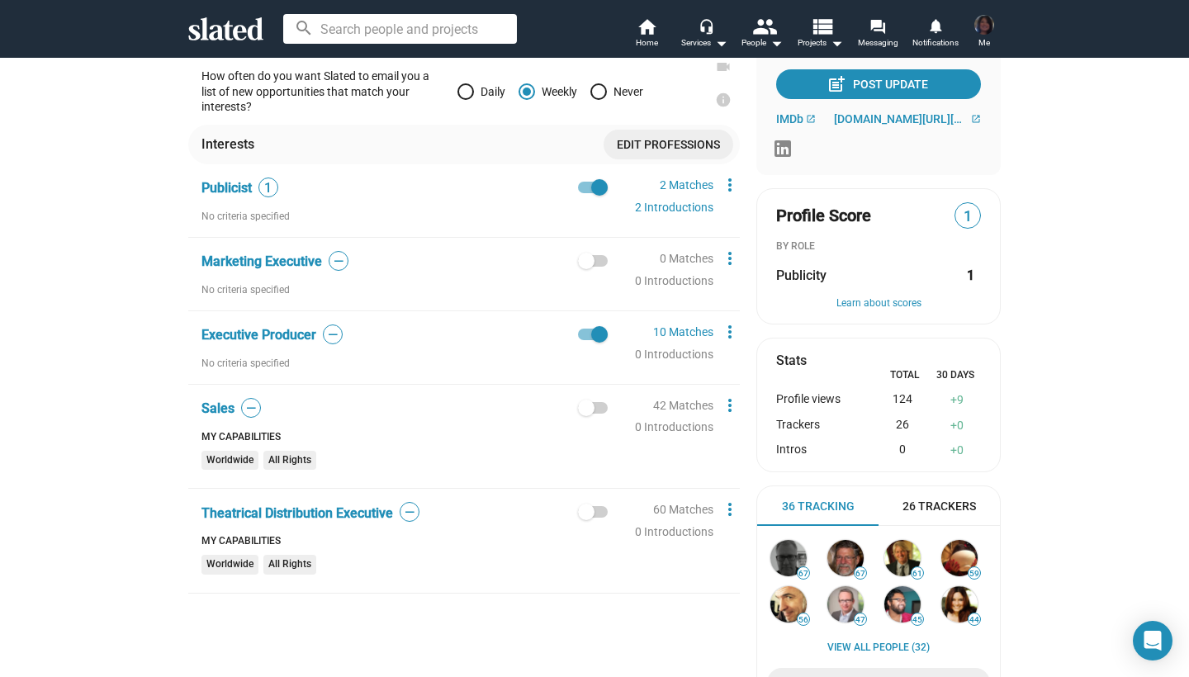
scroll to position [244, 0]
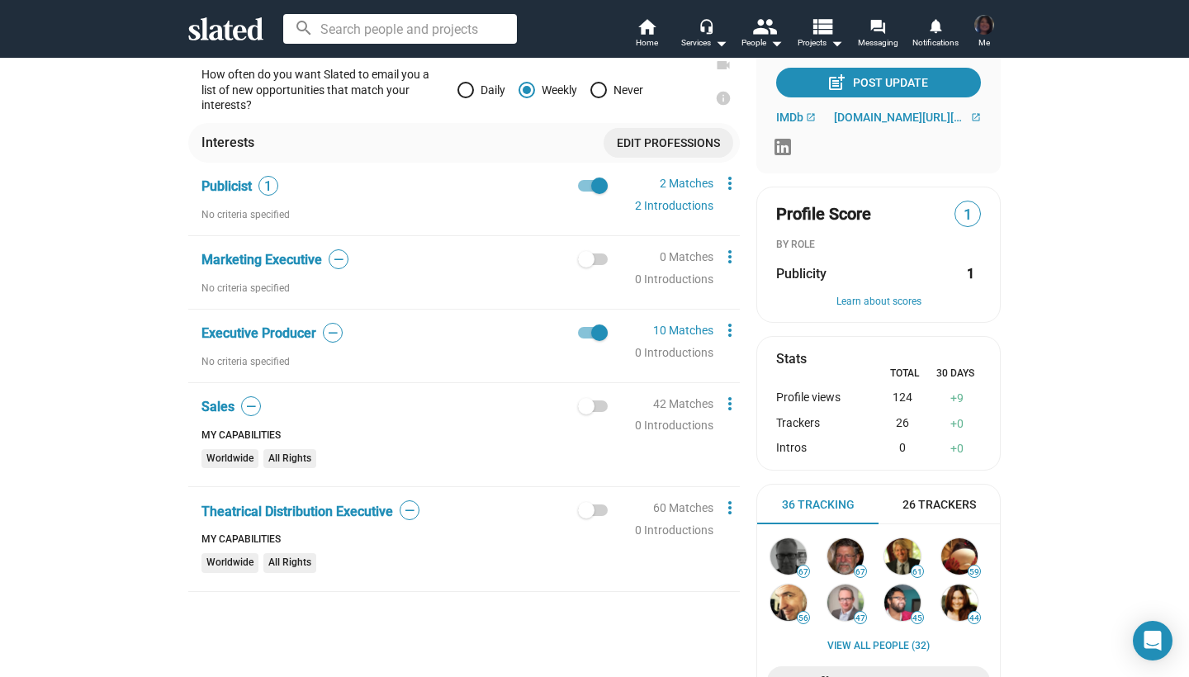
click at [602, 405] on span at bounding box center [593, 406] width 30 height 12
click at [586, 412] on input "checkbox" at bounding box center [585, 412] width 1 height 1
checkbox input "true"
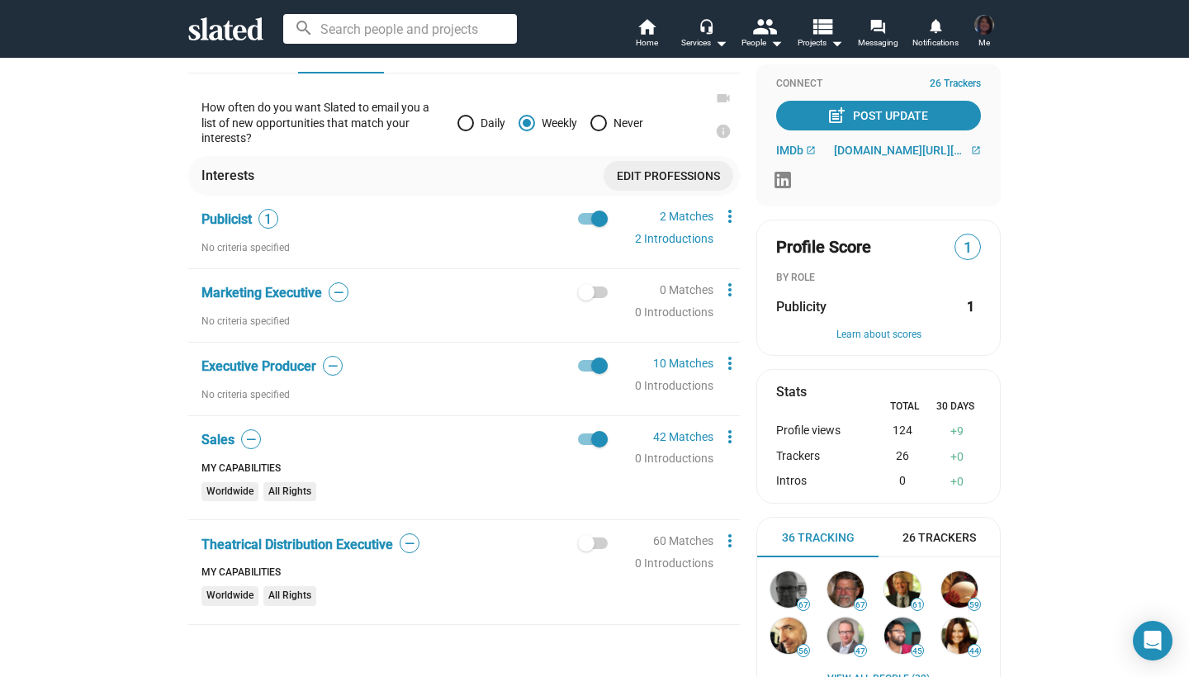
scroll to position [199, 0]
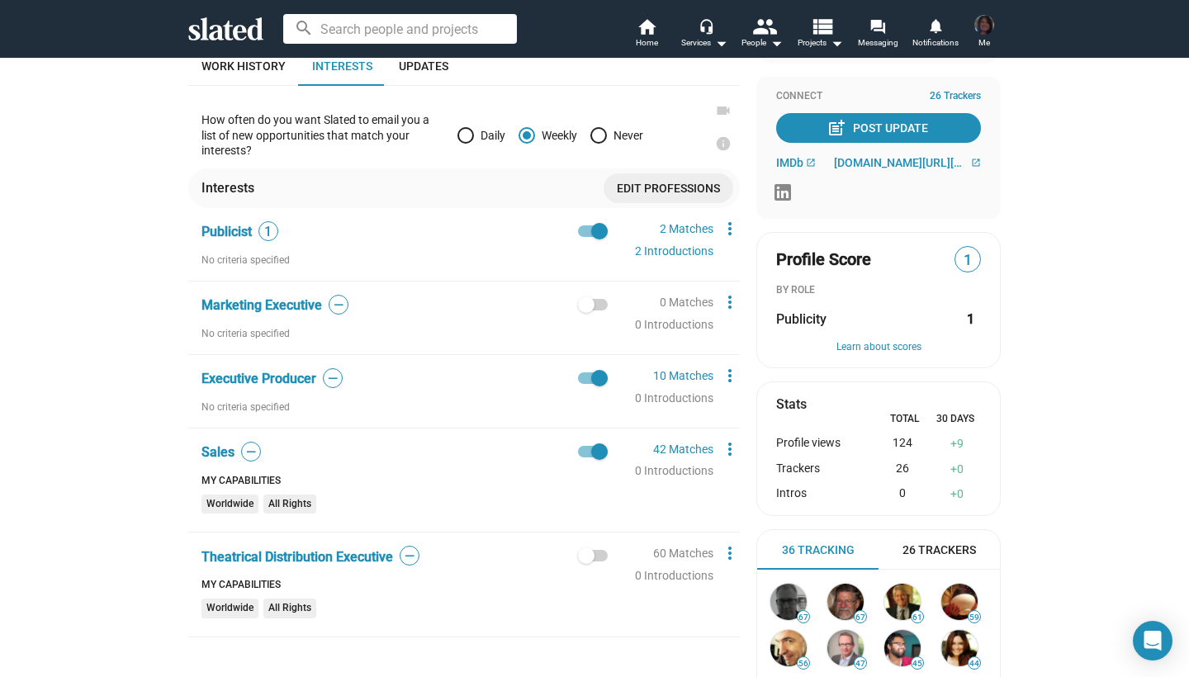
click at [602, 552] on span at bounding box center [593, 556] width 30 height 12
click at [586, 562] on input "checkbox" at bounding box center [585, 562] width 1 height 1
checkbox input "true"
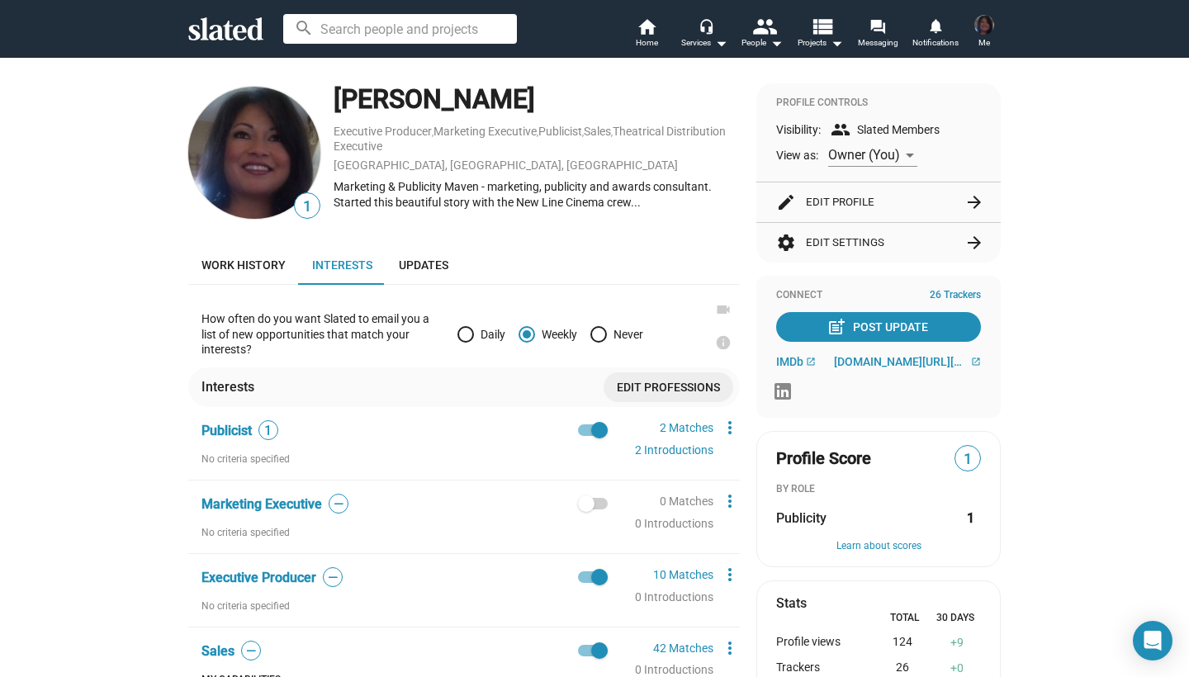
scroll to position [0, 0]
click at [413, 262] on span "Updates" at bounding box center [424, 264] width 50 height 13
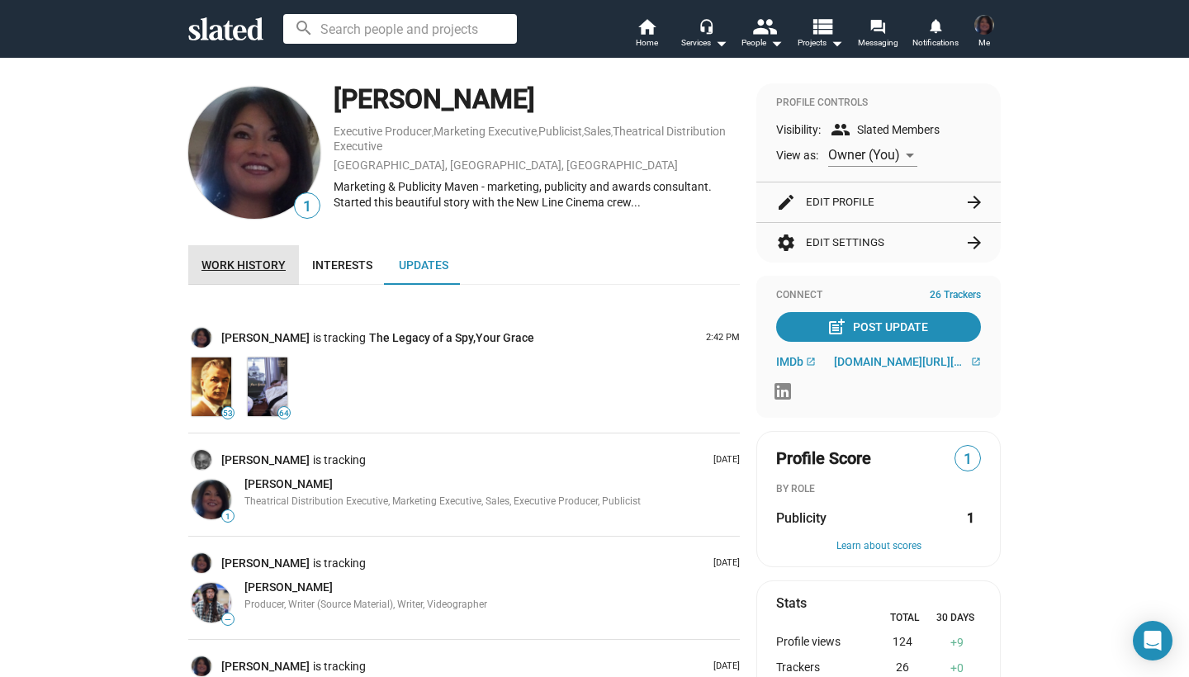
click at [251, 263] on span "Work history" at bounding box center [243, 264] width 84 height 13
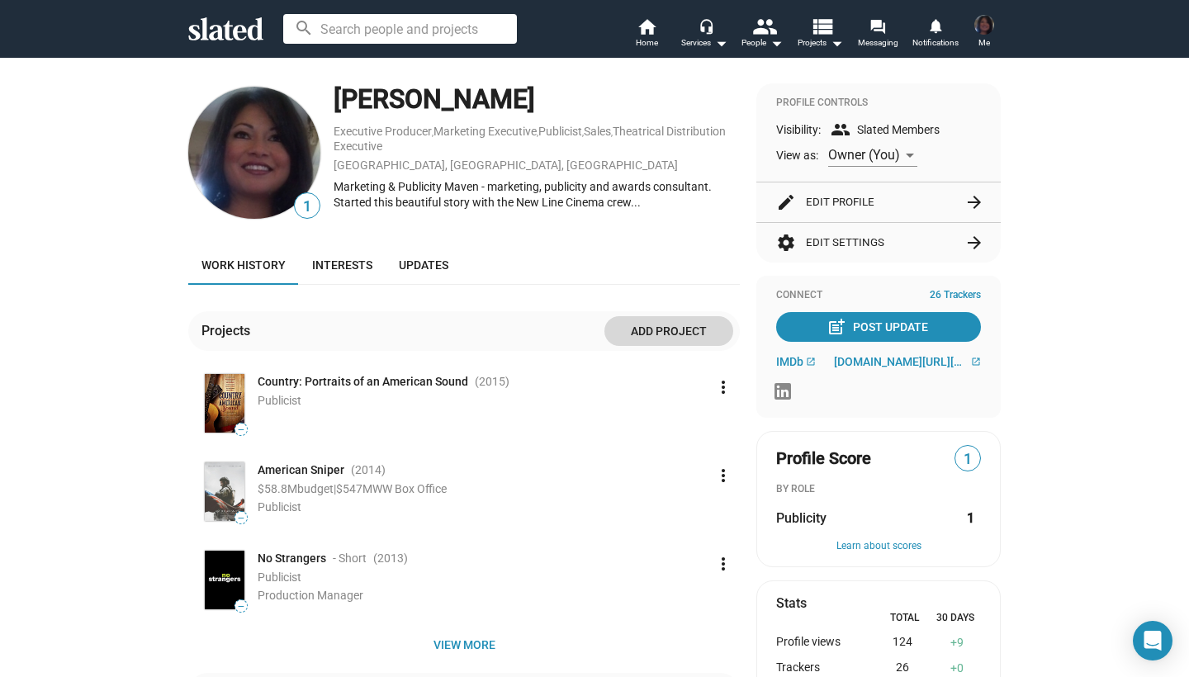
click at [683, 325] on span "Add project" at bounding box center [669, 331] width 102 height 30
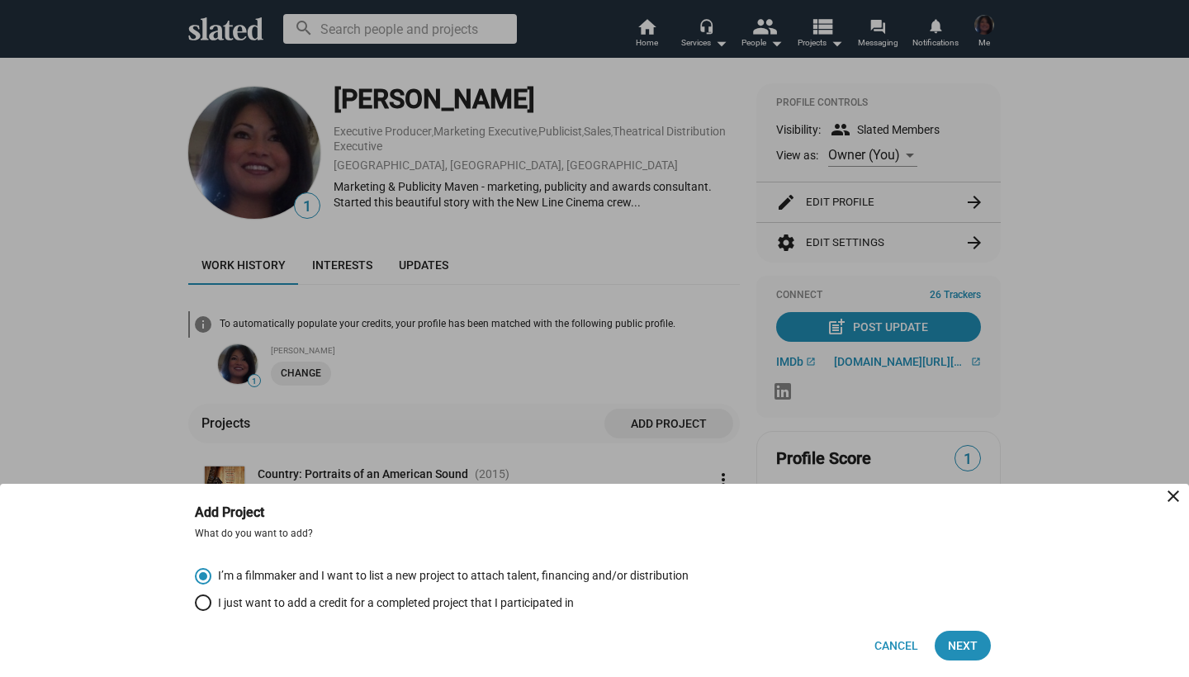
click at [1177, 501] on mat-icon "close" at bounding box center [1173, 496] width 20 height 20
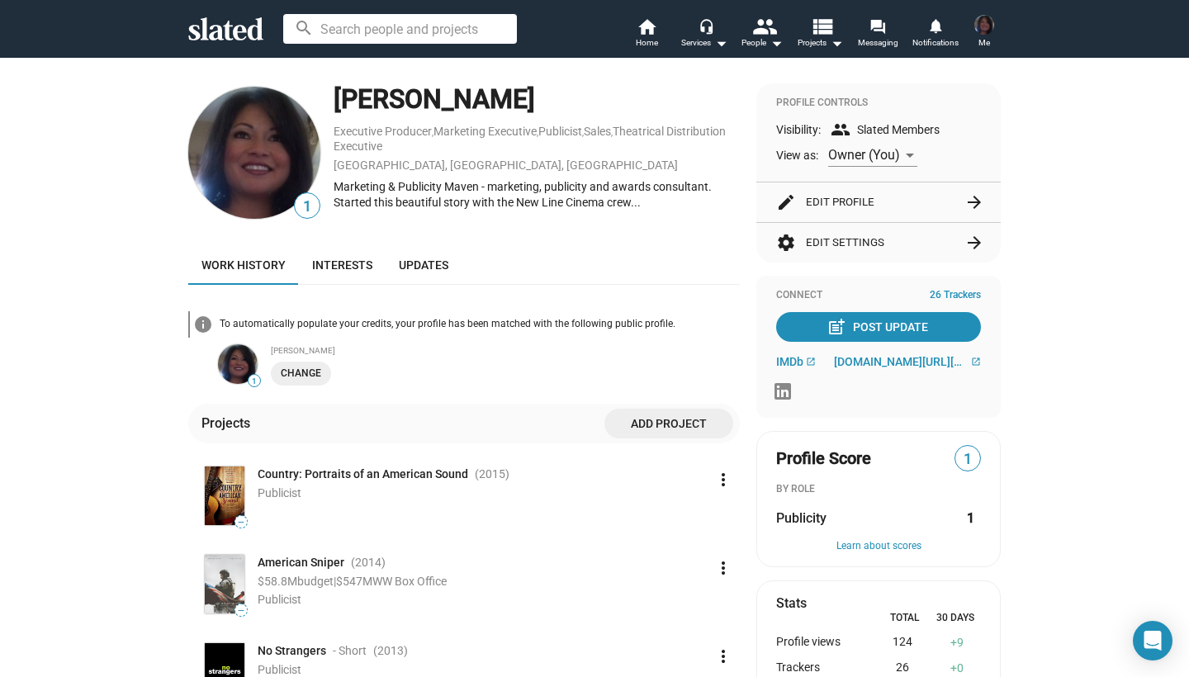
click at [214, 33] on icon at bounding box center [225, 28] width 75 height 23
